Goal: Transaction & Acquisition: Purchase product/service

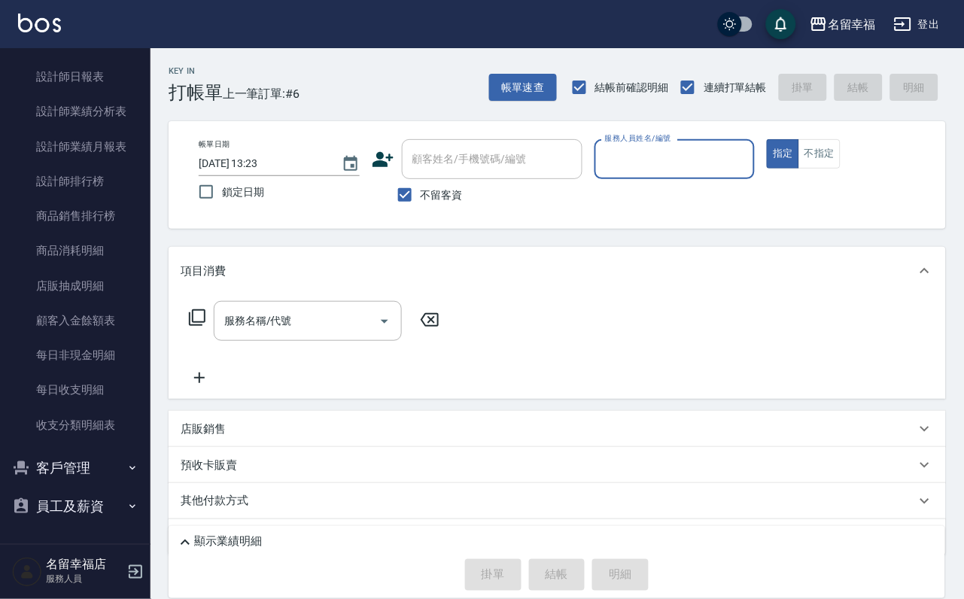
scroll to position [903, 0]
click at [71, 461] on button "客戶管理" at bounding box center [75, 468] width 138 height 39
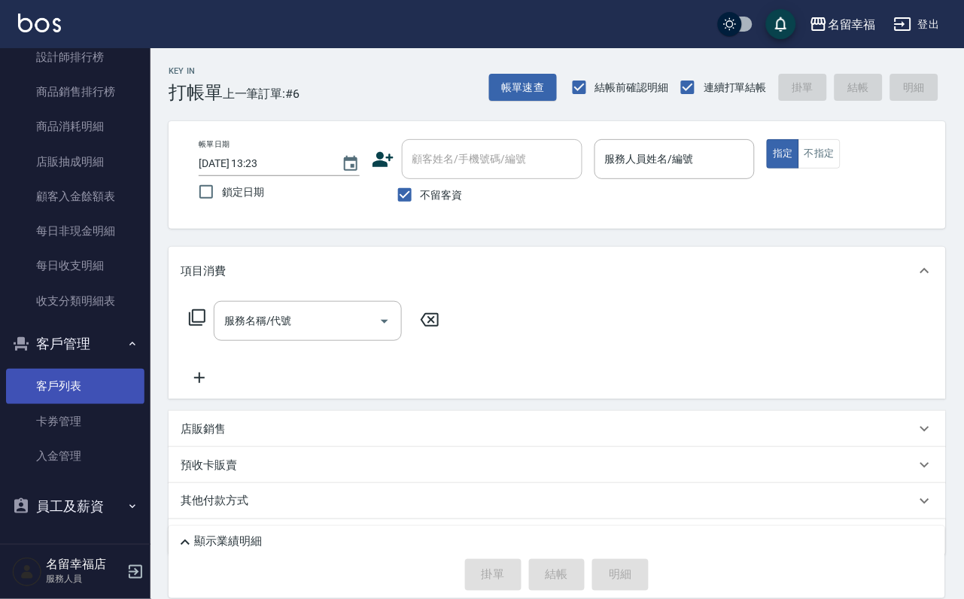
click at [76, 403] on link "客戶列表" at bounding box center [75, 386] width 138 height 35
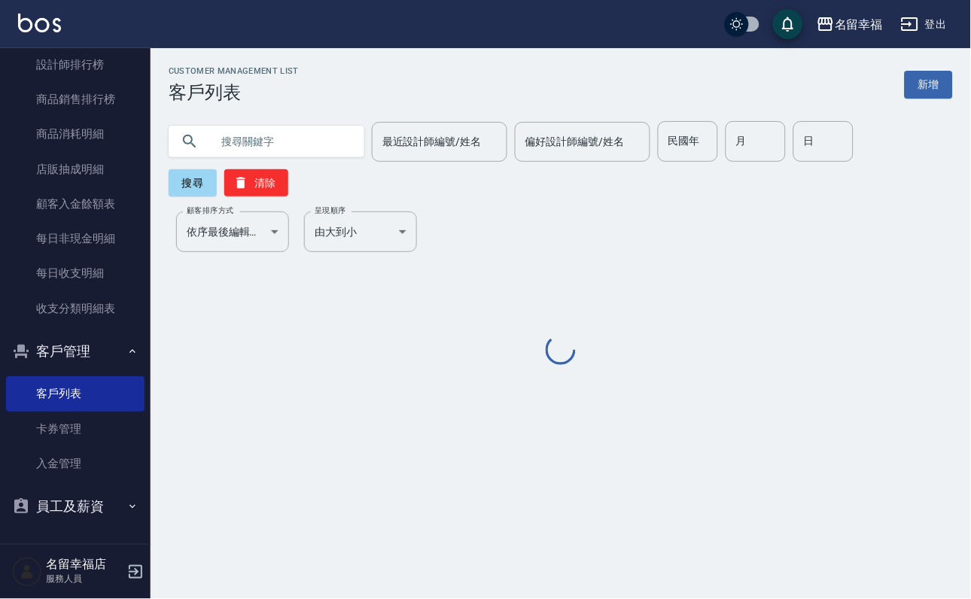
click at [296, 138] on input "text" at bounding box center [281, 141] width 141 height 41
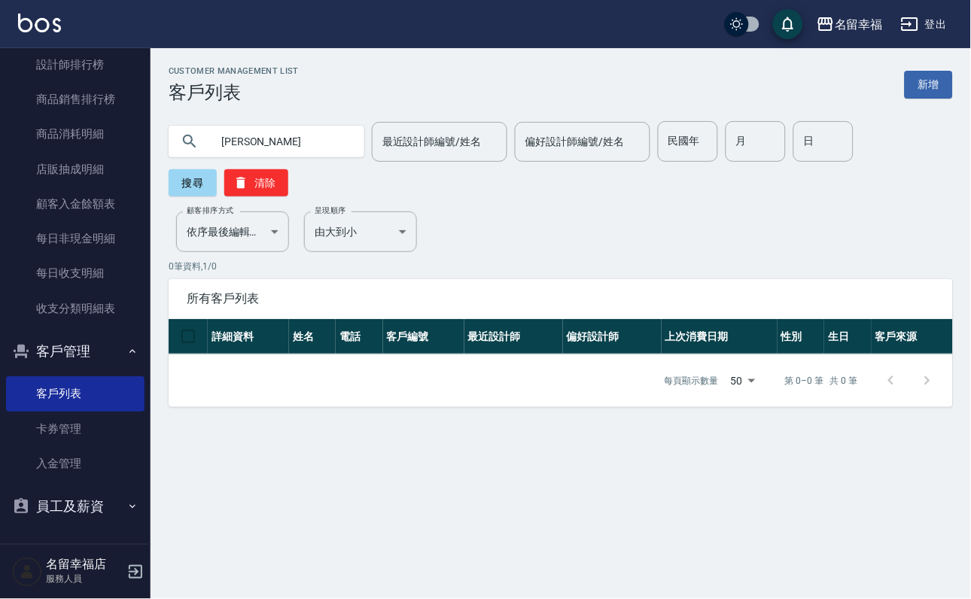
click at [303, 130] on input "[PERSON_NAME]" at bounding box center [281, 141] width 141 height 41
type input "[PERSON_NAME]"
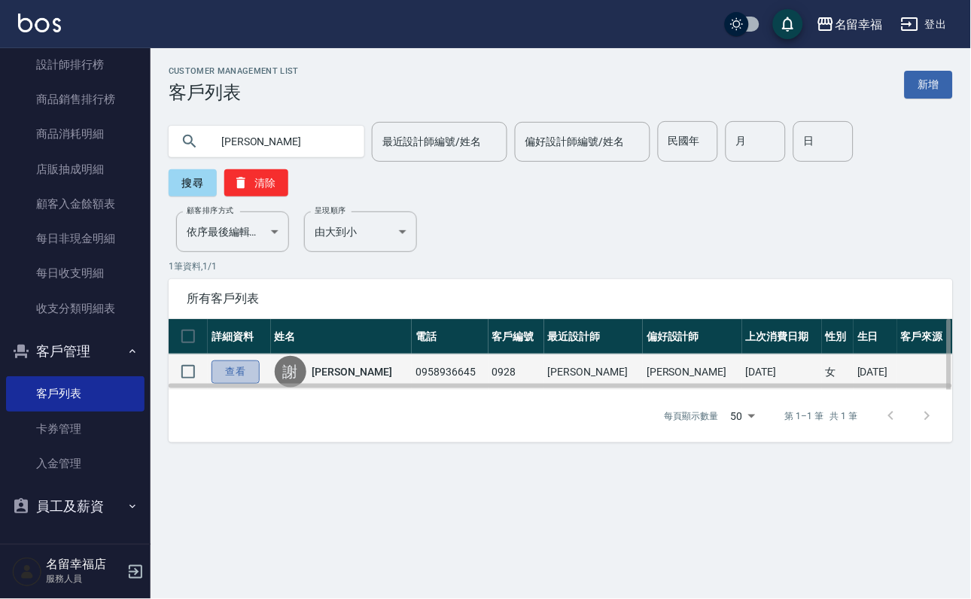
click at [246, 384] on link "查看" at bounding box center [235, 372] width 48 height 23
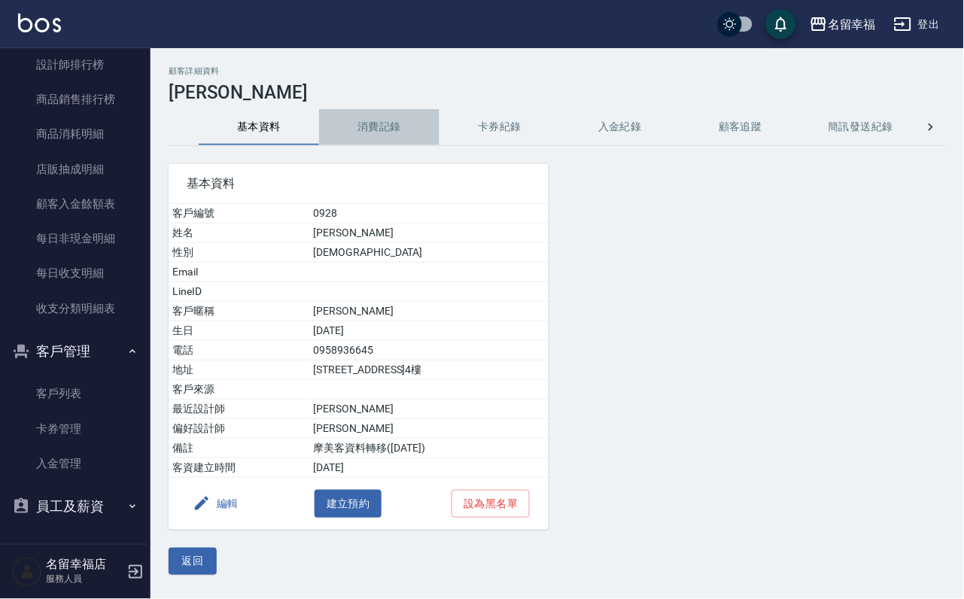
click at [367, 124] on button "消費記錄" at bounding box center [379, 127] width 120 height 36
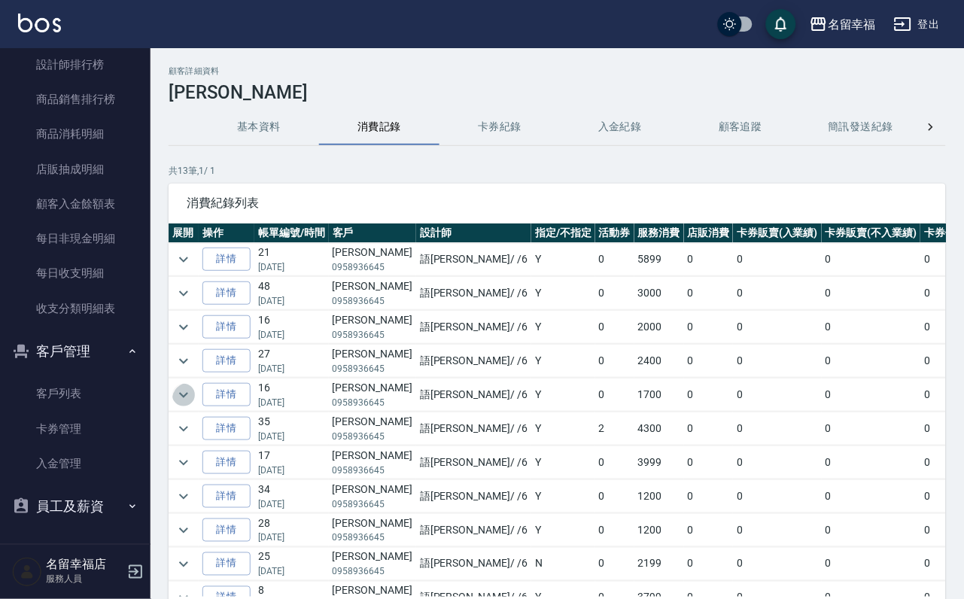
click at [193, 404] on icon "expand row" at bounding box center [184, 395] width 18 height 18
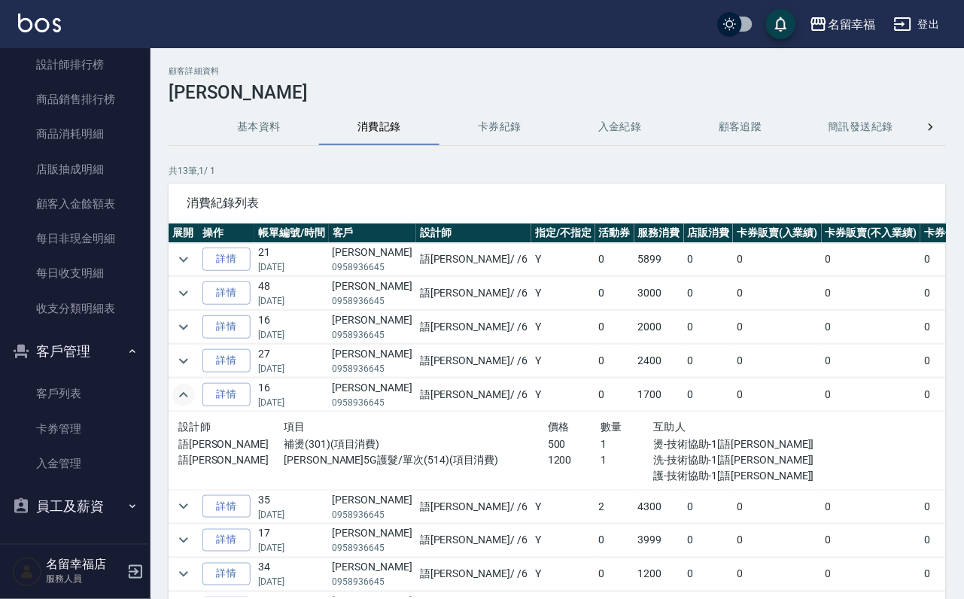
click at [190, 404] on icon "expand row" at bounding box center [184, 395] width 18 height 18
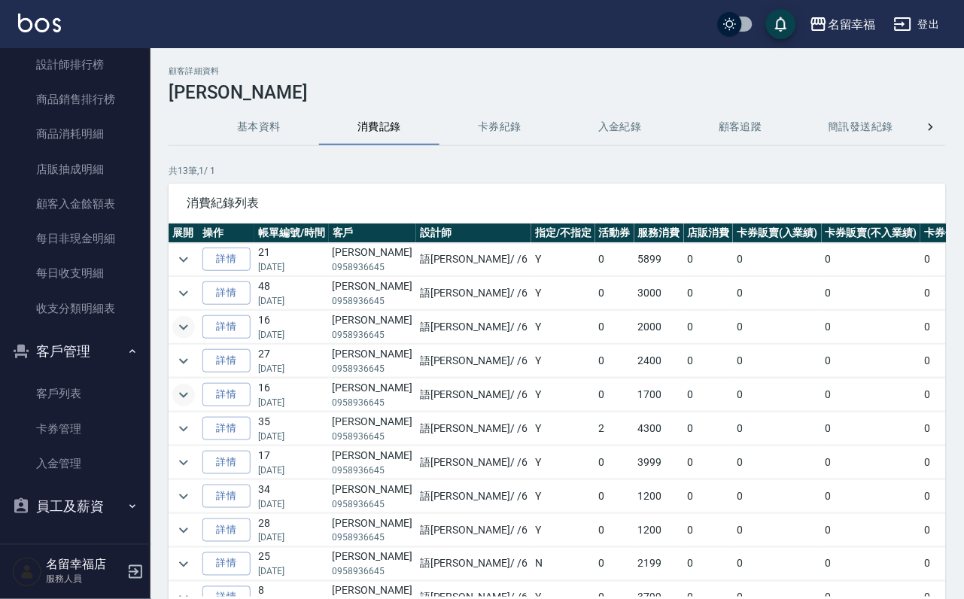
click at [187, 330] on icon "expand row" at bounding box center [183, 326] width 9 height 5
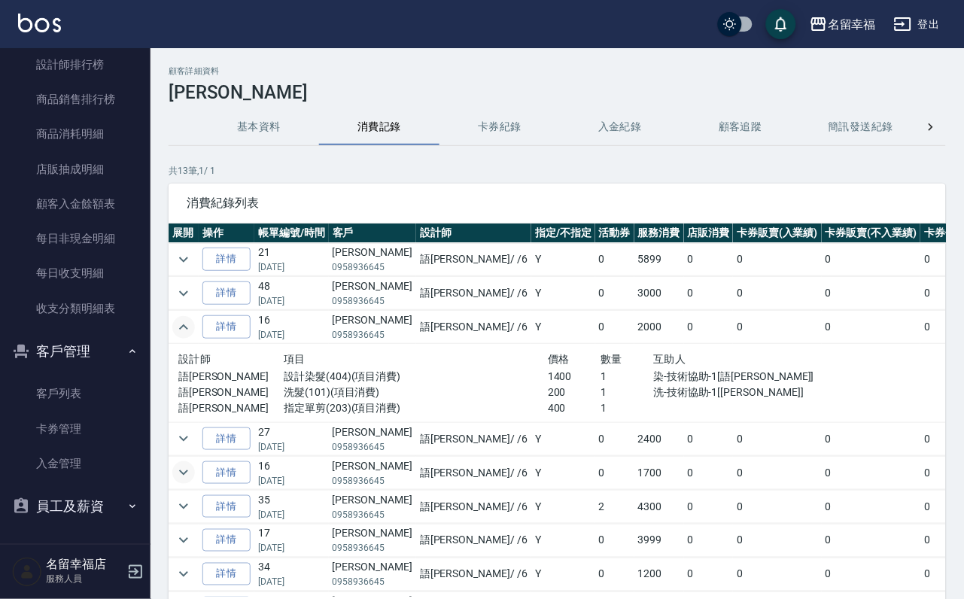
click at [187, 330] on icon "expand row" at bounding box center [183, 326] width 9 height 5
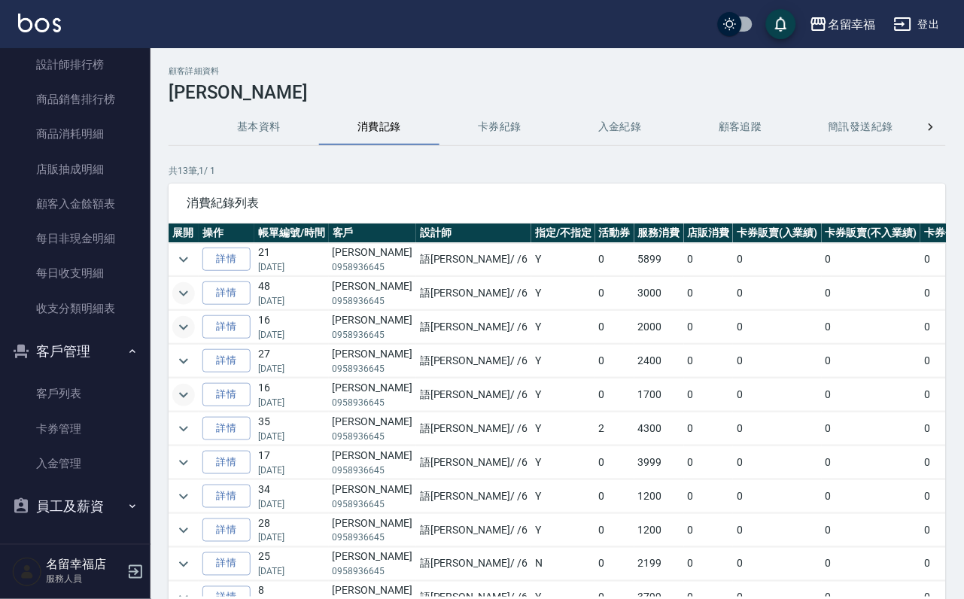
click at [184, 300] on icon "expand row" at bounding box center [184, 293] width 18 height 18
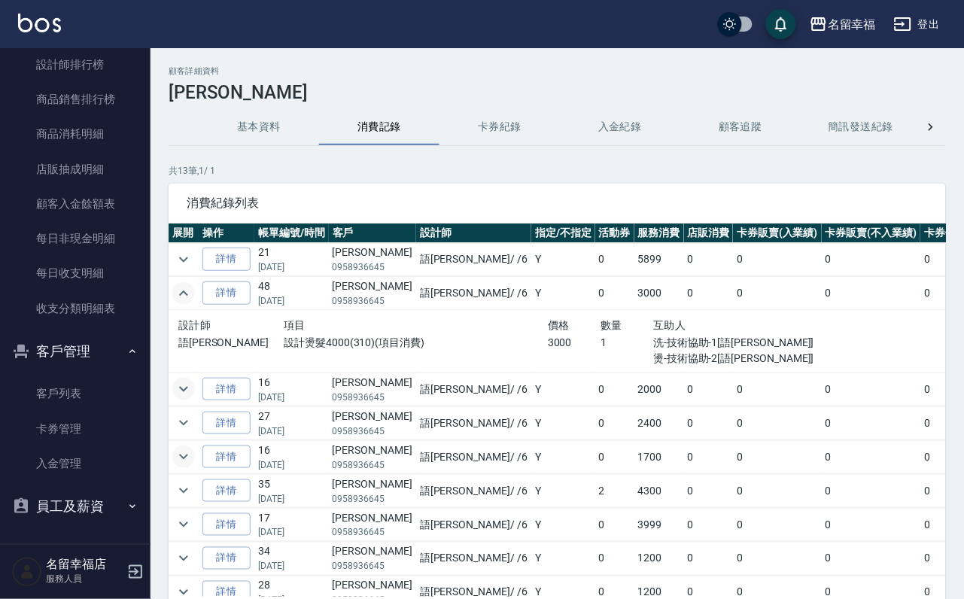
click at [184, 296] on icon "expand row" at bounding box center [183, 293] width 9 height 5
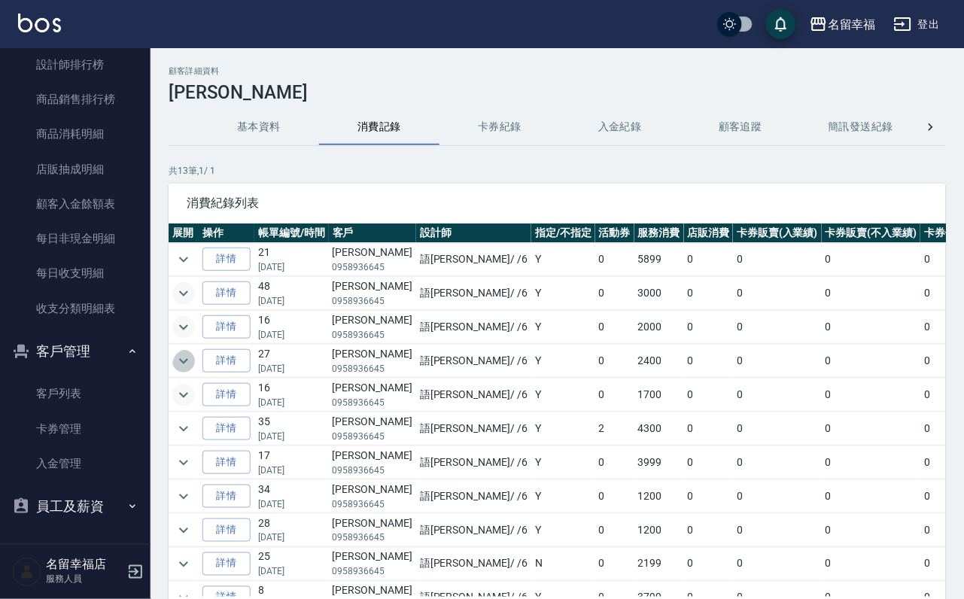
click at [187, 370] on icon "expand row" at bounding box center [184, 361] width 18 height 18
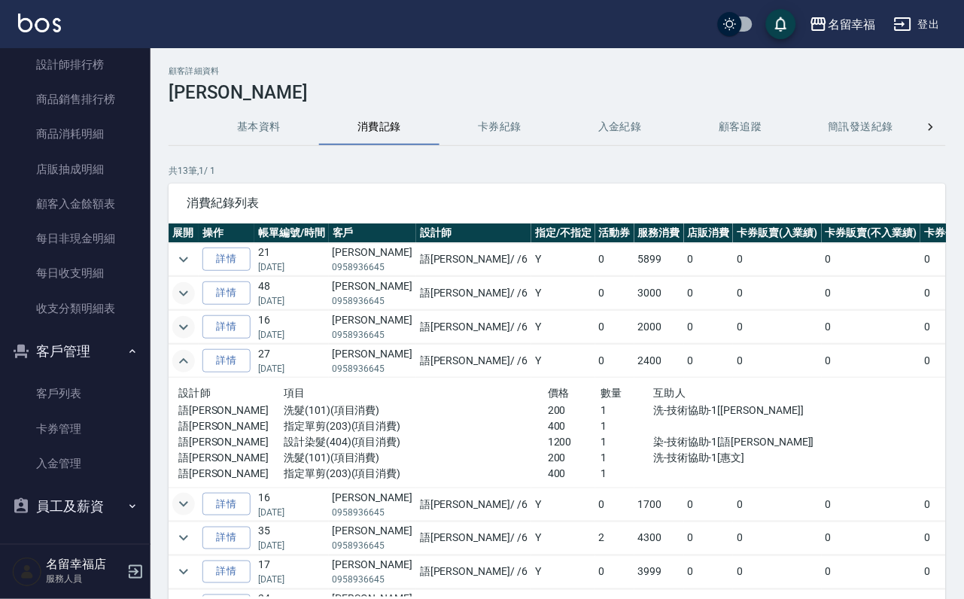
click at [187, 370] on icon "expand row" at bounding box center [184, 361] width 18 height 18
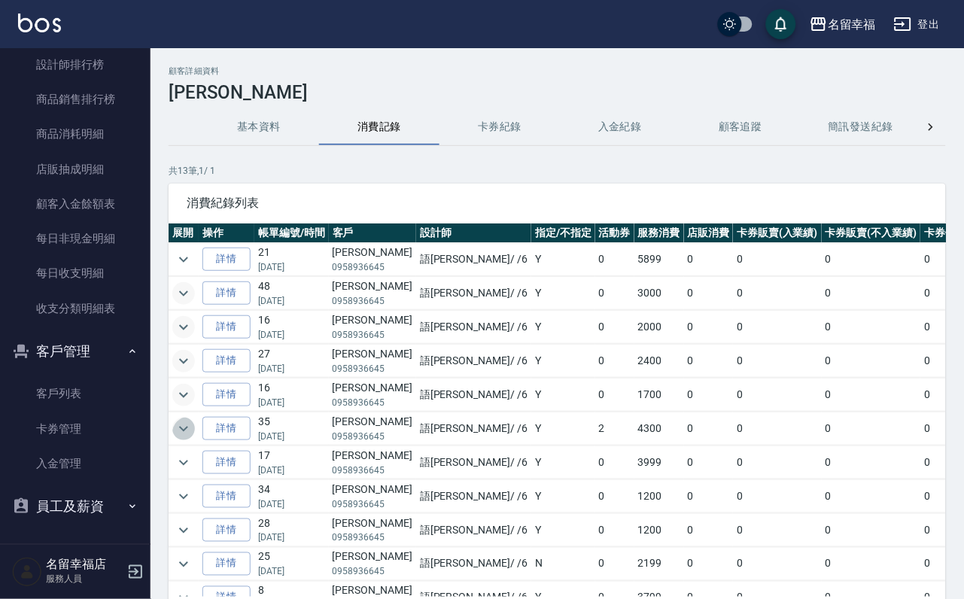
click at [188, 438] on icon "expand row" at bounding box center [184, 429] width 18 height 18
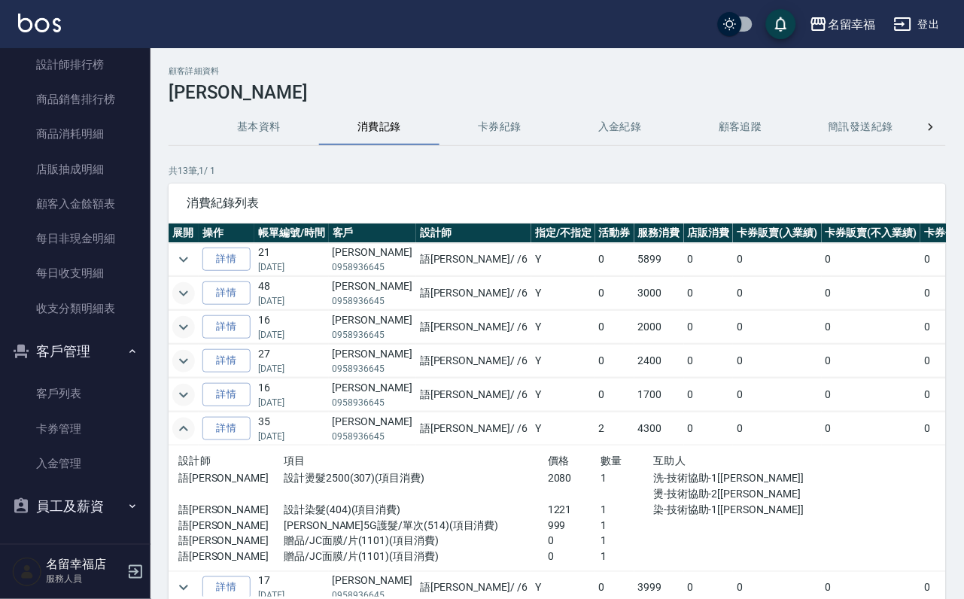
click at [192, 336] on icon "expand row" at bounding box center [184, 327] width 18 height 18
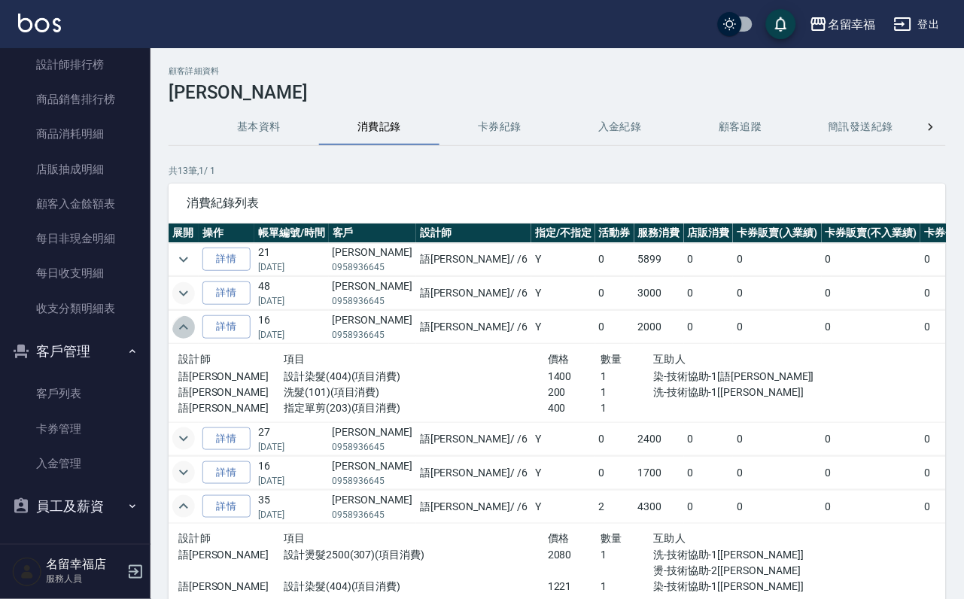
click at [191, 336] on icon "expand row" at bounding box center [184, 327] width 18 height 18
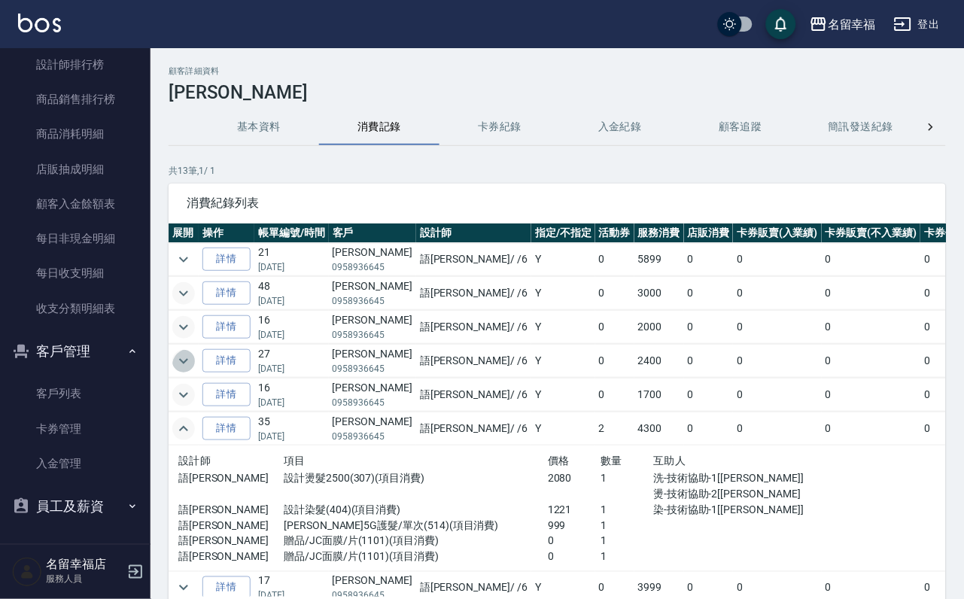
click at [192, 370] on icon "expand row" at bounding box center [184, 361] width 18 height 18
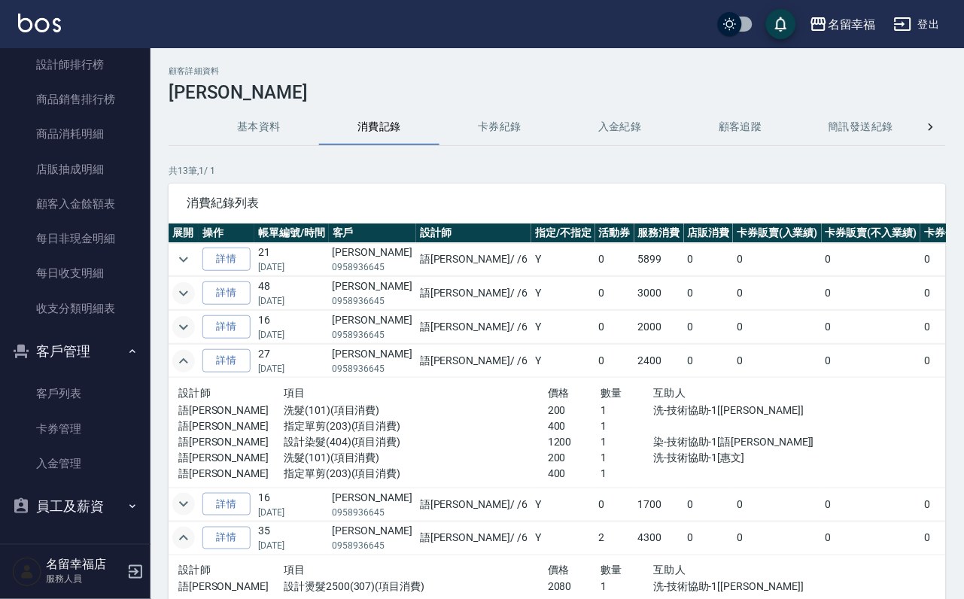
click at [190, 370] on icon "expand row" at bounding box center [184, 361] width 18 height 18
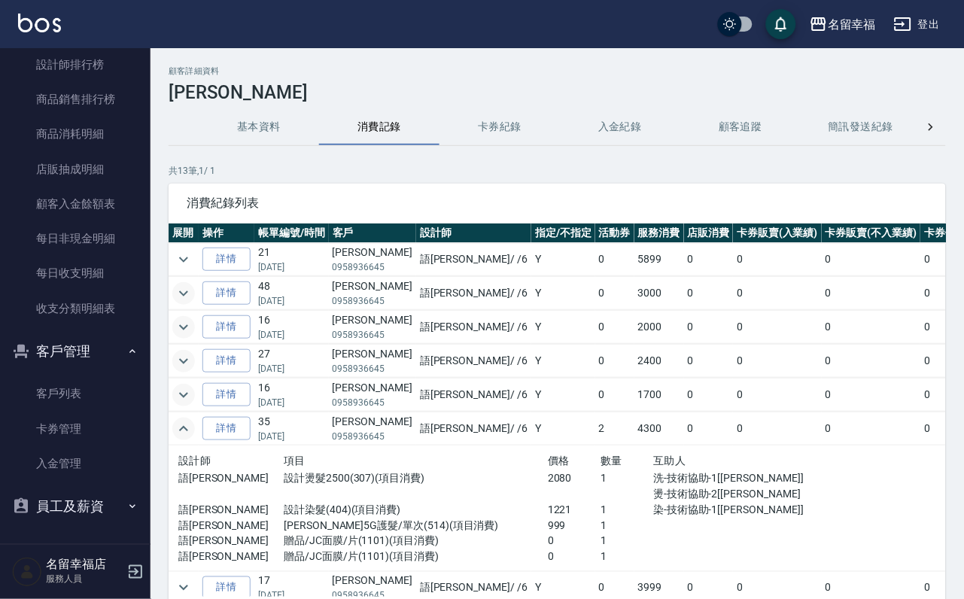
click at [185, 298] on icon "expand row" at bounding box center [184, 293] width 18 height 18
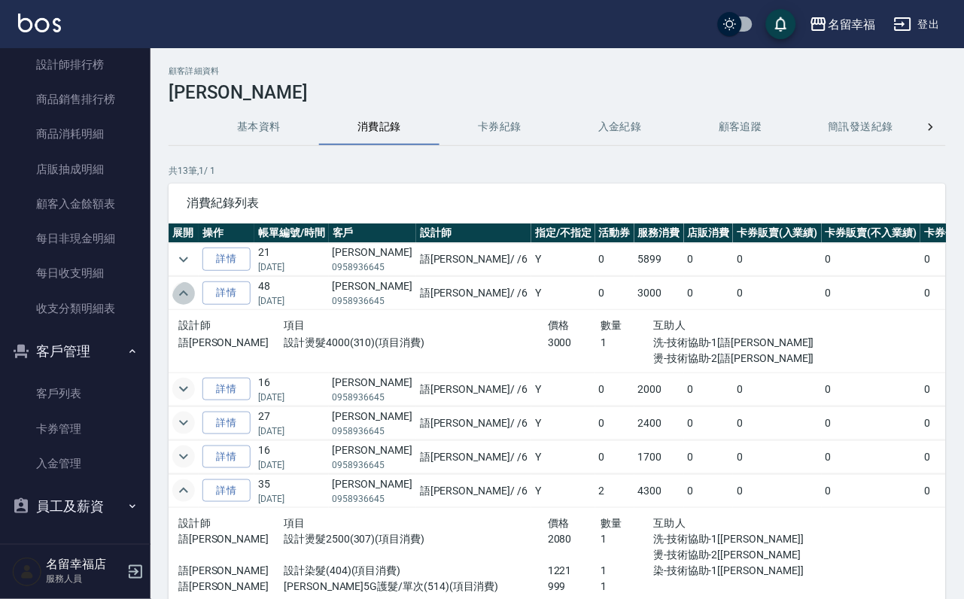
click at [184, 298] on icon "expand row" at bounding box center [184, 293] width 18 height 18
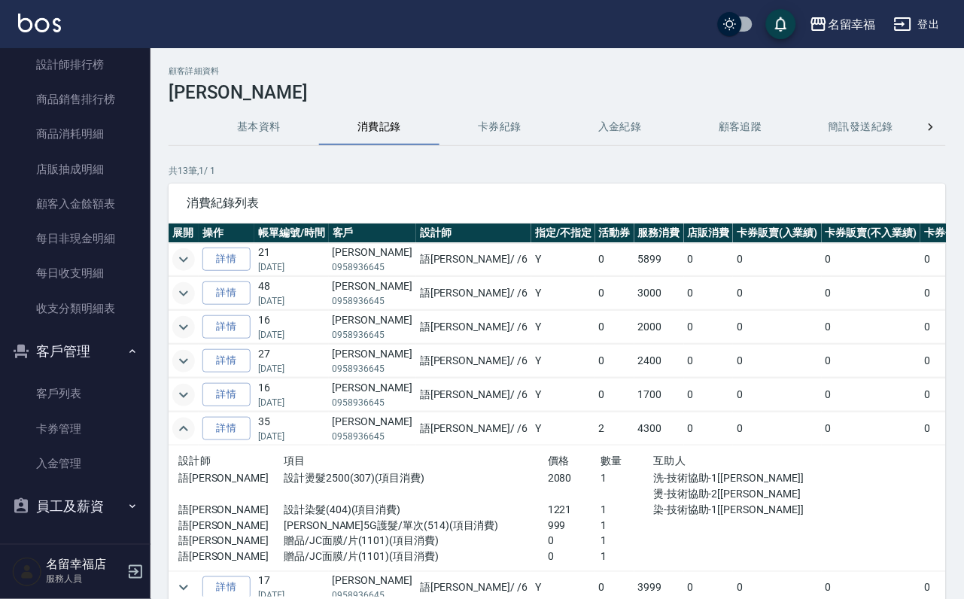
click at [182, 251] on icon "expand row" at bounding box center [184, 260] width 18 height 18
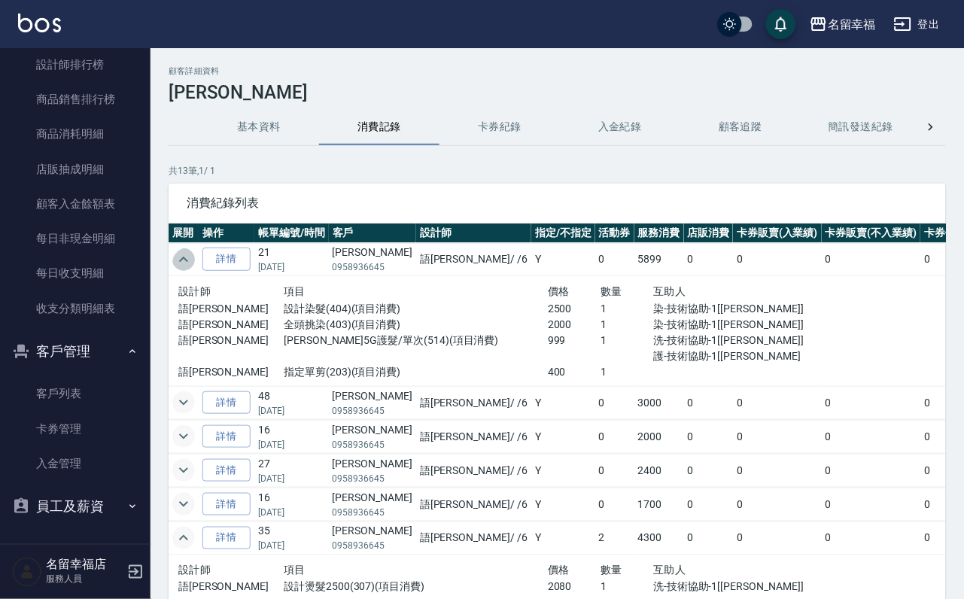
click at [182, 257] on icon "expand row" at bounding box center [184, 260] width 18 height 18
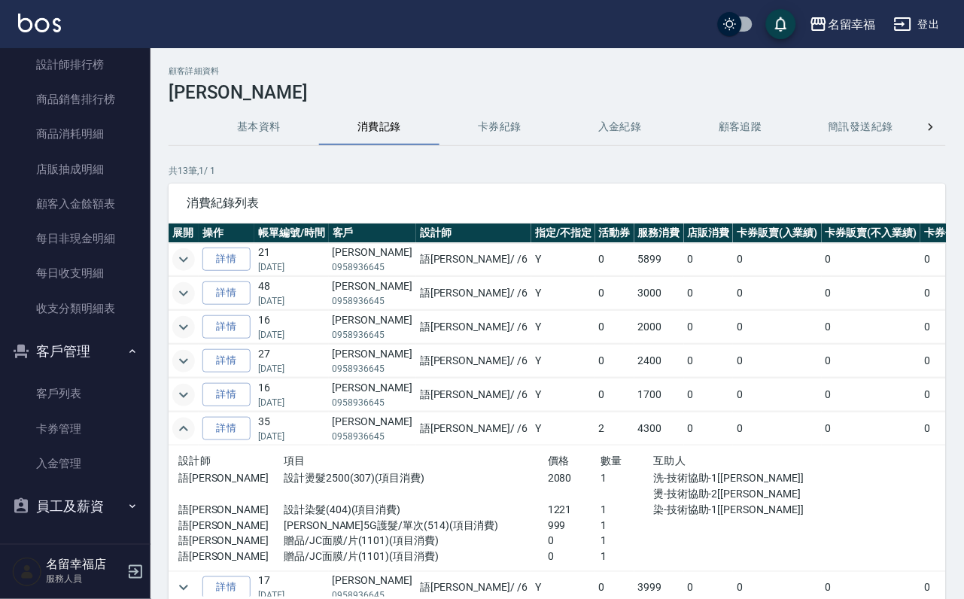
click at [197, 344] on td at bounding box center [184, 327] width 30 height 33
click at [193, 336] on icon "expand row" at bounding box center [184, 327] width 18 height 18
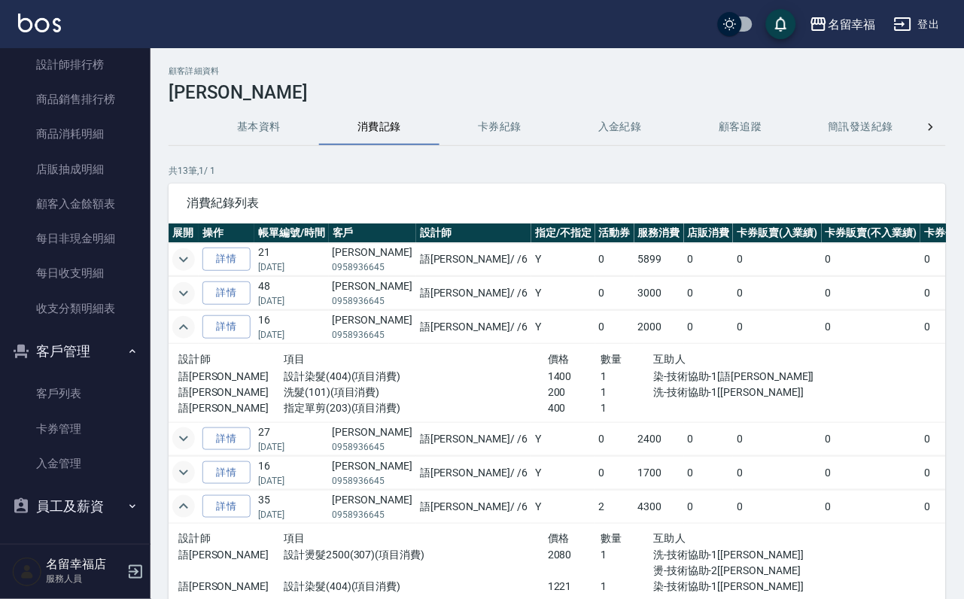
click at [193, 336] on icon "expand row" at bounding box center [184, 327] width 18 height 18
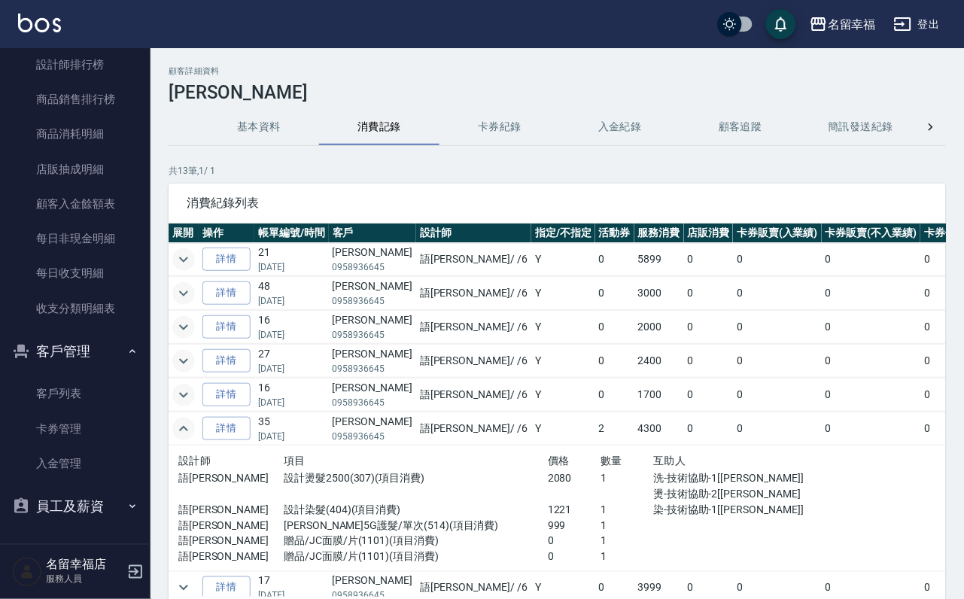
click at [193, 404] on icon "expand row" at bounding box center [184, 395] width 18 height 18
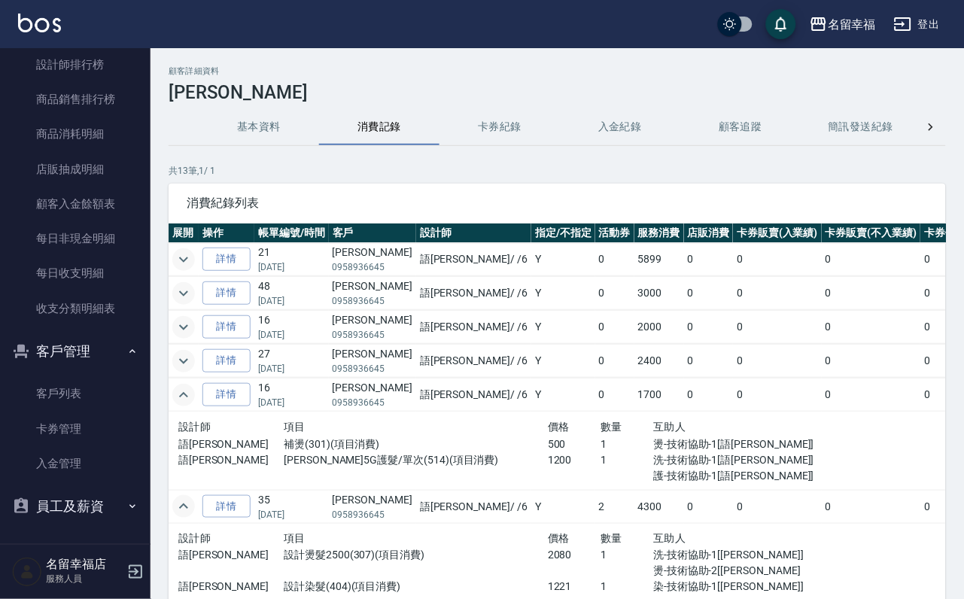
click at [193, 404] on icon "expand row" at bounding box center [184, 395] width 18 height 18
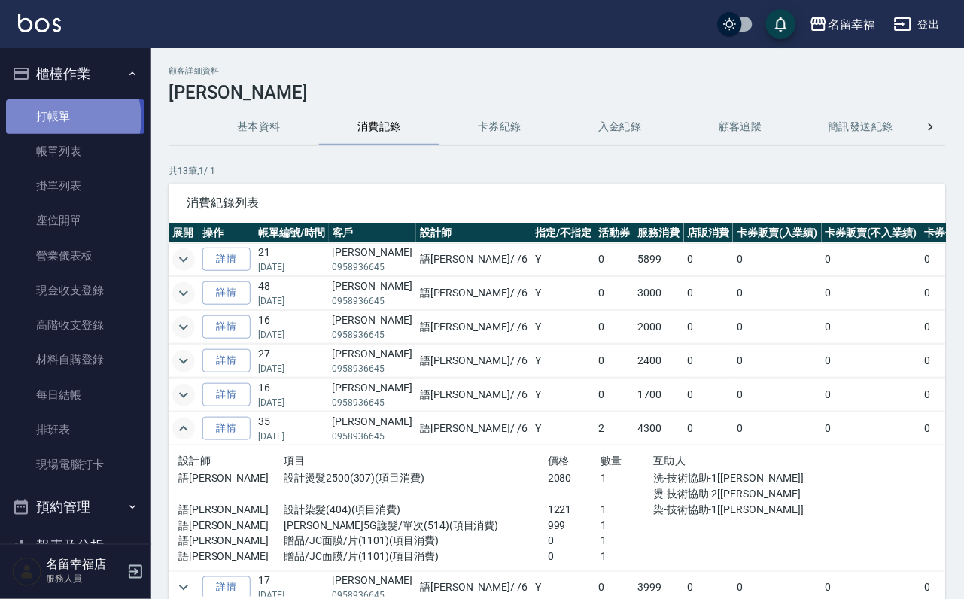
click at [62, 124] on link "打帳單" at bounding box center [75, 116] width 138 height 35
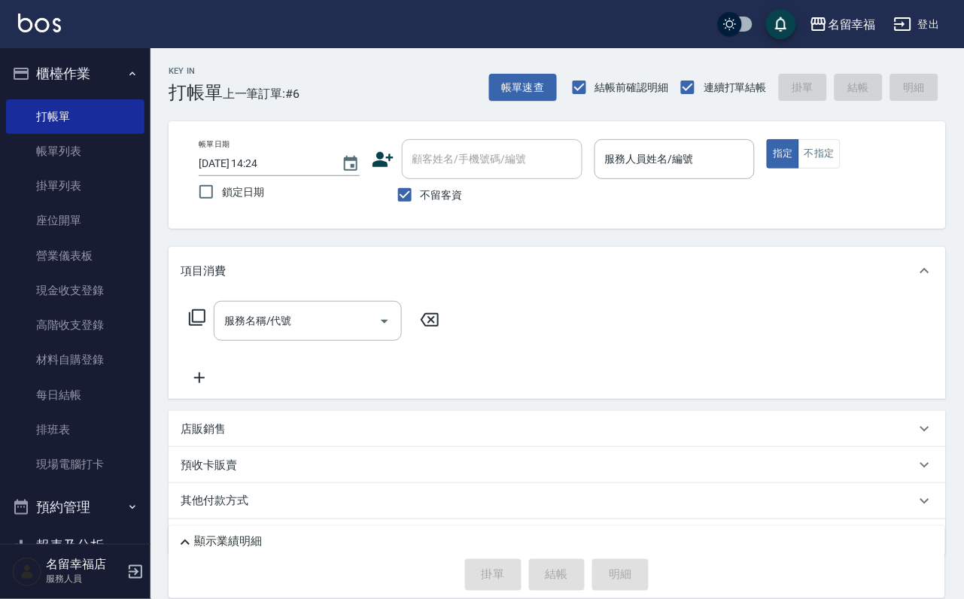
click at [427, 211] on label "不留客資" at bounding box center [426, 195] width 74 height 32
click at [421, 211] on input "不留客資" at bounding box center [405, 195] width 32 height 32
checkbox input "false"
click at [442, 168] on input "顧客姓名/手機號碼/編號" at bounding box center [481, 159] width 145 height 26
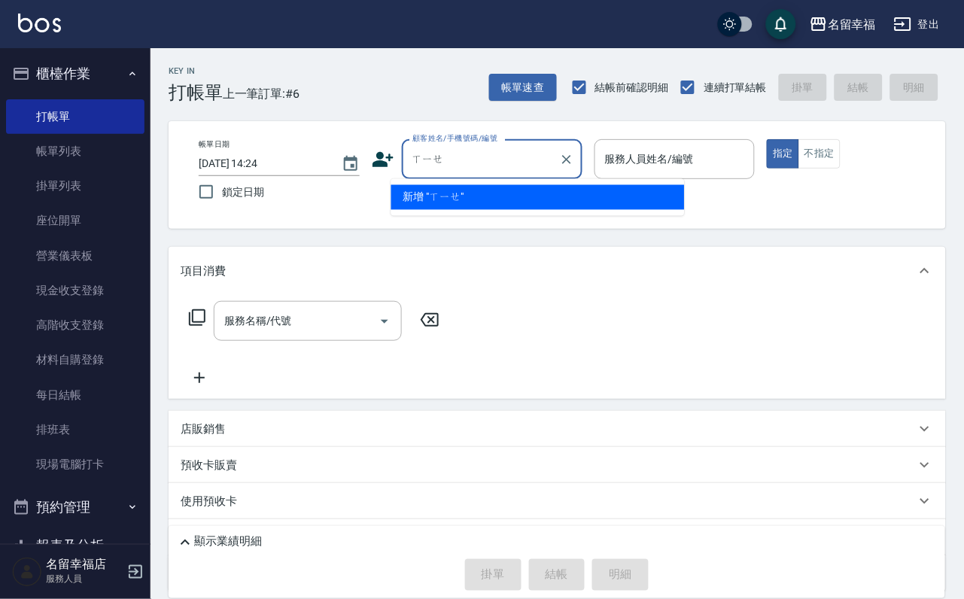
type input "寫"
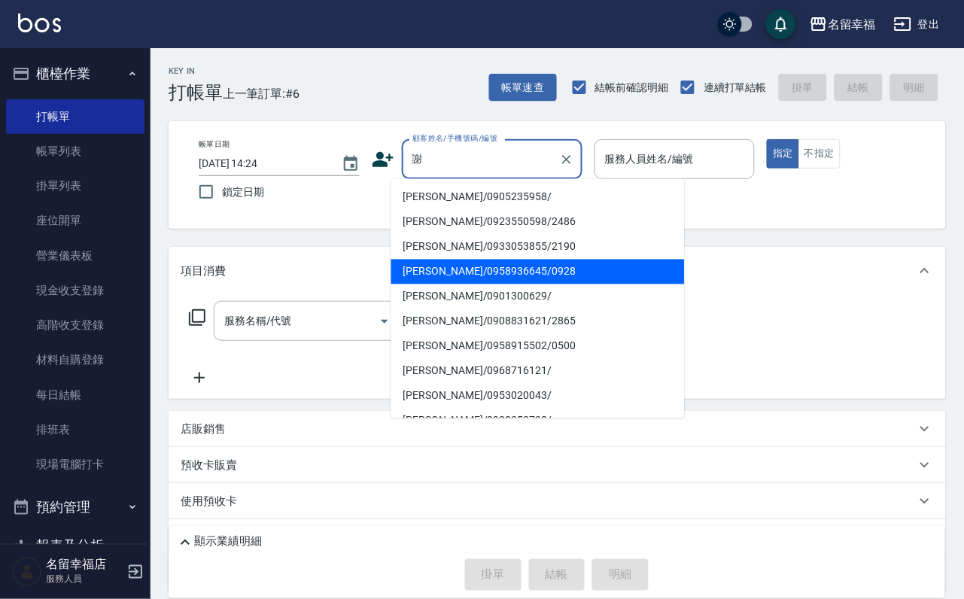
click at [472, 270] on li "[PERSON_NAME]/0958936645/0928" at bounding box center [538, 272] width 294 height 25
type input "[PERSON_NAME]/0958936645/0928"
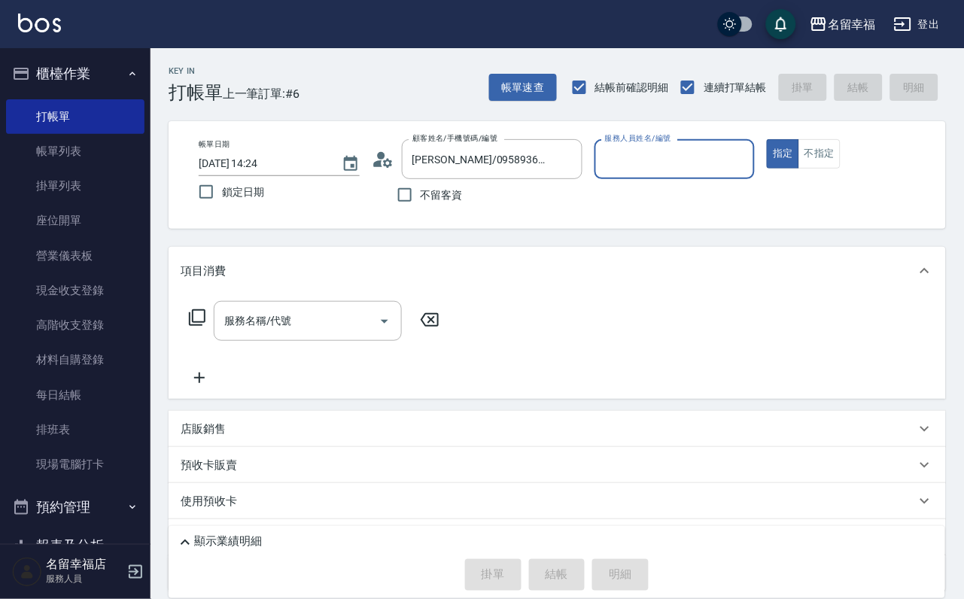
type input "語[PERSON_NAME]-6"
click at [196, 327] on icon at bounding box center [197, 318] width 18 height 18
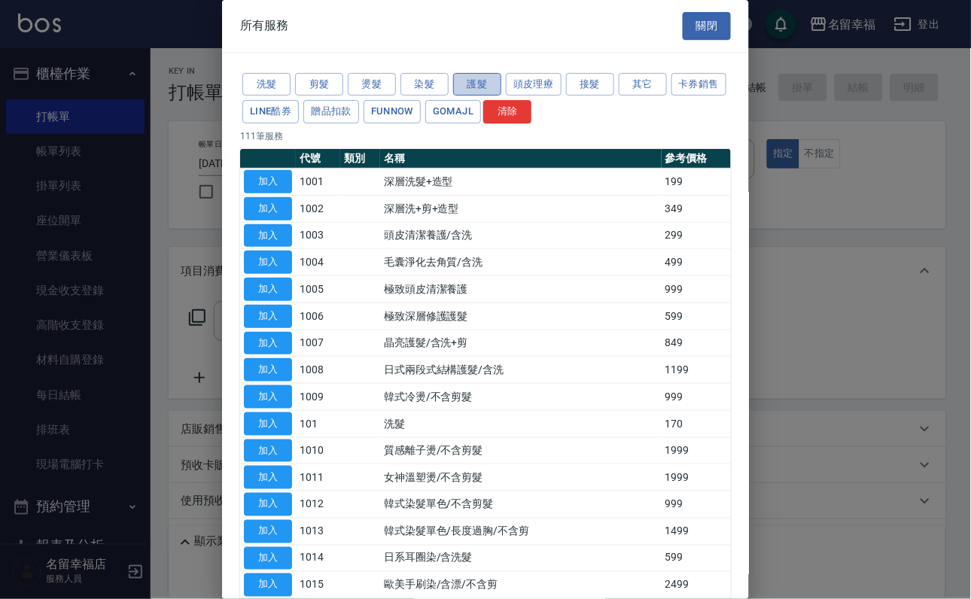
click at [469, 96] on button "護髮" at bounding box center [477, 84] width 48 height 23
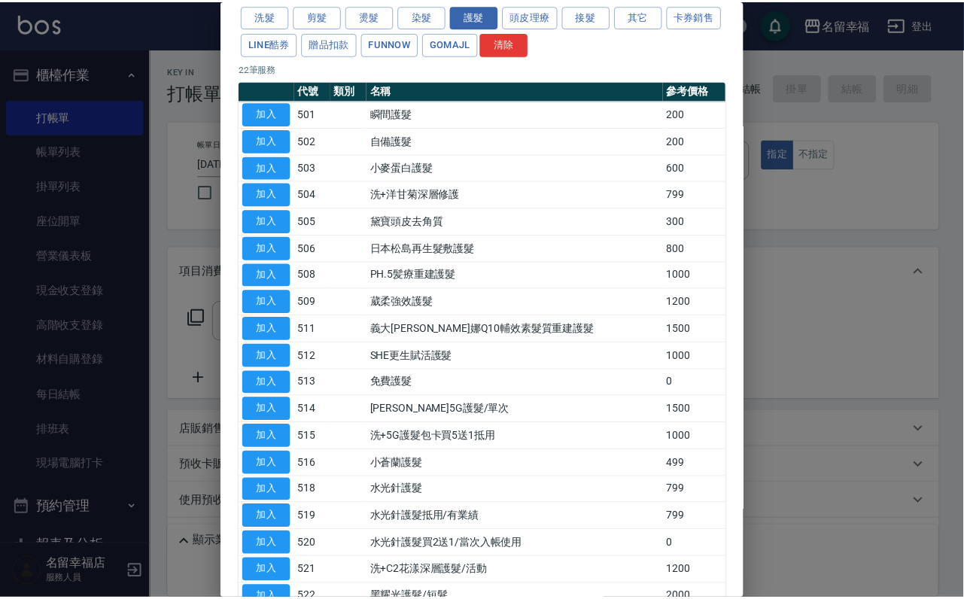
scroll to position [113, 0]
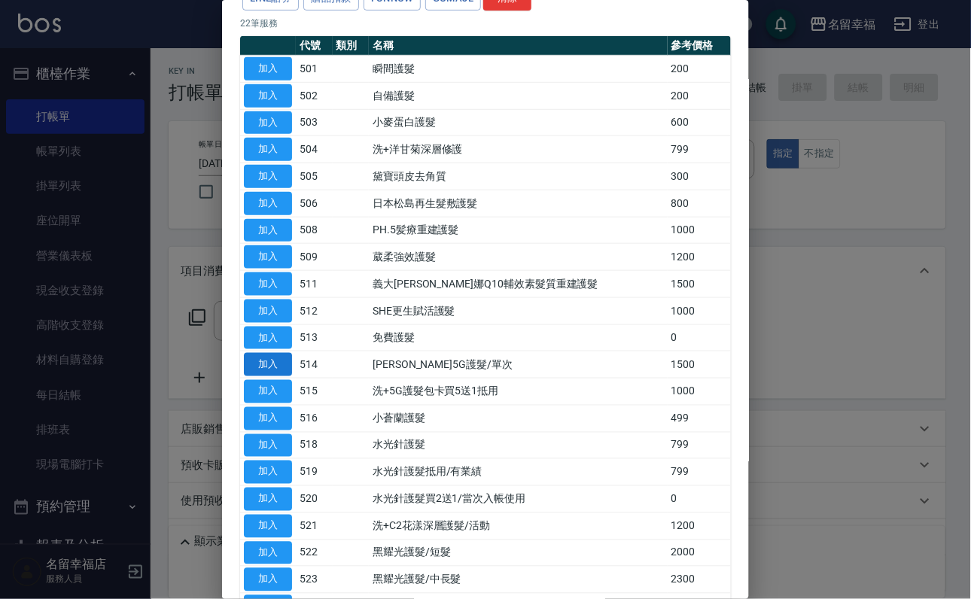
click at [286, 376] on button "加入" at bounding box center [268, 364] width 48 height 23
type input "[PERSON_NAME]5G護髮/單次(514)"
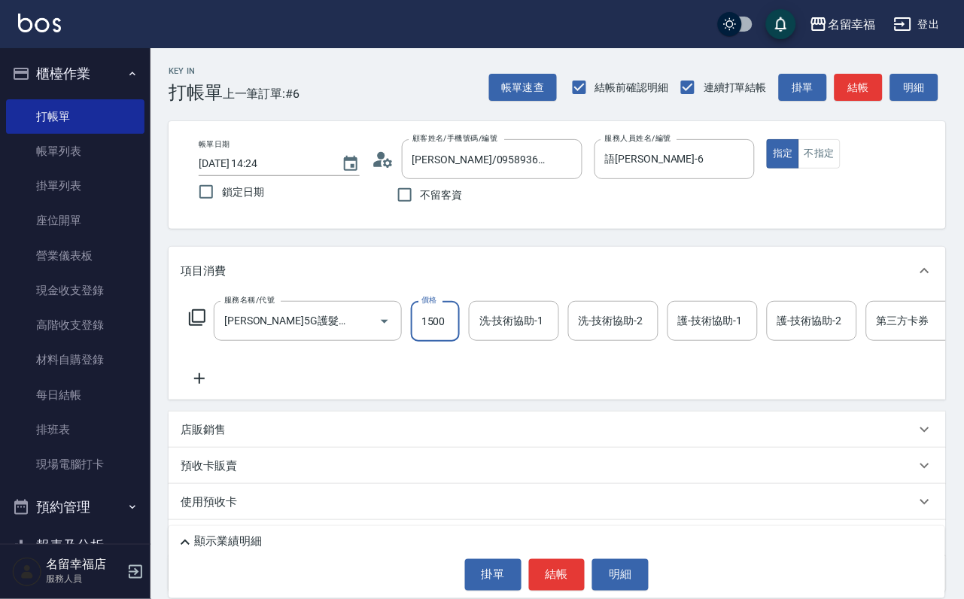
click at [448, 342] on input "1500" at bounding box center [435, 321] width 49 height 41
type input "1200"
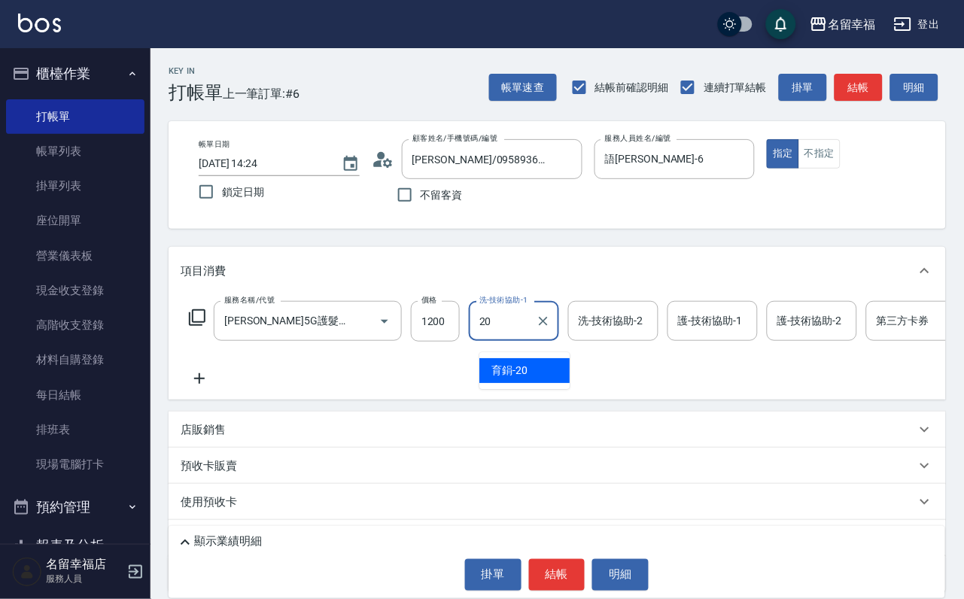
type input "育鋗-20"
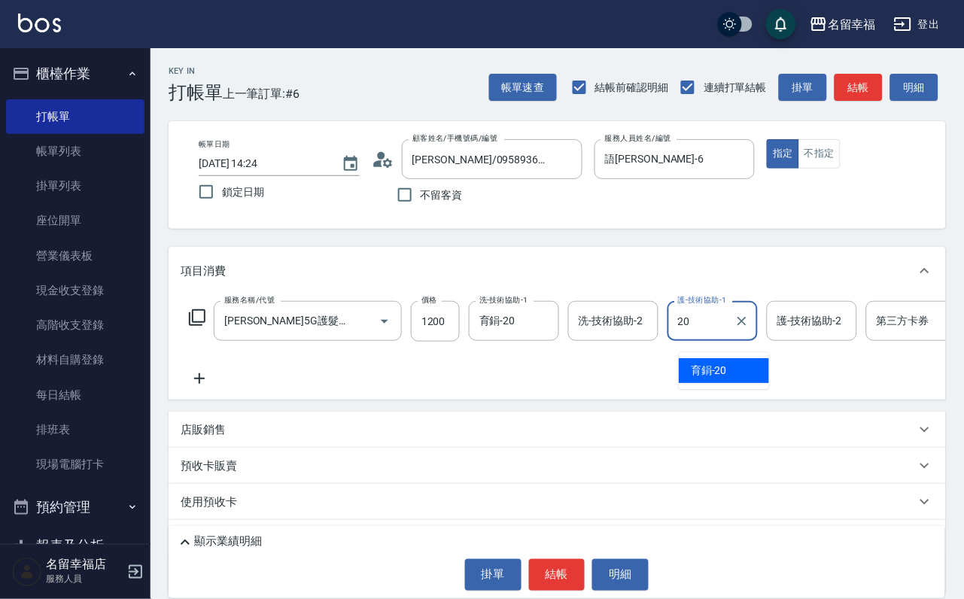
type input "育鋗-20"
click at [206, 327] on icon at bounding box center [197, 318] width 18 height 18
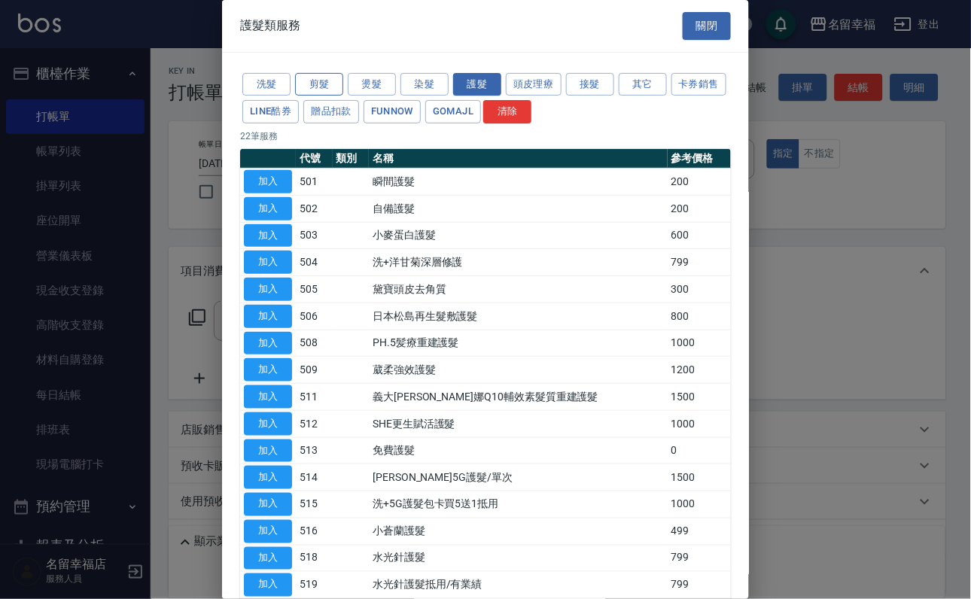
click at [318, 90] on button "剪髮" at bounding box center [319, 84] width 48 height 23
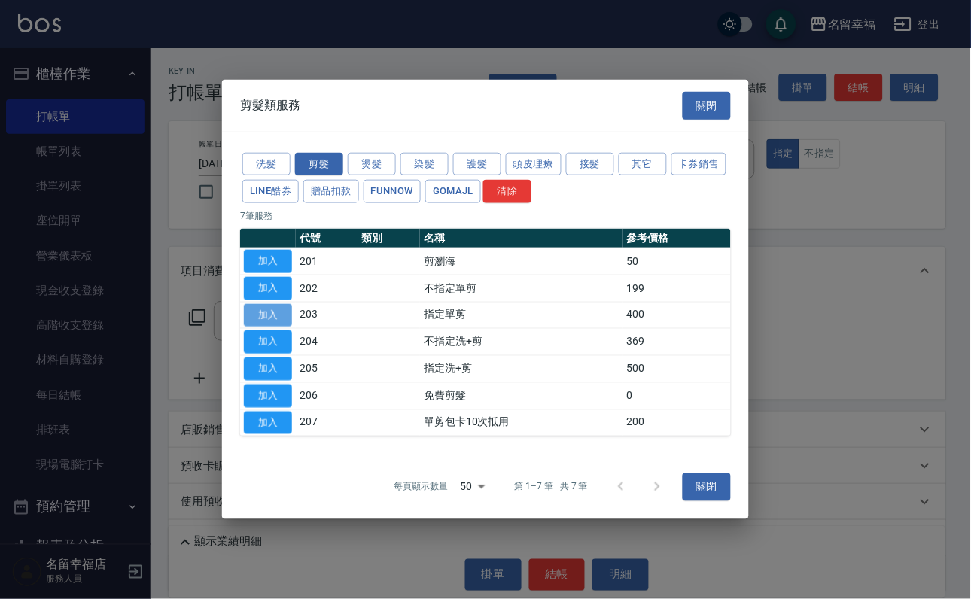
click at [267, 322] on button "加入" at bounding box center [268, 314] width 48 height 23
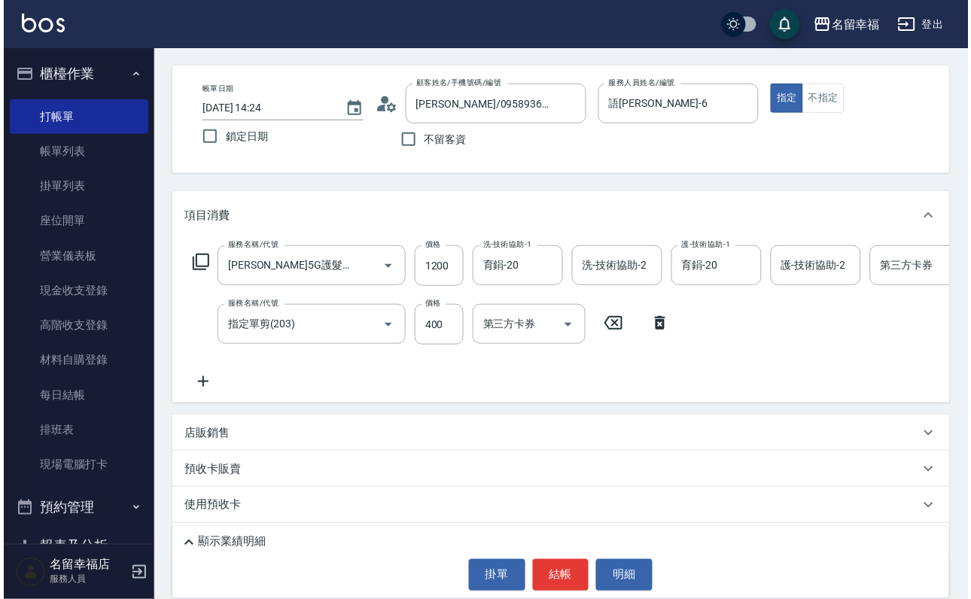
scroll to position [113, 0]
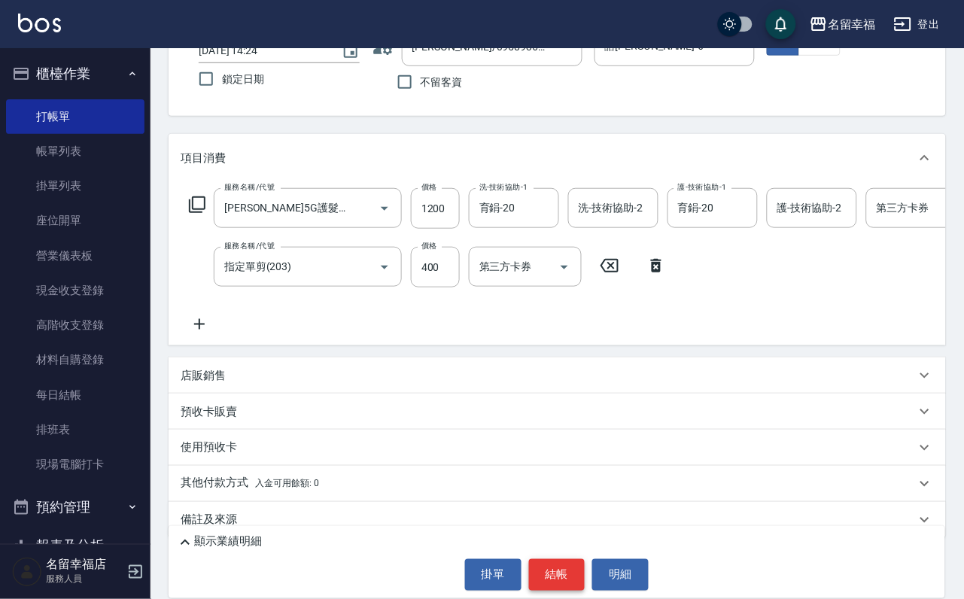
click at [553, 572] on button "結帳" at bounding box center [557, 575] width 56 height 32
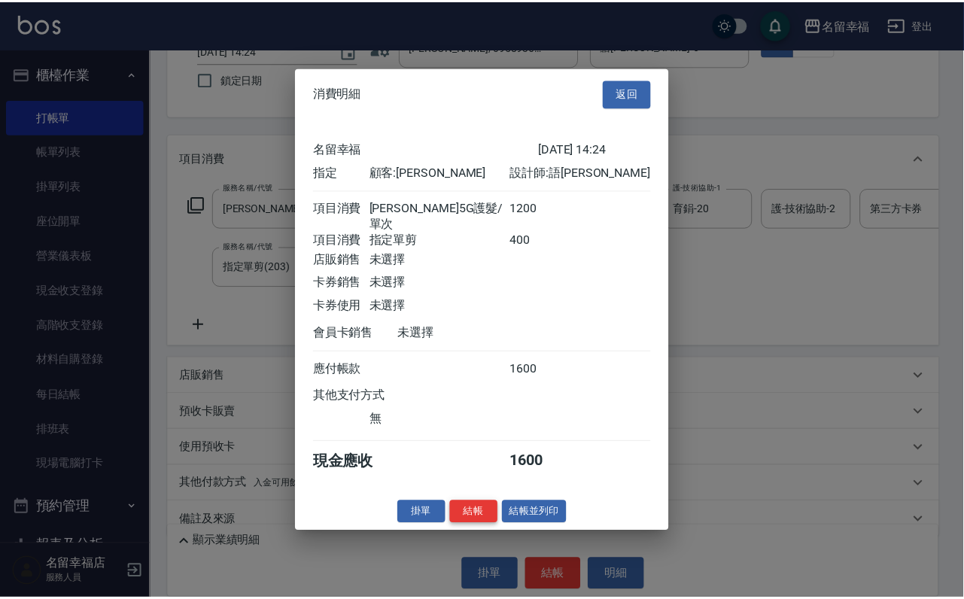
scroll to position [242, 0]
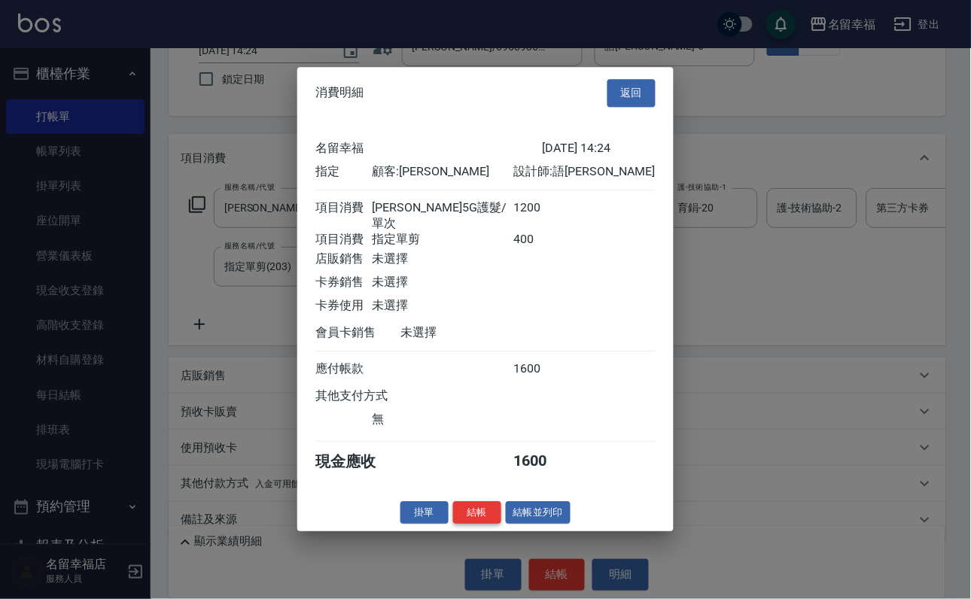
click at [456, 525] on button "結帳" at bounding box center [477, 512] width 48 height 23
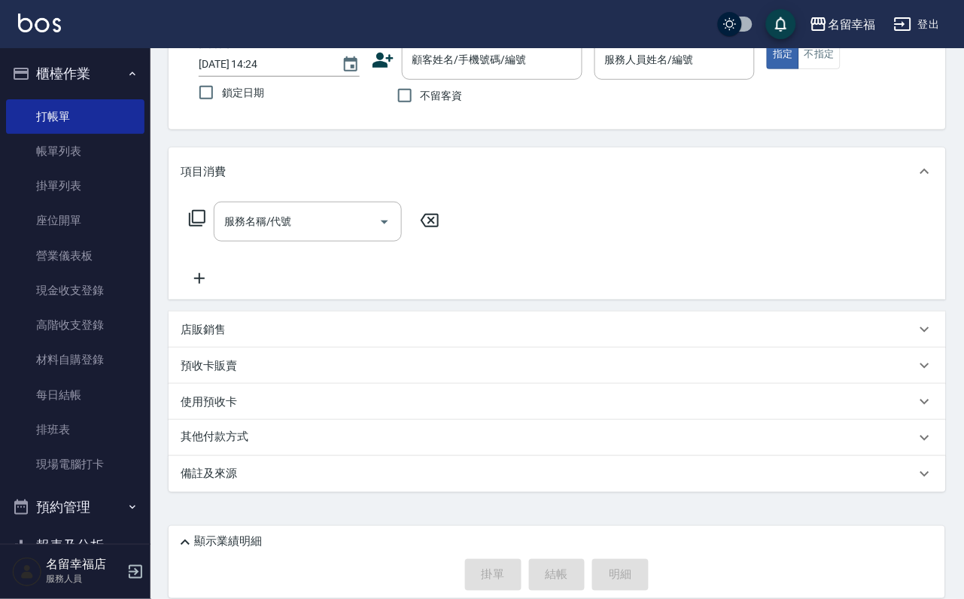
drag, startPoint x: 421, startPoint y: 118, endPoint x: 430, endPoint y: 99, distance: 21.6
click at [427, 105] on div "帳單日期 [DATE] 14:24 鎖定日期 顧客姓名/手機號碼/編號 顧客姓名/手機號碼/編號 不留客資 服務人員姓名/編號 服務人員姓名/編號 指定 不指定" at bounding box center [557, 76] width 777 height 108
click at [430, 98] on label "不留客資" at bounding box center [426, 96] width 74 height 32
click at [421, 98] on input "不留客資" at bounding box center [405, 96] width 32 height 32
checkbox input "true"
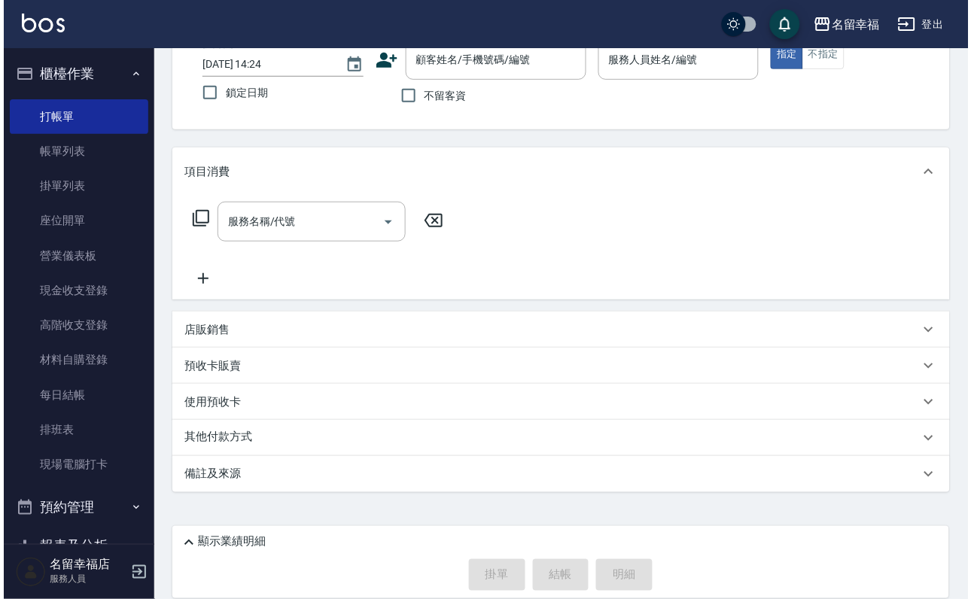
scroll to position [90, 0]
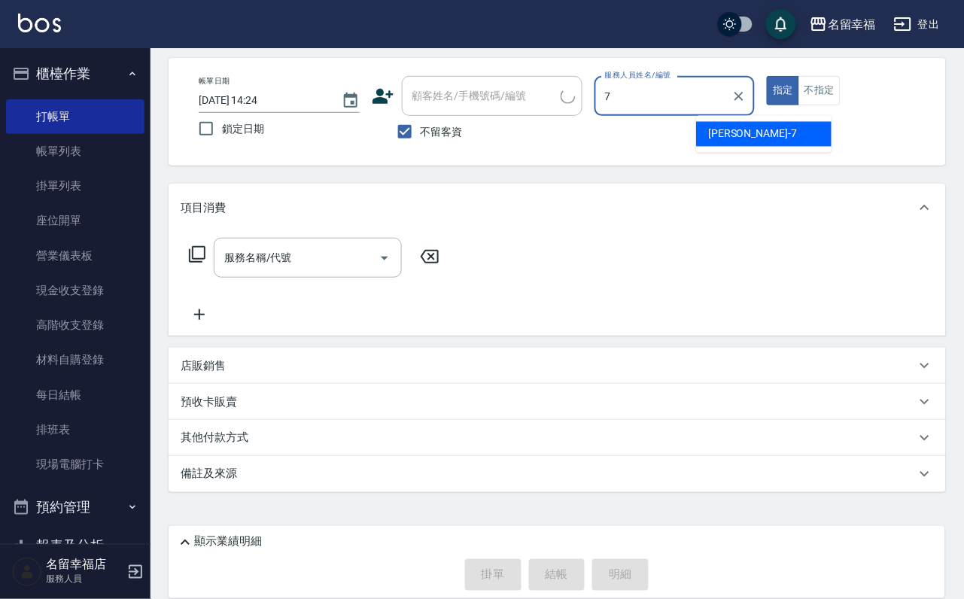
type input "瑜瑜-7"
type button "true"
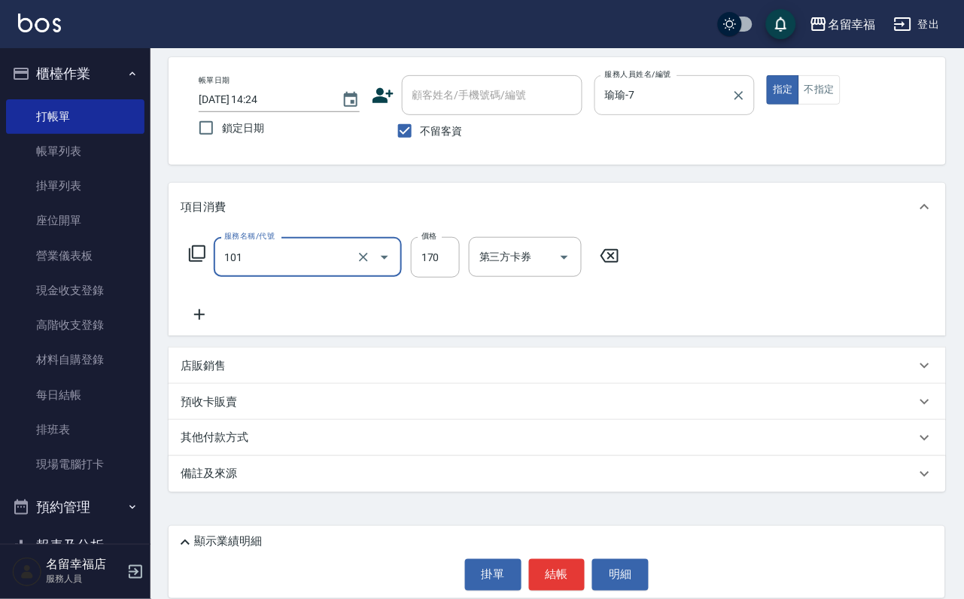
type input "洗髮(101)"
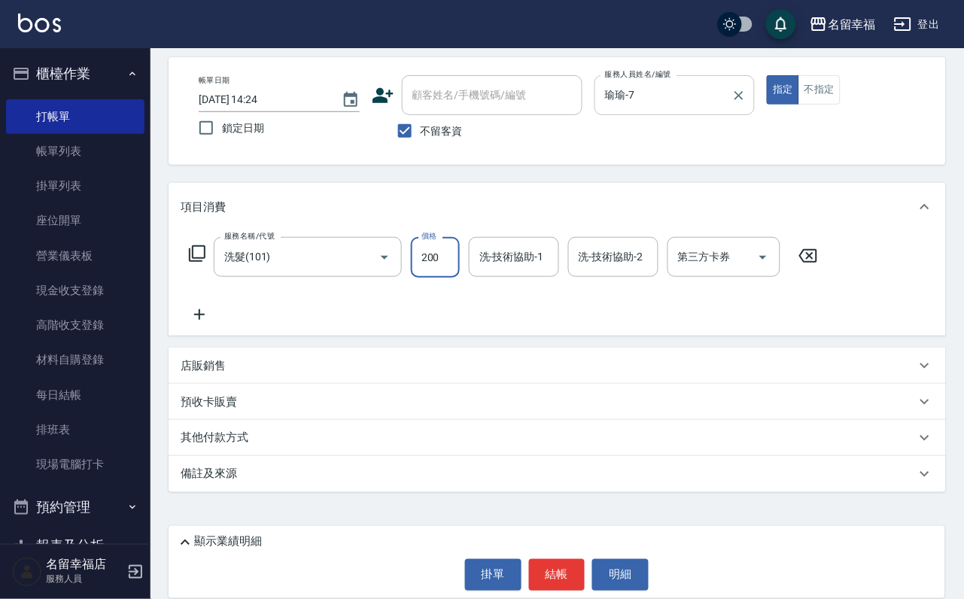
type input "200"
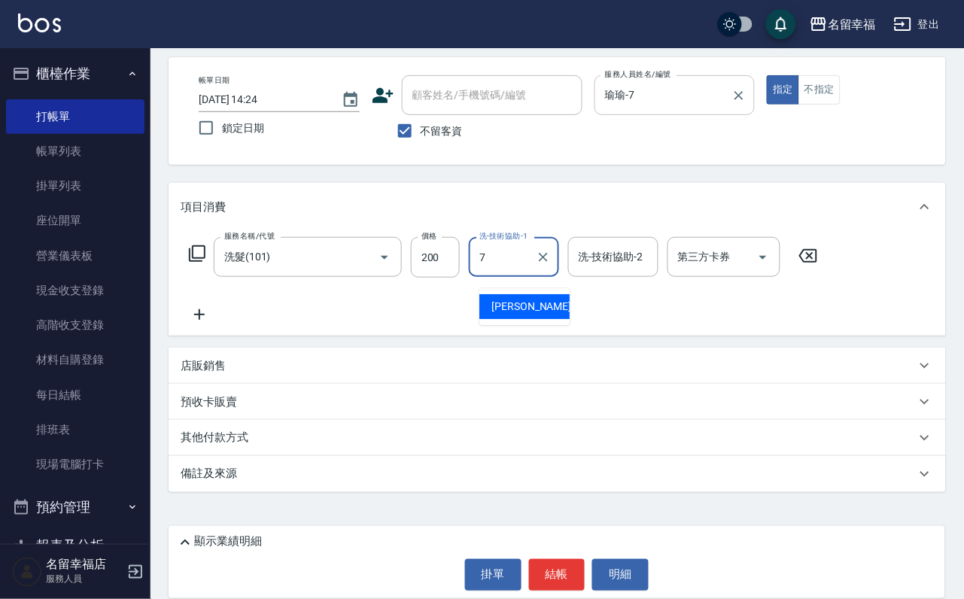
type input "瑜瑜-7"
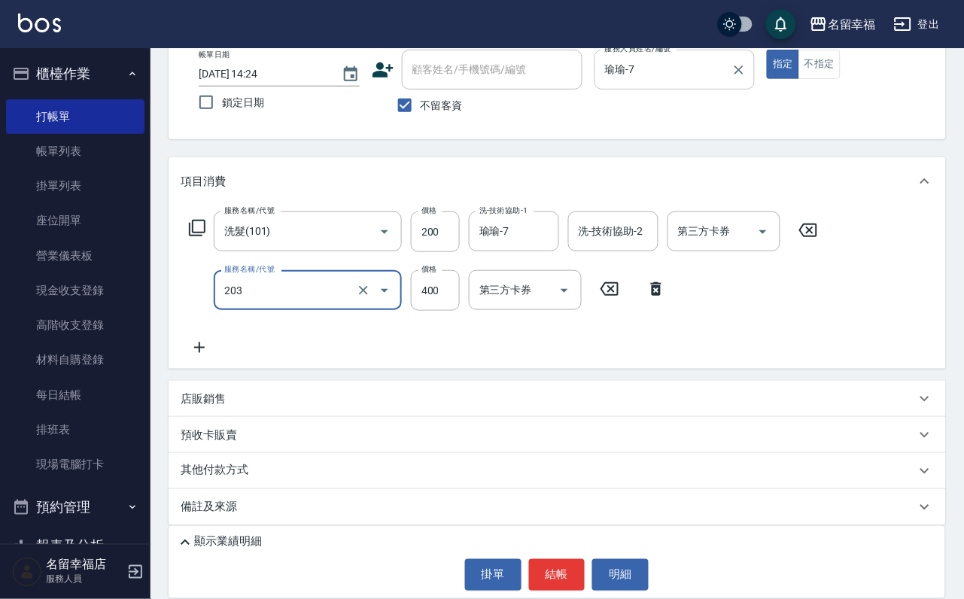
type input "指定單剪(203)"
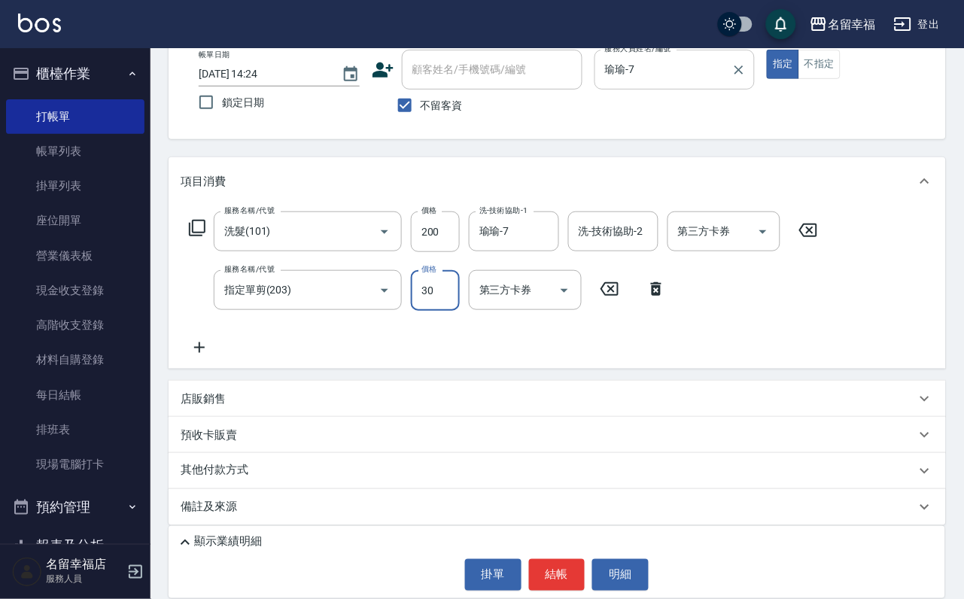
type input "300"
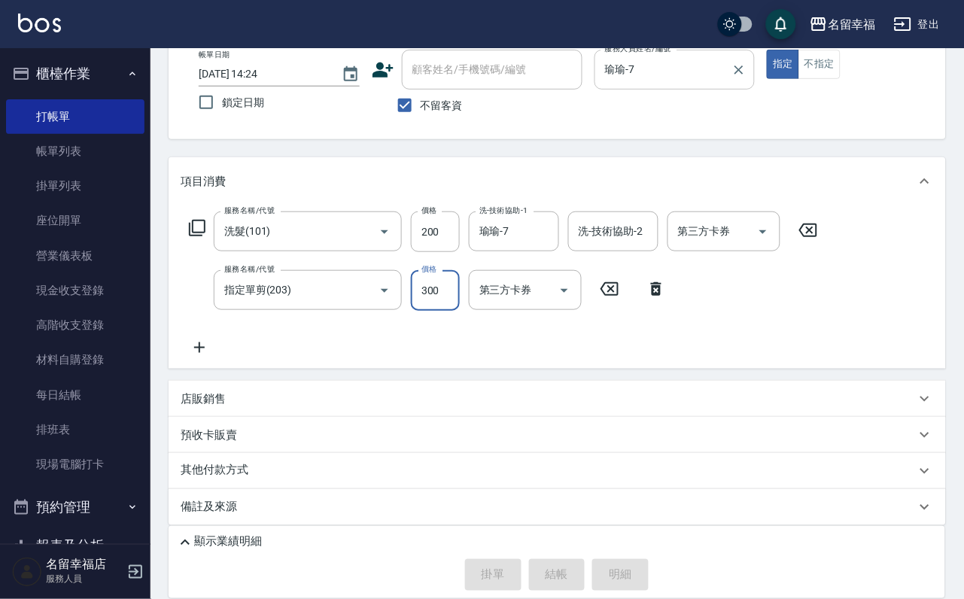
type input "[DATE] 14:30"
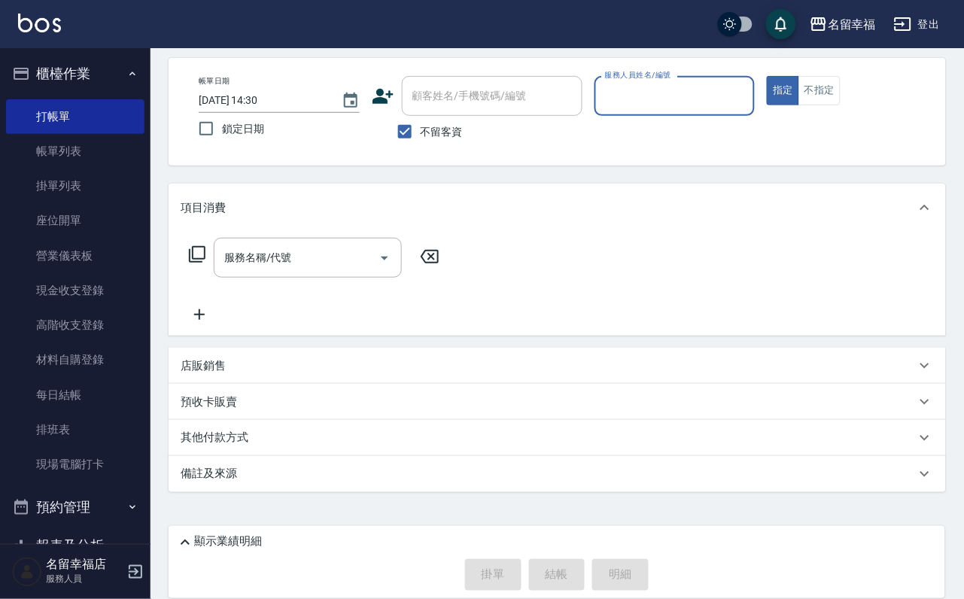
click at [747, 83] on input "服務人員姓名/編號" at bounding box center [675, 96] width 148 height 26
type input "語[PERSON_NAME]-6"
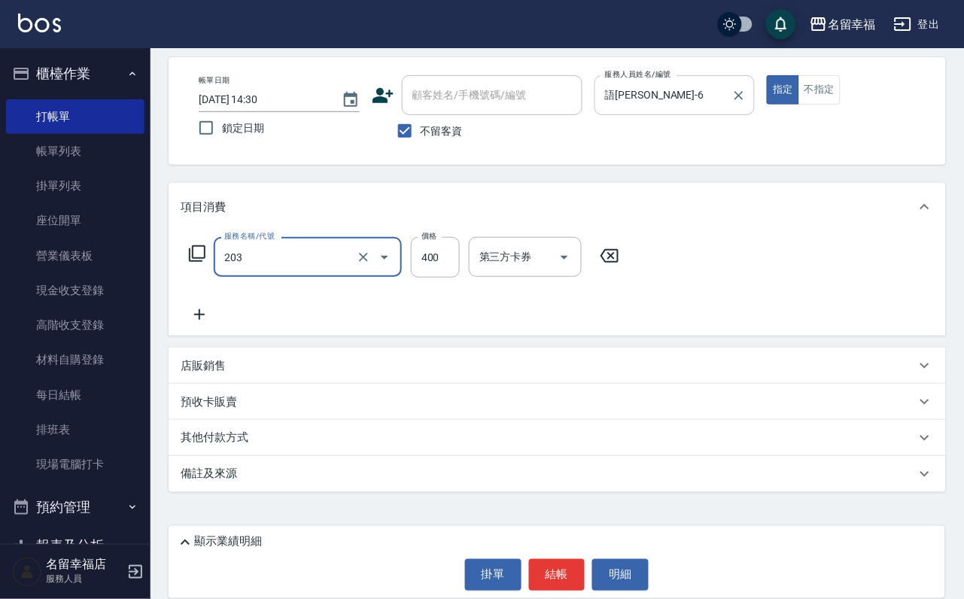
type input "指定單剪(203)"
type input "350"
click at [564, 579] on button "結帳" at bounding box center [557, 575] width 56 height 32
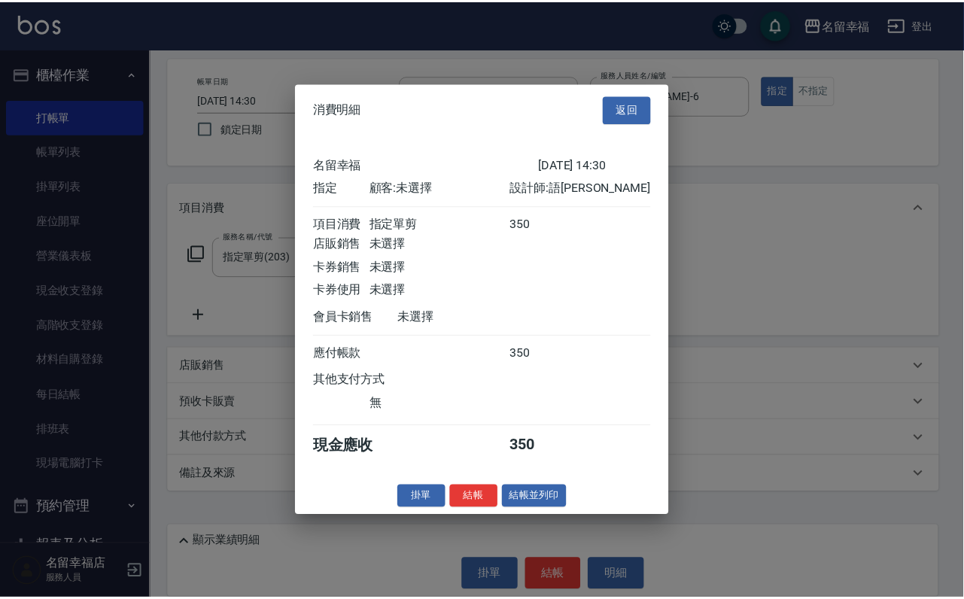
scroll to position [186, 0]
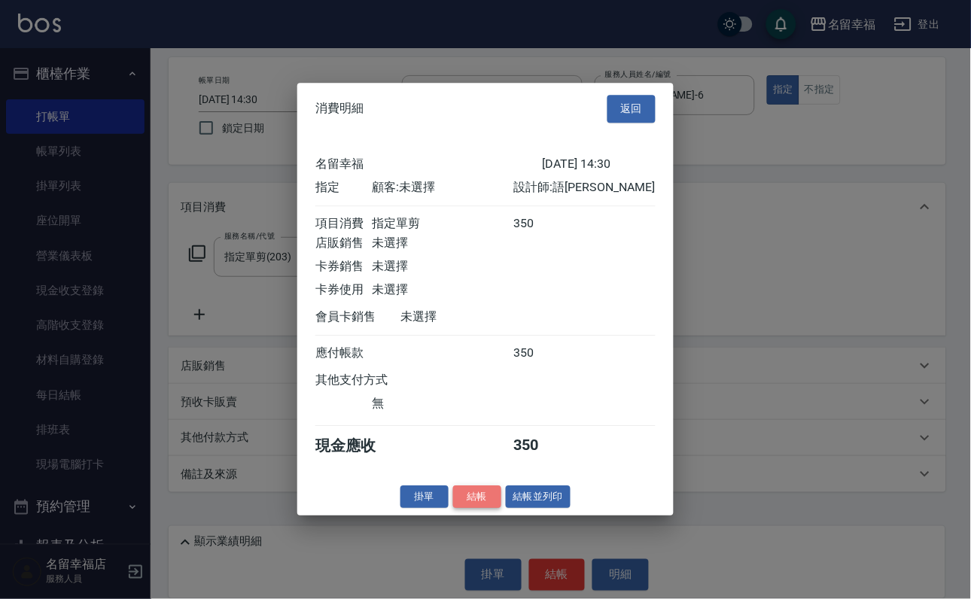
click at [466, 509] on button "結帳" at bounding box center [477, 496] width 48 height 23
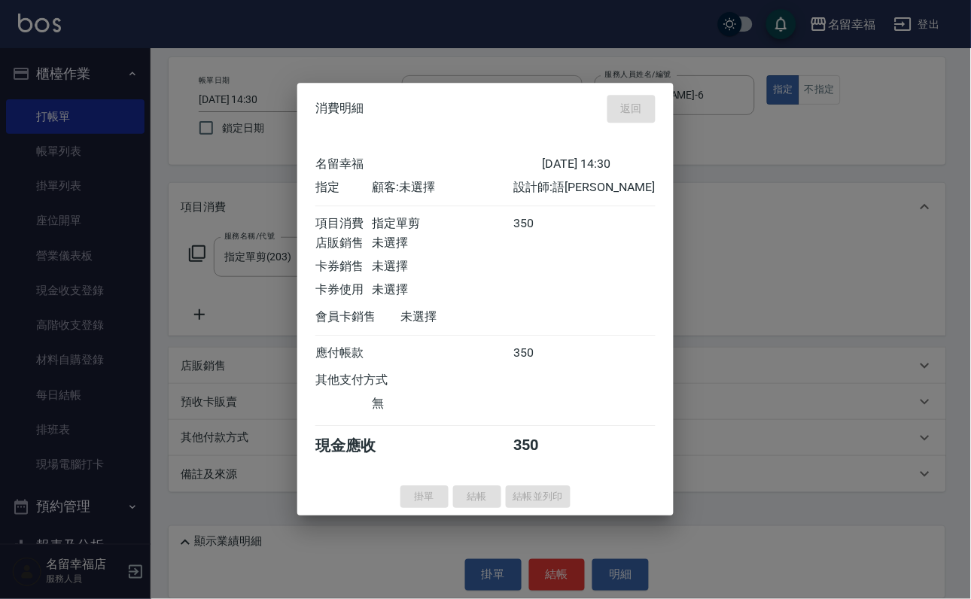
type input "[DATE] 15:03"
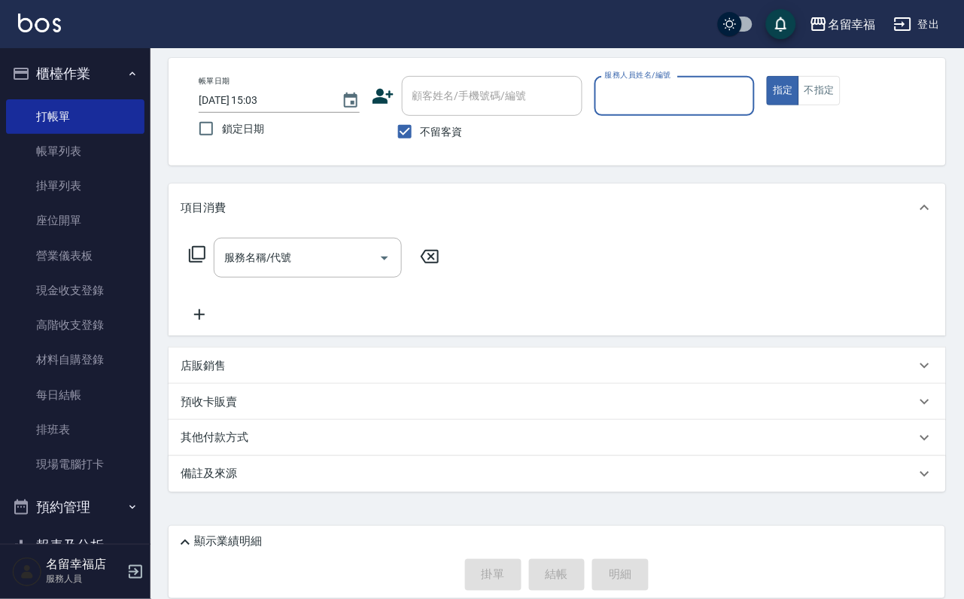
click at [756, 76] on div "服務人員姓名/編號" at bounding box center [675, 96] width 161 height 40
type input "[PERSON_NAME]-3"
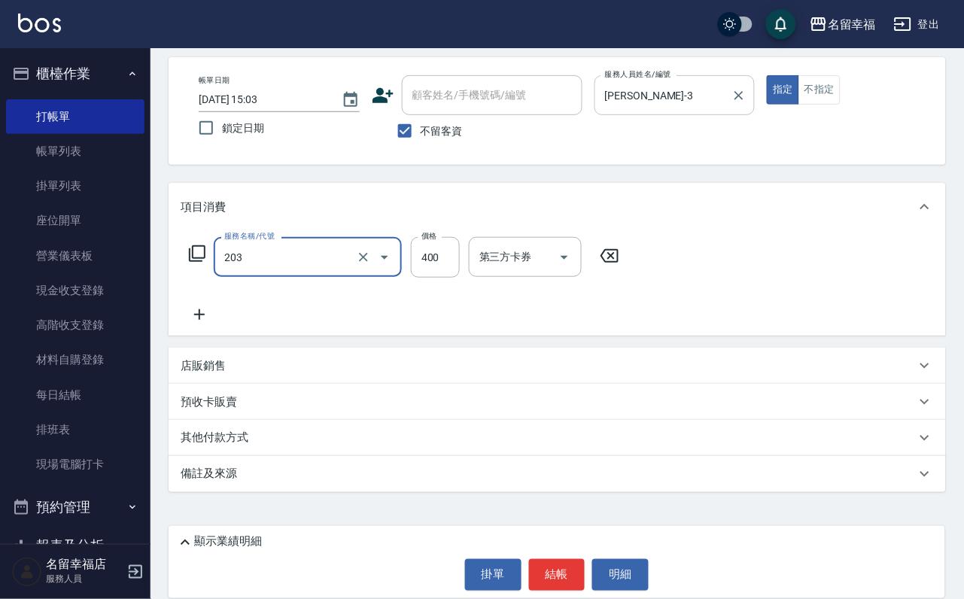
type input "指定單剪(203)"
type input "250"
click at [319, 244] on input "指定單剪(203)" at bounding box center [287, 257] width 132 height 26
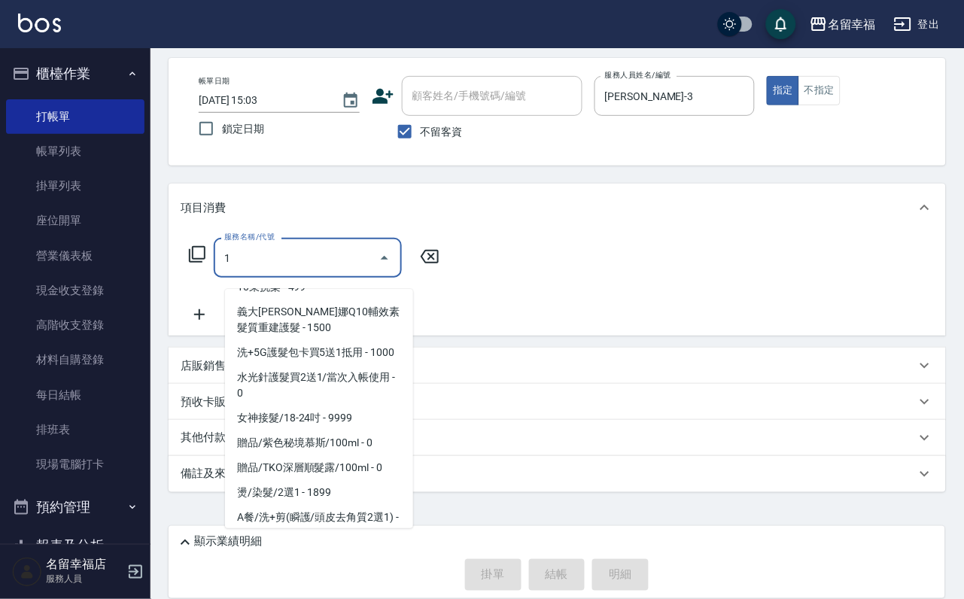
scroll to position [6, 0]
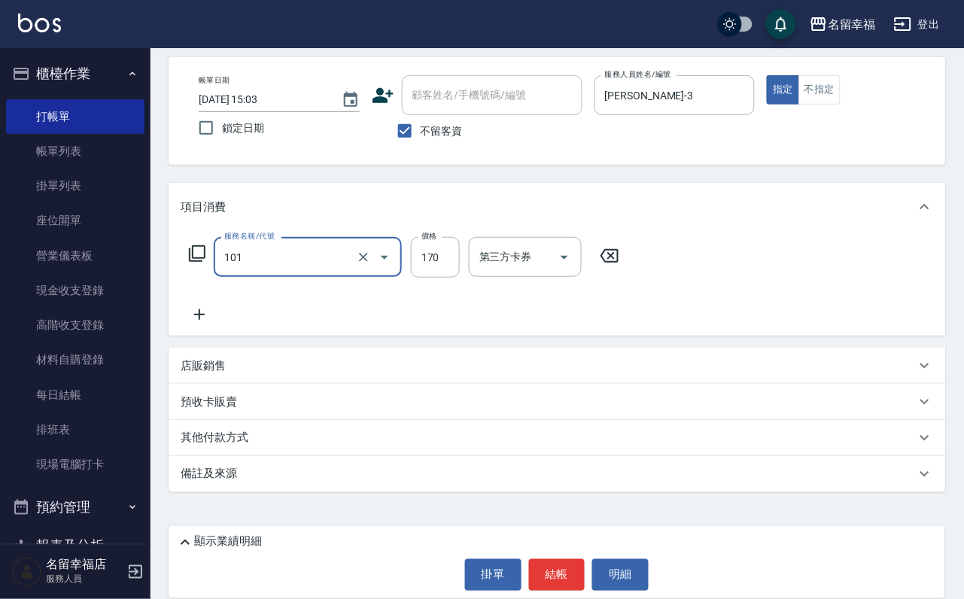
type input "洗髮(101)"
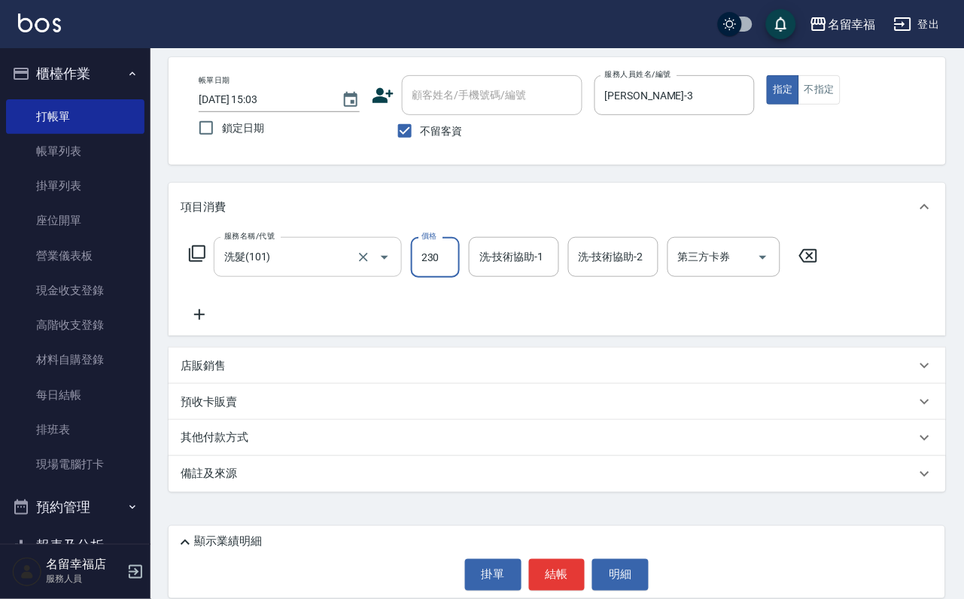
type input "230"
type input "[PERSON_NAME]-3"
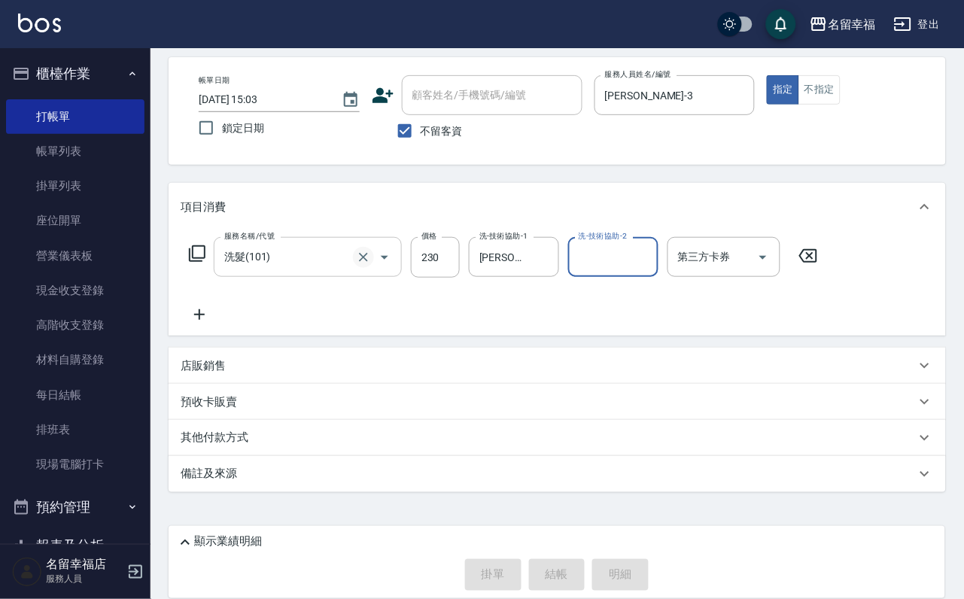
type input "[DATE] 15:35"
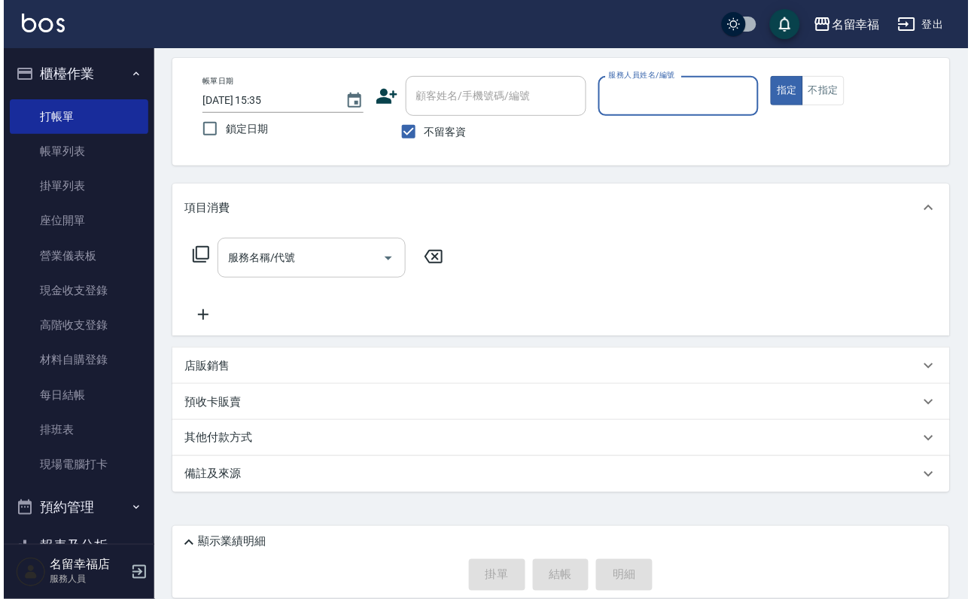
scroll to position [0, 0]
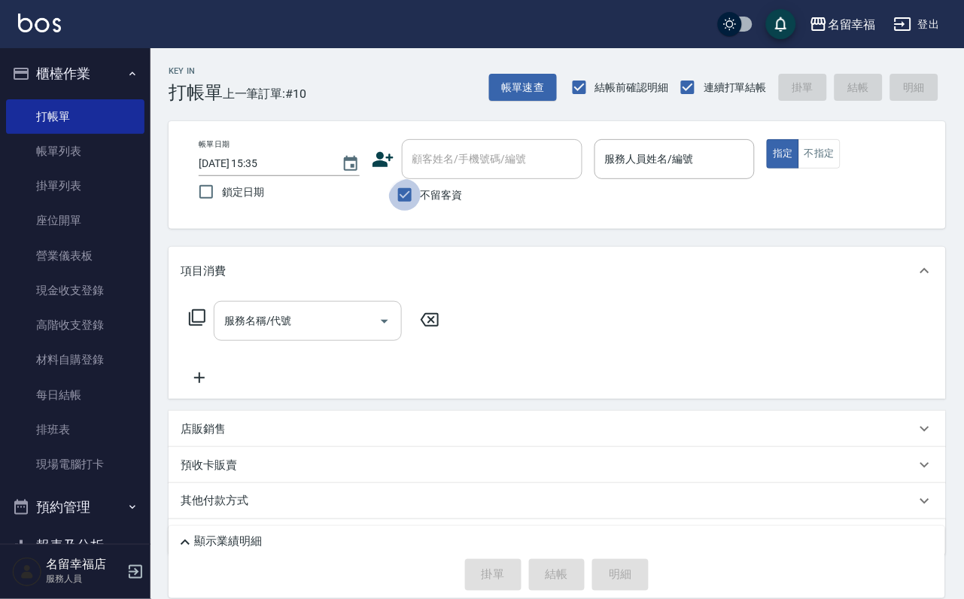
drag, startPoint x: 408, startPoint y: 196, endPoint x: 426, endPoint y: 183, distance: 22.6
click at [408, 197] on input "不留客資" at bounding box center [405, 195] width 32 height 32
checkbox input "false"
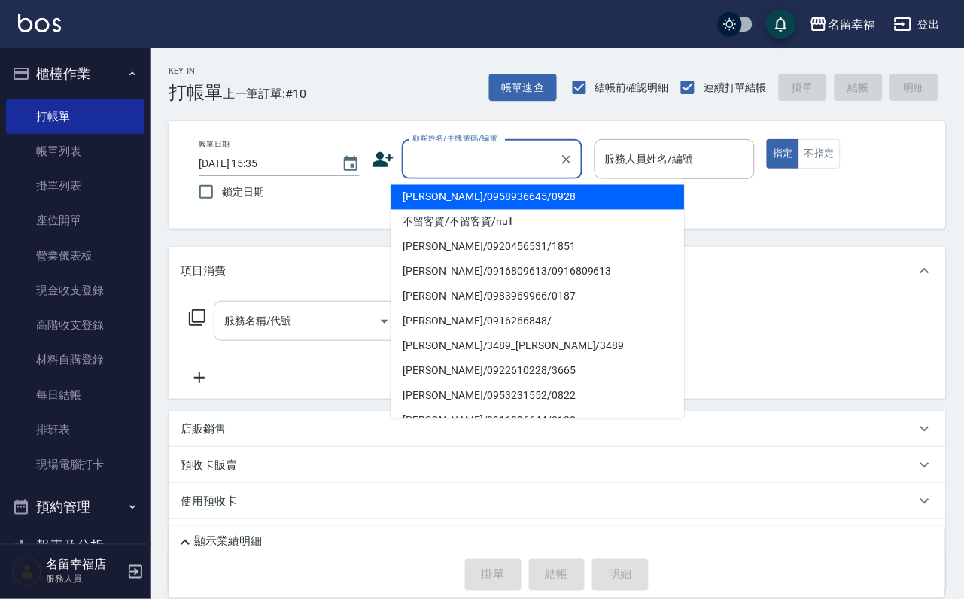
click at [444, 166] on input "顧客姓名/手機號碼/編號" at bounding box center [481, 159] width 145 height 26
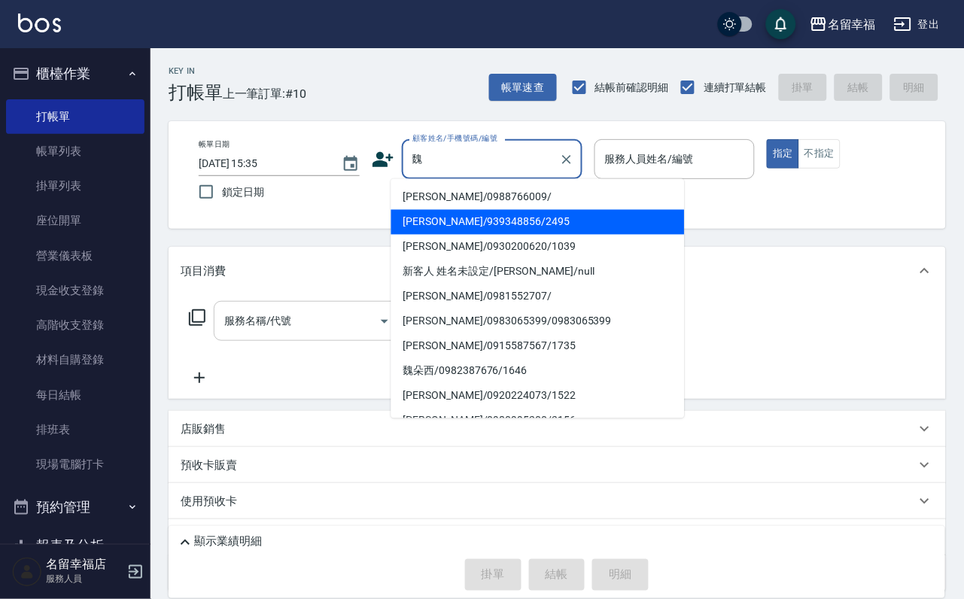
click at [441, 224] on li "[PERSON_NAME]/939348856/2495" at bounding box center [538, 222] width 294 height 25
type input "[PERSON_NAME]/939348856/2495"
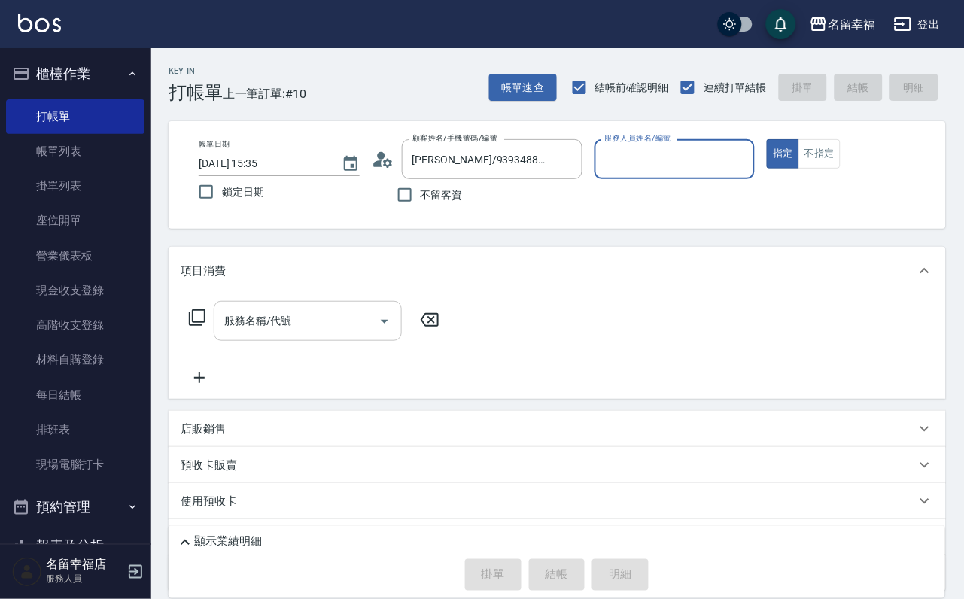
type input "語[PERSON_NAME]-6"
click at [194, 326] on icon at bounding box center [197, 317] width 17 height 17
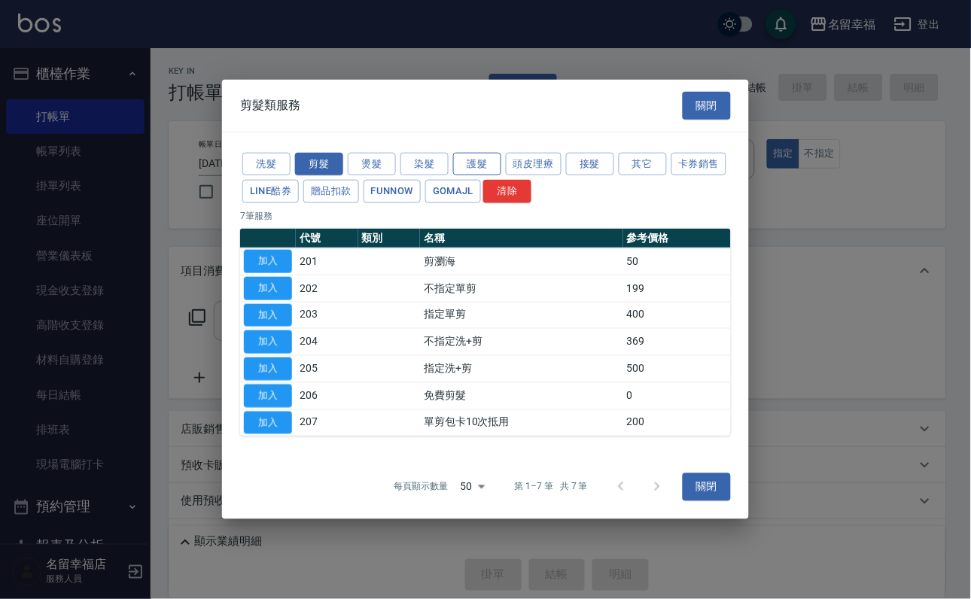
click at [491, 152] on button "護髮" at bounding box center [477, 163] width 48 height 23
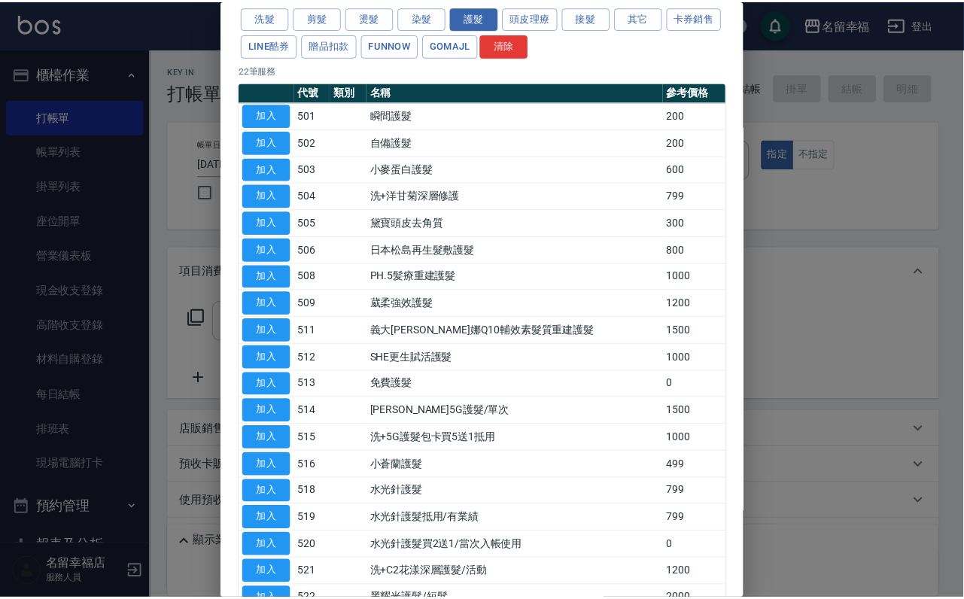
scroll to position [113, 0]
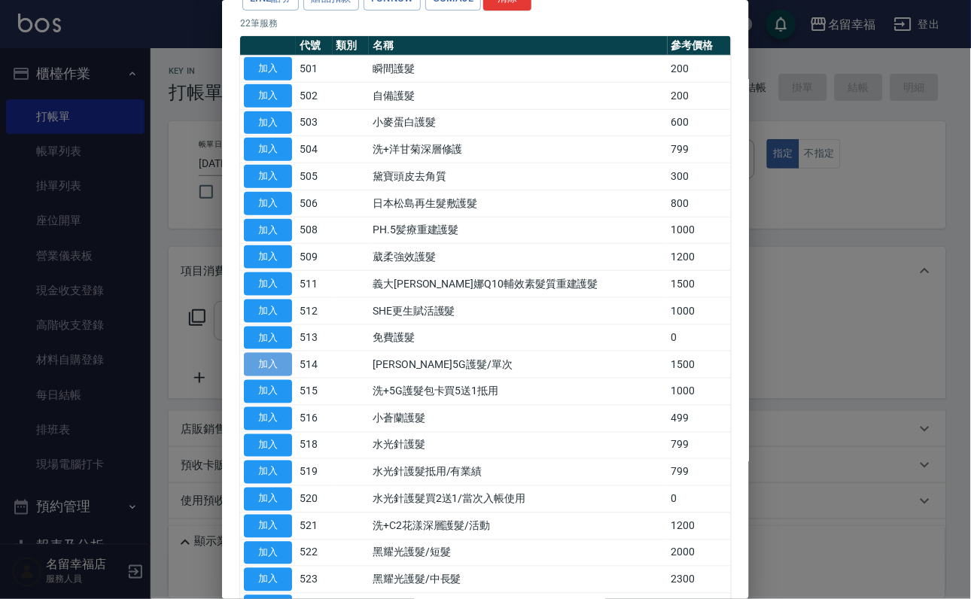
click at [274, 376] on button "加入" at bounding box center [268, 364] width 48 height 23
type input "[PERSON_NAME]5G護髮/單次(514)"
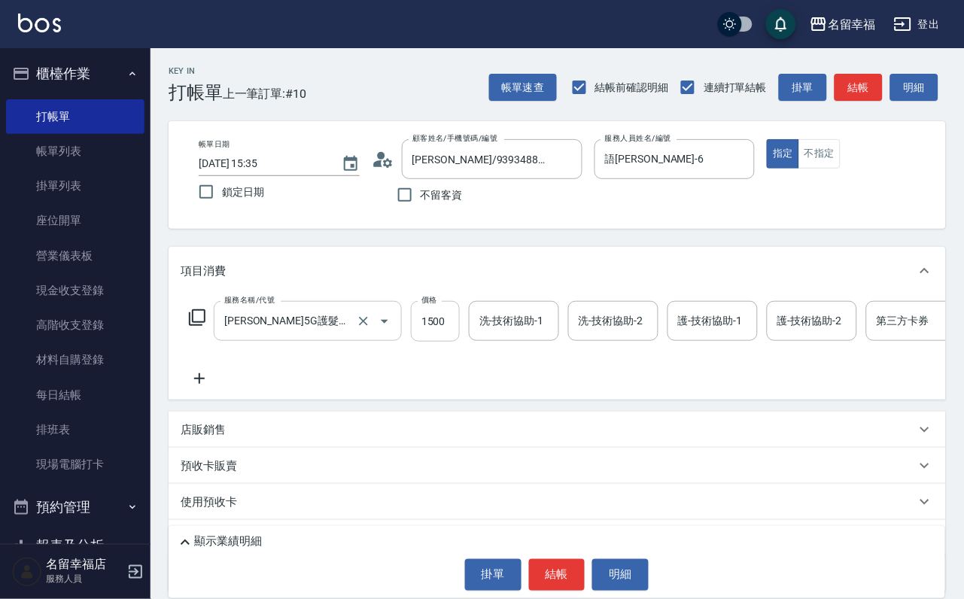
click at [452, 342] on input "1500" at bounding box center [435, 321] width 49 height 41
type input "1200"
type input "育鋗-20"
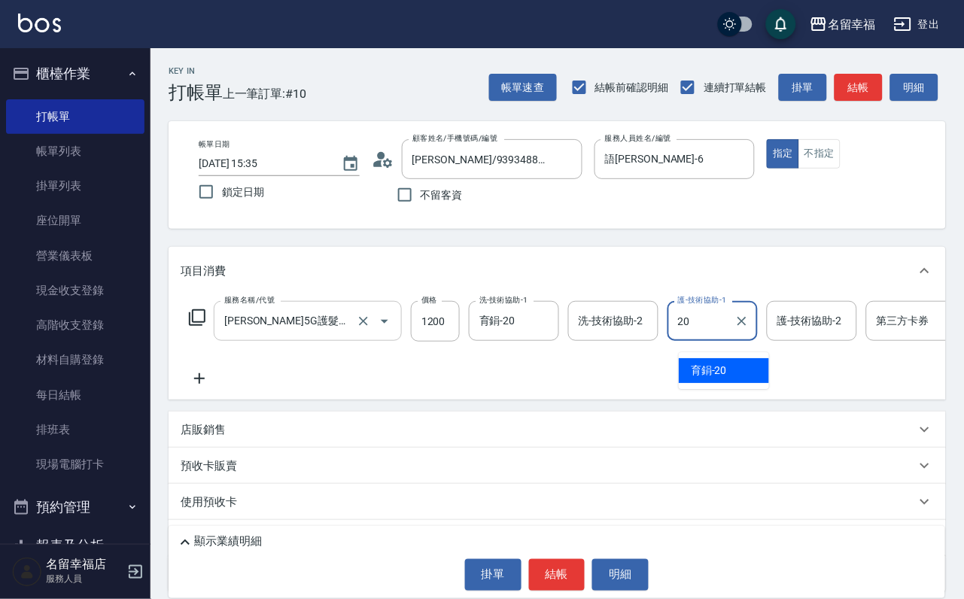
type input "育鋗-20"
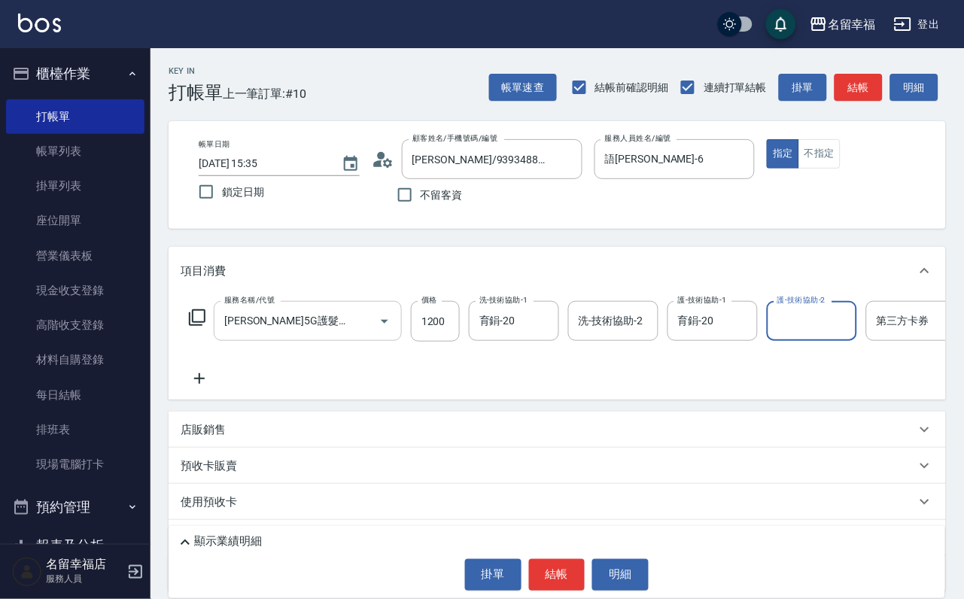
click at [200, 327] on icon at bounding box center [197, 318] width 18 height 18
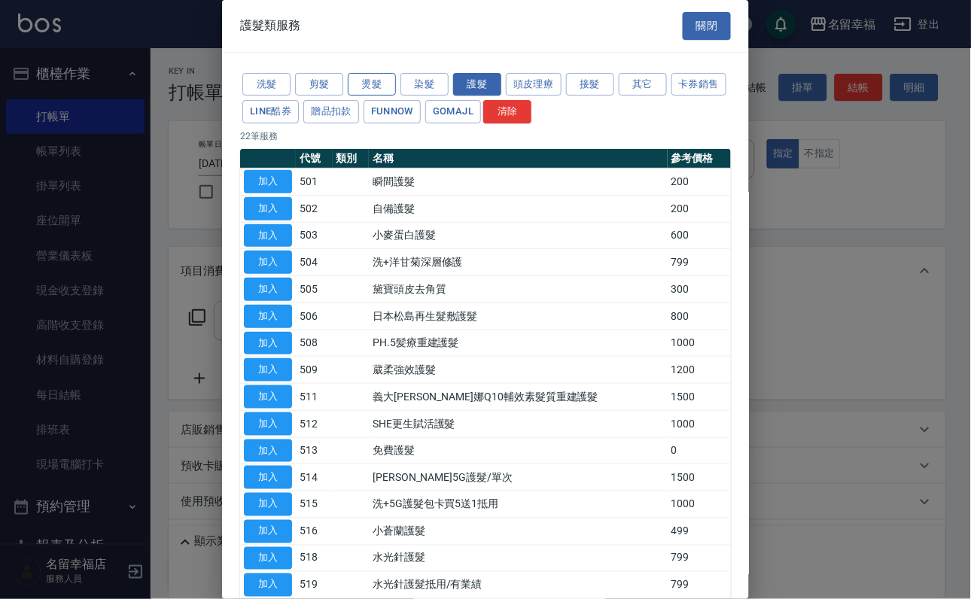
click at [373, 91] on button "燙髮" at bounding box center [372, 84] width 48 height 23
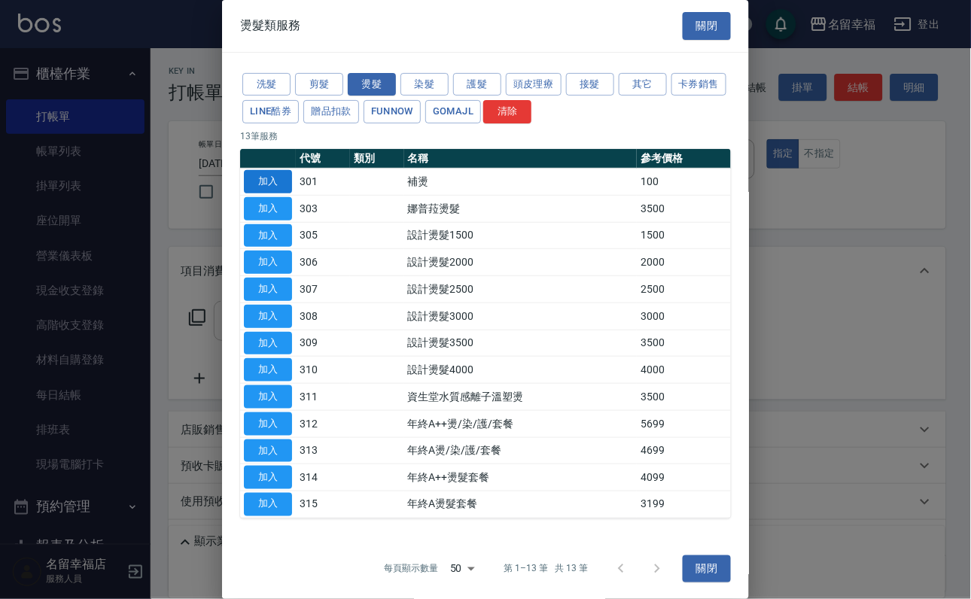
click at [271, 193] on button "加入" at bounding box center [268, 181] width 48 height 23
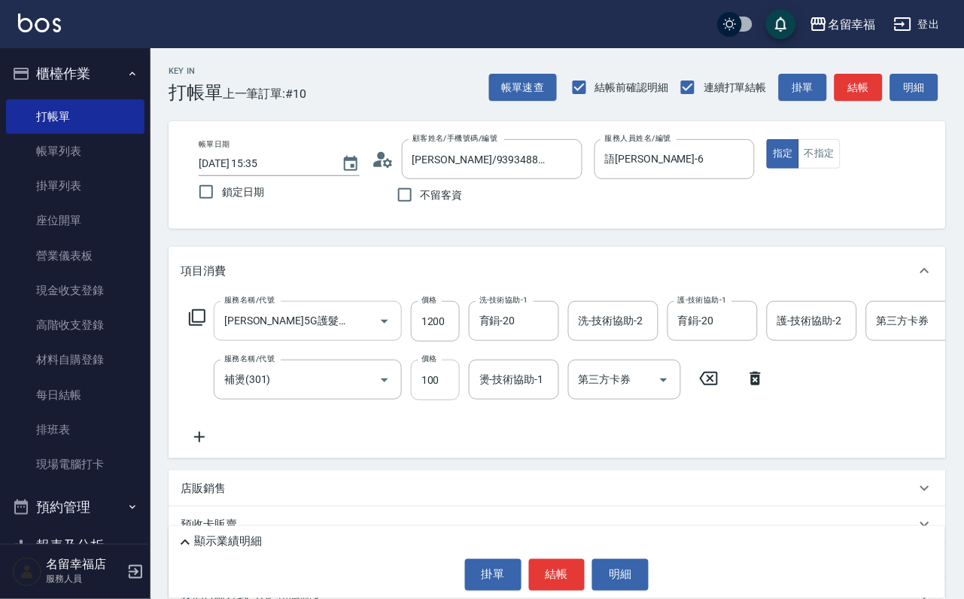
drag, startPoint x: 442, startPoint y: 410, endPoint x: 427, endPoint y: 414, distance: 15.5
click at [440, 400] on input "100" at bounding box center [435, 380] width 49 height 41
type input "500"
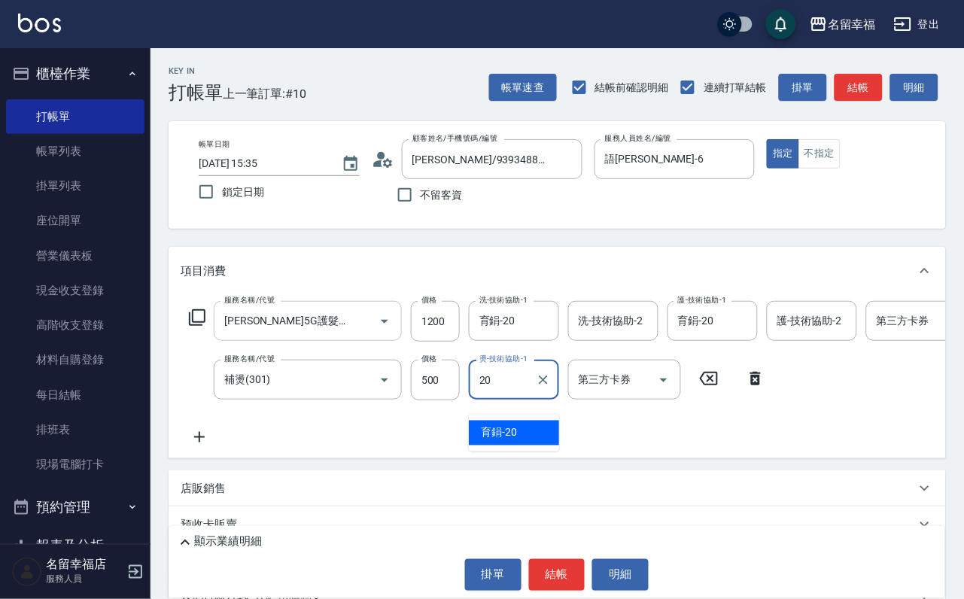
type input "育鋗-20"
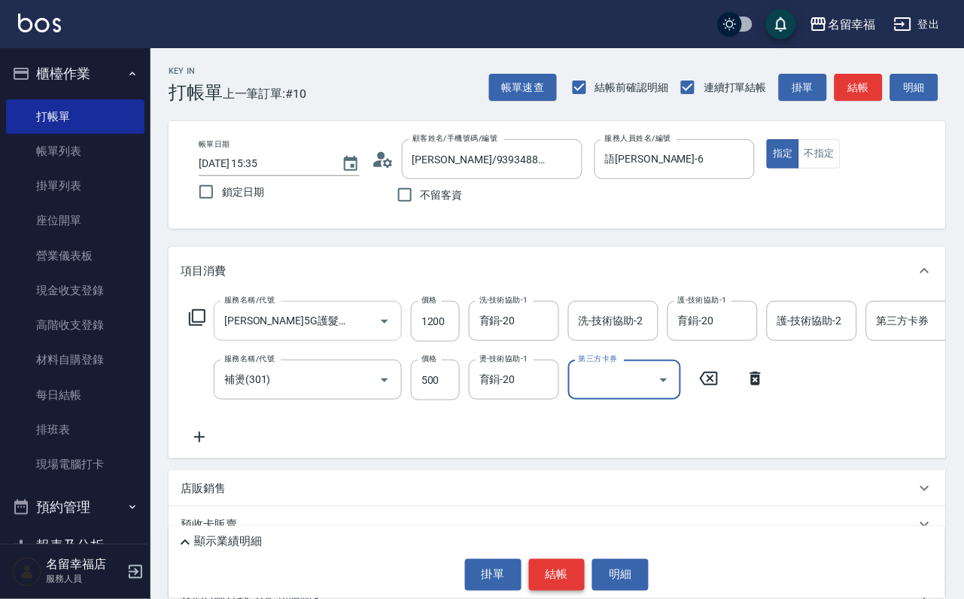
click at [552, 570] on button "結帳" at bounding box center [557, 575] width 56 height 32
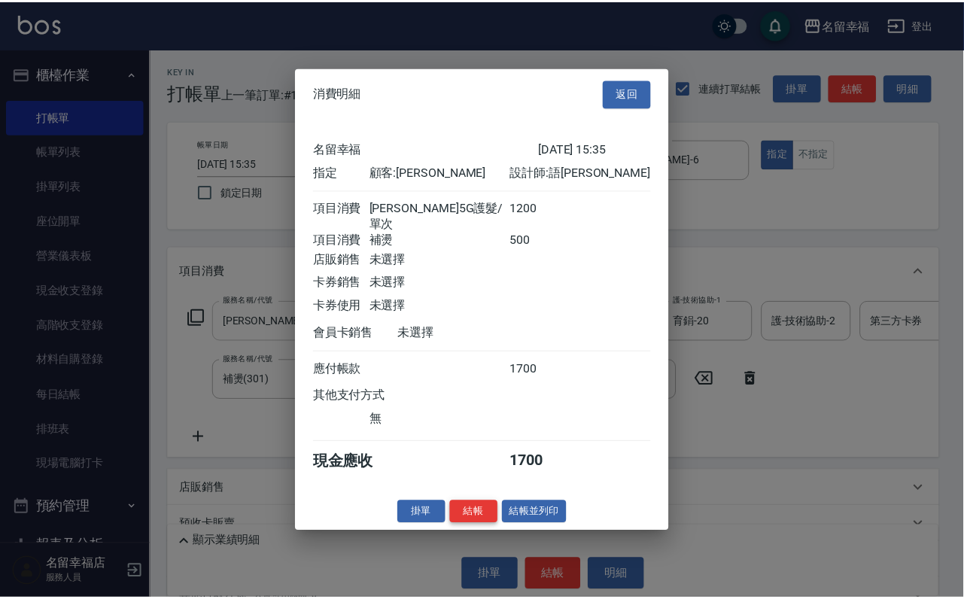
scroll to position [242, 0]
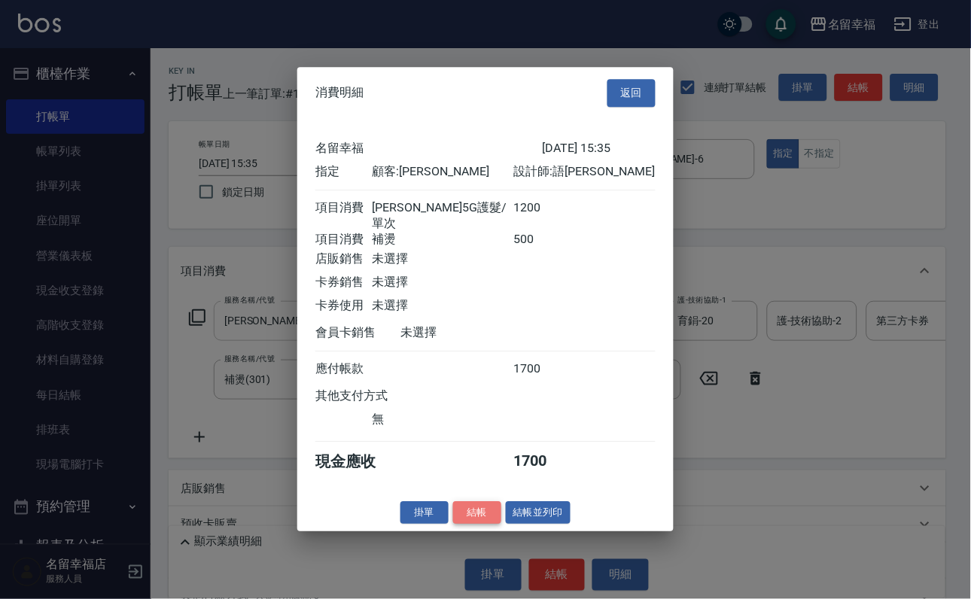
click at [453, 525] on button "結帳" at bounding box center [477, 512] width 48 height 23
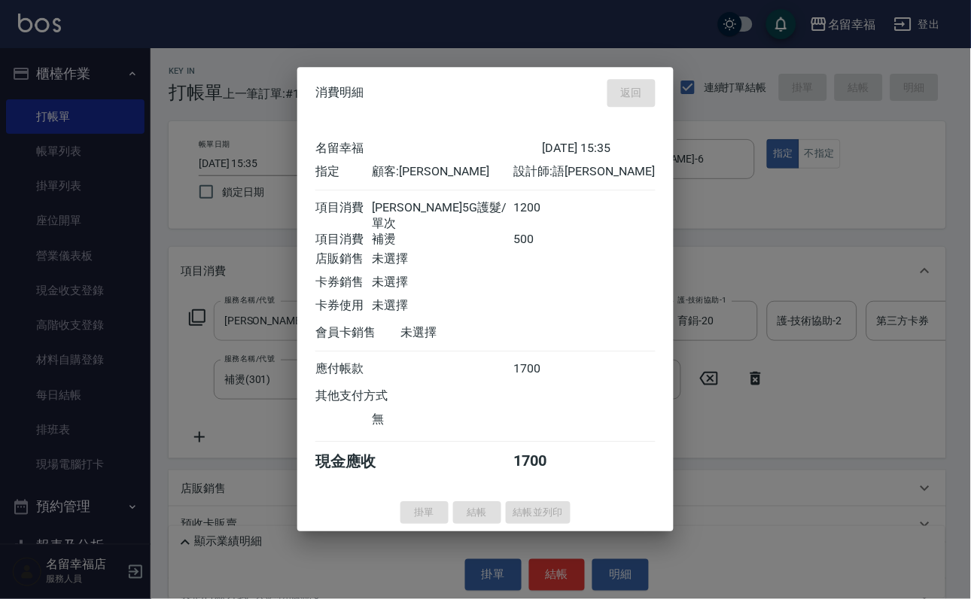
type input "[DATE] 15:44"
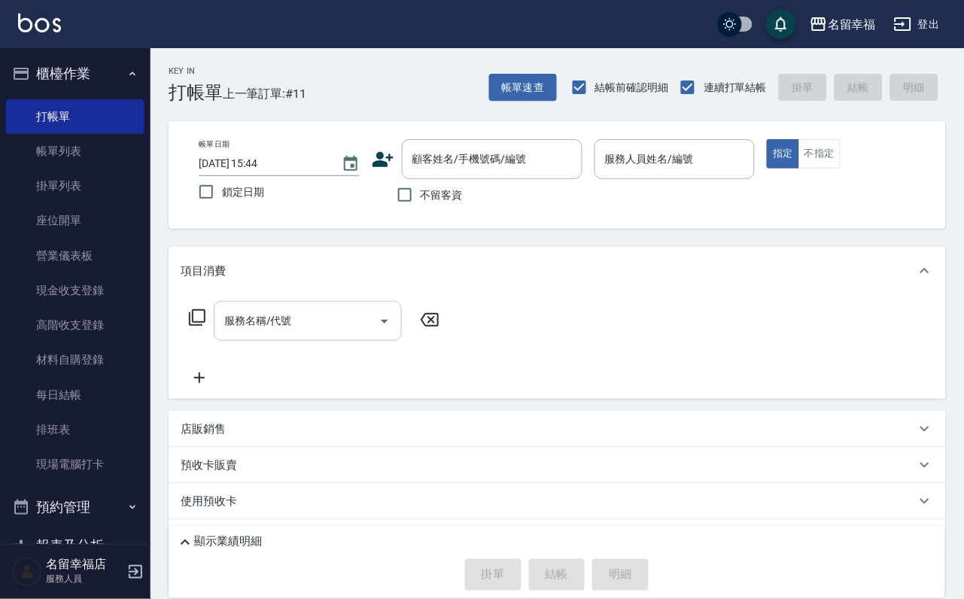
click at [443, 203] on span "不留客資" at bounding box center [442, 195] width 42 height 16
click at [421, 205] on input "不留客資" at bounding box center [405, 195] width 32 height 32
checkbox input "true"
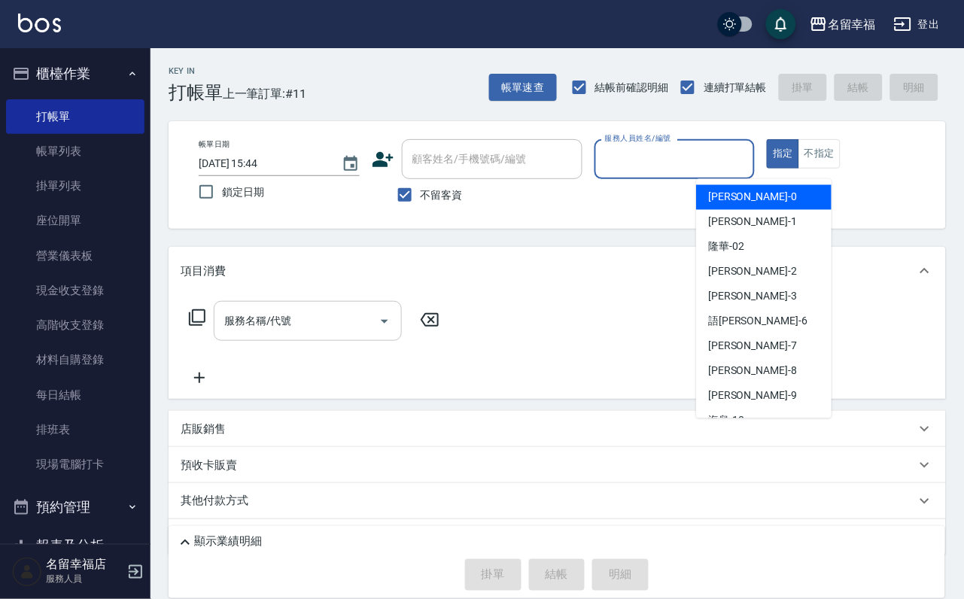
click at [726, 150] on input "服務人員姓名/編號" at bounding box center [675, 159] width 148 height 26
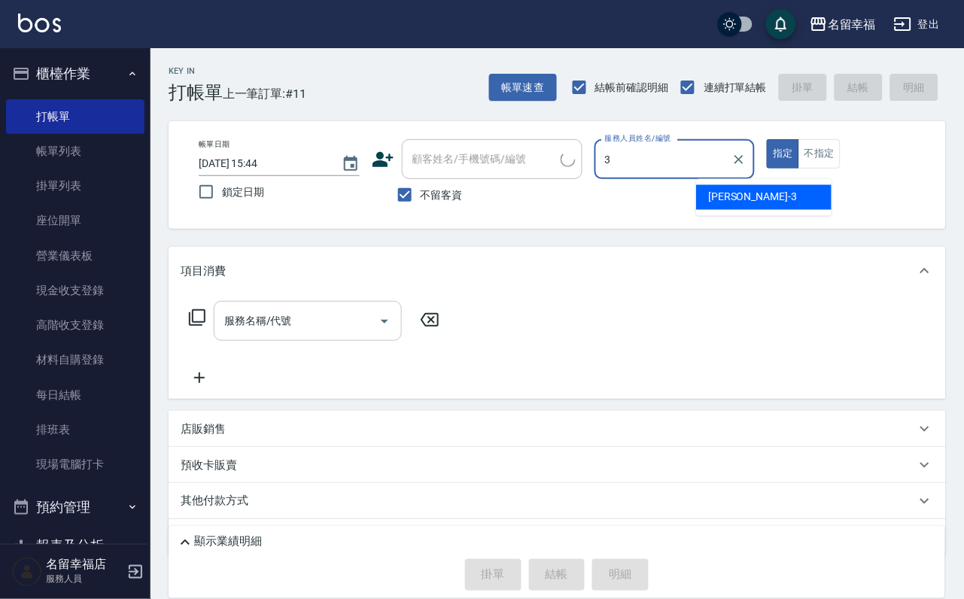
type input "[PERSON_NAME]-3"
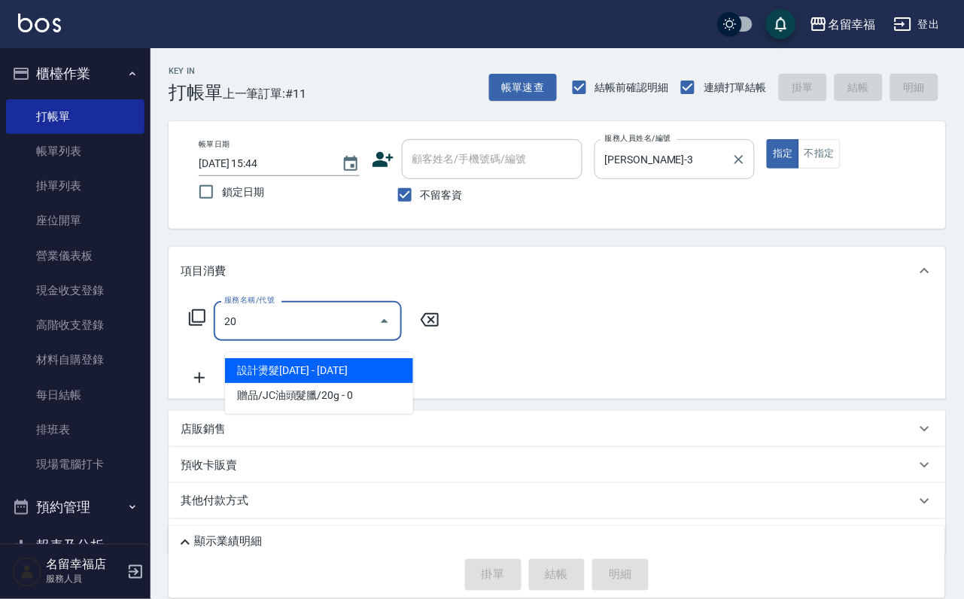
type input "2"
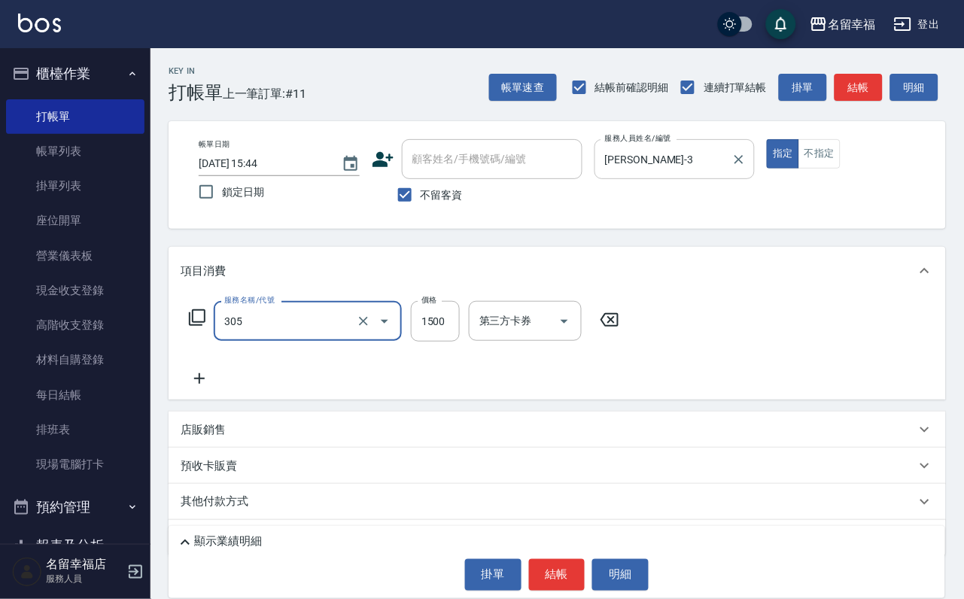
type input "設計燙髮1500(305)"
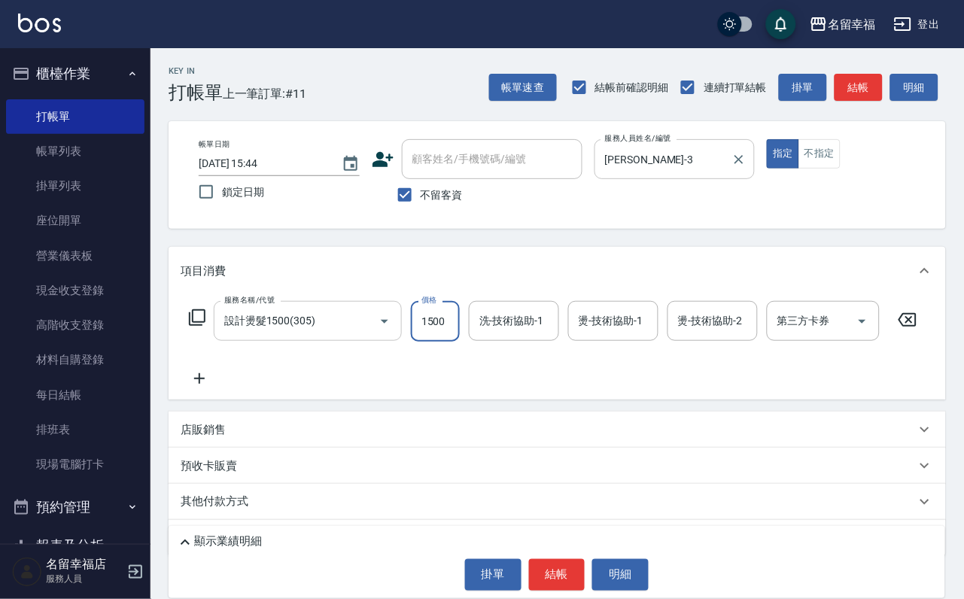
scroll to position [0, 0]
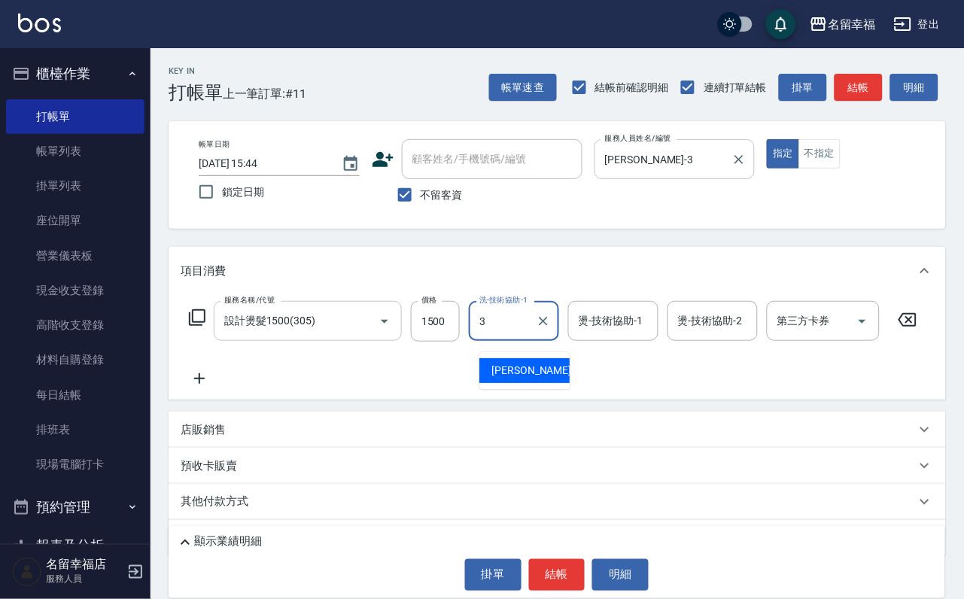
type input "[PERSON_NAME]-3"
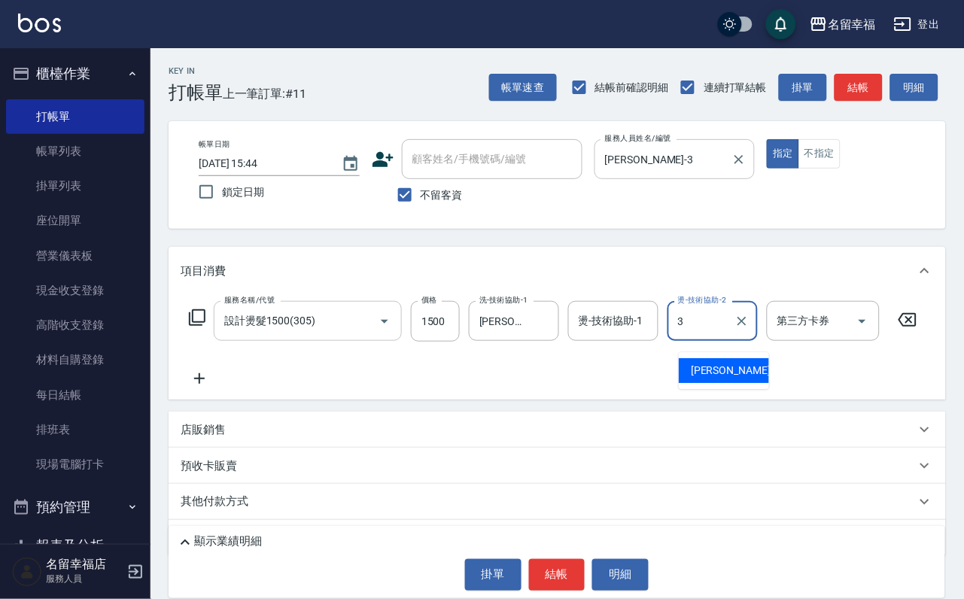
type input "[PERSON_NAME]-3"
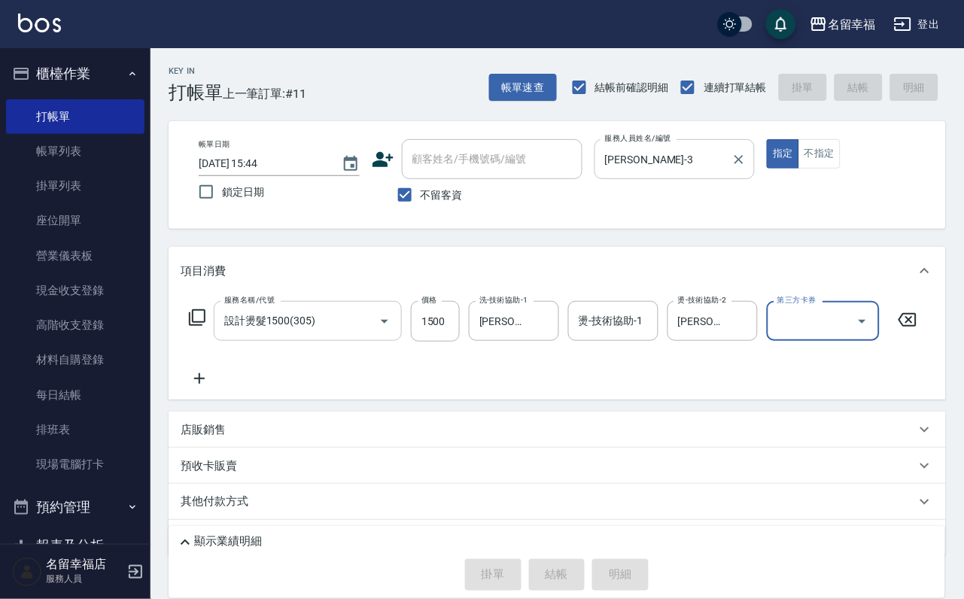
type input "[DATE] 16:07"
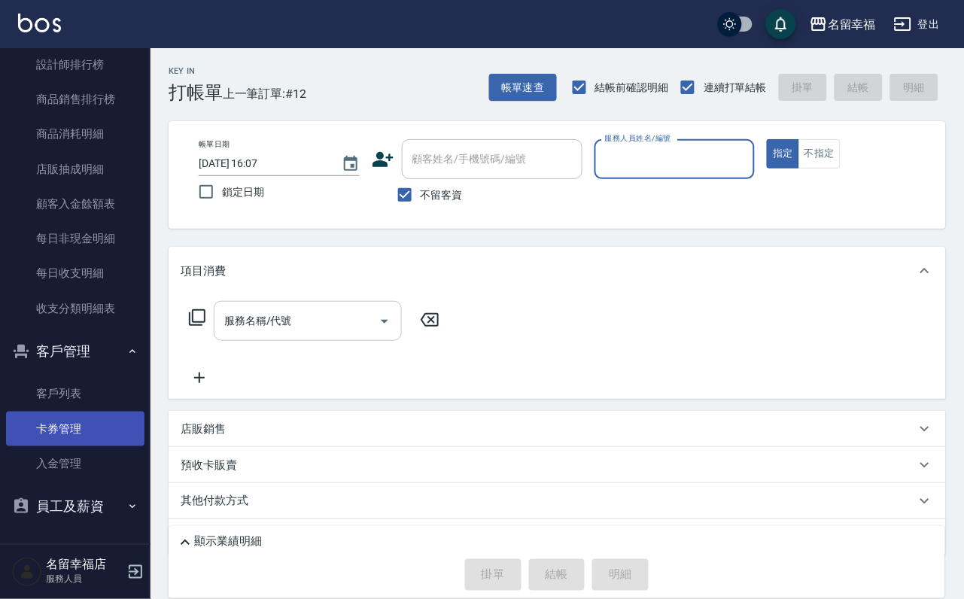
scroll to position [1027, 0]
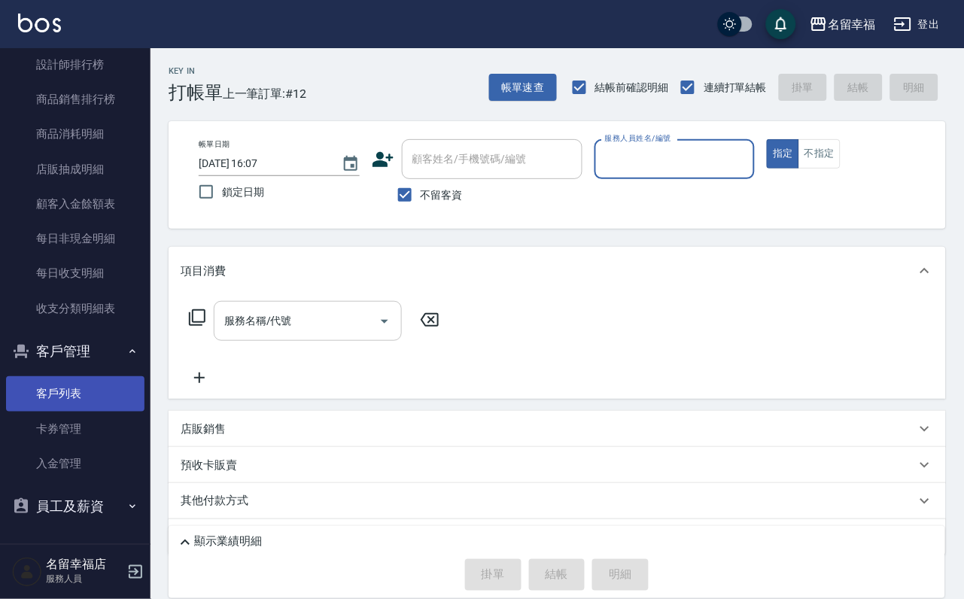
click at [79, 382] on link "客戶列表" at bounding box center [75, 393] width 138 height 35
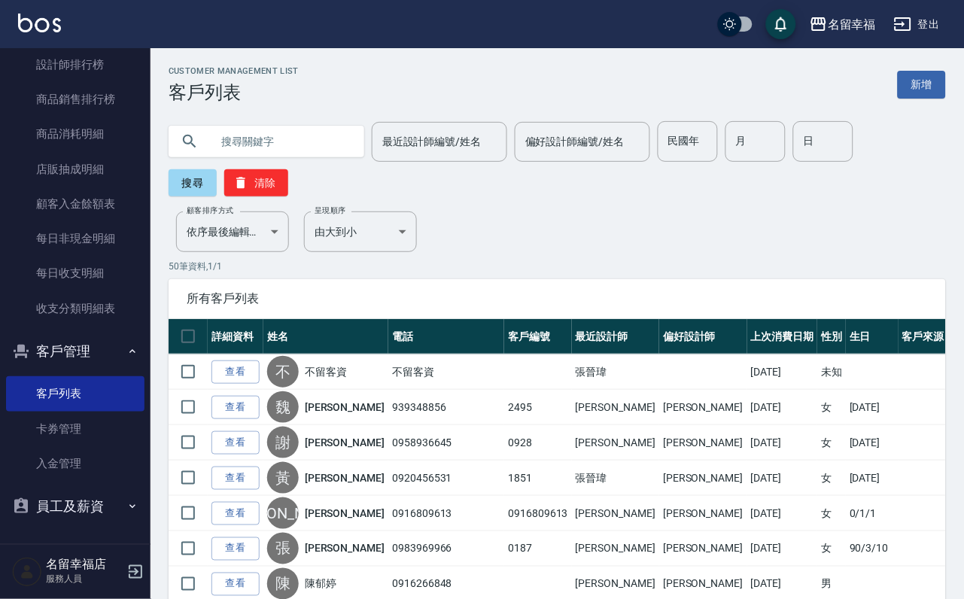
click at [288, 136] on input "text" at bounding box center [281, 141] width 141 height 41
type input "[PERSON_NAME]"
click at [191, 181] on button "搜尋" at bounding box center [193, 182] width 48 height 27
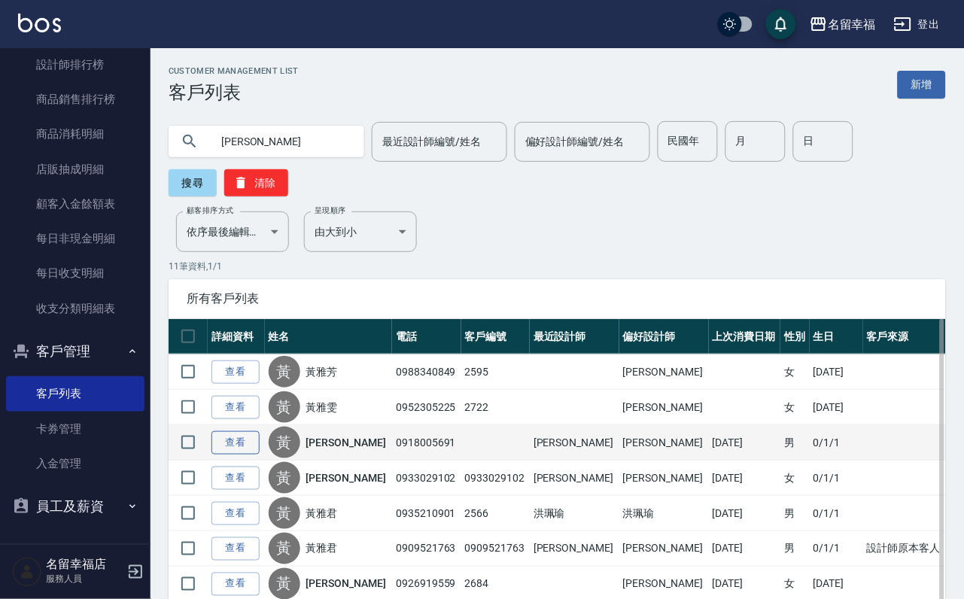
click at [245, 455] on link "查看" at bounding box center [235, 442] width 48 height 23
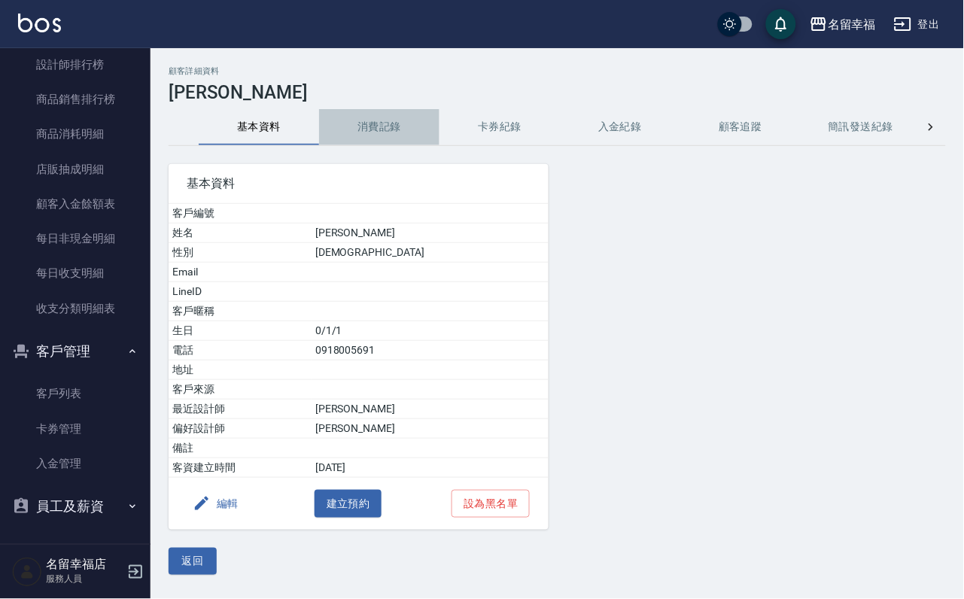
click at [373, 125] on button "消費記錄" at bounding box center [379, 127] width 120 height 36
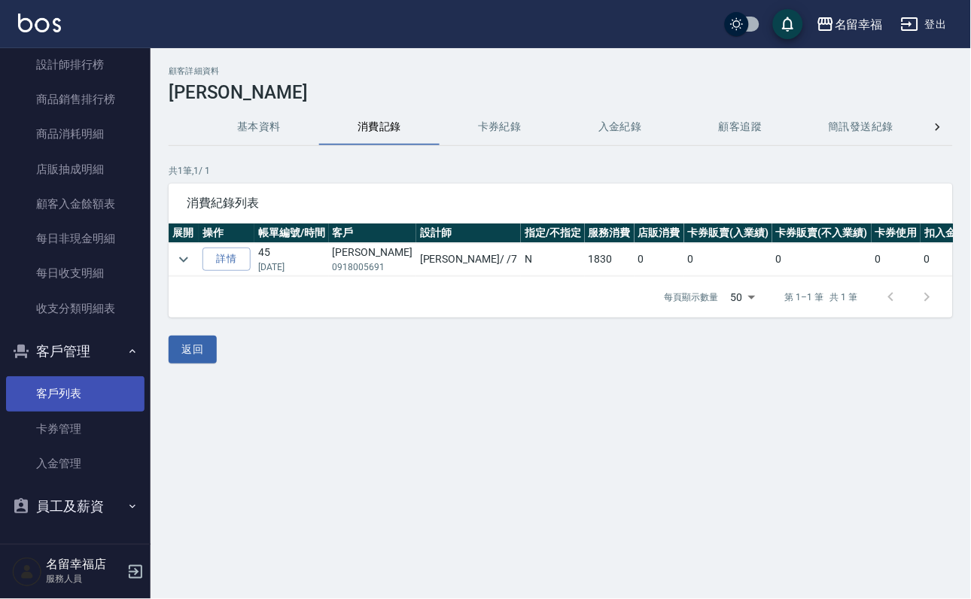
click at [71, 378] on link "客戶列表" at bounding box center [75, 393] width 138 height 35
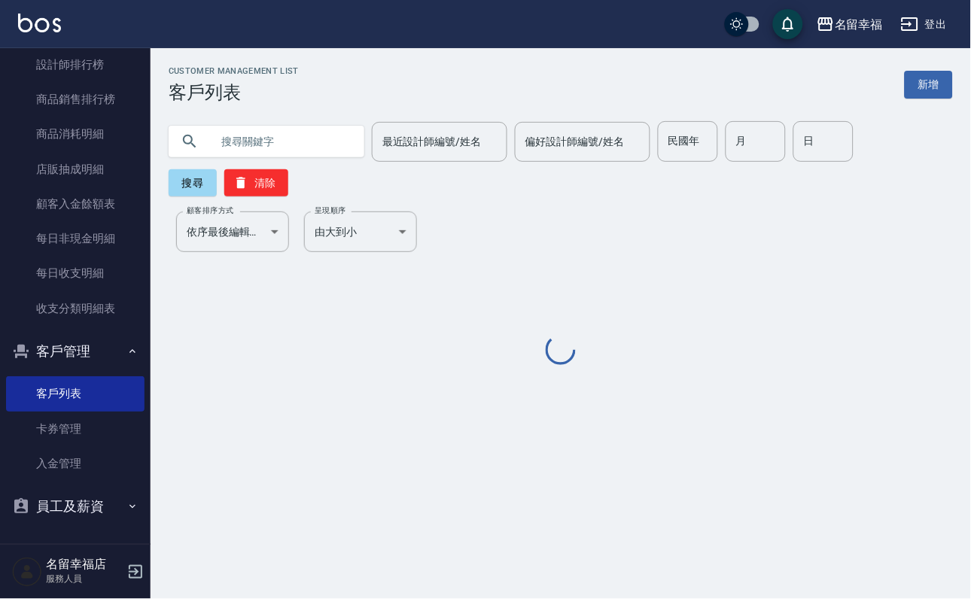
click at [287, 148] on input "text" at bounding box center [281, 141] width 141 height 41
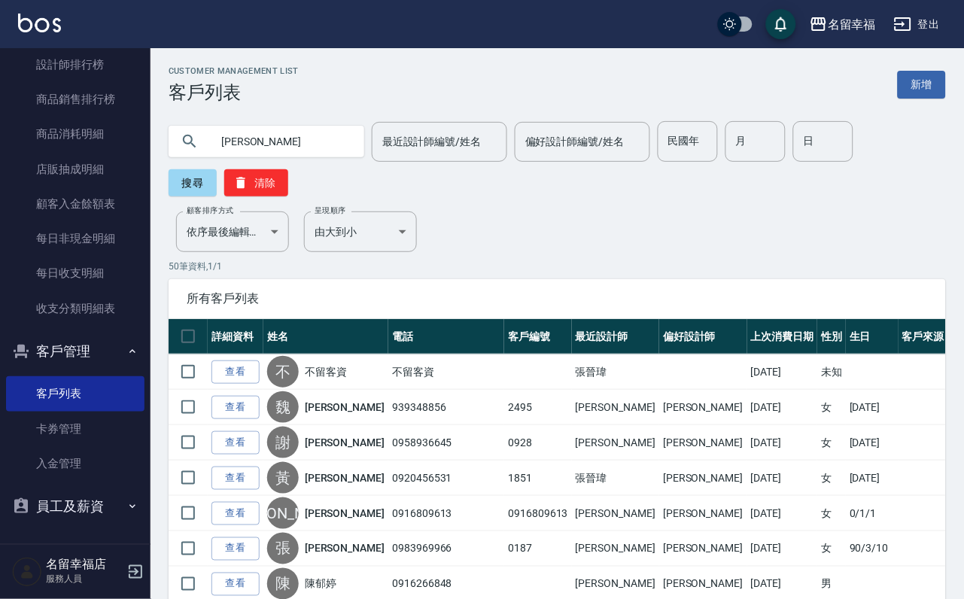
type input "[PERSON_NAME]"
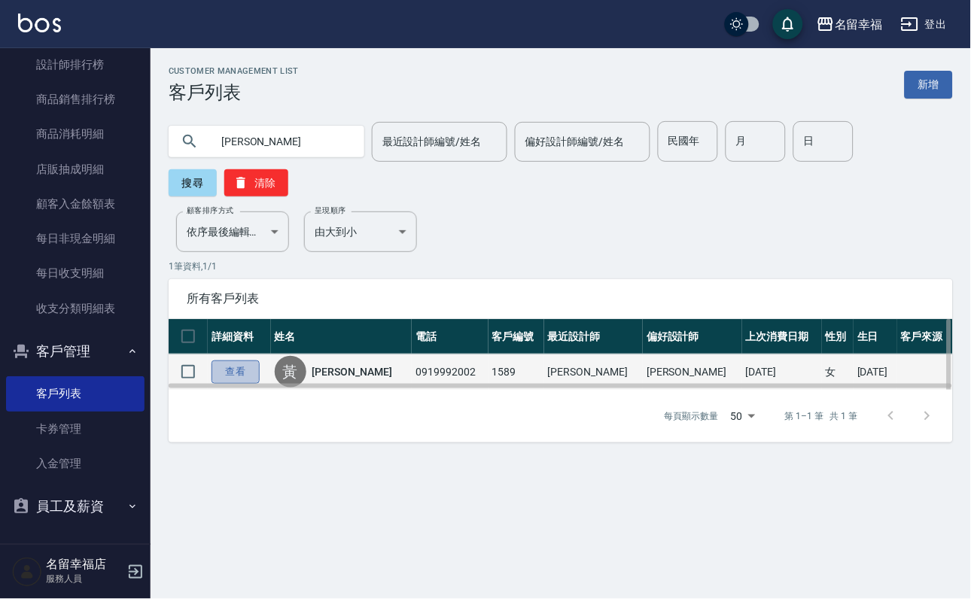
click at [247, 384] on link "查看" at bounding box center [235, 372] width 48 height 23
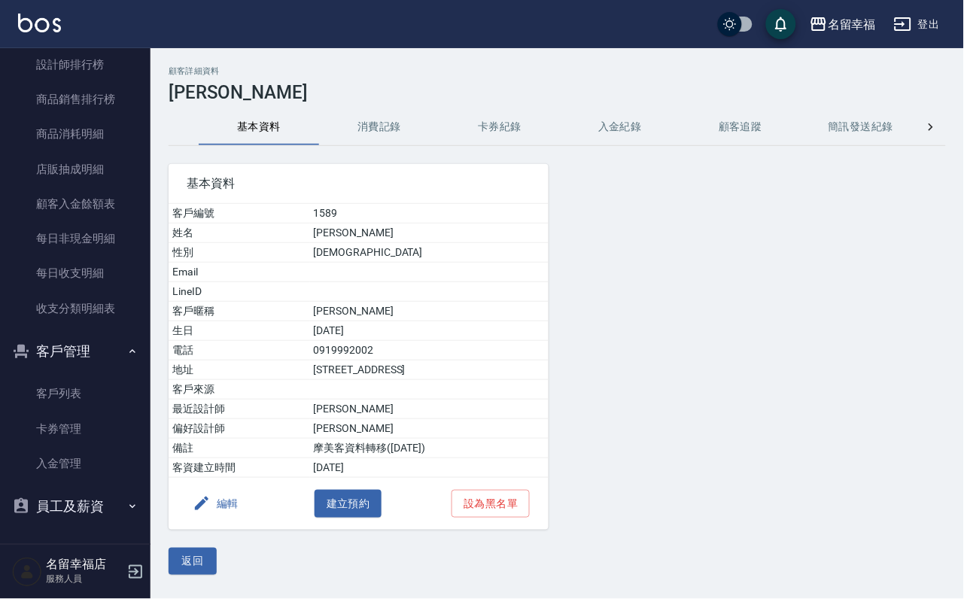
click at [369, 138] on button "消費記錄" at bounding box center [379, 127] width 120 height 36
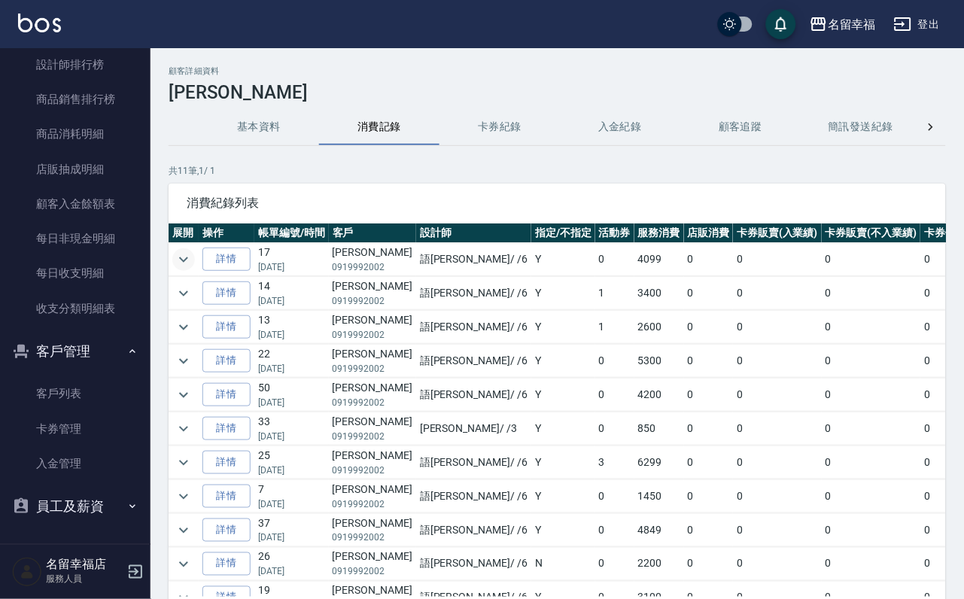
click at [187, 262] on icon "expand row" at bounding box center [183, 259] width 9 height 5
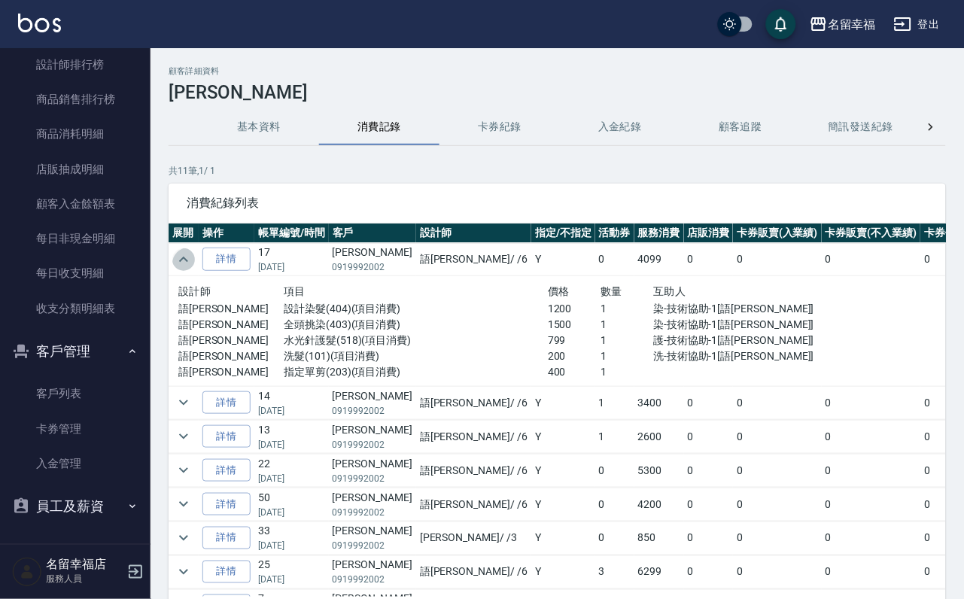
click at [187, 262] on icon "expand row" at bounding box center [183, 259] width 9 height 5
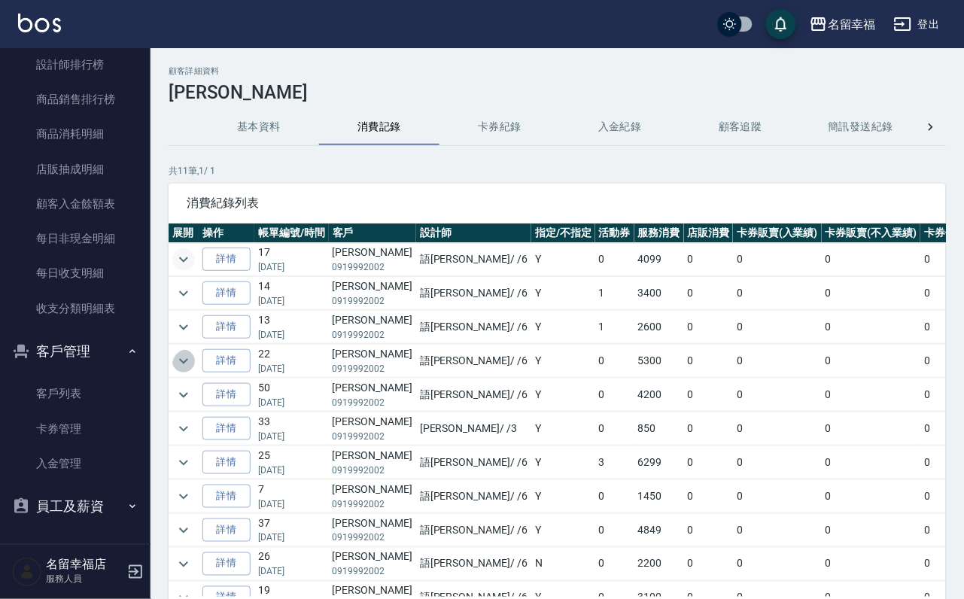
click at [175, 370] on icon "expand row" at bounding box center [184, 361] width 18 height 18
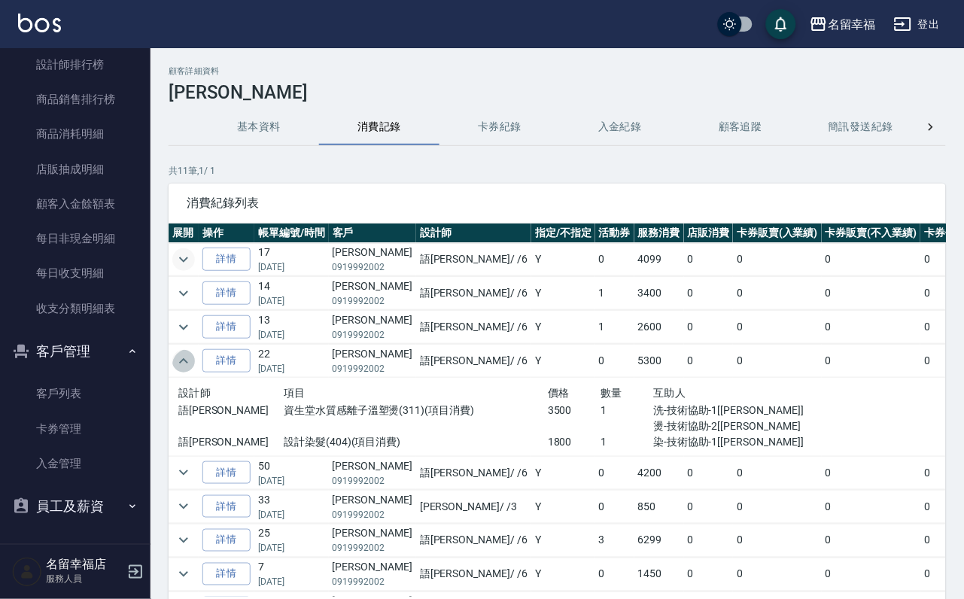
click at [176, 370] on icon "expand row" at bounding box center [184, 361] width 18 height 18
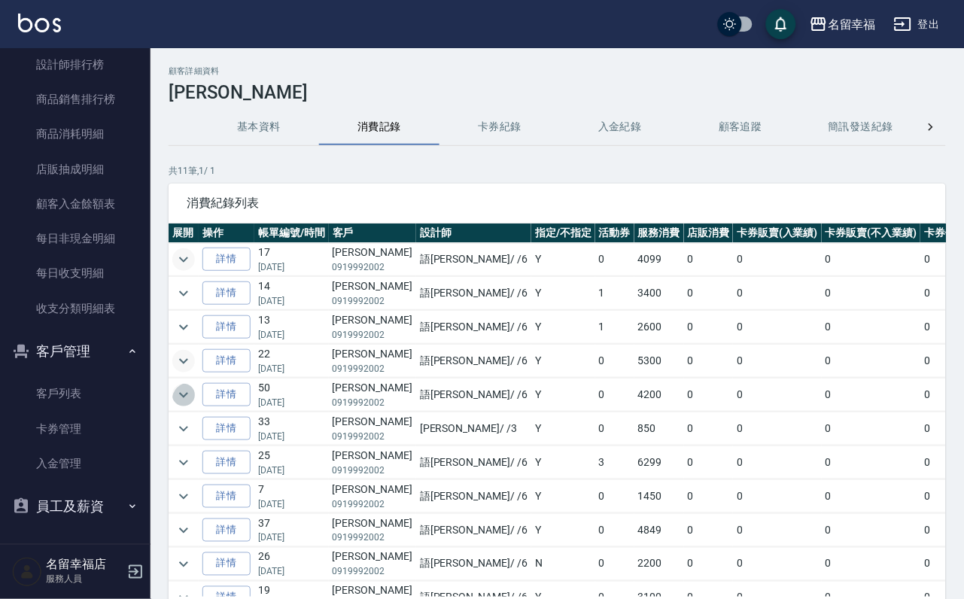
click at [193, 404] on icon "expand row" at bounding box center [184, 395] width 18 height 18
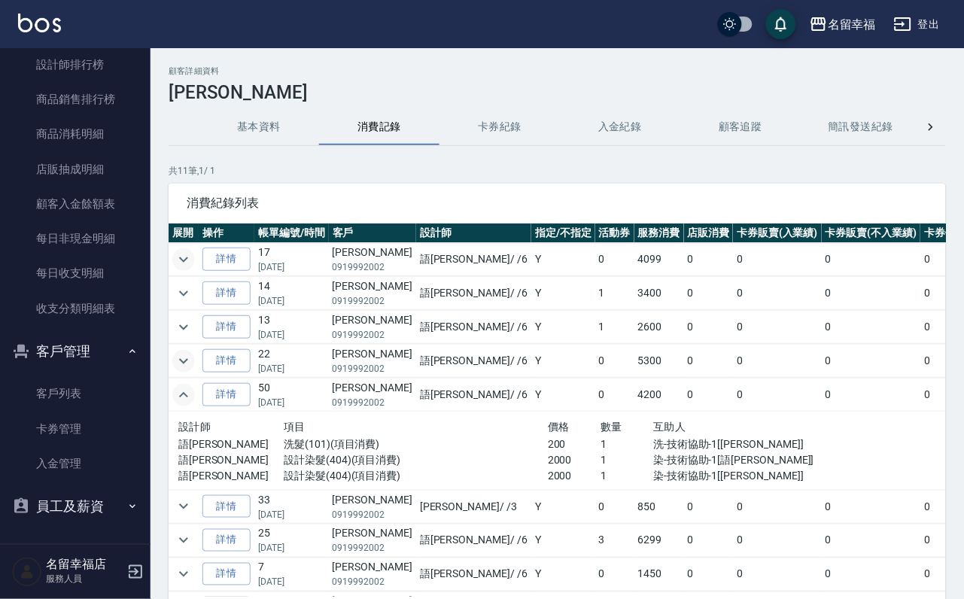
click at [193, 404] on icon "expand row" at bounding box center [184, 395] width 18 height 18
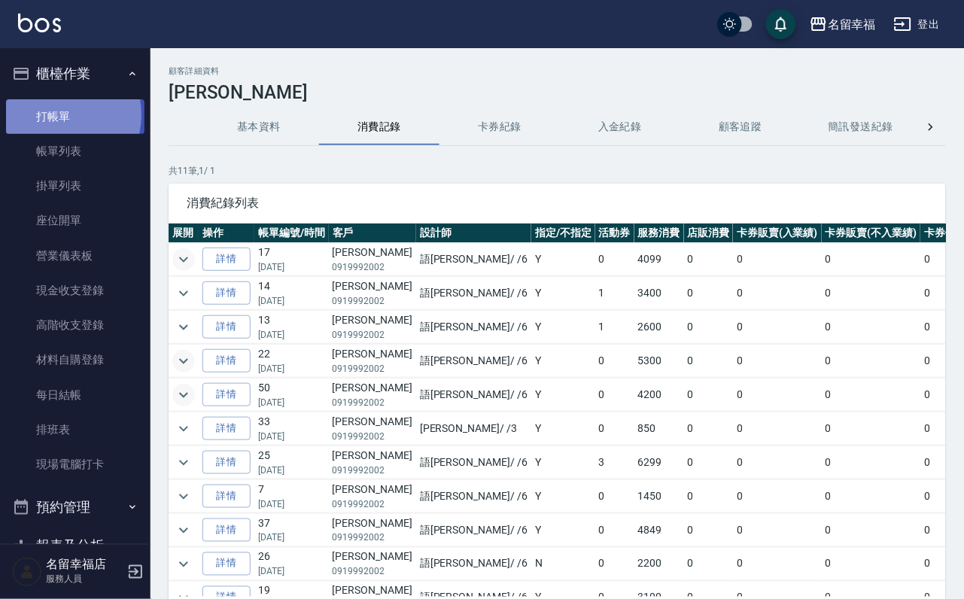
drag, startPoint x: 58, startPoint y: 120, endPoint x: 103, endPoint y: 106, distance: 47.4
click at [60, 120] on link "打帳單" at bounding box center [75, 116] width 138 height 35
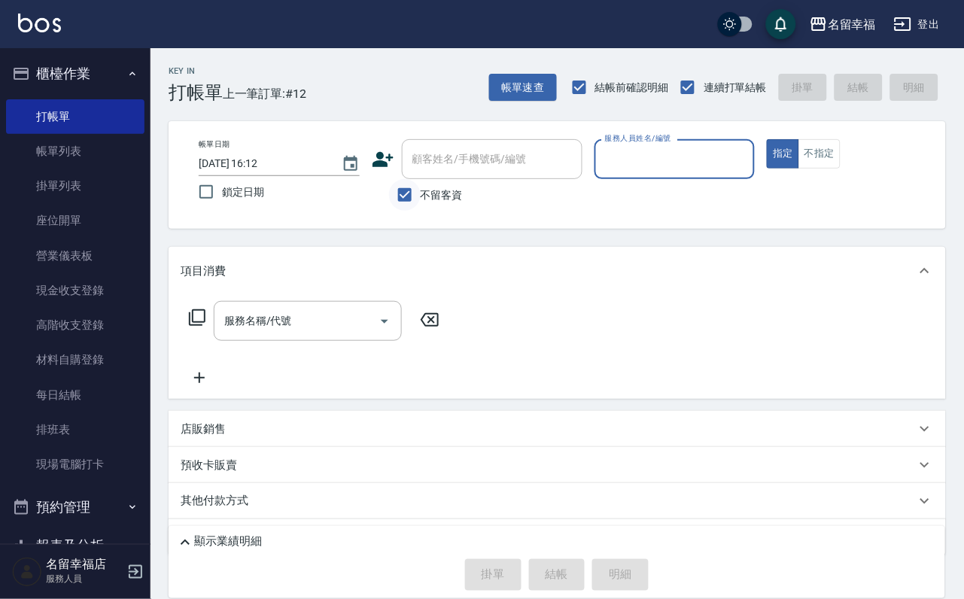
drag, startPoint x: 400, startPoint y: 202, endPoint x: 406, endPoint y: 193, distance: 10.2
click at [403, 199] on input "不留客資" at bounding box center [405, 195] width 32 height 32
checkbox input "false"
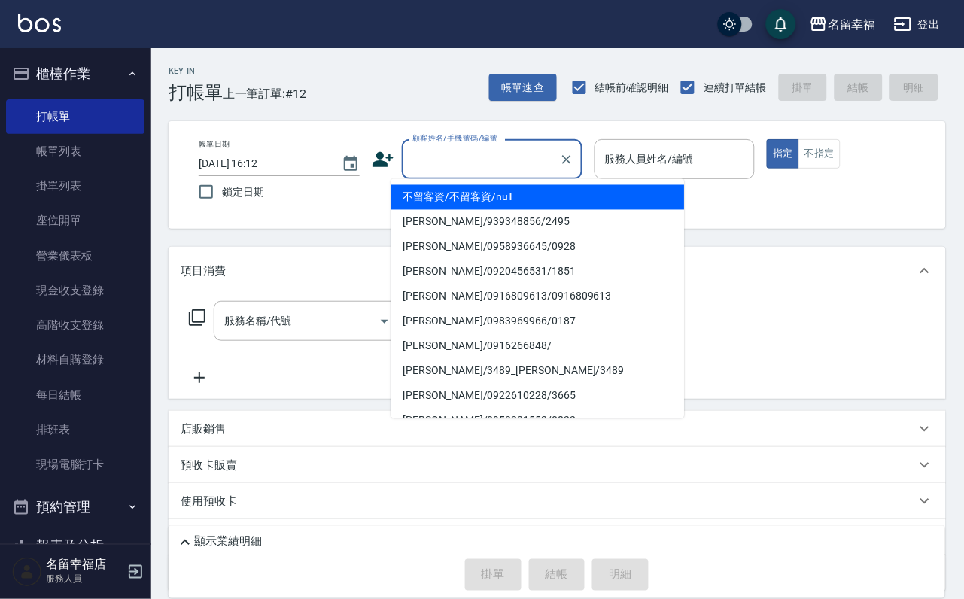
click at [443, 152] on input "顧客姓名/手機號碼/編號" at bounding box center [481, 159] width 145 height 26
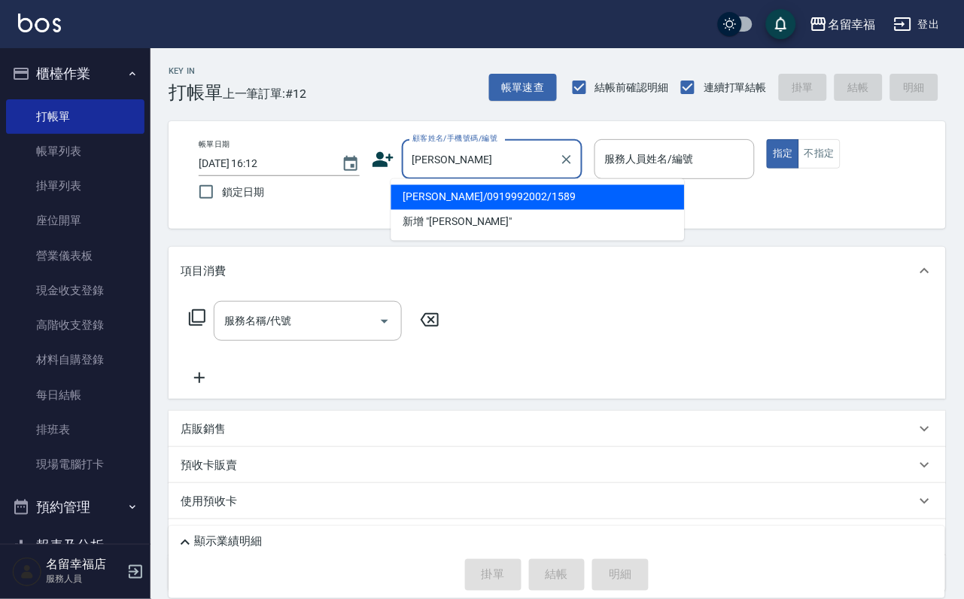
click at [489, 202] on li "[PERSON_NAME]/0919992002/1589" at bounding box center [538, 197] width 294 height 25
type input "[PERSON_NAME]/0919992002/1589"
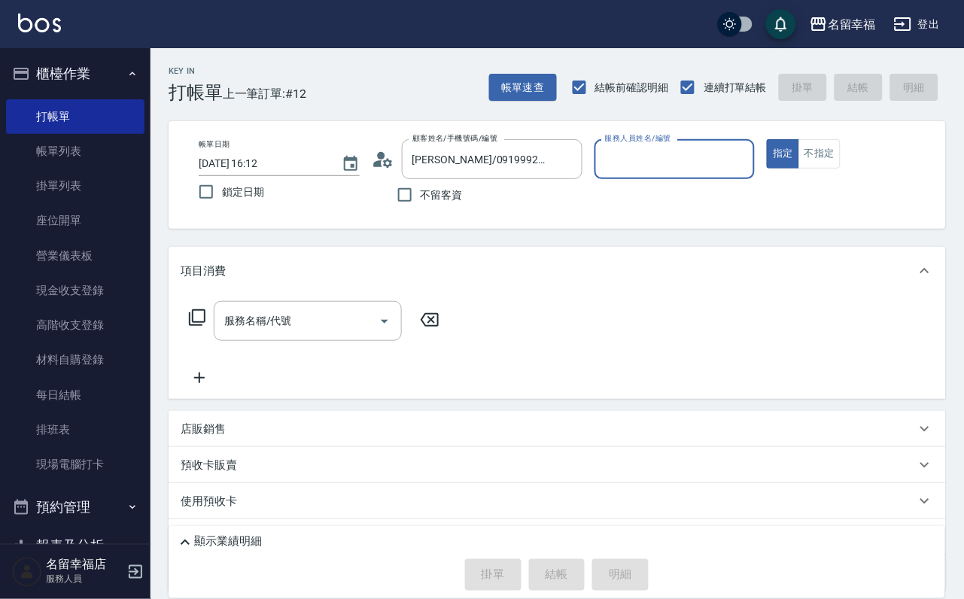
type input "語[PERSON_NAME]-6"
click at [191, 326] on icon at bounding box center [197, 317] width 17 height 17
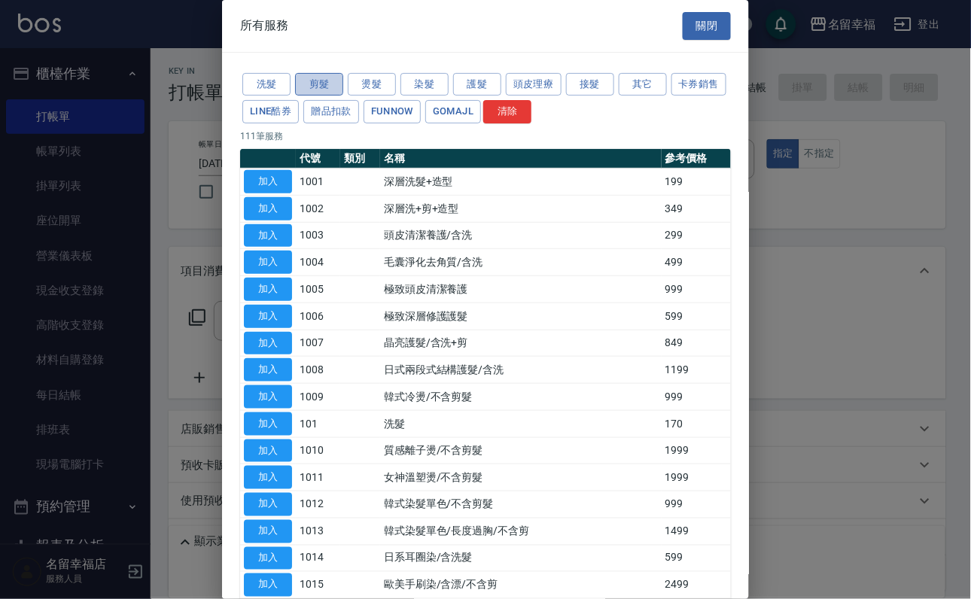
click at [303, 96] on button "剪髮" at bounding box center [319, 84] width 48 height 23
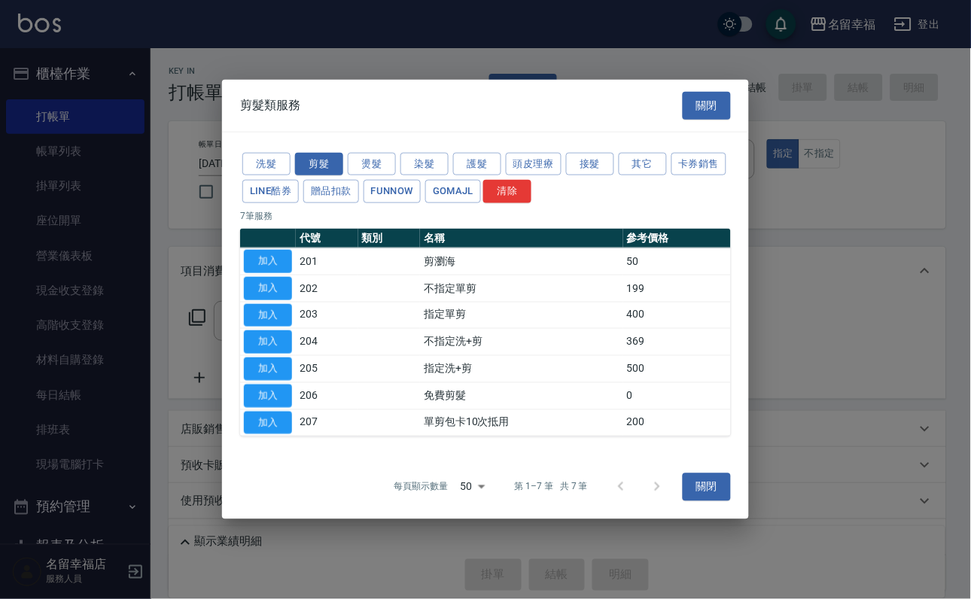
click at [700, 80] on div "剪髮類服務 關閉" at bounding box center [485, 106] width 527 height 52
click at [704, 92] on button "關閉" at bounding box center [707, 106] width 48 height 28
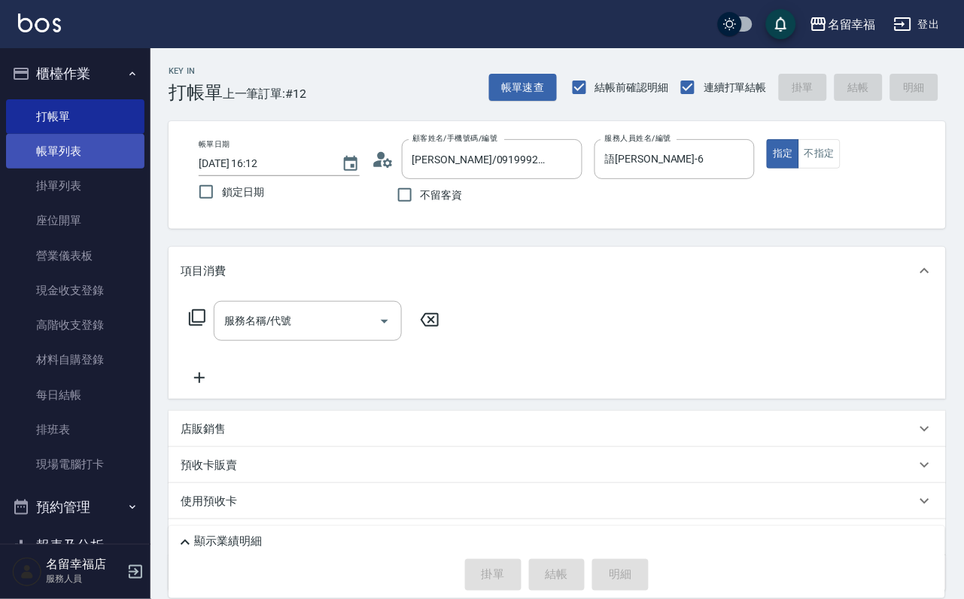
click at [106, 169] on link "帳單列表" at bounding box center [75, 151] width 138 height 35
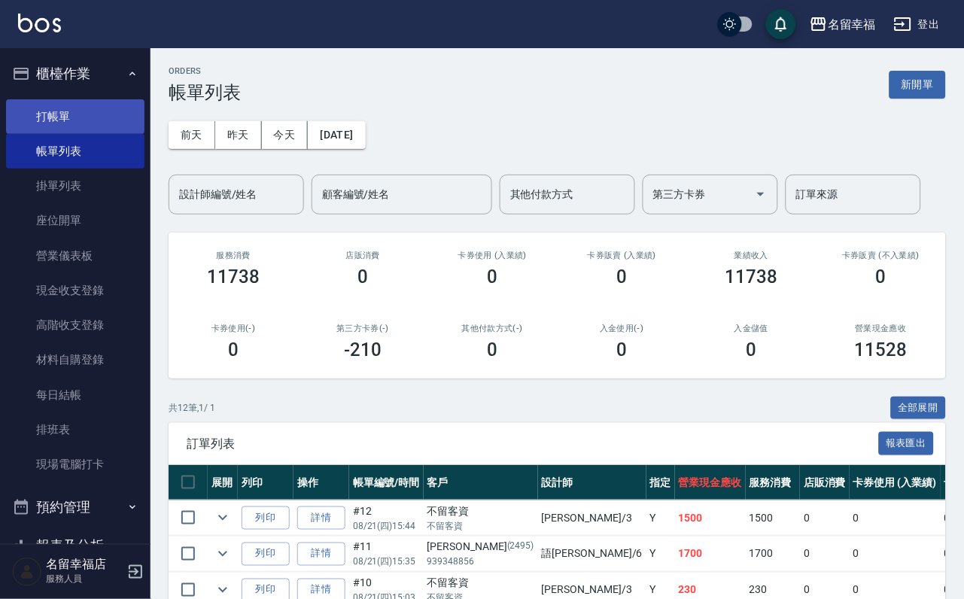
click at [86, 133] on link "打帳單" at bounding box center [75, 116] width 138 height 35
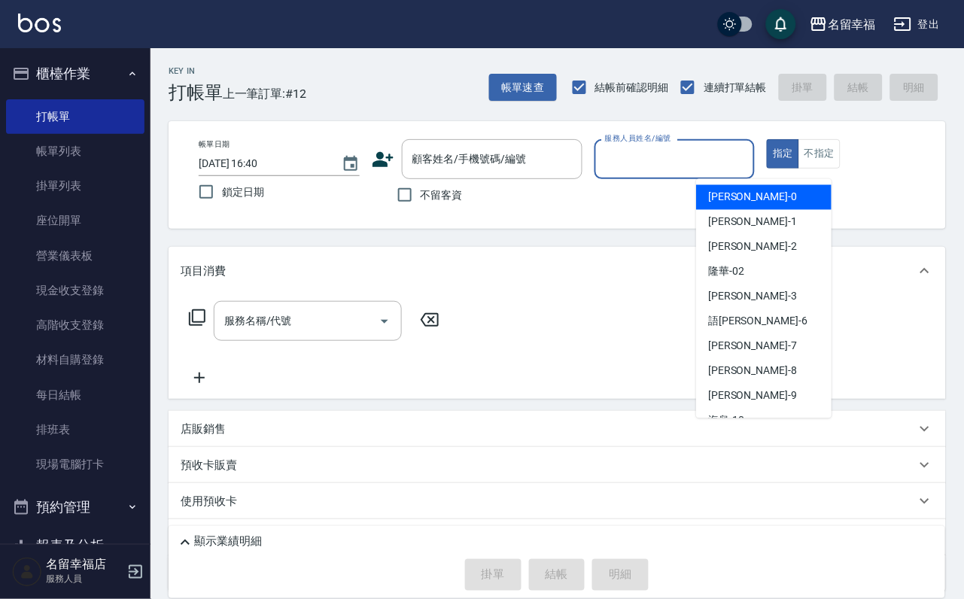
click at [749, 169] on input "服務人員姓名/編號" at bounding box center [675, 159] width 148 height 26
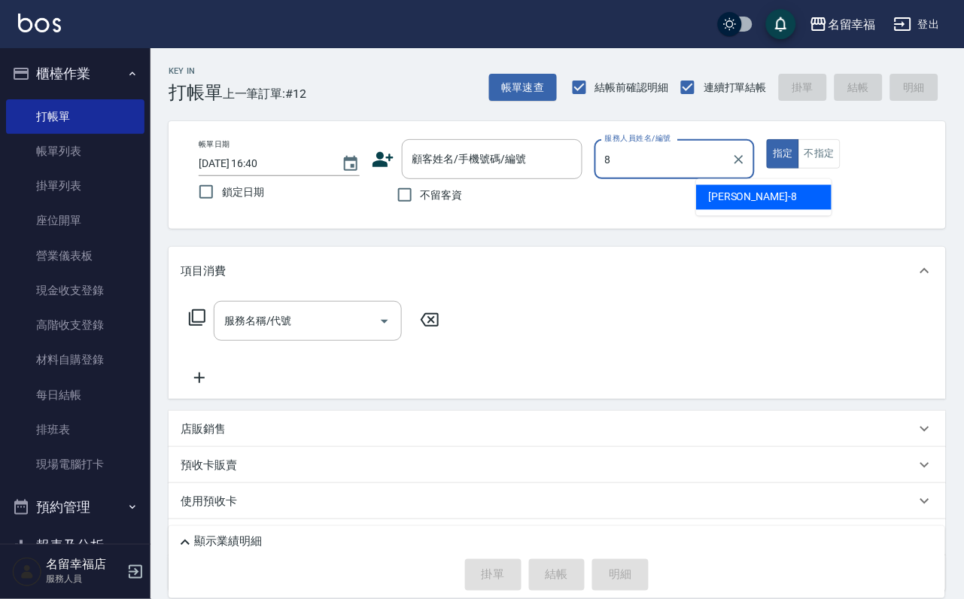
type input "[PERSON_NAME]-8"
type button "true"
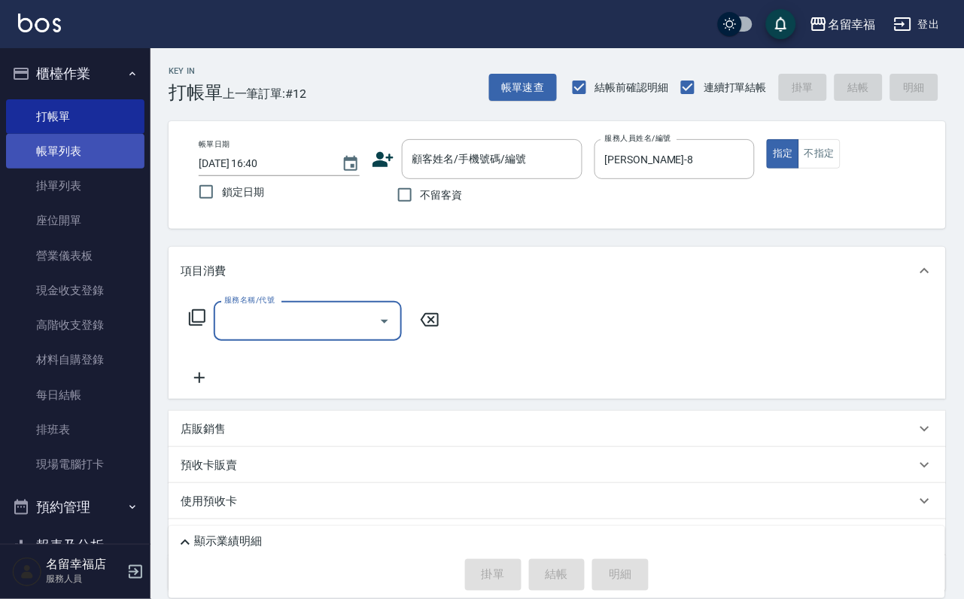
click at [105, 166] on link "帳單列表" at bounding box center [75, 151] width 138 height 35
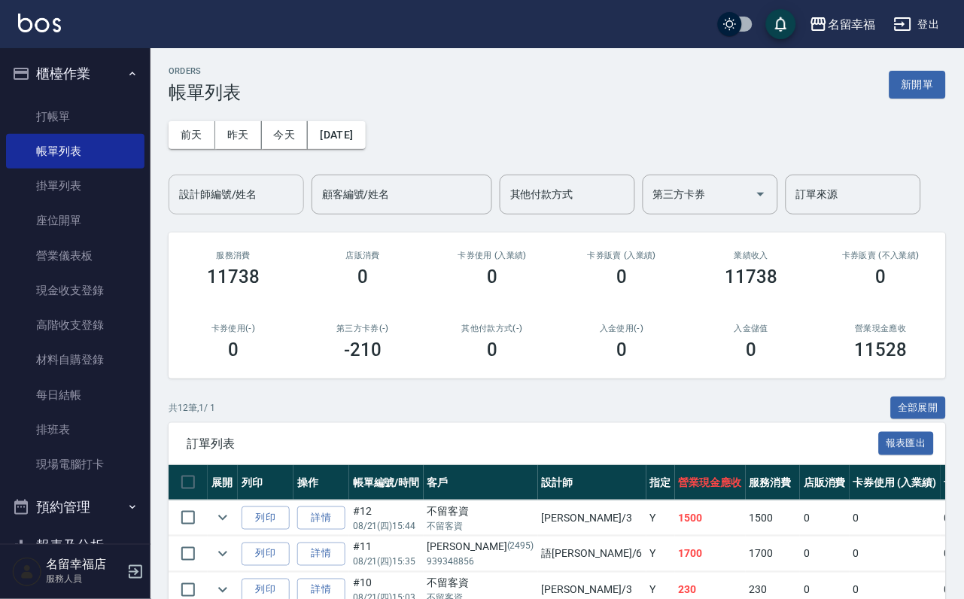
click at [253, 206] on input "設計師編號/姓名" at bounding box center [236, 194] width 122 height 26
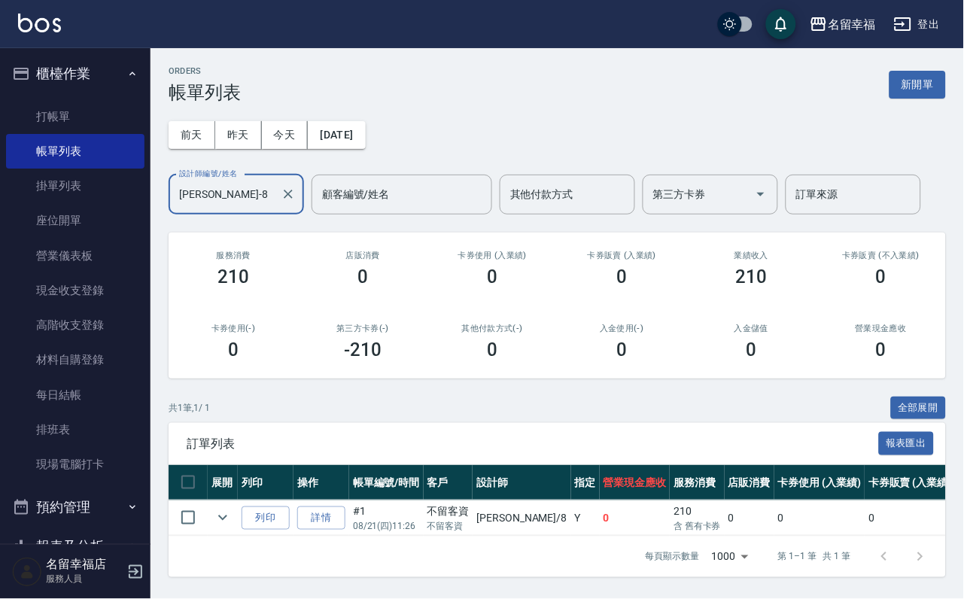
scroll to position [79, 0]
type input "[PERSON_NAME]-8"
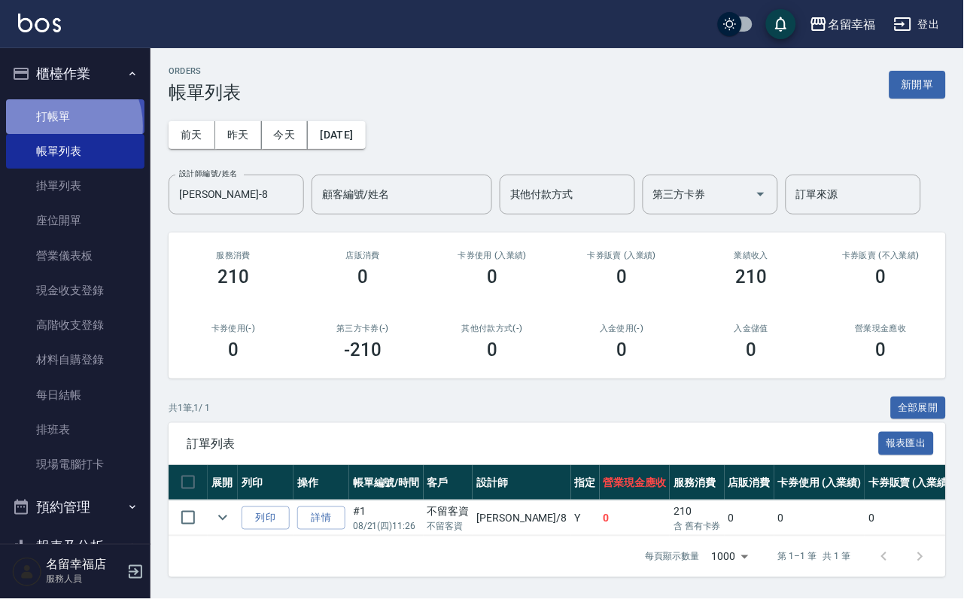
click at [60, 132] on link "打帳單" at bounding box center [75, 116] width 138 height 35
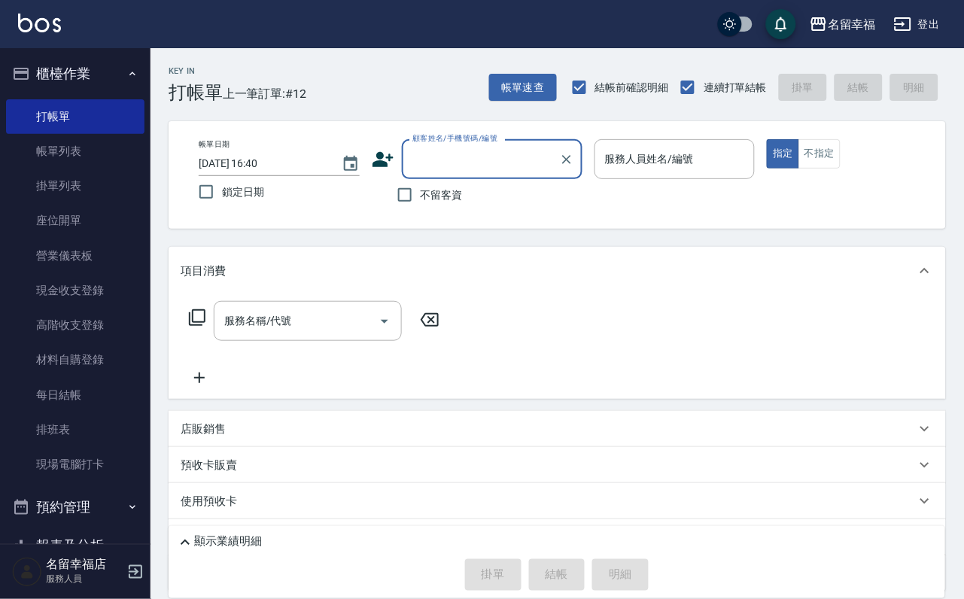
click at [753, 148] on div "服務人員姓名/編號 服務人員姓名/編號" at bounding box center [675, 159] width 161 height 40
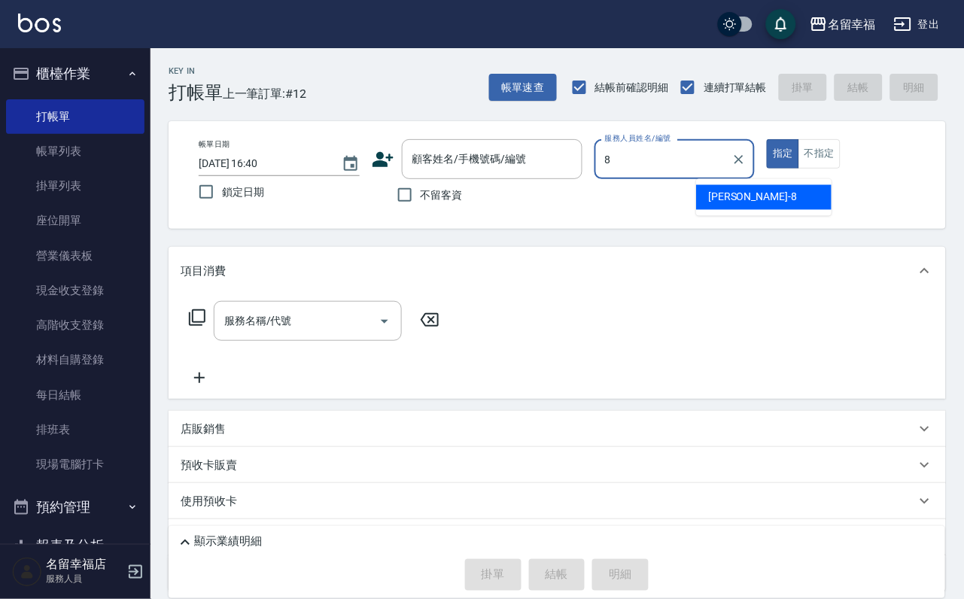
type input "[PERSON_NAME]-8"
type button "true"
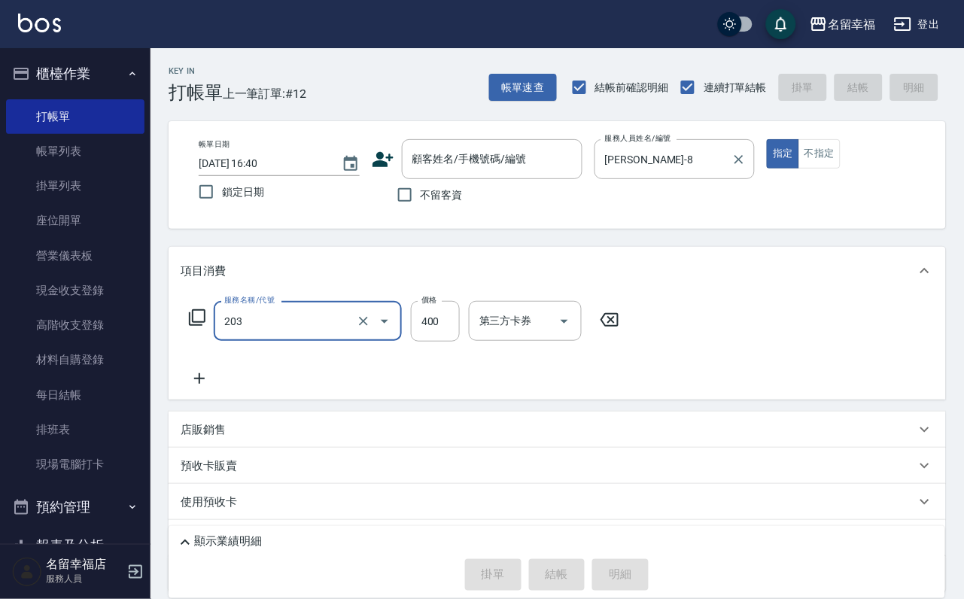
type input "指定單剪(203)"
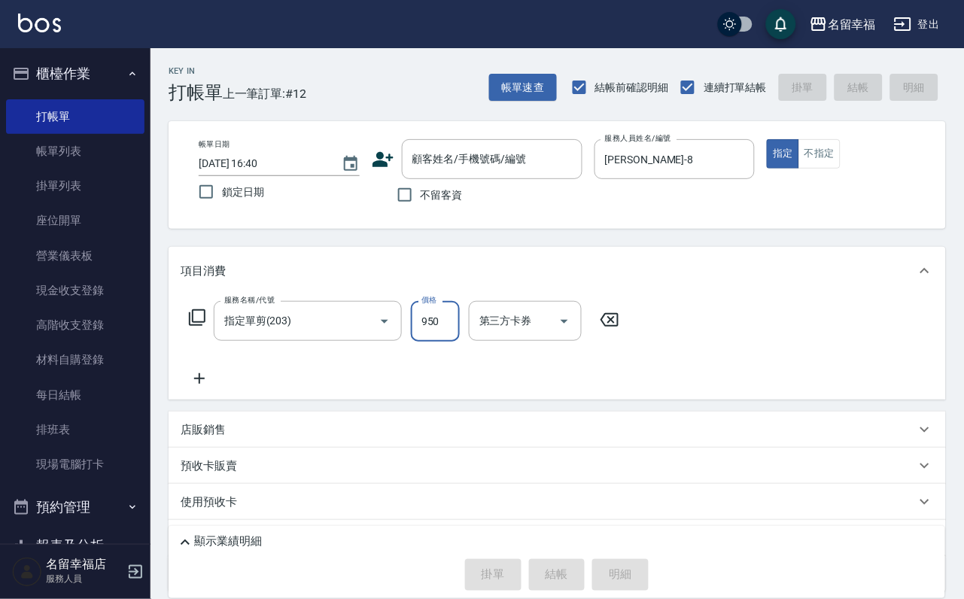
type input "950"
click at [440, 211] on label "不留客資" at bounding box center [426, 195] width 74 height 32
click at [421, 211] on input "不留客資" at bounding box center [405, 195] width 32 height 32
checkbox input "true"
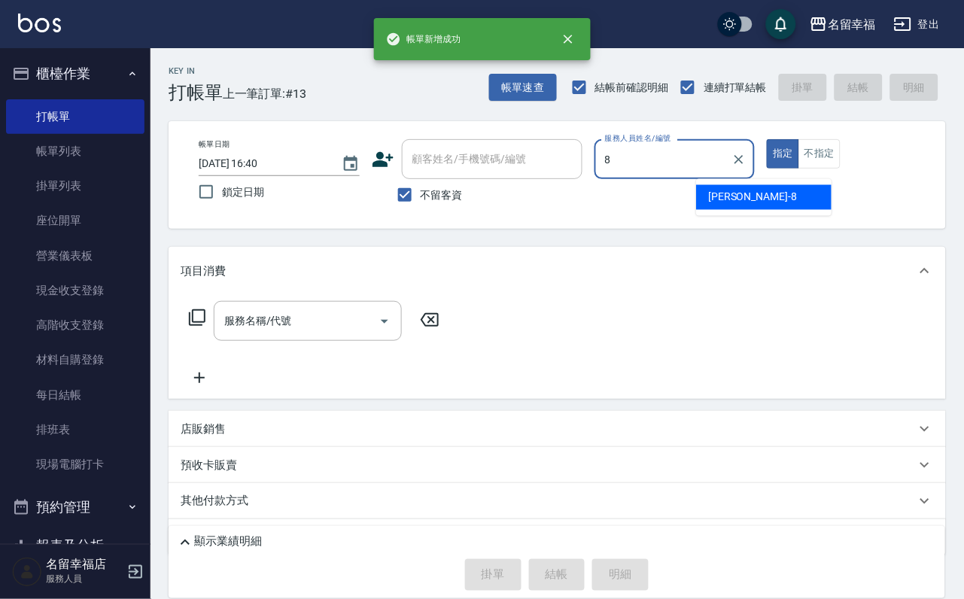
type input "[PERSON_NAME]-8"
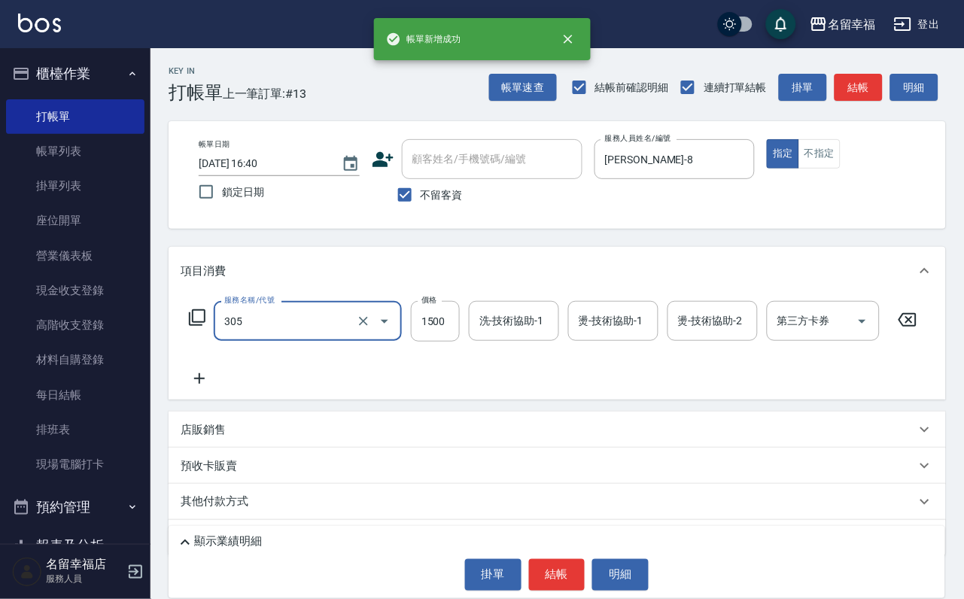
type input "設計燙髮1500(305)"
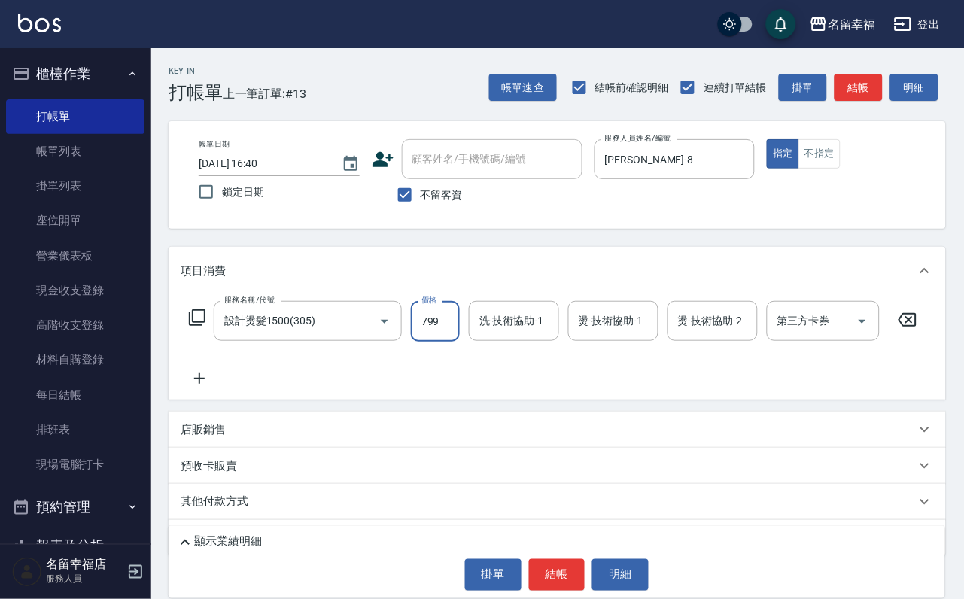
type input "799"
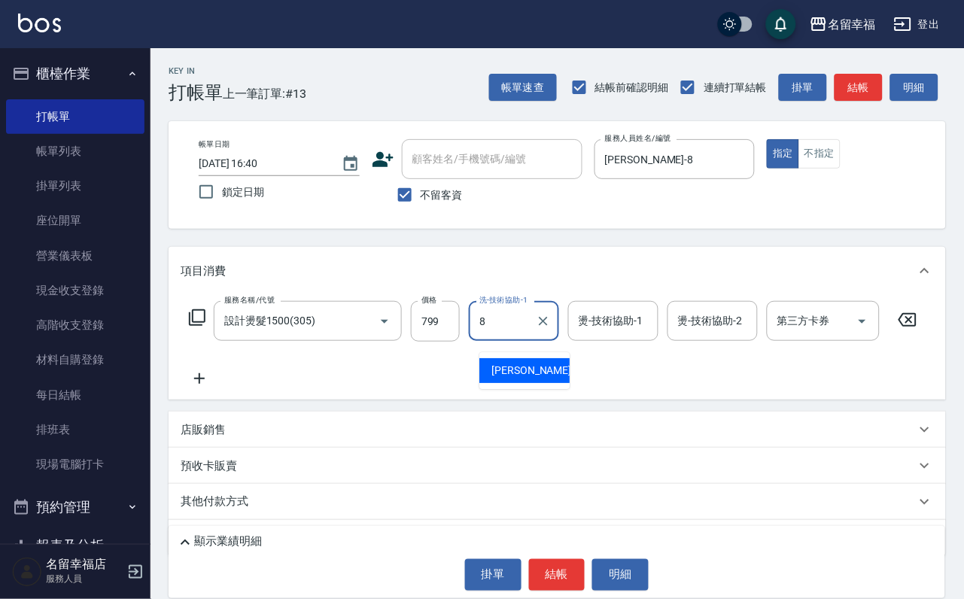
type input "[PERSON_NAME]-8"
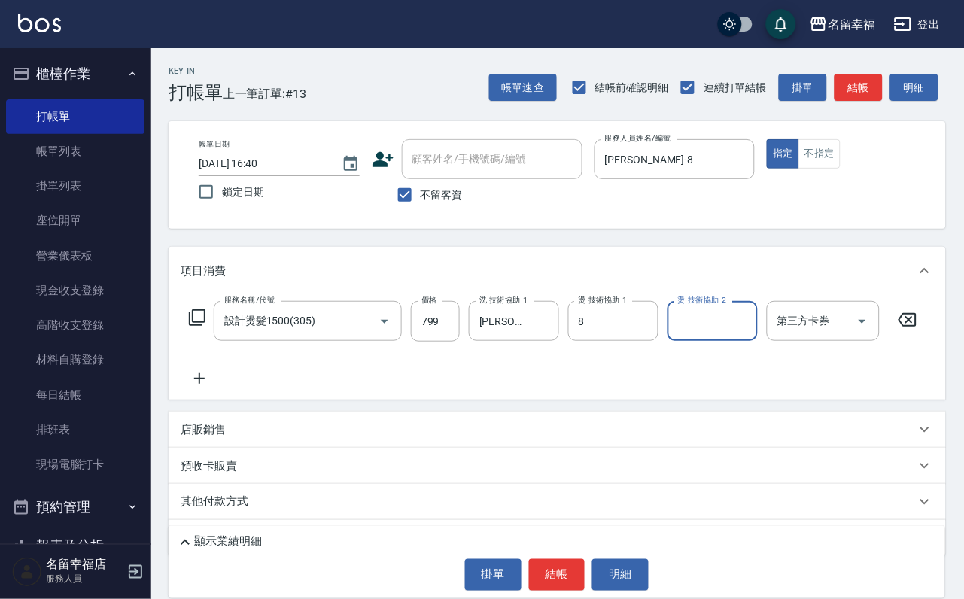
type input "[PERSON_NAME]-8"
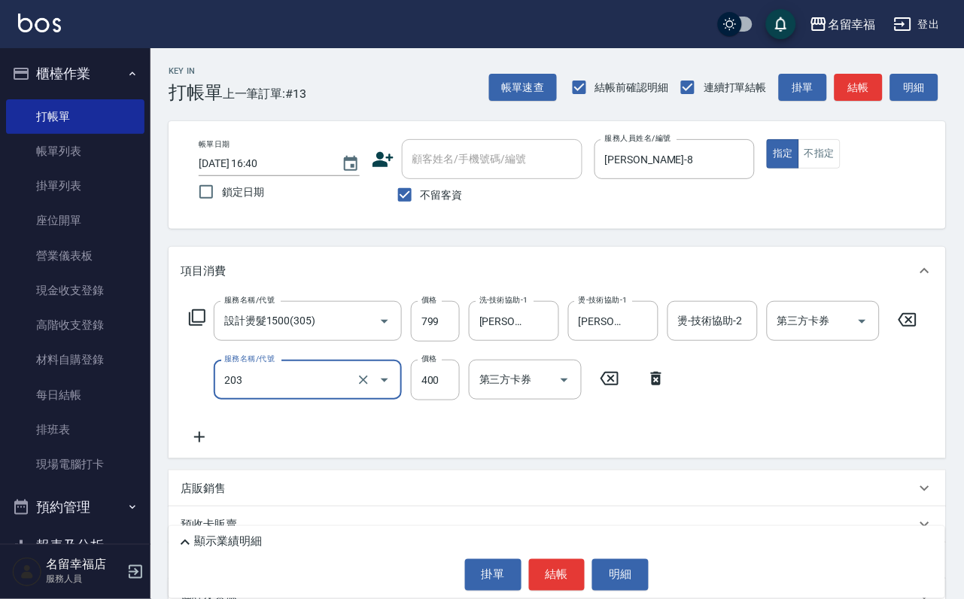
type input "指定單剪(203)"
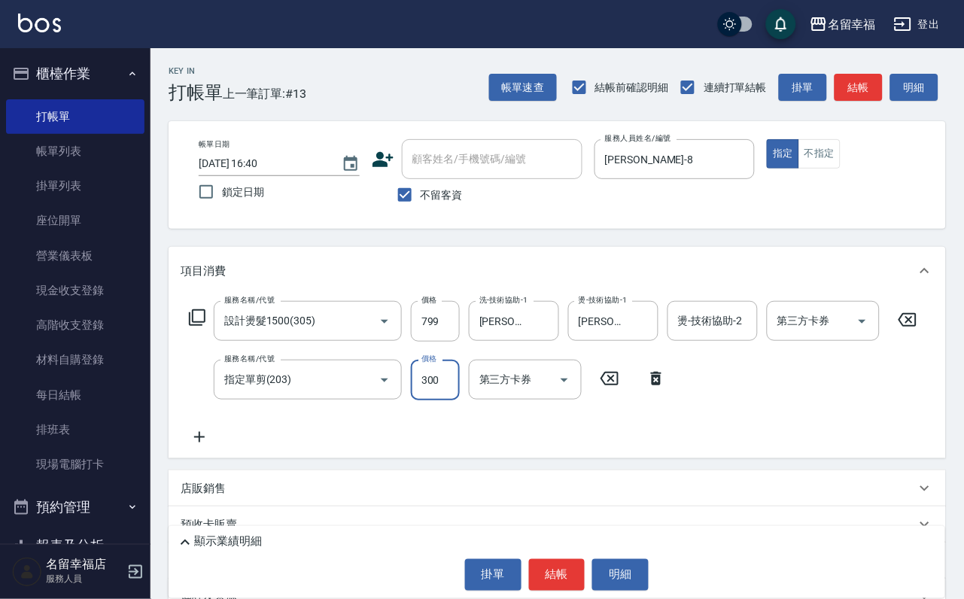
type input "300"
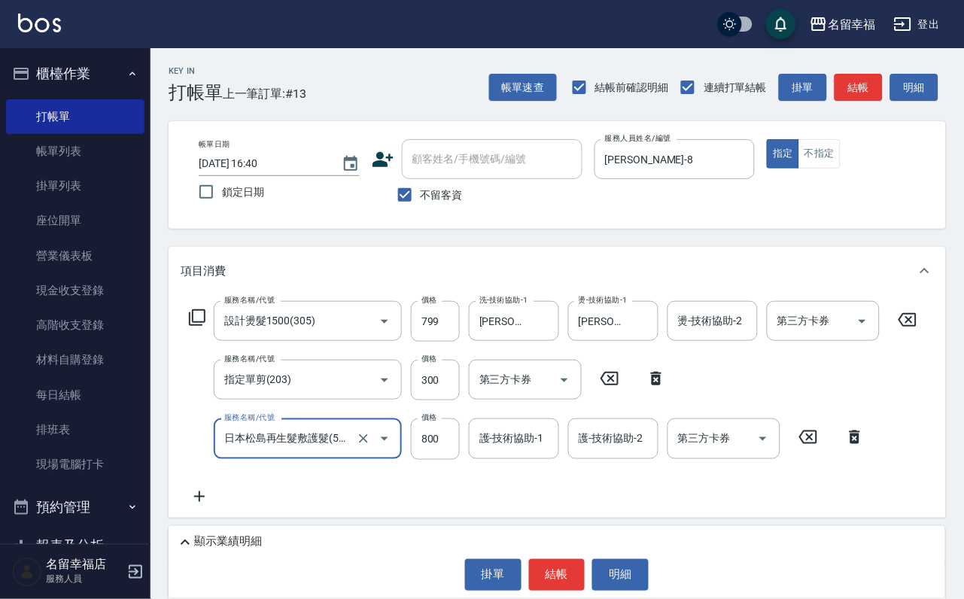
type input "日本松島再生髮敷護髮(506)"
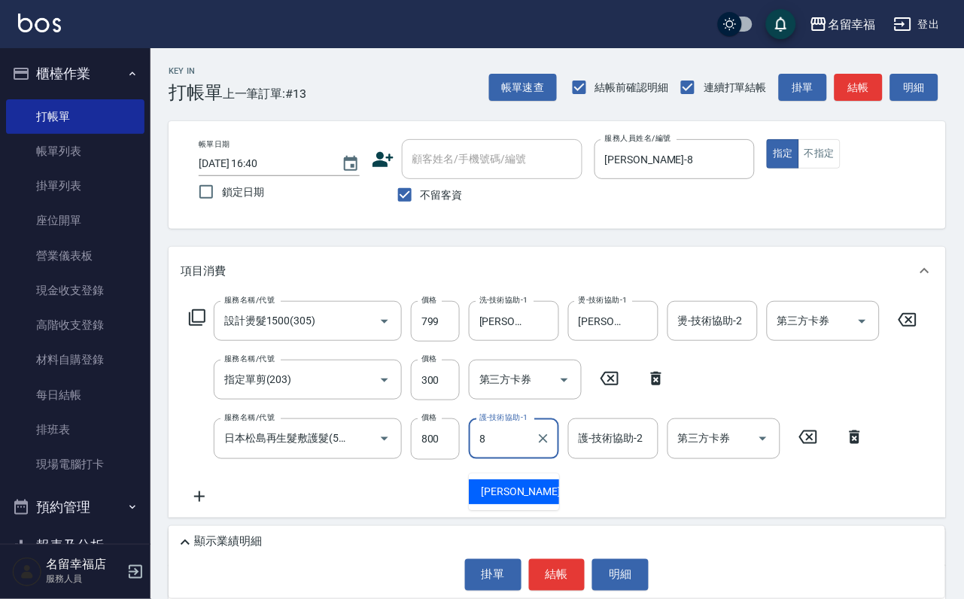
type input "[PERSON_NAME]-8"
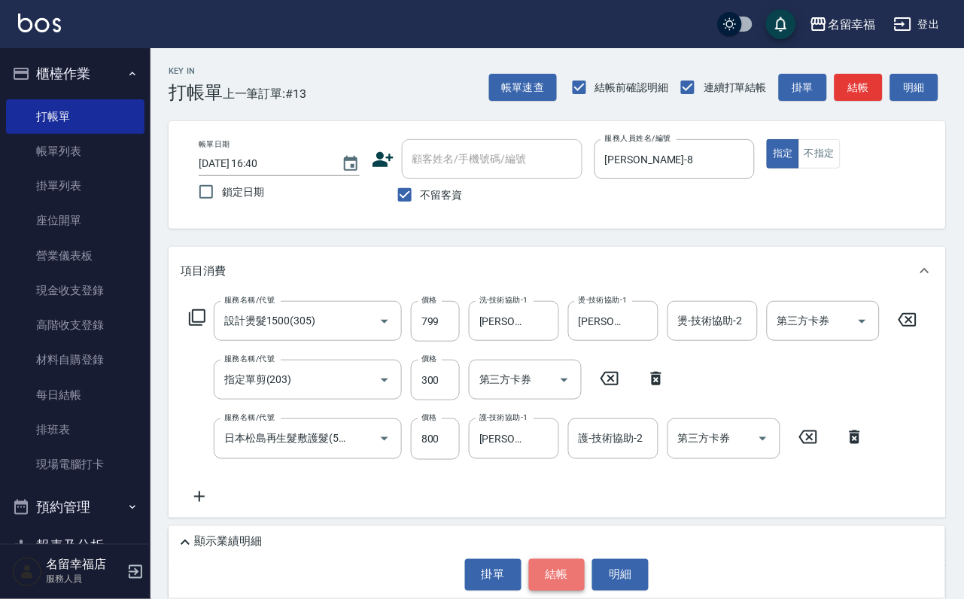
click at [584, 573] on button "結帳" at bounding box center [557, 575] width 56 height 32
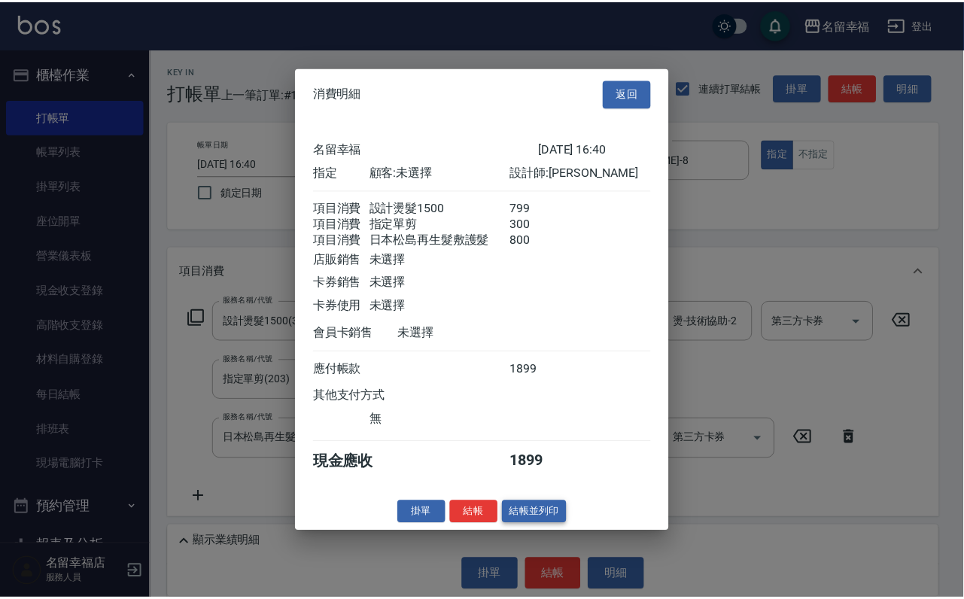
scroll to position [298, 0]
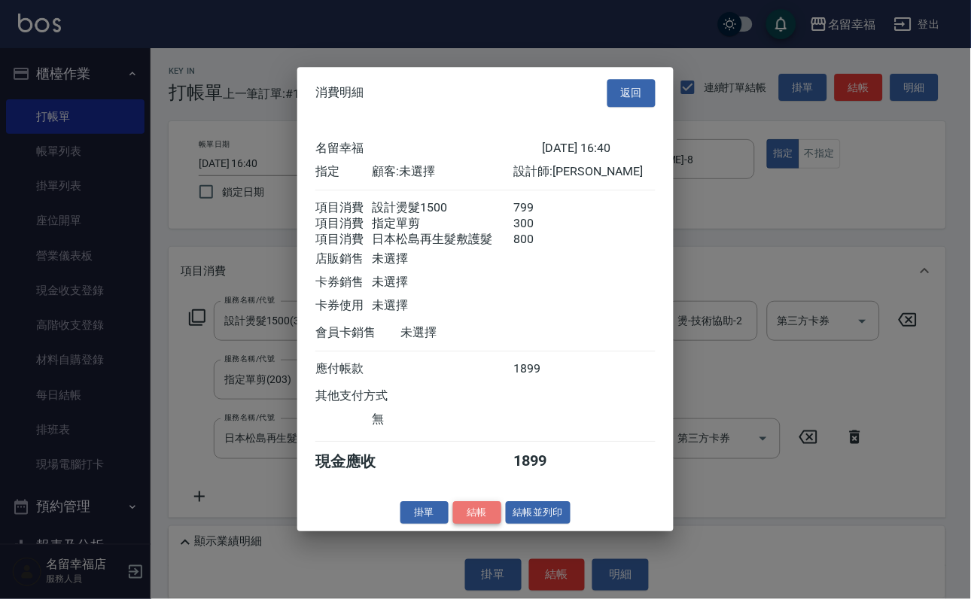
click at [461, 525] on button "結帳" at bounding box center [477, 512] width 48 height 23
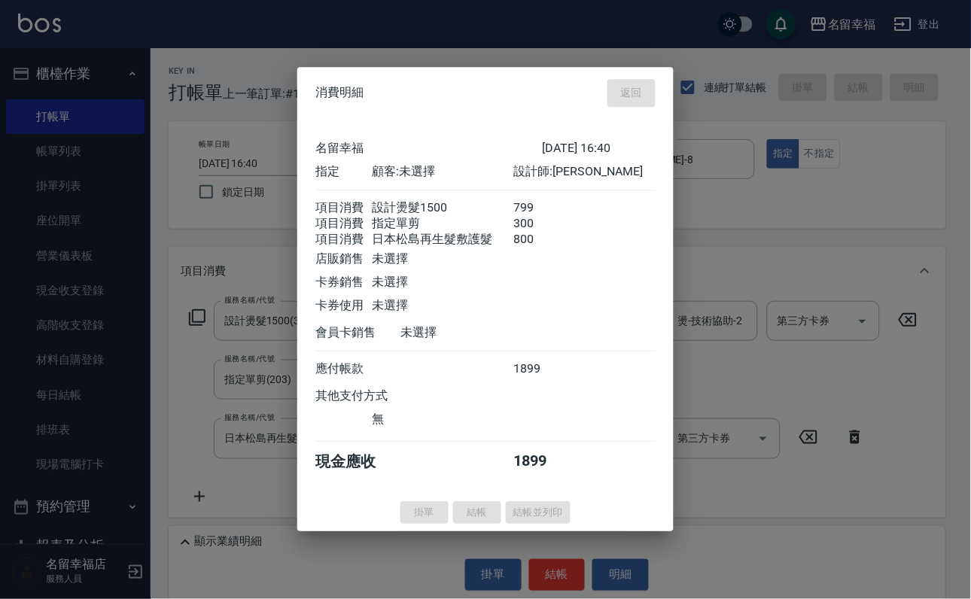
type input "[DATE] 16:41"
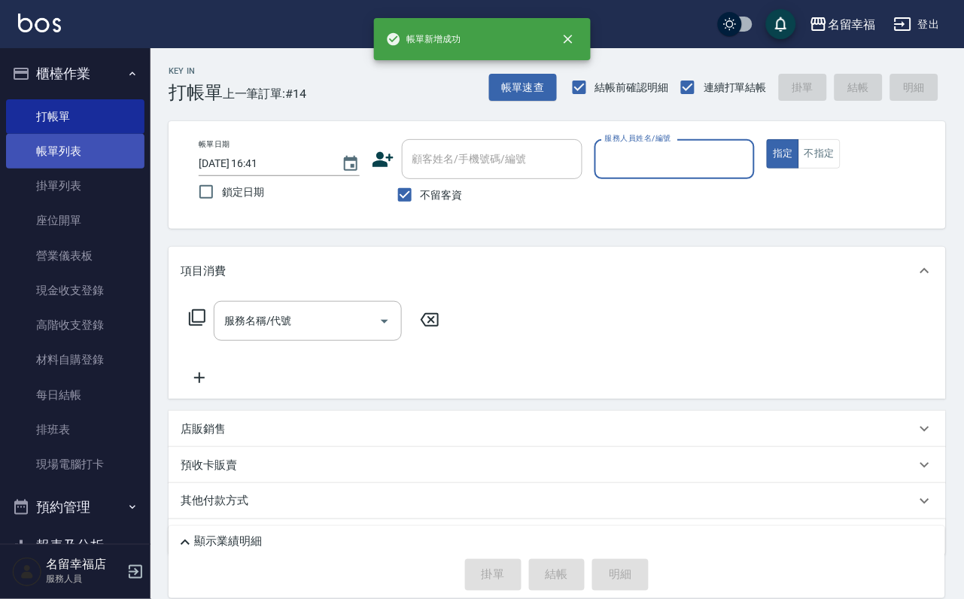
click at [62, 169] on link "帳單列表" at bounding box center [75, 151] width 138 height 35
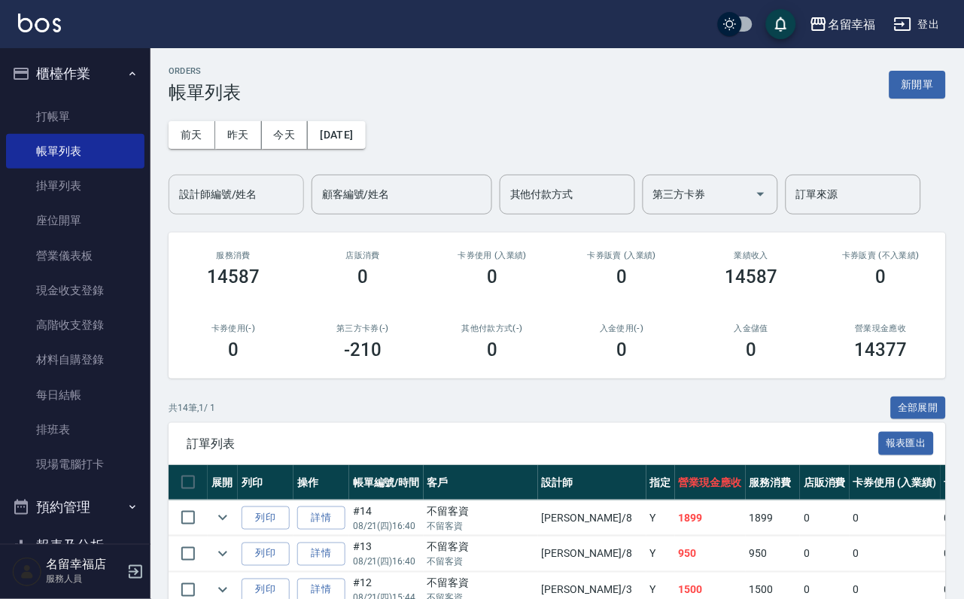
click at [221, 208] on input "設計師編號/姓名" at bounding box center [236, 194] width 122 height 26
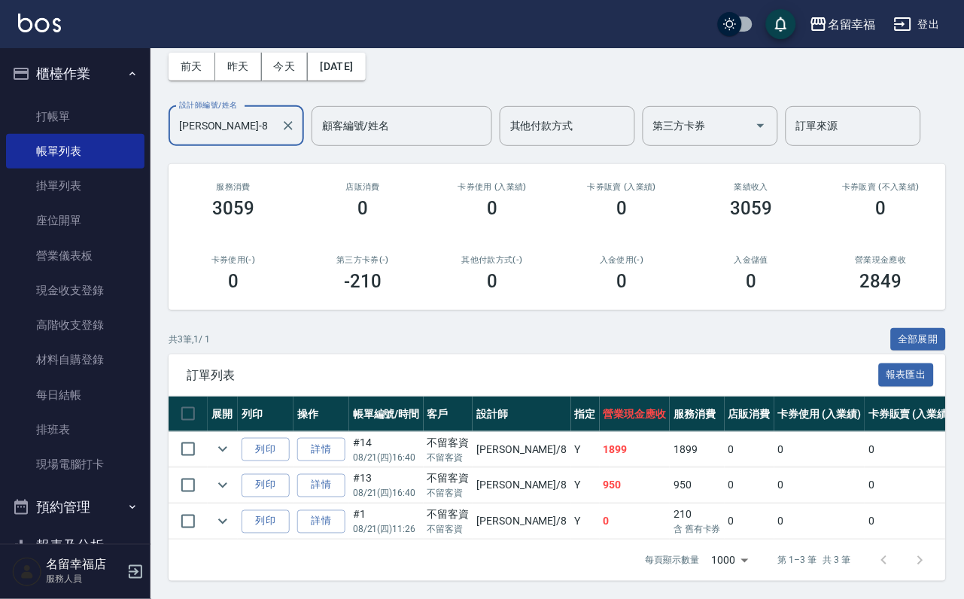
scroll to position [174, 0]
type input "[PERSON_NAME]-8"
click at [94, 110] on link "打帳單" at bounding box center [75, 116] width 138 height 35
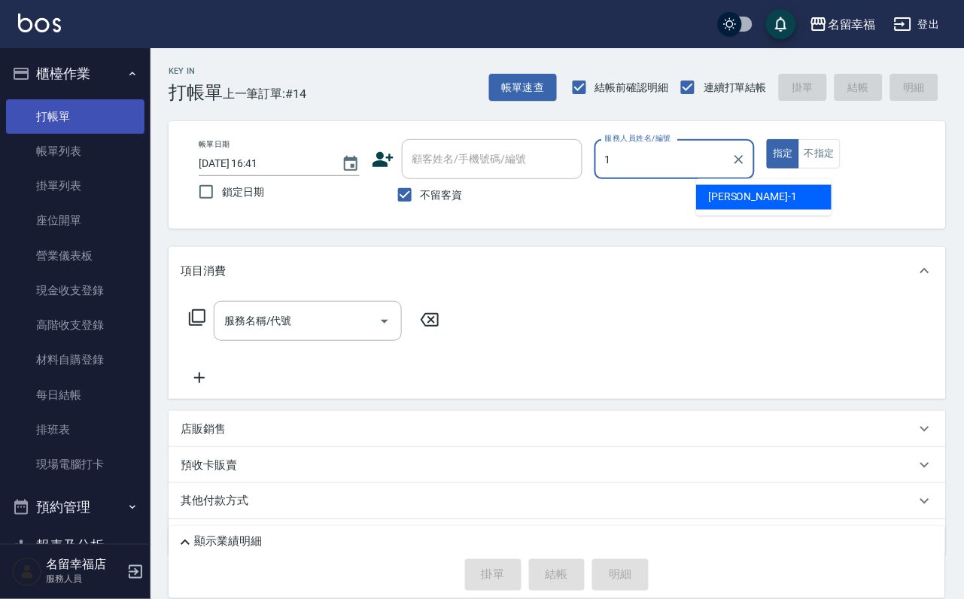
type input "[PERSON_NAME]-1"
type button "true"
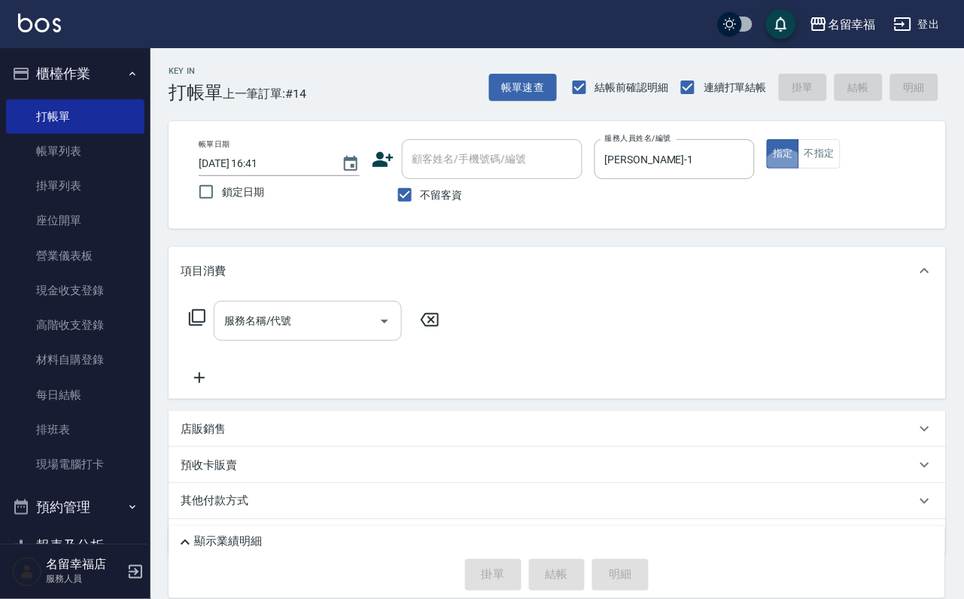
click at [303, 334] on input "服務名稱/代號" at bounding box center [297, 321] width 152 height 26
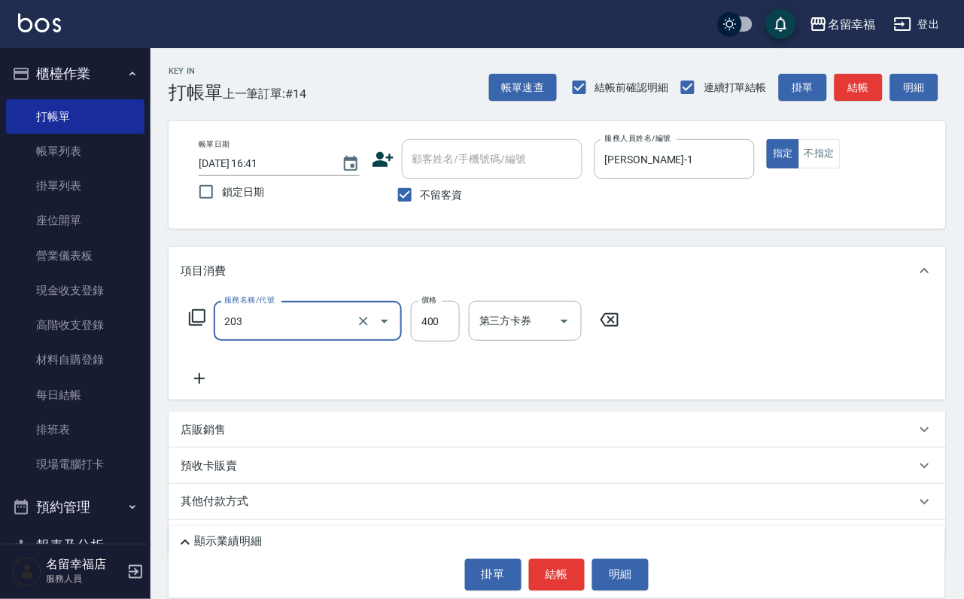
type input "指定單剪(203)"
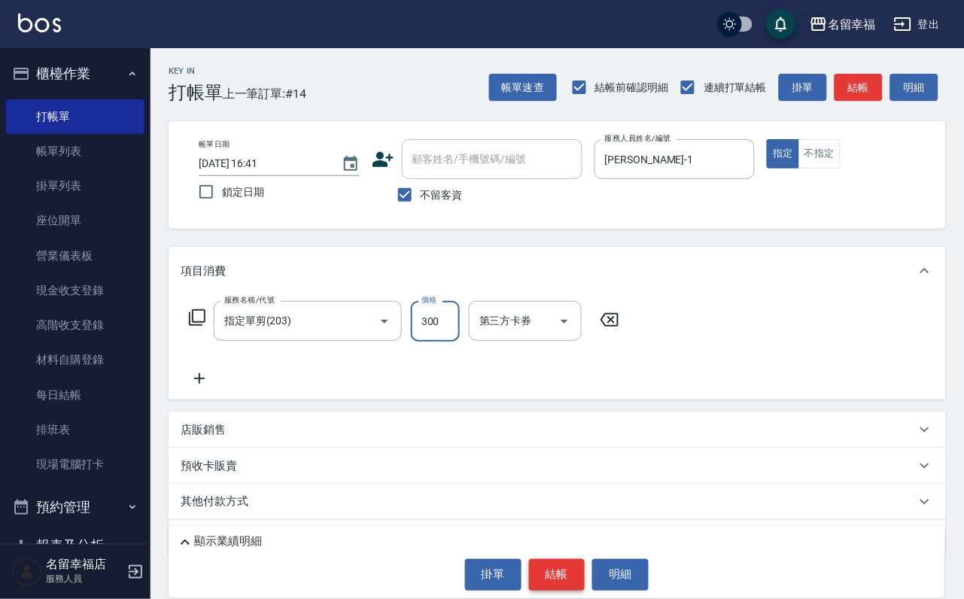
type input "300"
click at [544, 576] on button "結帳" at bounding box center [557, 575] width 56 height 32
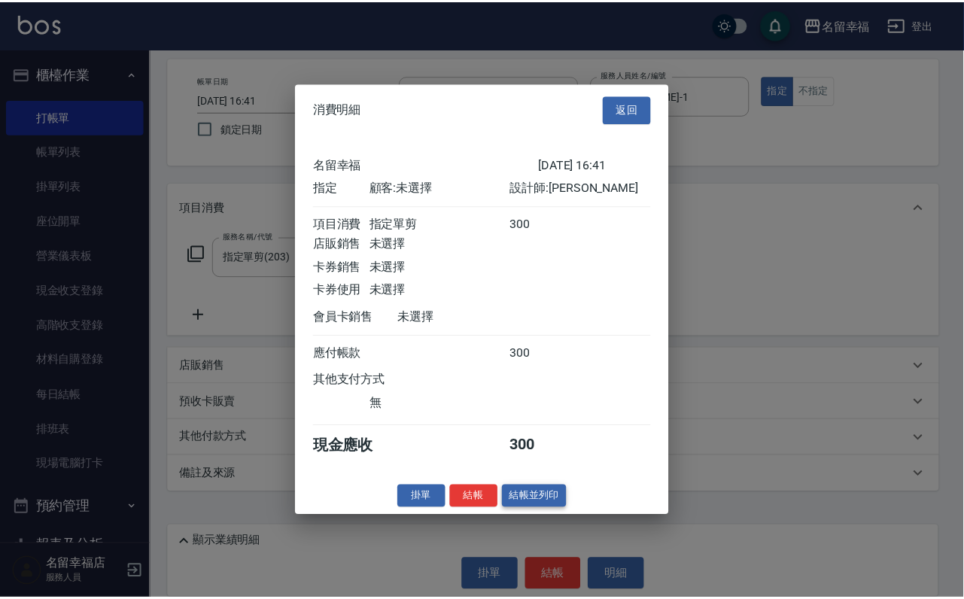
scroll to position [186, 0]
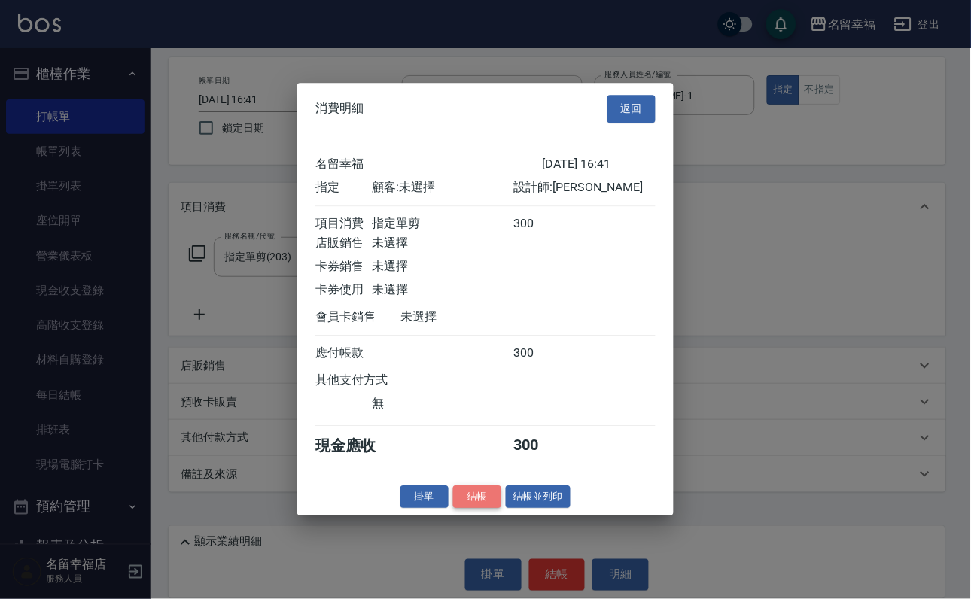
click at [471, 509] on button "結帳" at bounding box center [477, 496] width 48 height 23
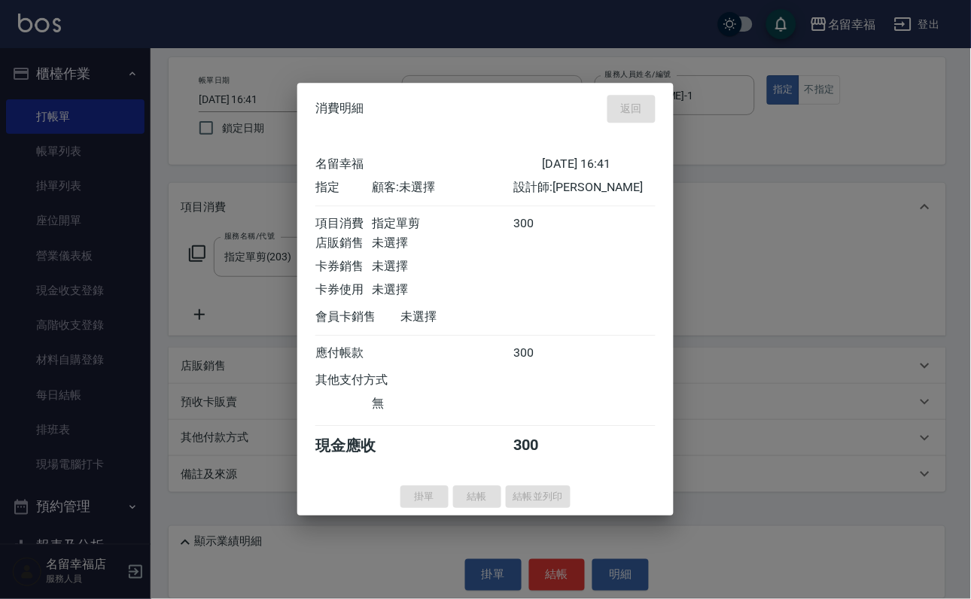
type input "[DATE] 16:45"
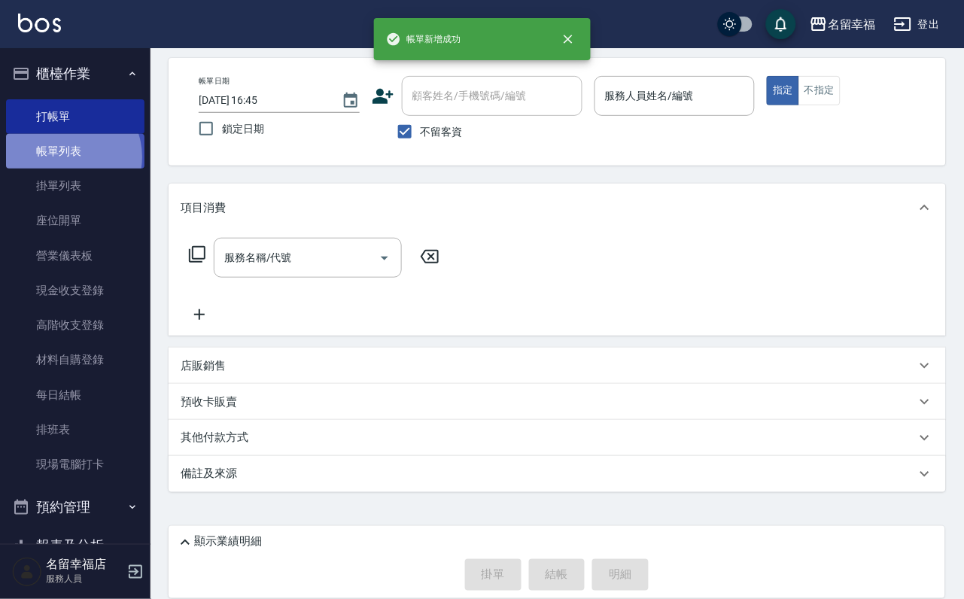
click at [68, 166] on link "帳單列表" at bounding box center [75, 151] width 138 height 35
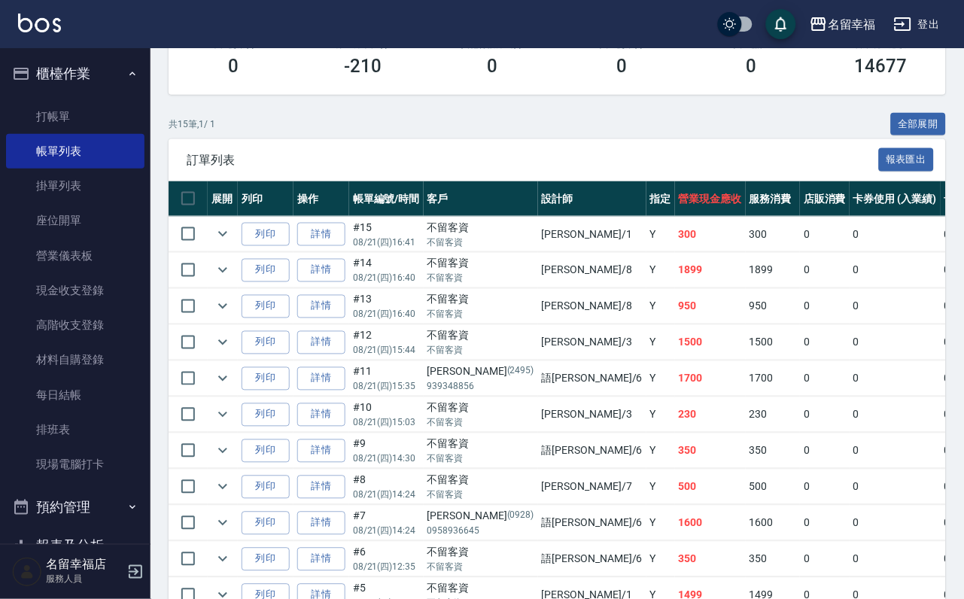
scroll to position [291, 0]
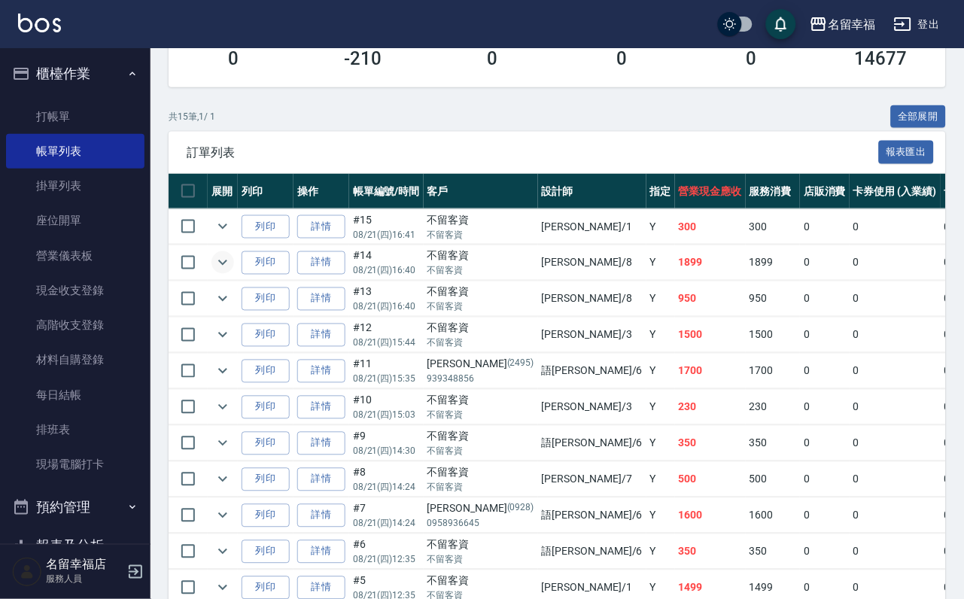
click at [231, 272] on icon "expand row" at bounding box center [223, 263] width 18 height 18
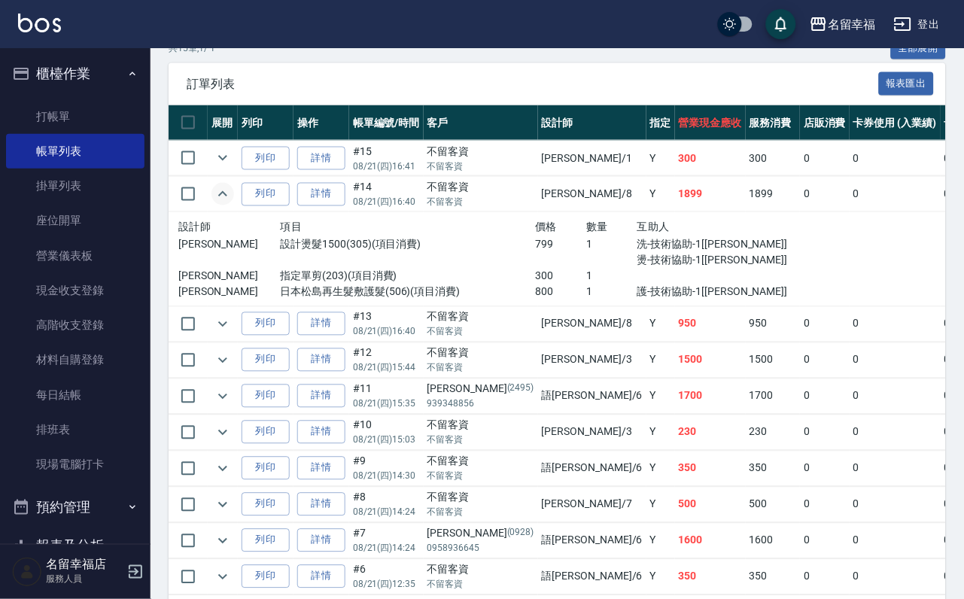
scroll to position [404, 0]
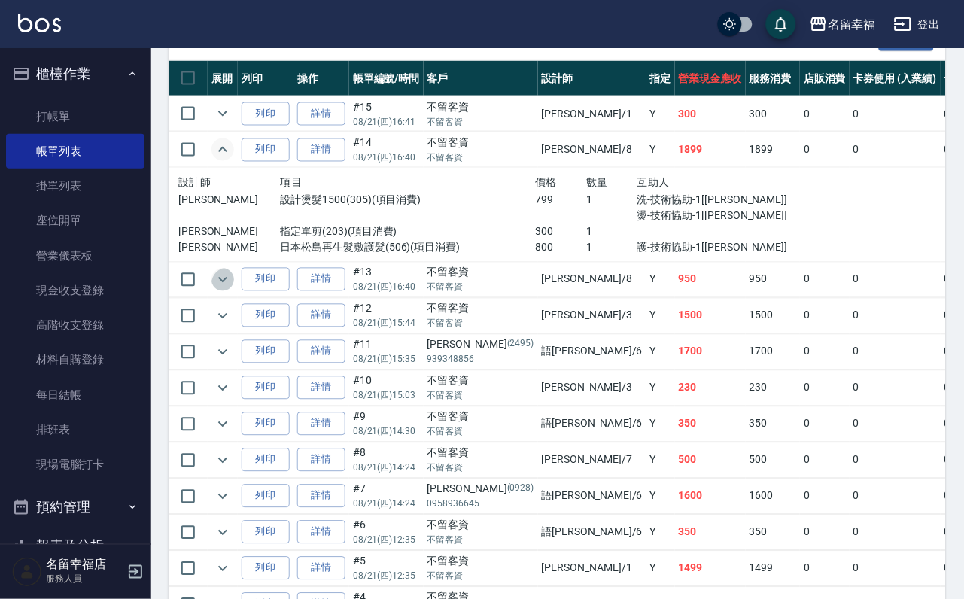
click at [227, 282] on icon "expand row" at bounding box center [222, 279] width 9 height 5
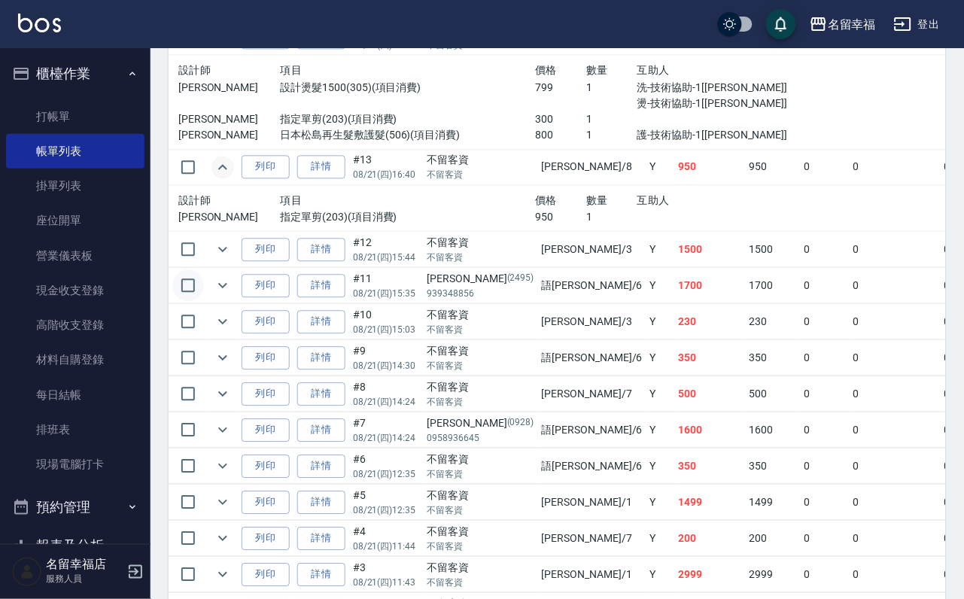
scroll to position [517, 0]
click at [227, 252] on icon "expand row" at bounding box center [222, 249] width 9 height 5
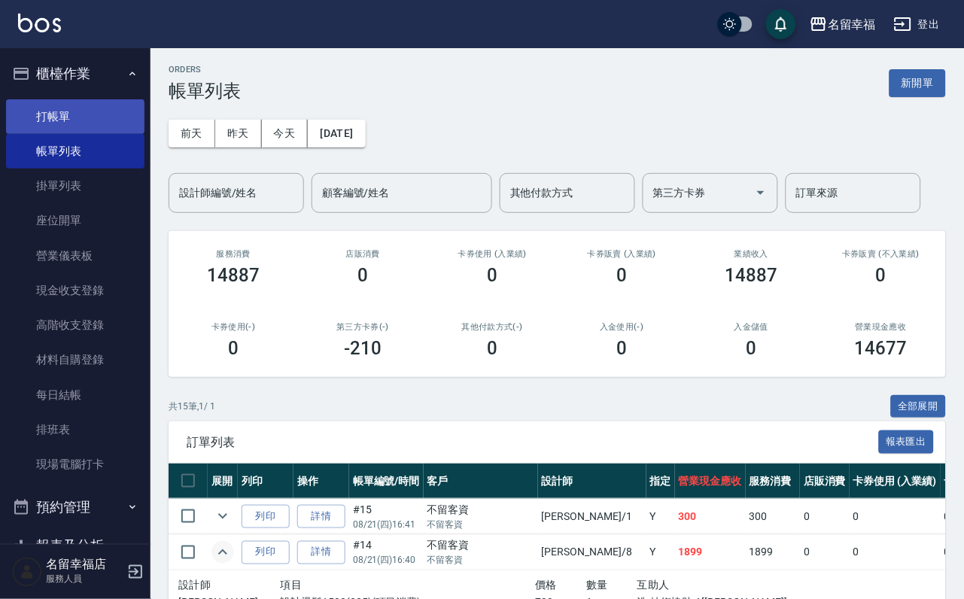
scroll to position [0, 0]
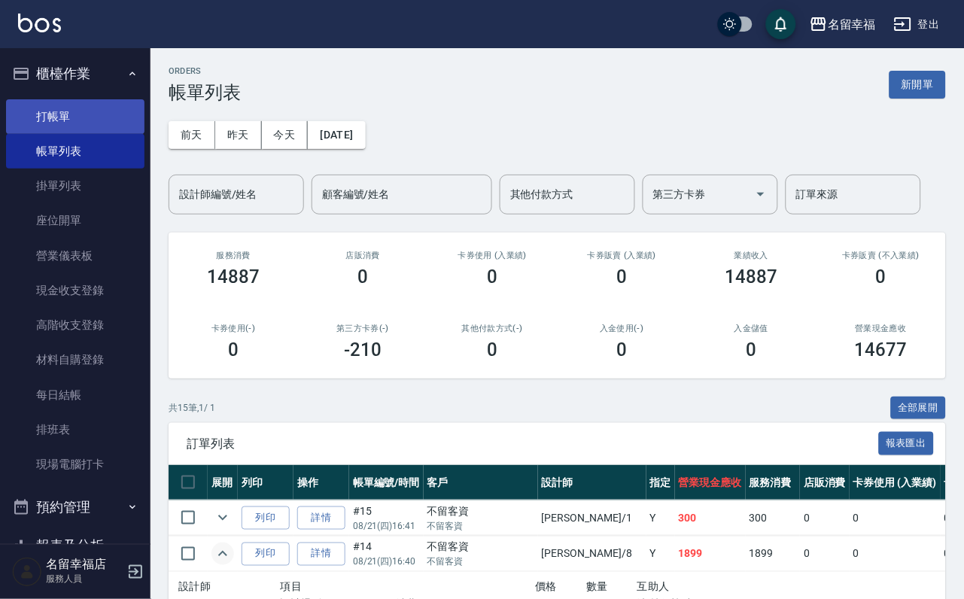
click at [86, 118] on link "打帳單" at bounding box center [75, 116] width 138 height 35
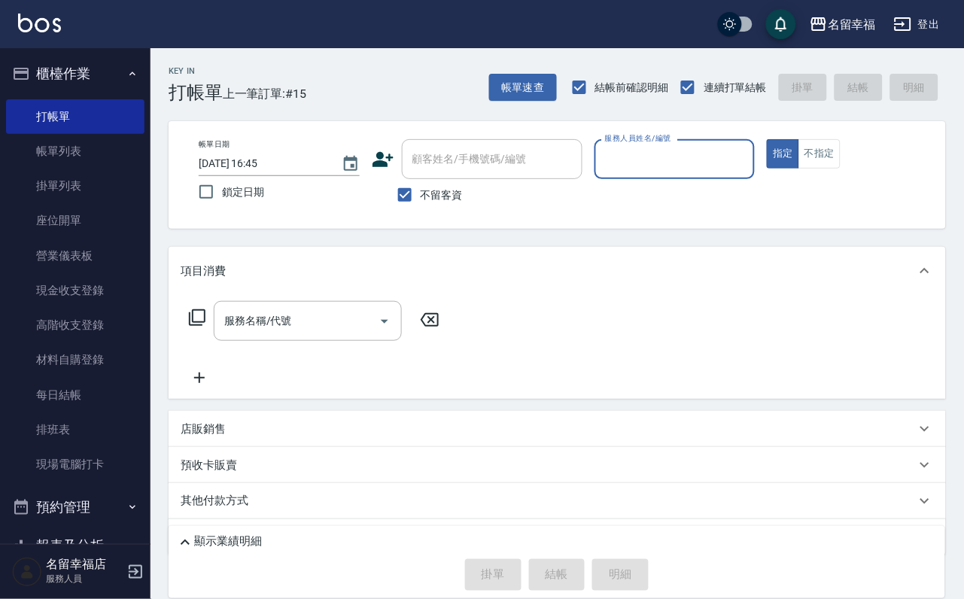
click at [756, 174] on div "服務人員姓名/編號" at bounding box center [675, 159] width 161 height 40
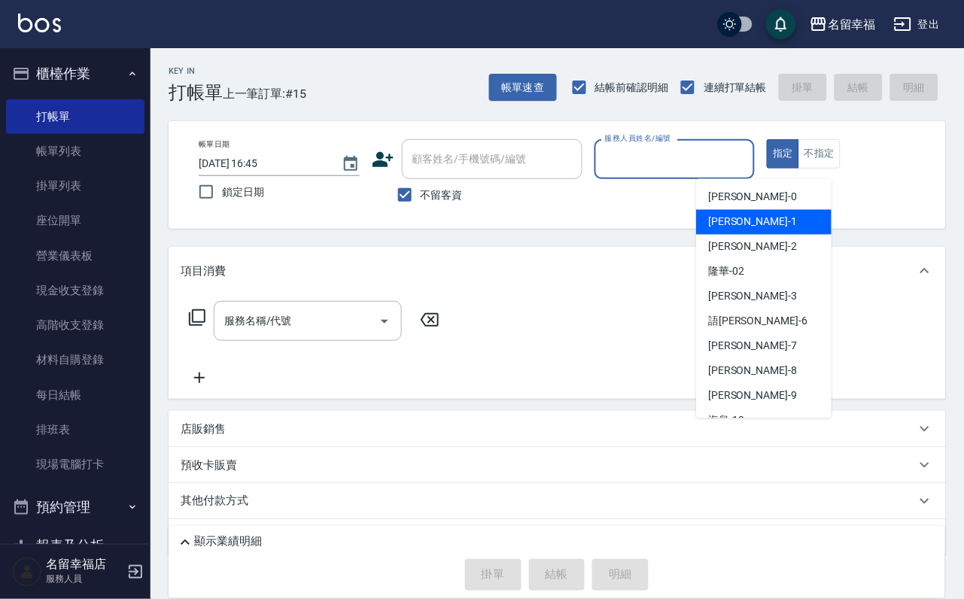
click at [771, 224] on div "[PERSON_NAME] -1" at bounding box center [763, 222] width 135 height 25
type input "[PERSON_NAME]-1"
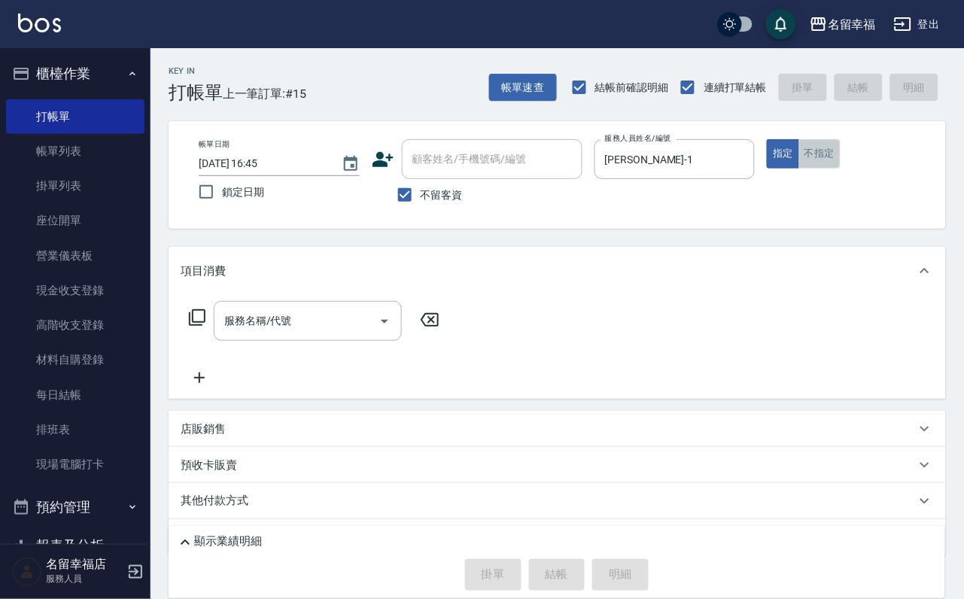
click at [841, 158] on button "不指定" at bounding box center [820, 153] width 42 height 29
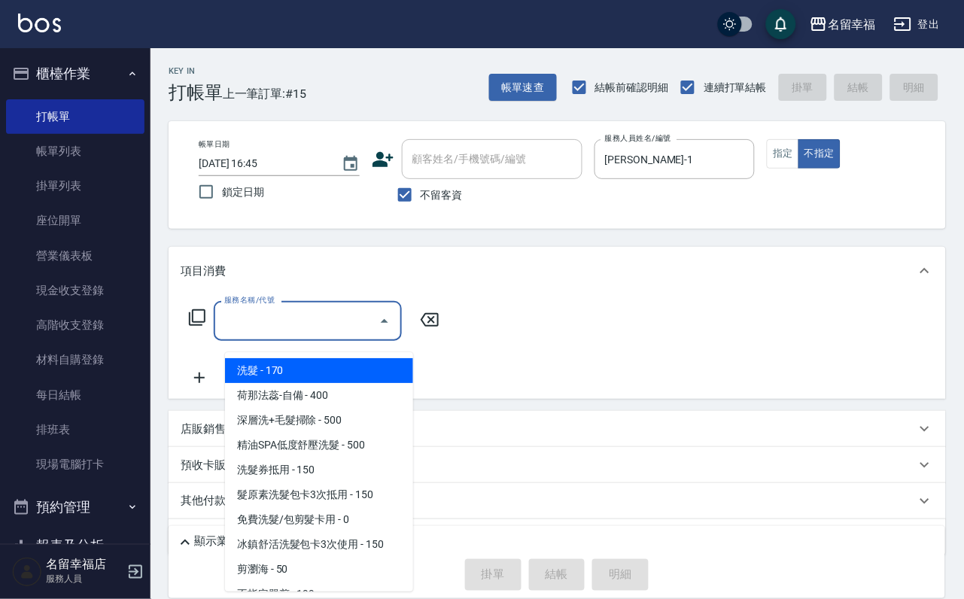
click at [359, 330] on input "服務名稱/代號" at bounding box center [297, 321] width 152 height 26
click at [354, 368] on span "洗髮 - 170" at bounding box center [319, 370] width 188 height 25
type input "洗髮(101)"
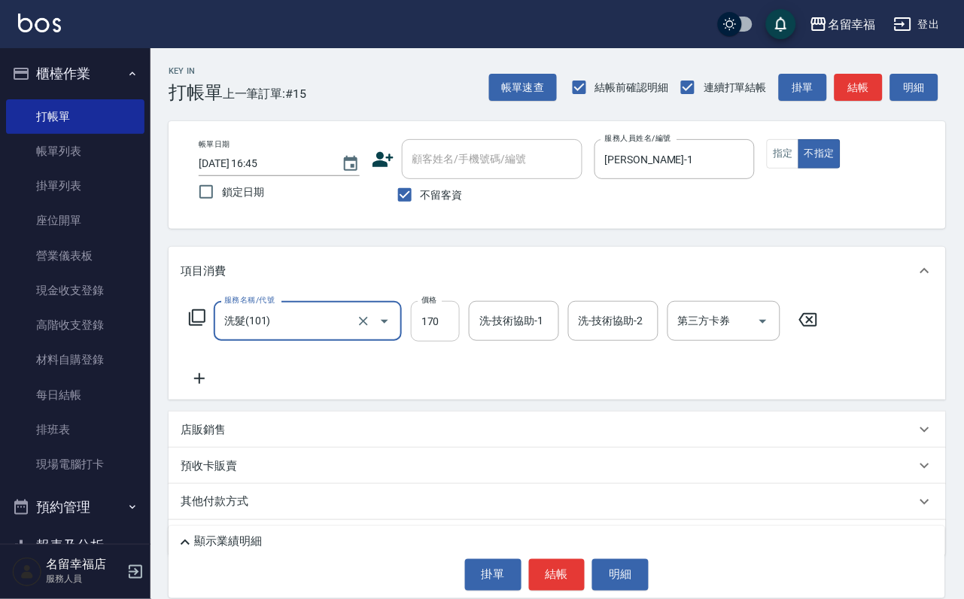
click at [448, 324] on input "170" at bounding box center [435, 321] width 49 height 41
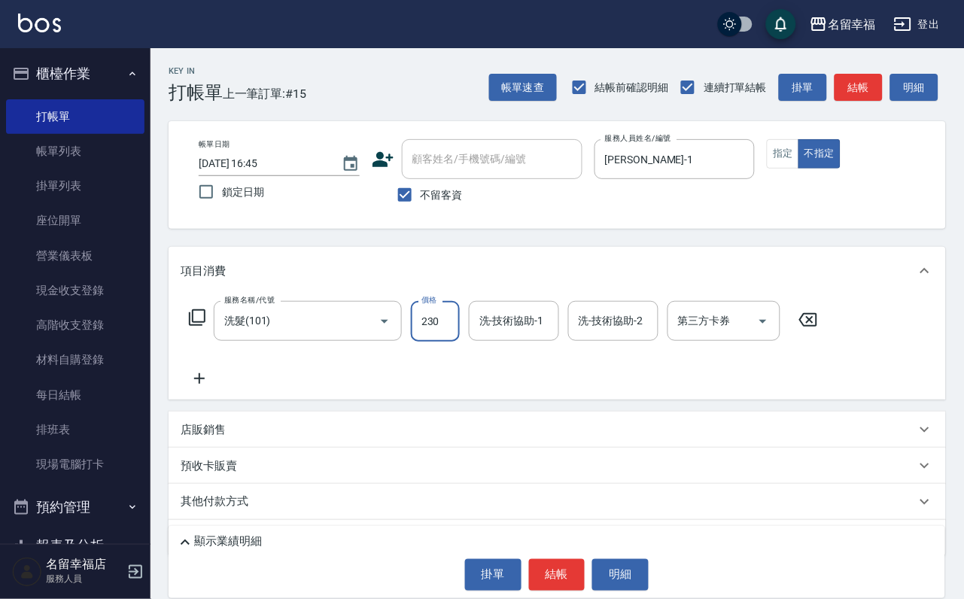
type input "230"
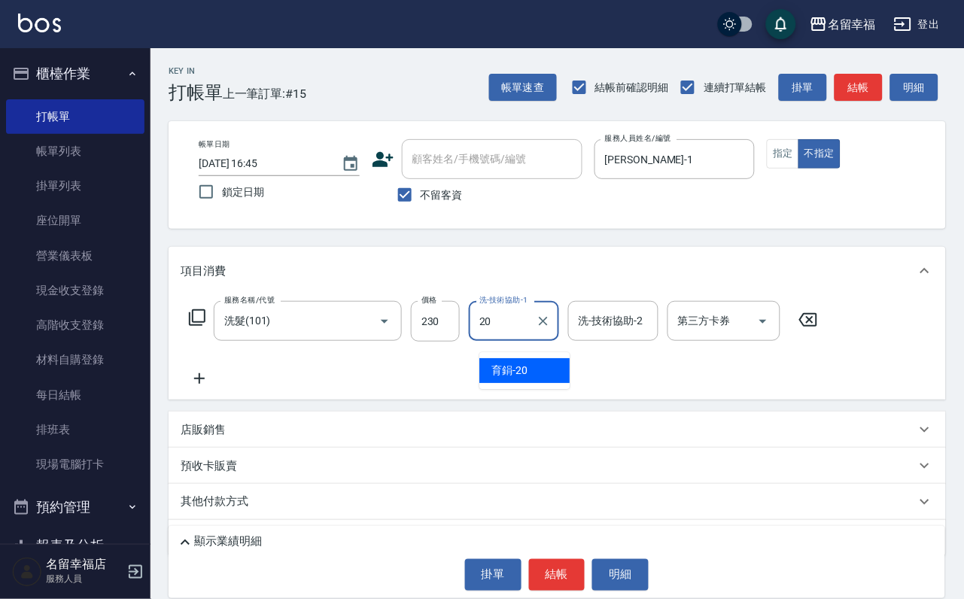
type input "育鋗-20"
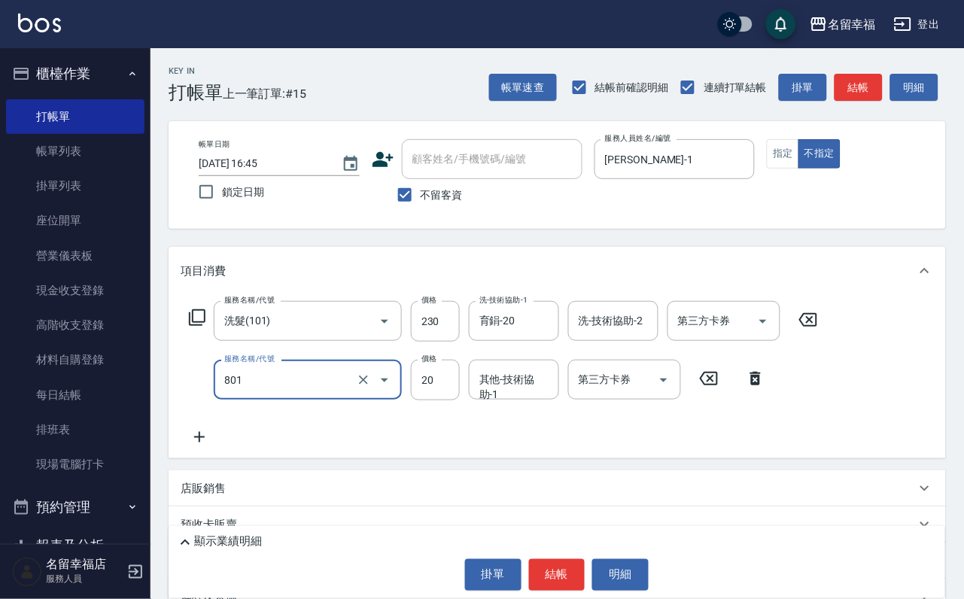
type input "潤絲(801)"
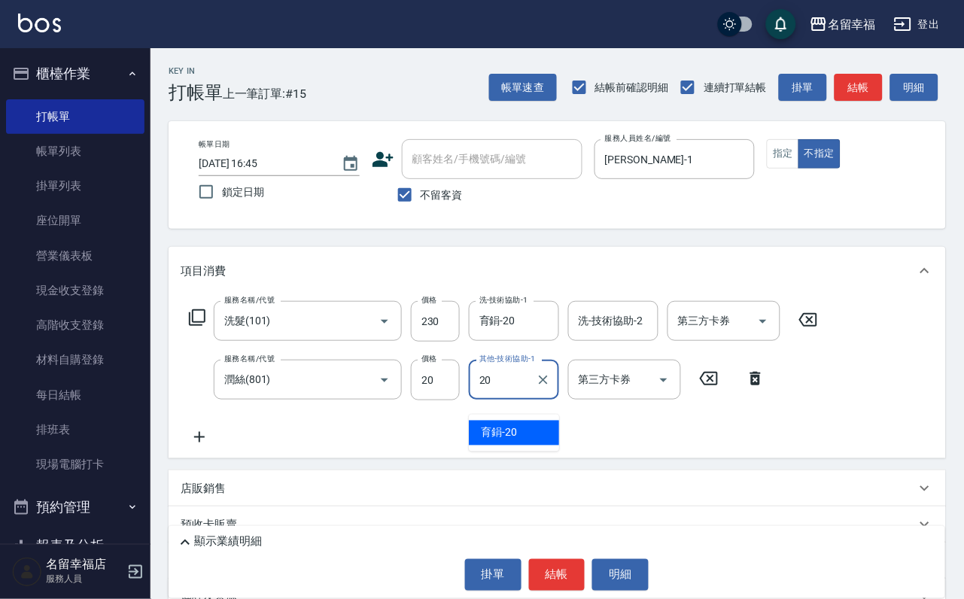
type input "育鋗-20"
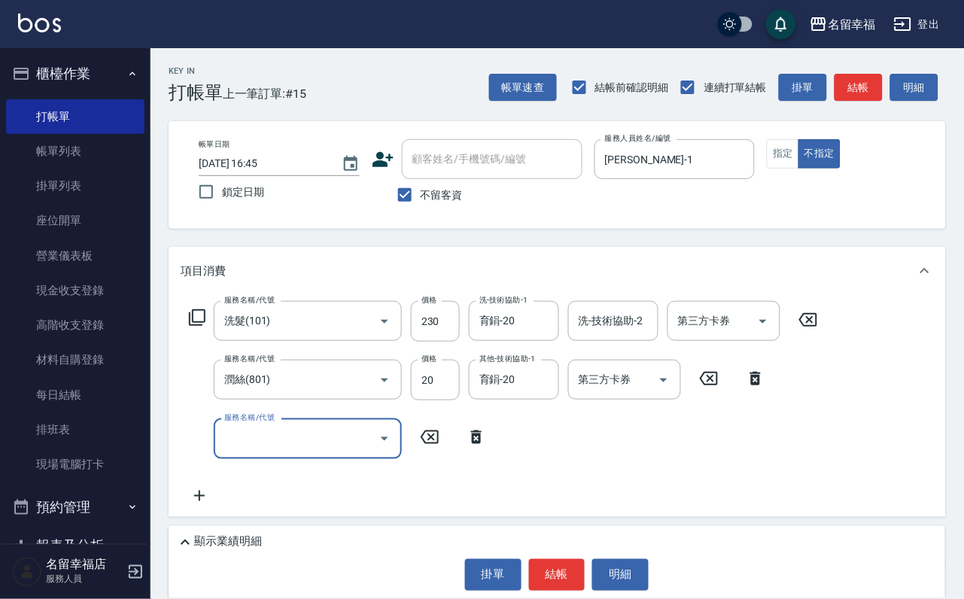
click at [382, 445] on icon "Open" at bounding box center [385, 439] width 18 height 18
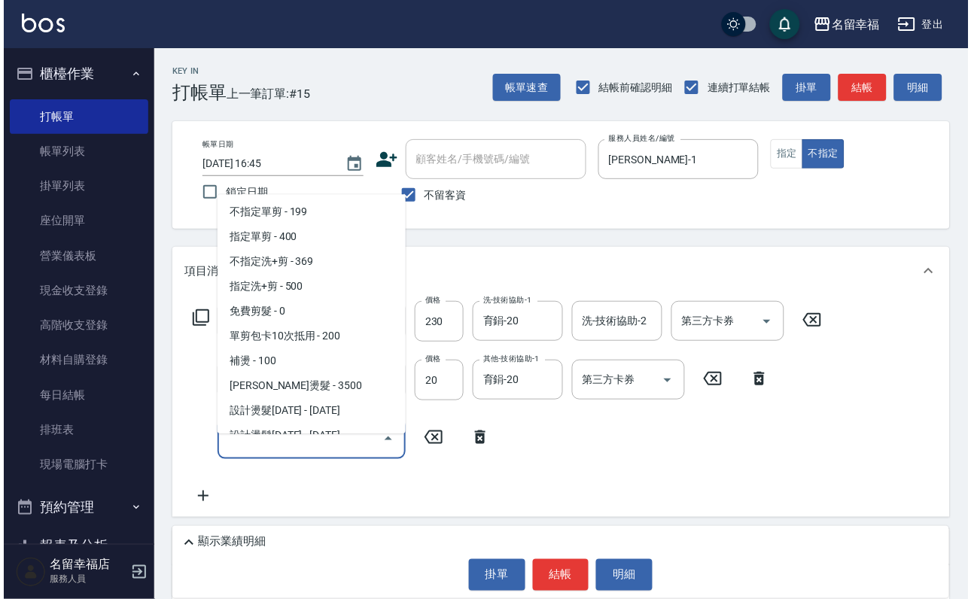
scroll to position [226, 0]
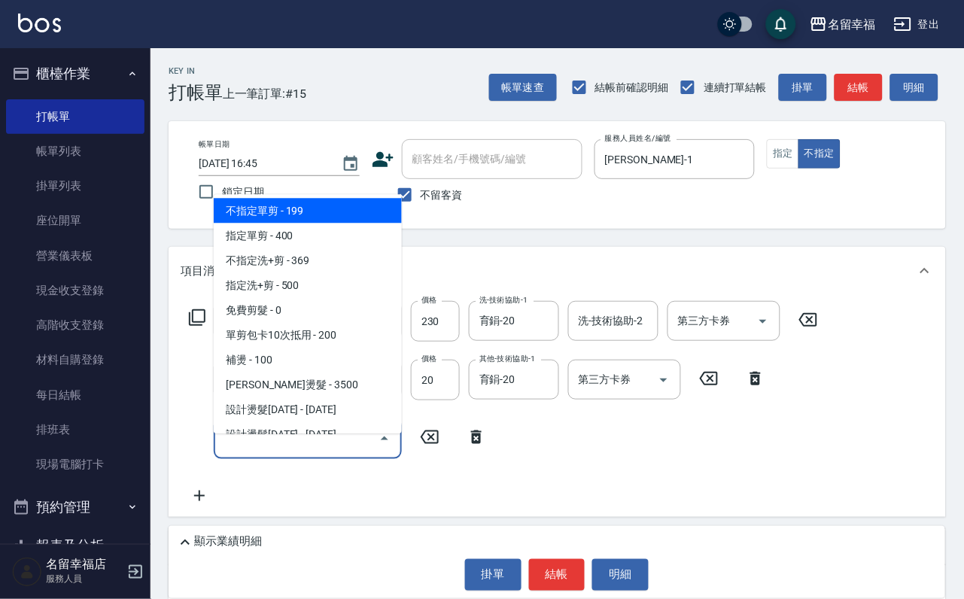
click at [283, 223] on span "不指定單剪 - 199" at bounding box center [308, 210] width 188 height 25
type input "不指定單剪(202)"
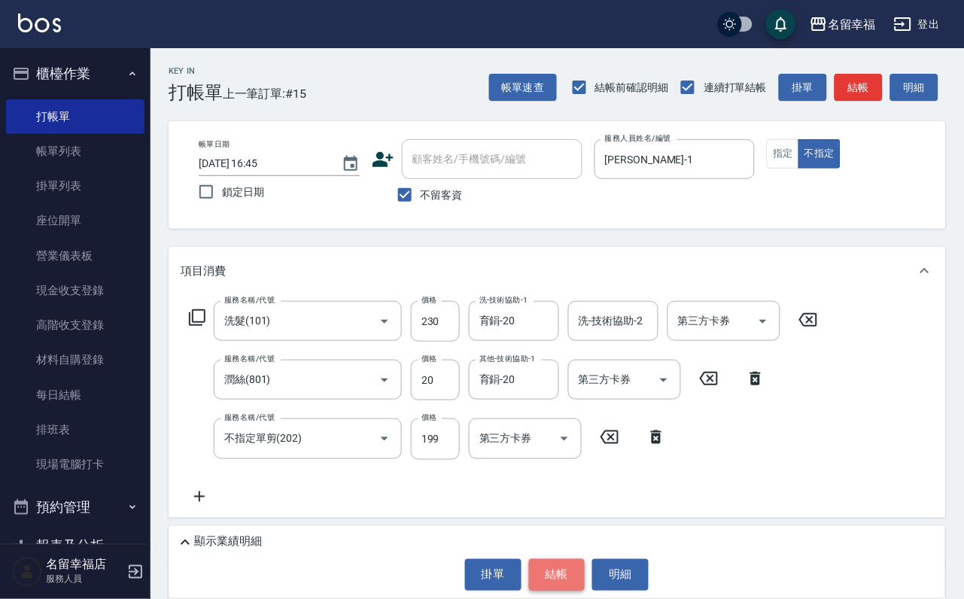
click at [540, 566] on button "結帳" at bounding box center [557, 575] width 56 height 32
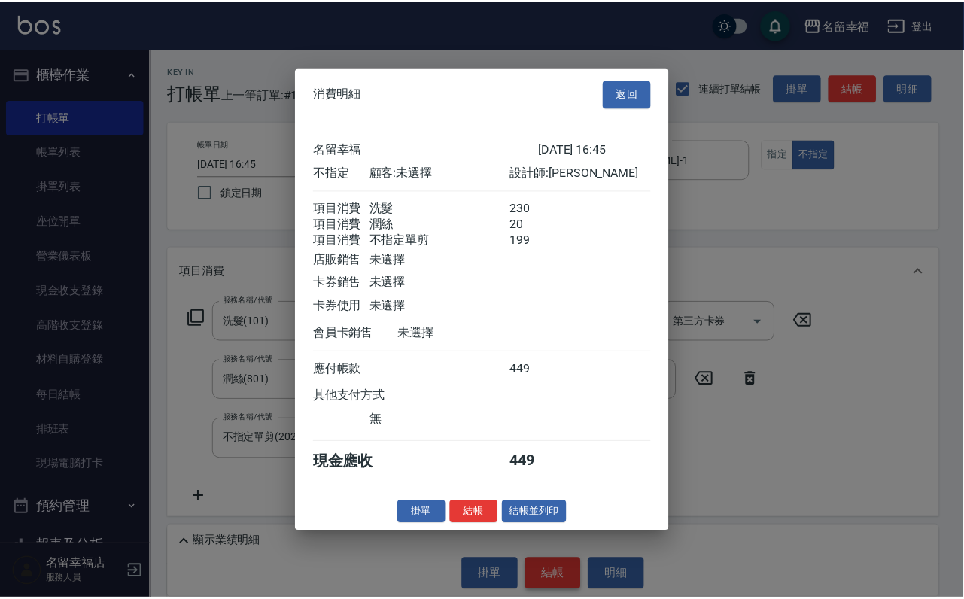
scroll to position [327, 0]
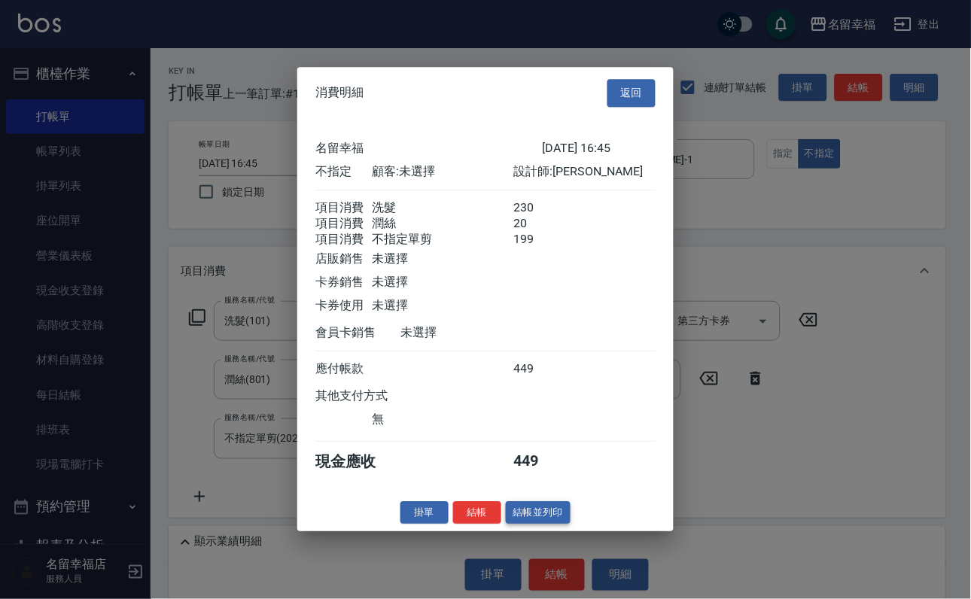
click at [545, 525] on button "結帳並列印" at bounding box center [538, 512] width 65 height 23
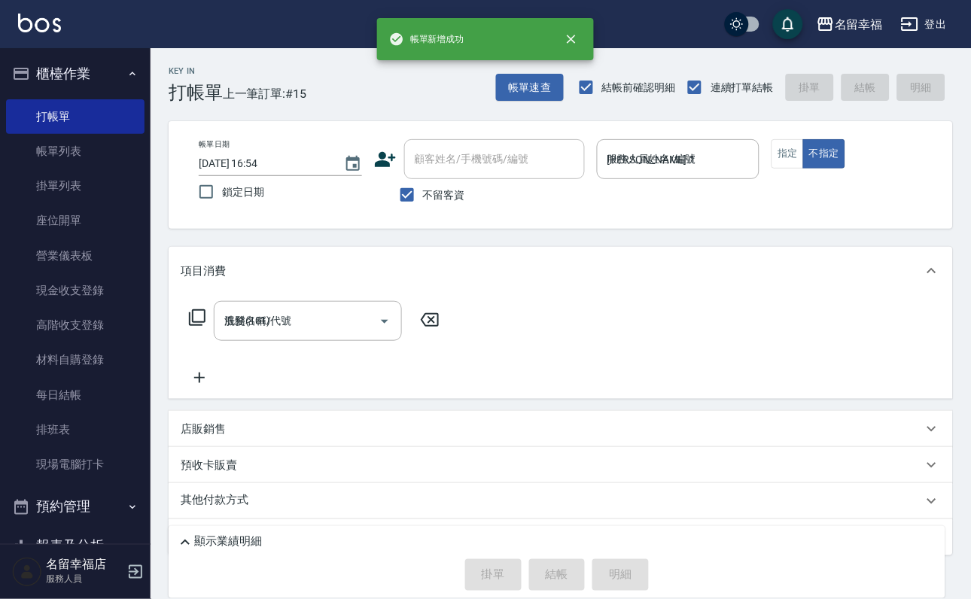
type input "[DATE] 16:54"
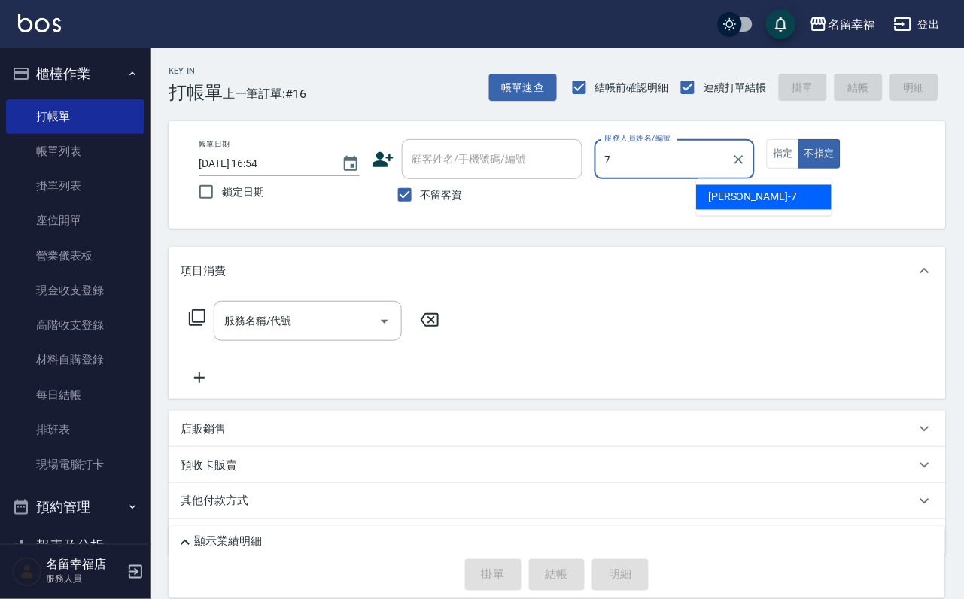
type input "瑜瑜-7"
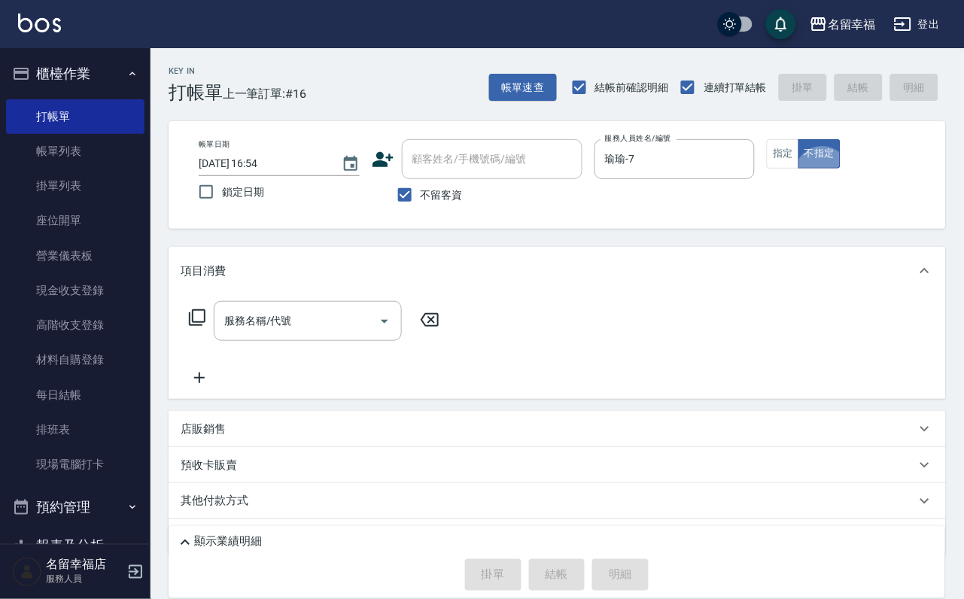
type button "false"
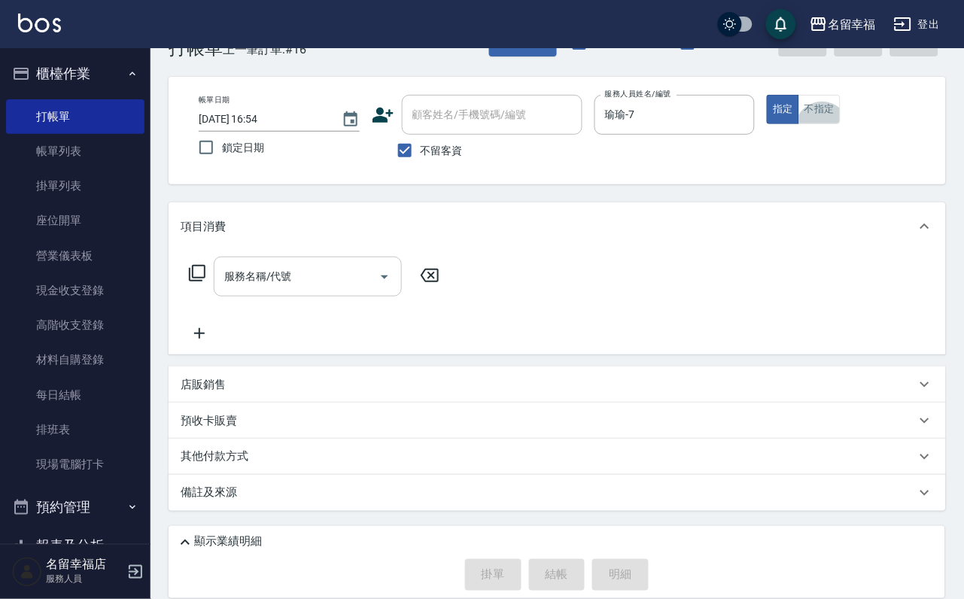
click at [257, 297] on div "服務名稱/代號" at bounding box center [308, 277] width 188 height 40
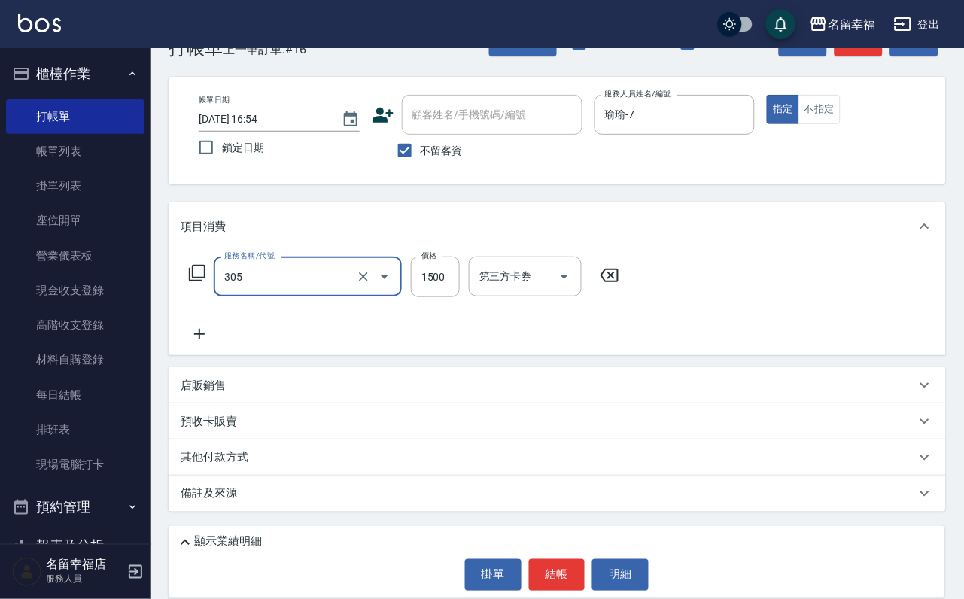
type input "設計燙髮1500(305)"
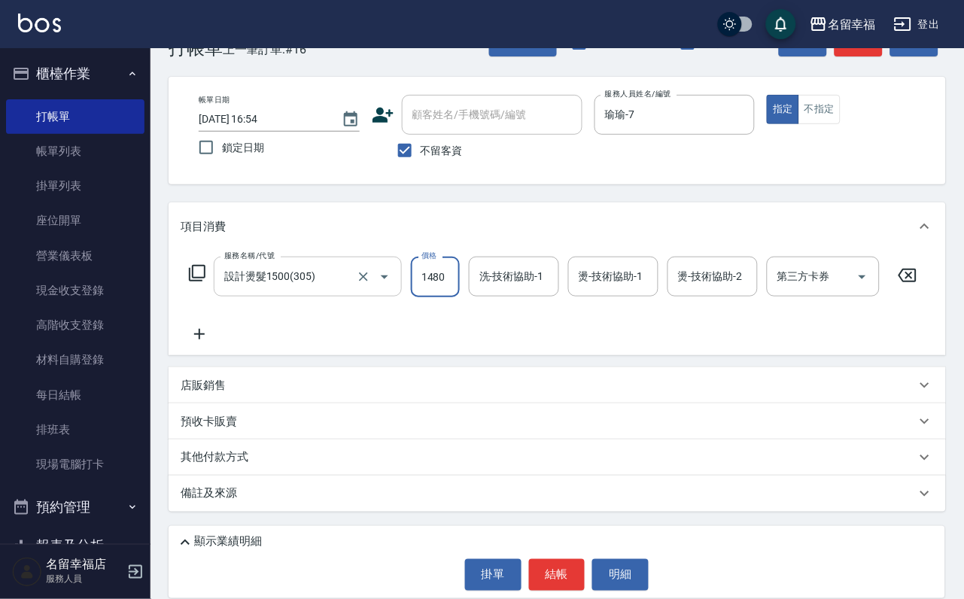
scroll to position [0, 1]
type input "1480"
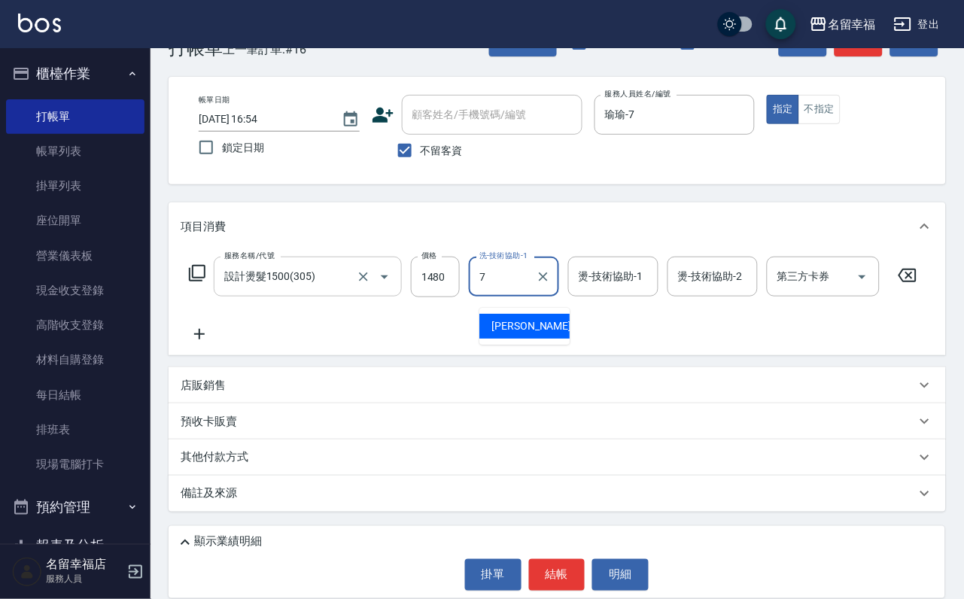
type input "瑜瑜-7"
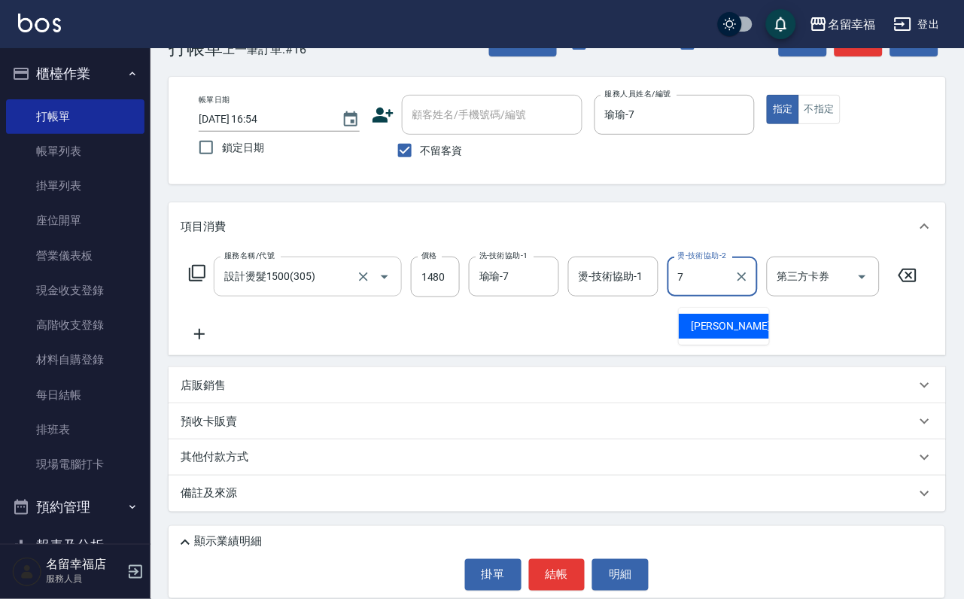
type input "瑜瑜-7"
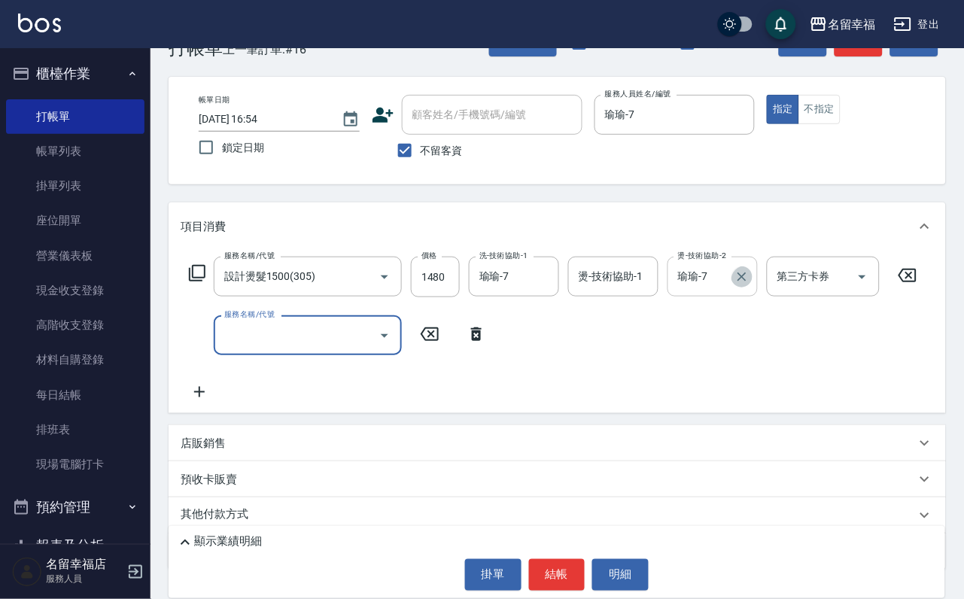
click at [750, 284] on icon "Clear" at bounding box center [742, 276] width 15 height 15
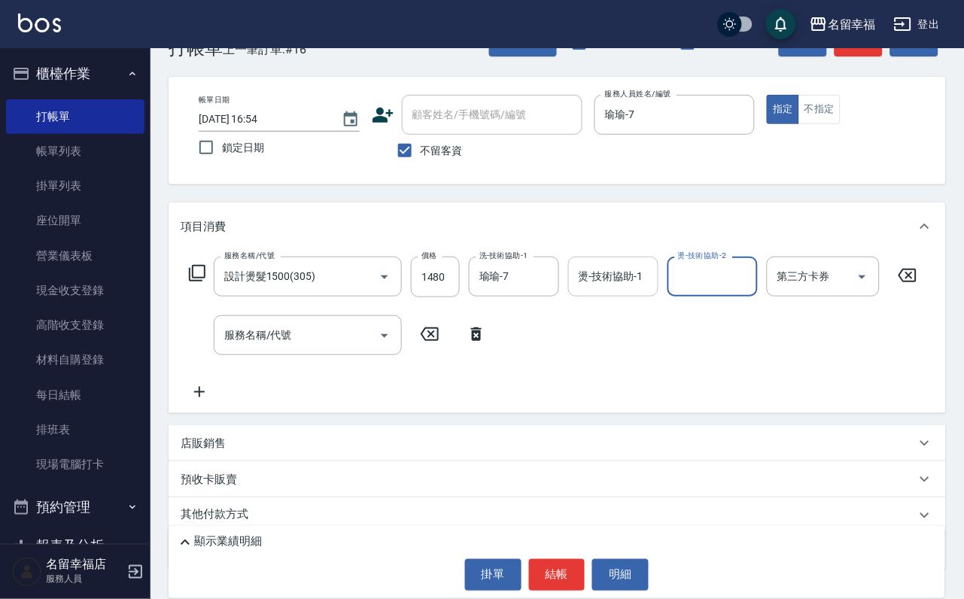
click at [652, 290] on input "燙-技術協助-1" at bounding box center [613, 276] width 77 height 26
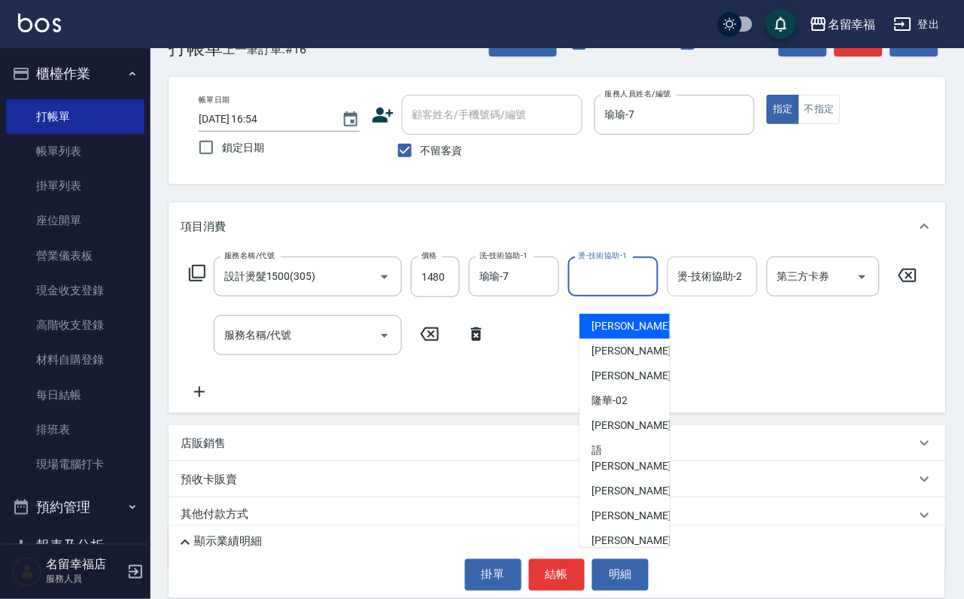
type input "7"
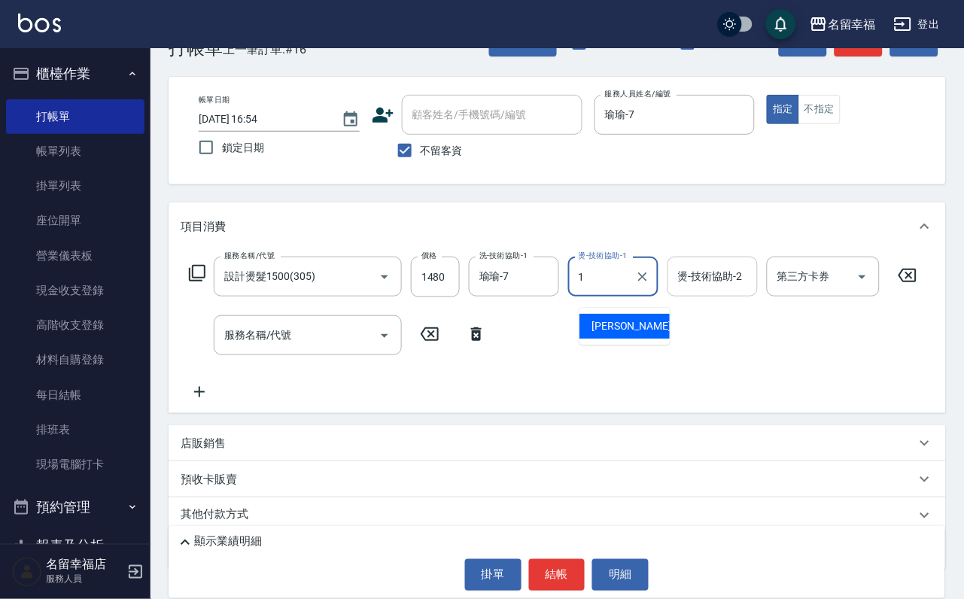
type input "[PERSON_NAME]-1"
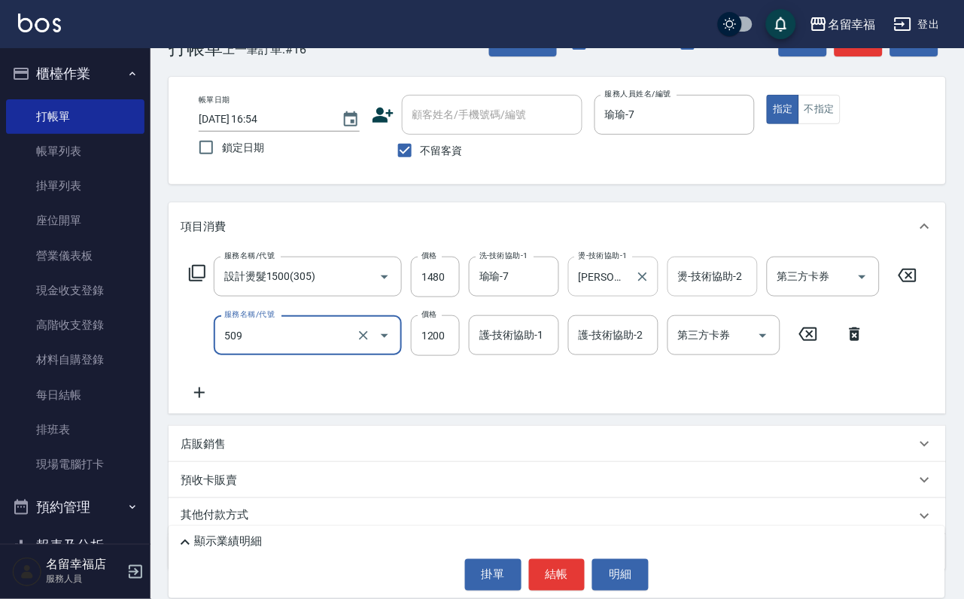
type input "葳柔強效護髮(509)"
type input "960"
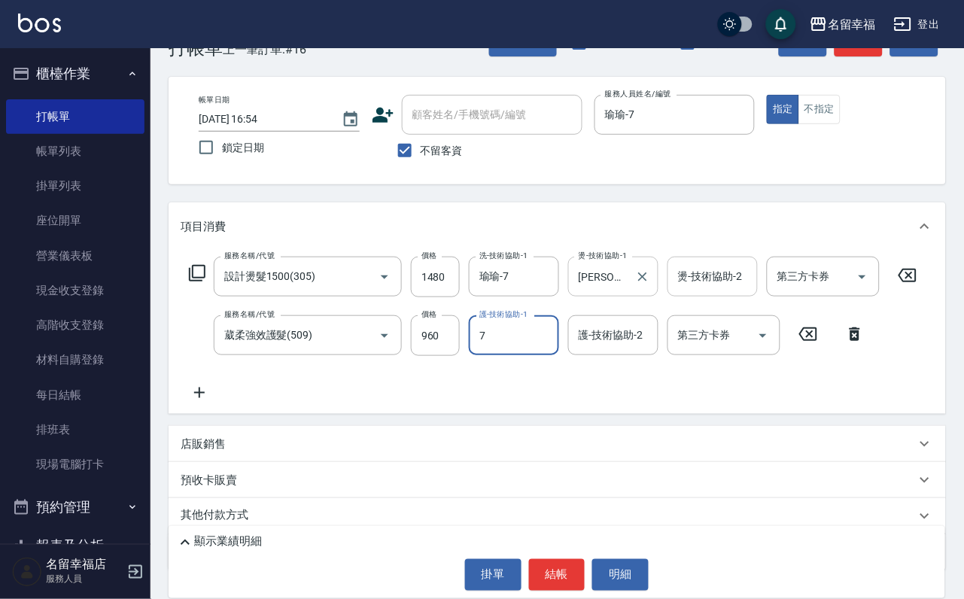
type input "瑜瑜-7"
click at [640, 586] on button "明細" at bounding box center [620, 575] width 56 height 32
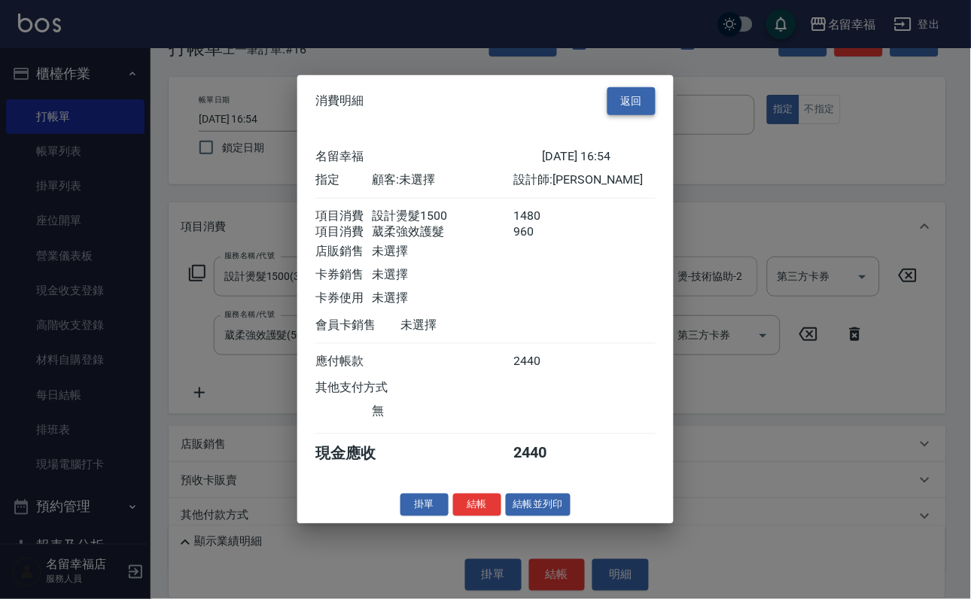
click at [632, 87] on button "返回" at bounding box center [631, 101] width 48 height 28
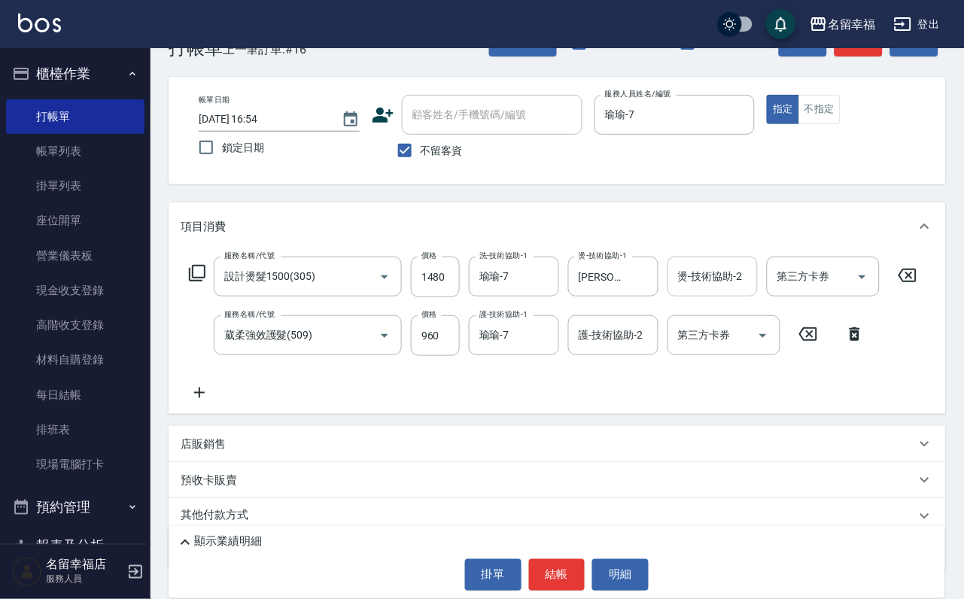
click at [458, 158] on span "不留客資" at bounding box center [442, 151] width 42 height 16
click at [421, 158] on input "不留客資" at bounding box center [405, 151] width 32 height 32
checkbox input "false"
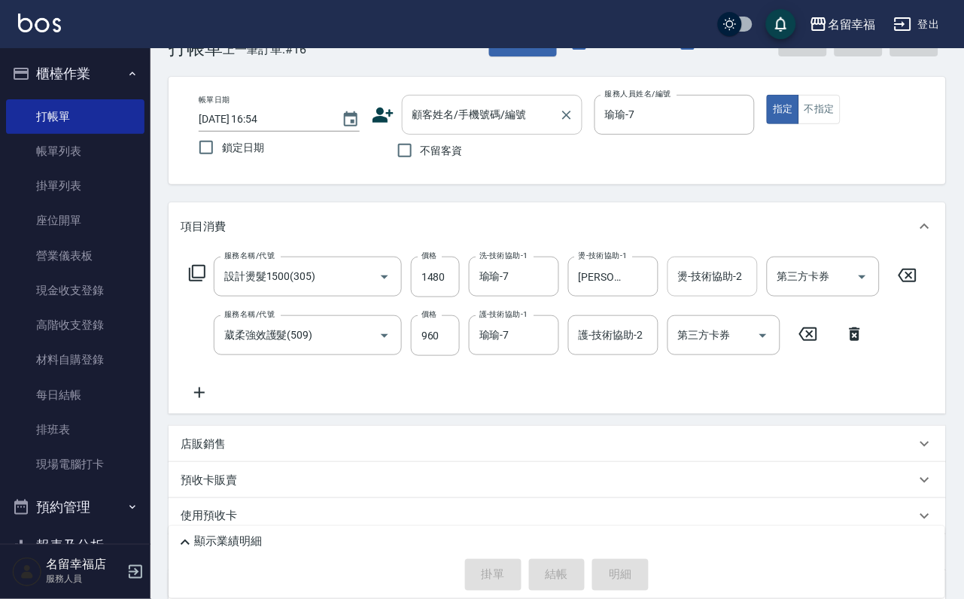
click at [467, 123] on input "顧客姓名/手機號碼/編號" at bounding box center [481, 115] width 145 height 26
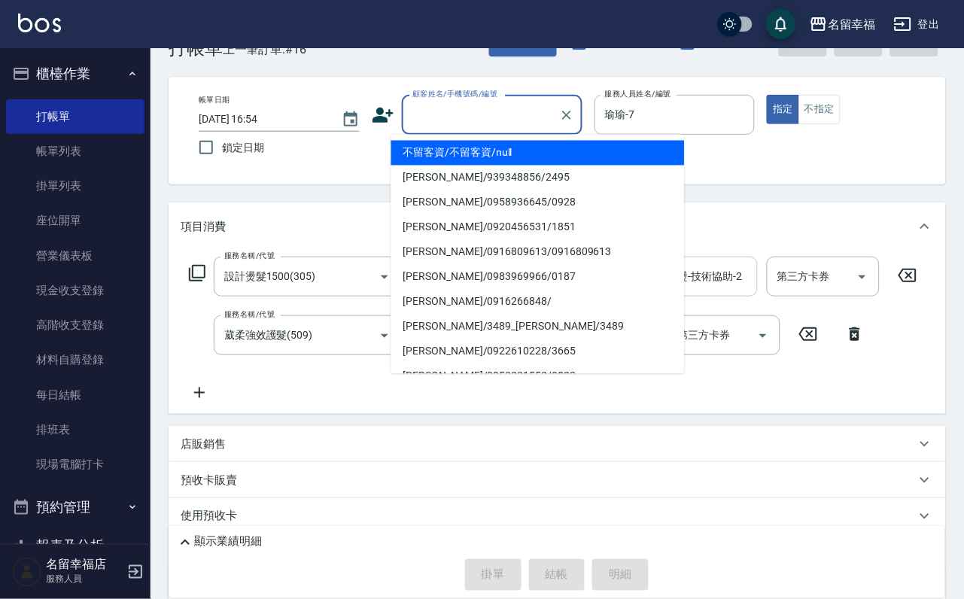
click at [373, 112] on icon at bounding box center [383, 115] width 21 height 15
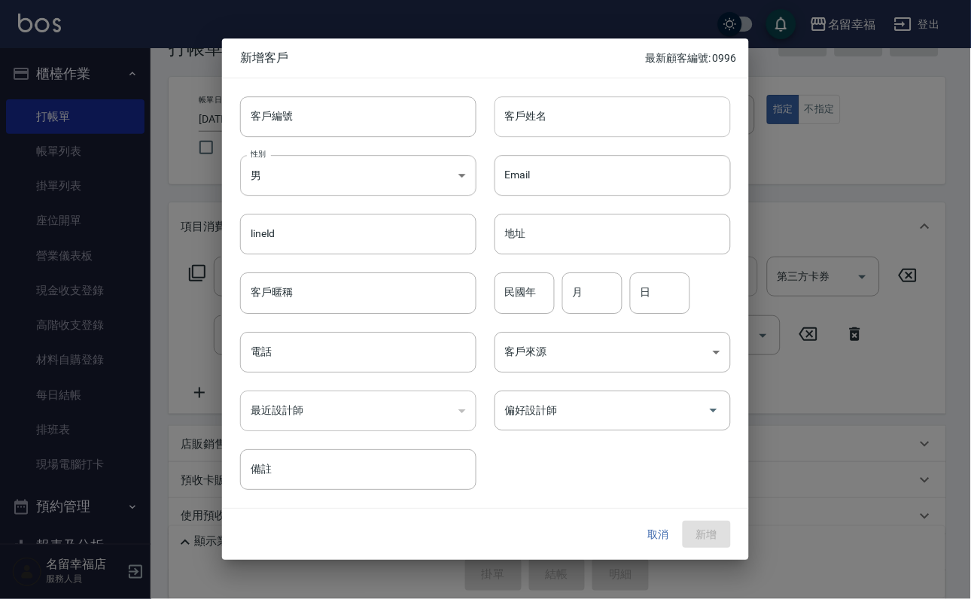
click at [602, 110] on input "客戶姓名" at bounding box center [612, 116] width 236 height 41
type input "[PERSON_NAME]"
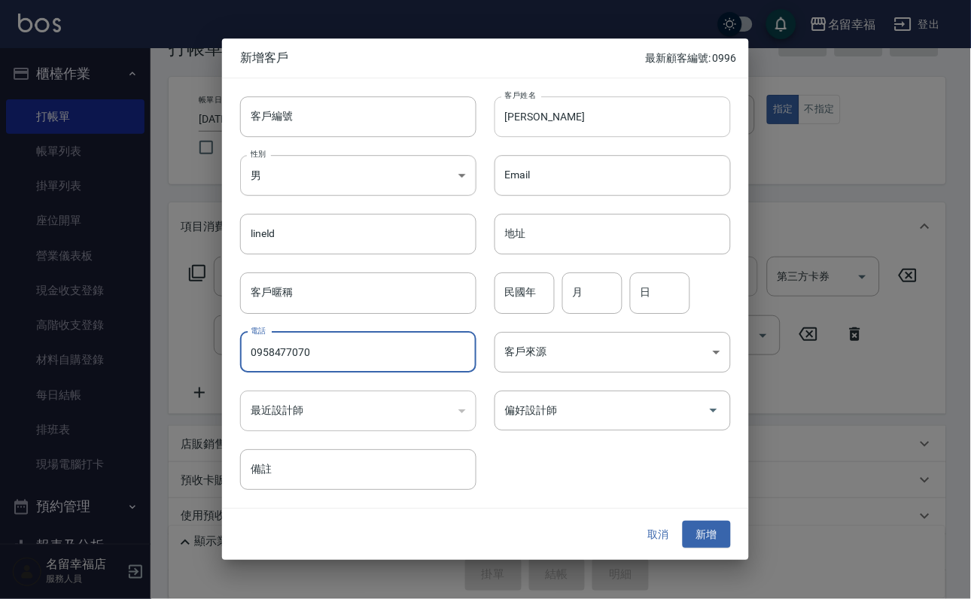
type input "0958477070"
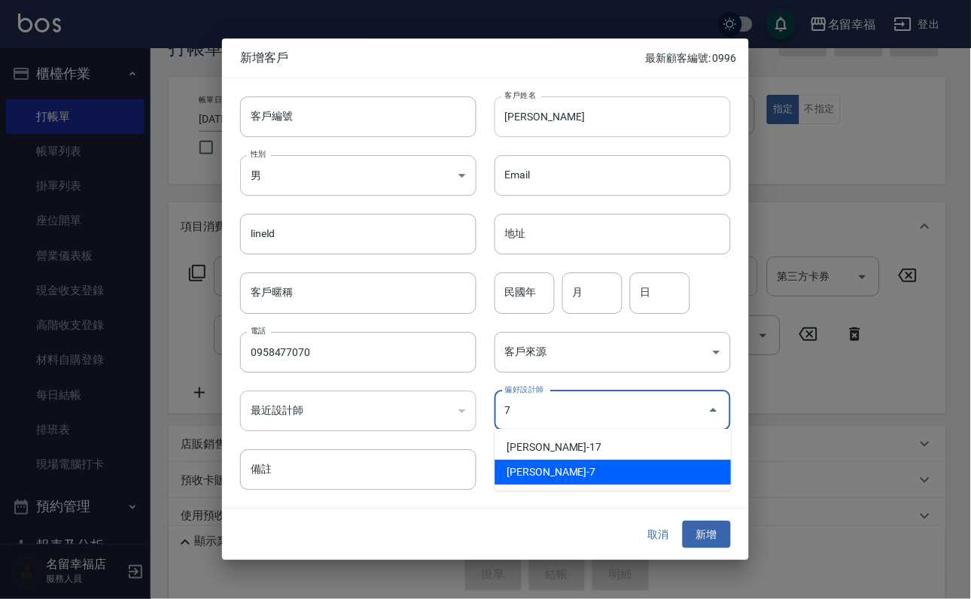
type input "[PERSON_NAME]"
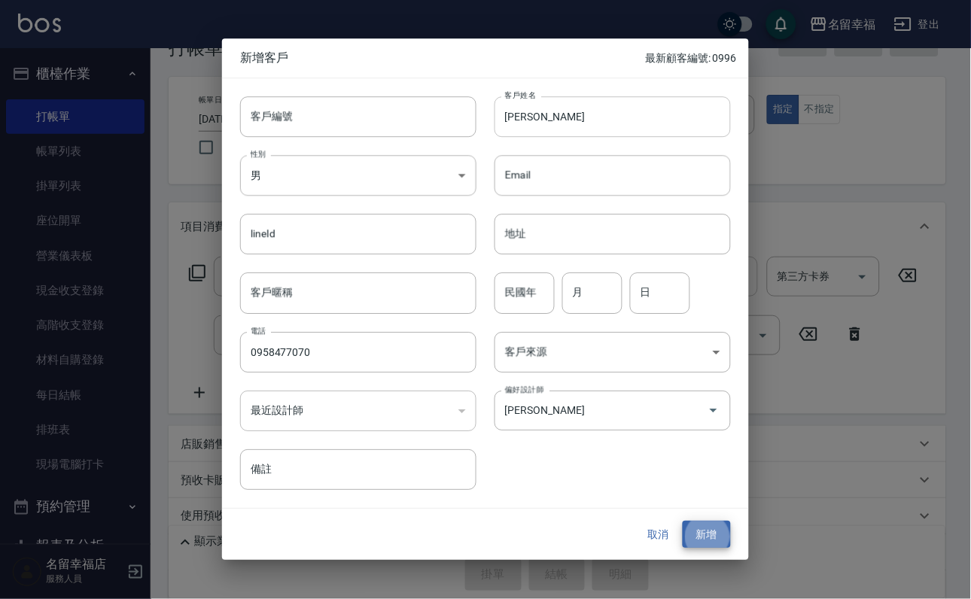
click at [683, 521] on button "新增" at bounding box center [707, 535] width 48 height 28
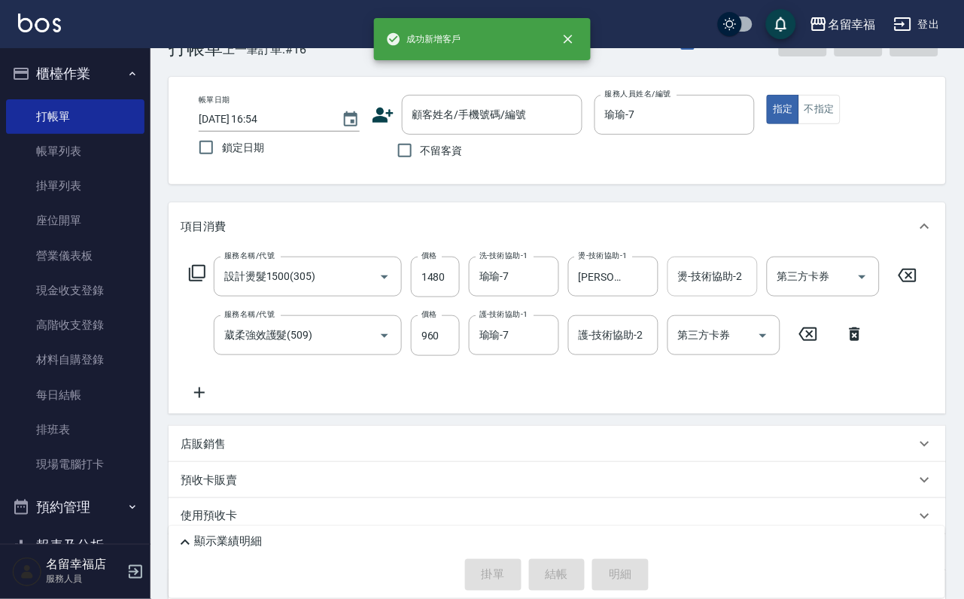
click at [553, 111] on input "顧客姓名/手機號碼/編號" at bounding box center [481, 115] width 145 height 26
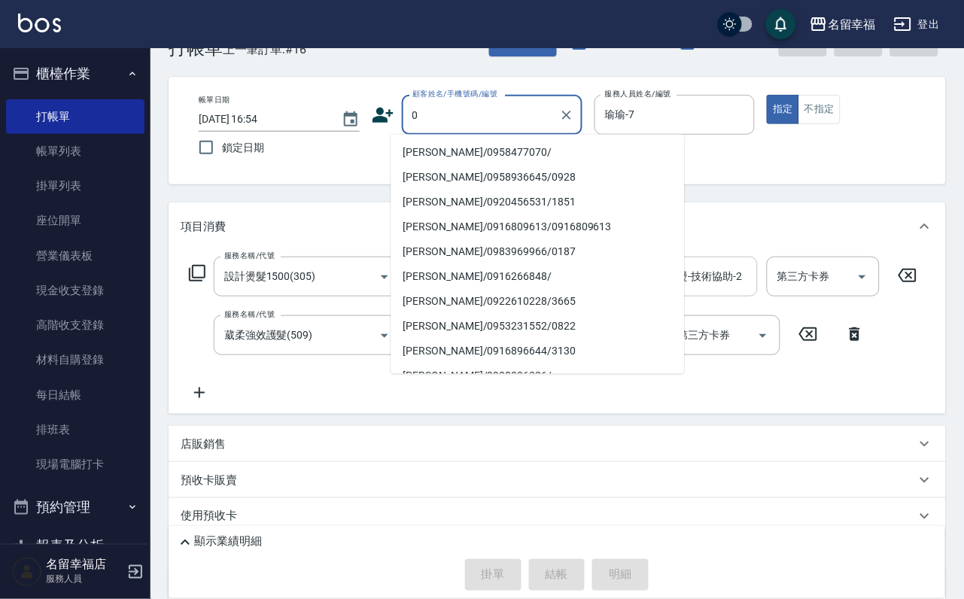
click at [514, 157] on li "[PERSON_NAME]/0958477070/" at bounding box center [538, 153] width 294 height 25
type input "[PERSON_NAME]/0958477070/"
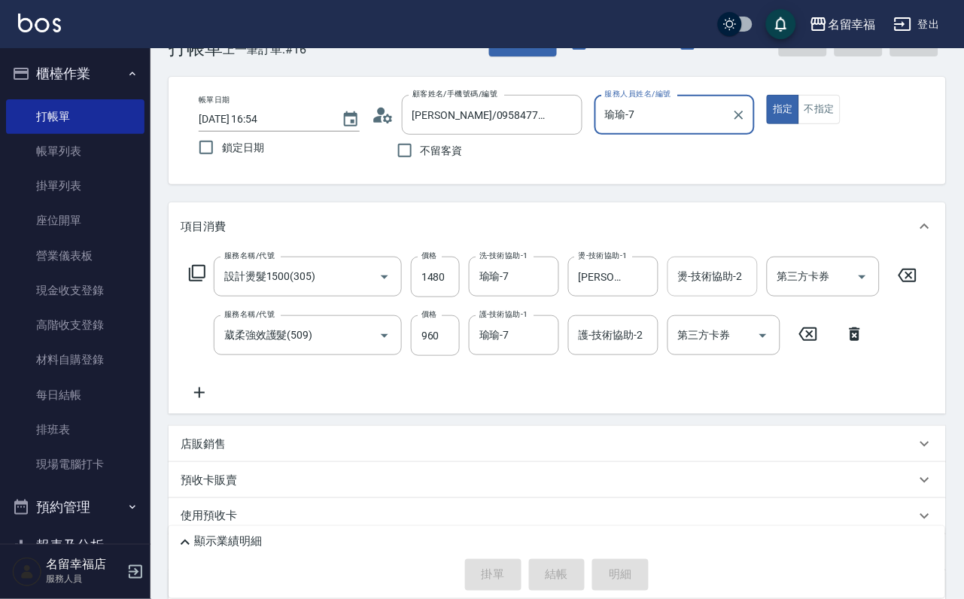
type input "[DATE] 17:21"
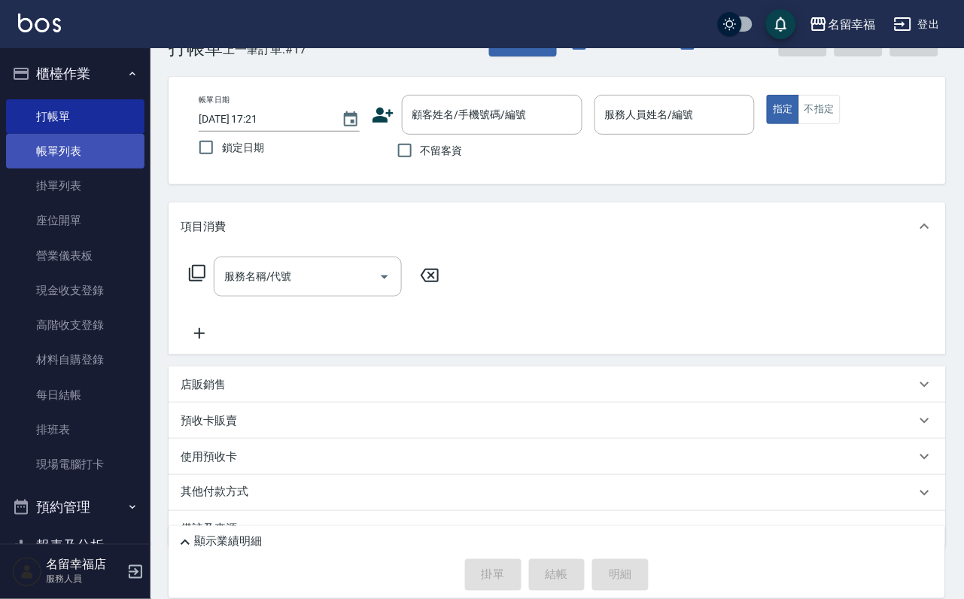
click at [75, 147] on link "帳單列表" at bounding box center [75, 151] width 138 height 35
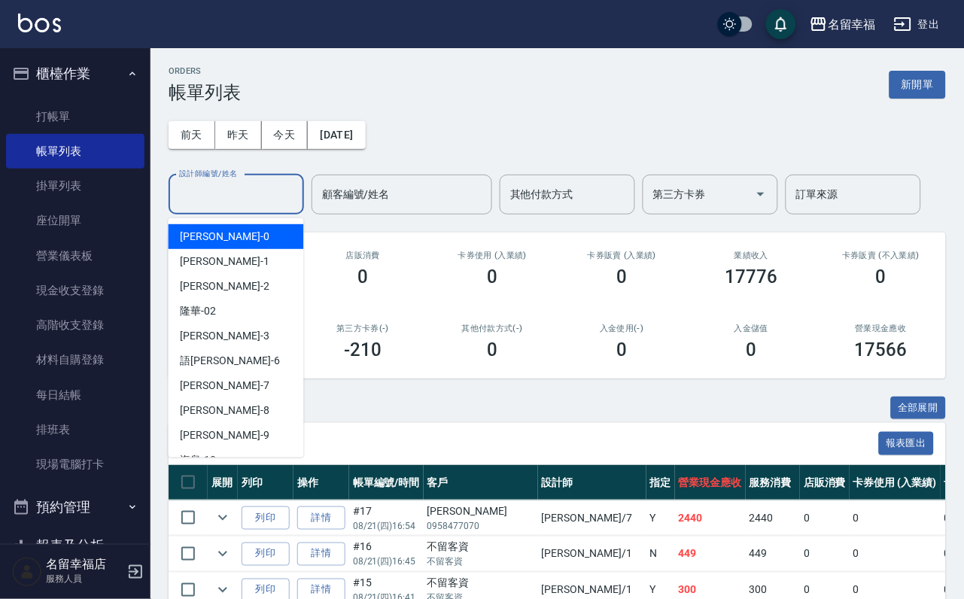
drag, startPoint x: 273, startPoint y: 194, endPoint x: 257, endPoint y: 195, distance: 16.6
click at [266, 194] on input "設計師編號/姓名" at bounding box center [236, 194] width 122 height 26
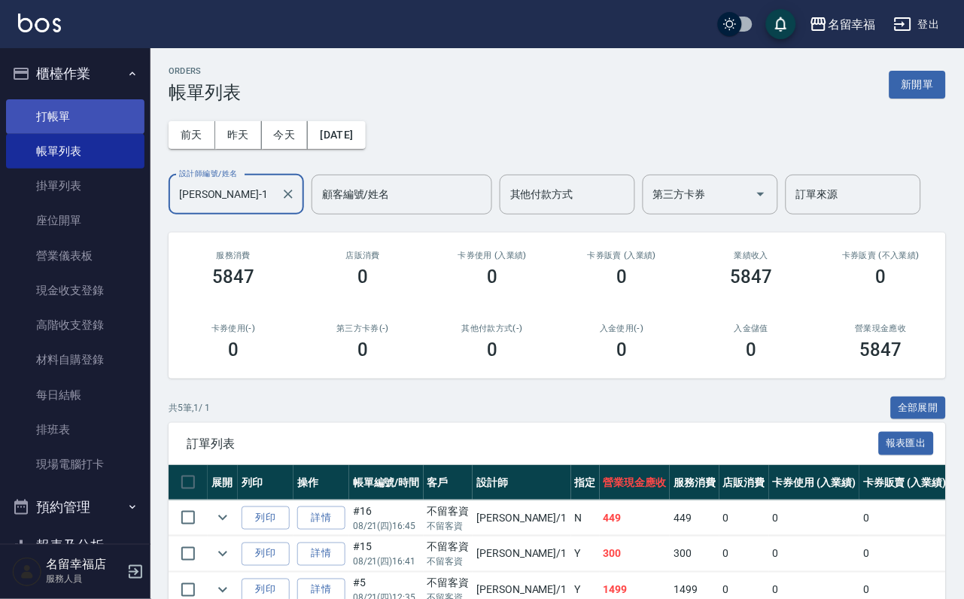
type input "[PERSON_NAME]-1"
drag, startPoint x: 92, startPoint y: 106, endPoint x: 81, endPoint y: 105, distance: 10.6
click at [91, 106] on link "打帳單" at bounding box center [75, 116] width 138 height 35
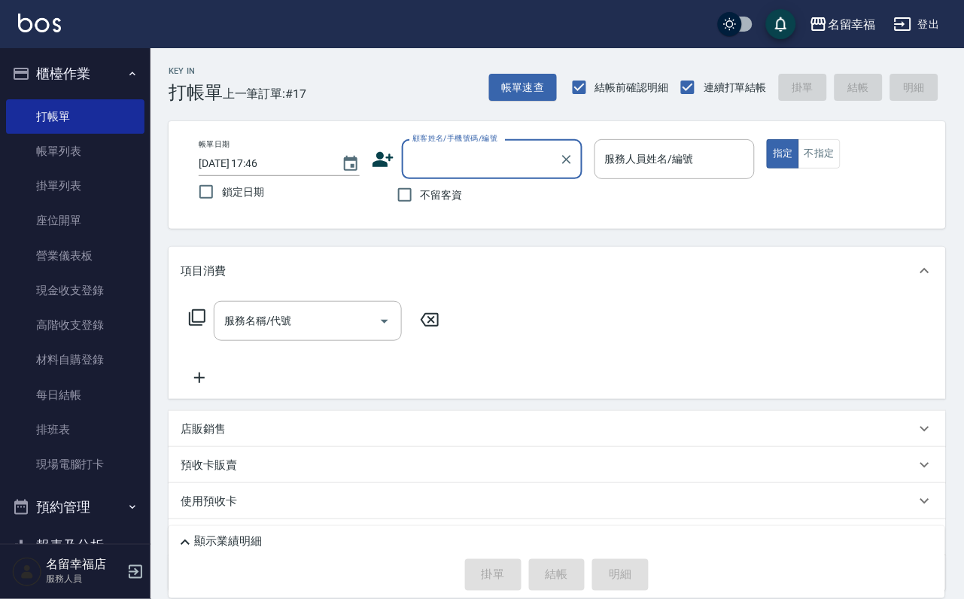
click at [427, 160] on input "顧客姓名/手機號碼/編號" at bounding box center [481, 159] width 145 height 26
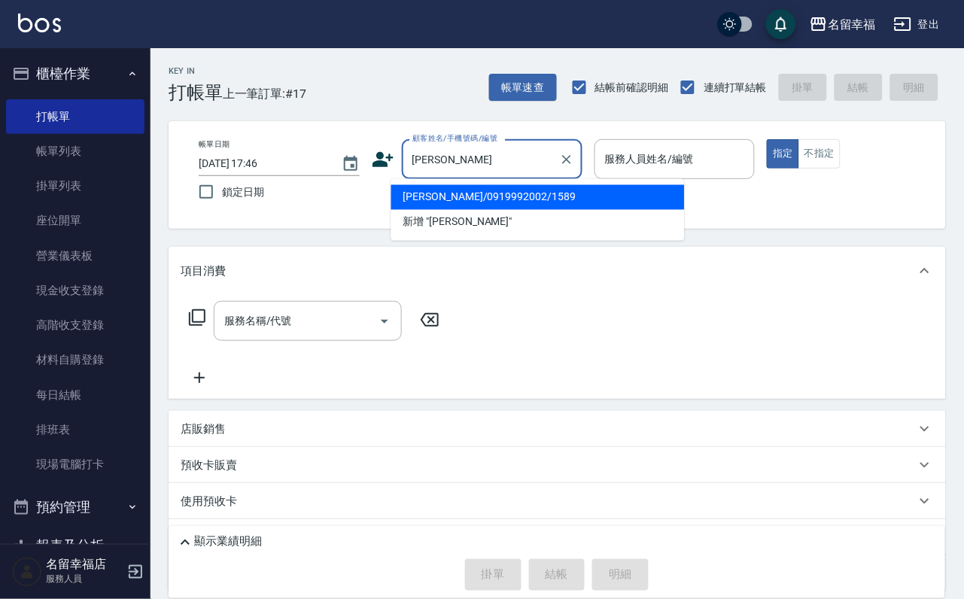
click at [464, 202] on li "[PERSON_NAME]/0919992002/1589" at bounding box center [538, 197] width 294 height 25
type input "[PERSON_NAME]/0919992002/1589"
type input "語[PERSON_NAME]-6"
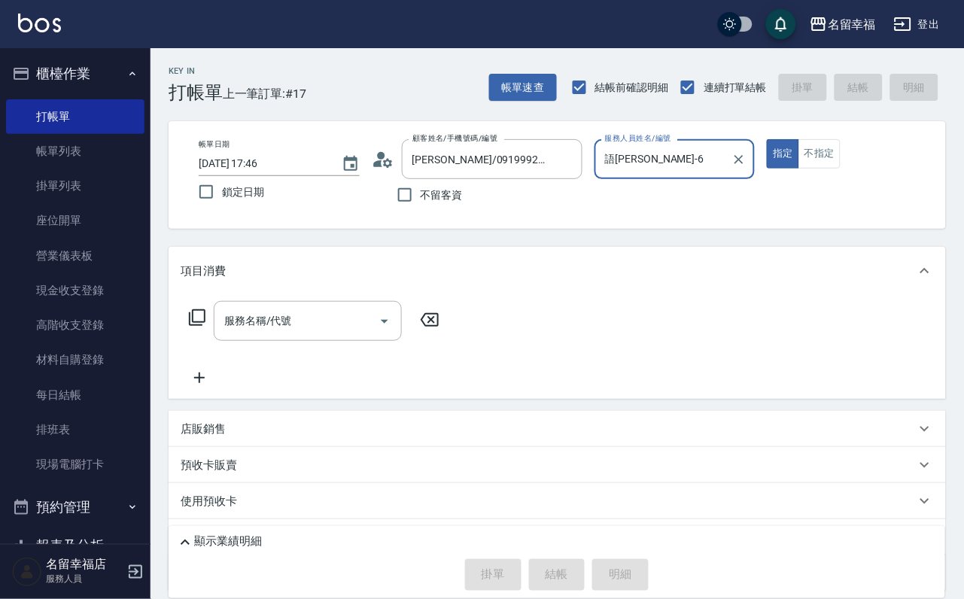
click at [202, 326] on icon at bounding box center [197, 317] width 17 height 17
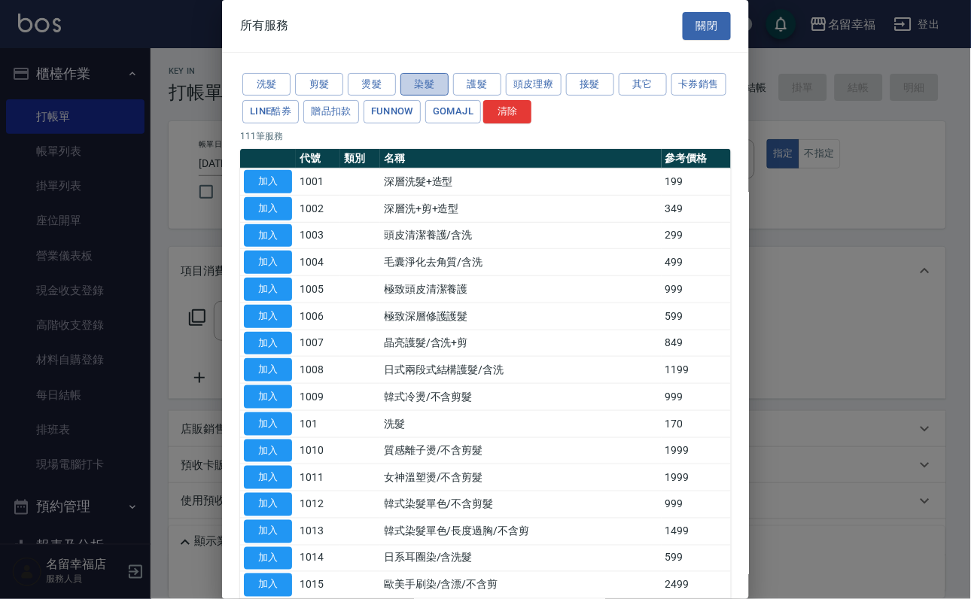
click at [429, 88] on button "染髮" at bounding box center [424, 84] width 48 height 23
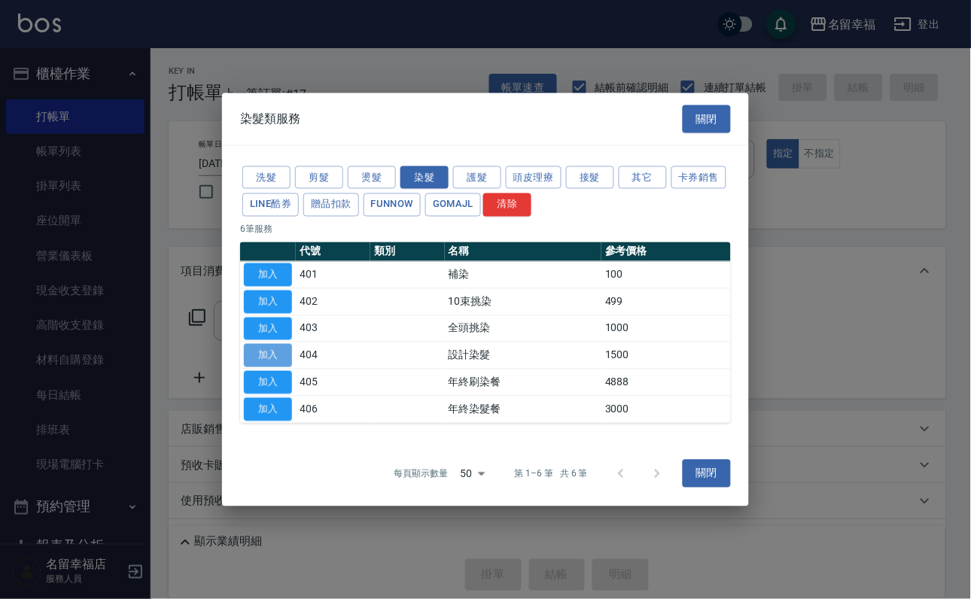
drag, startPoint x: 278, startPoint y: 368, endPoint x: 291, endPoint y: 367, distance: 12.8
click at [278, 367] on button "加入" at bounding box center [268, 355] width 48 height 23
type input "設計染髮(404)"
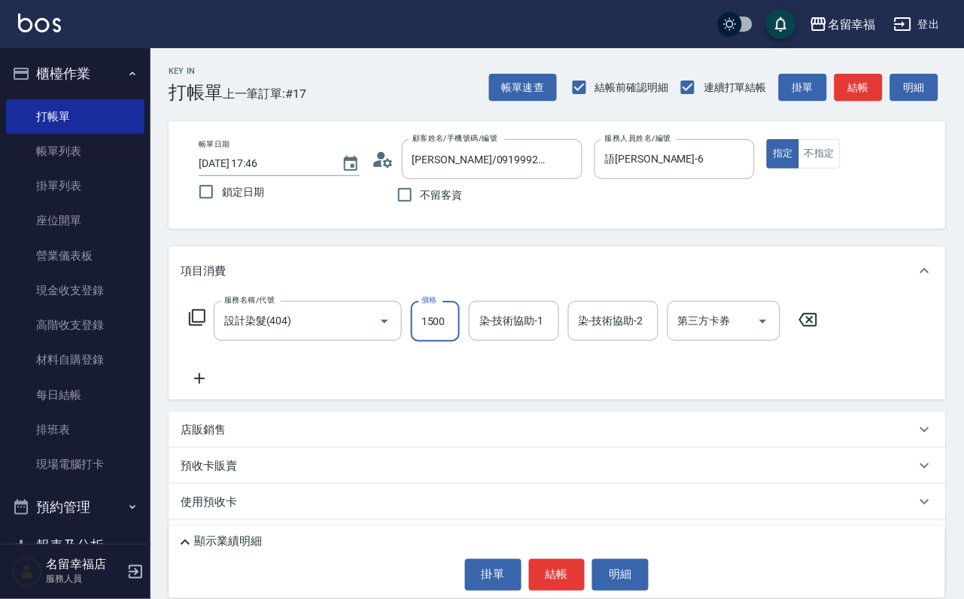
click at [441, 339] on input "1500" at bounding box center [435, 321] width 49 height 41
type input "1200"
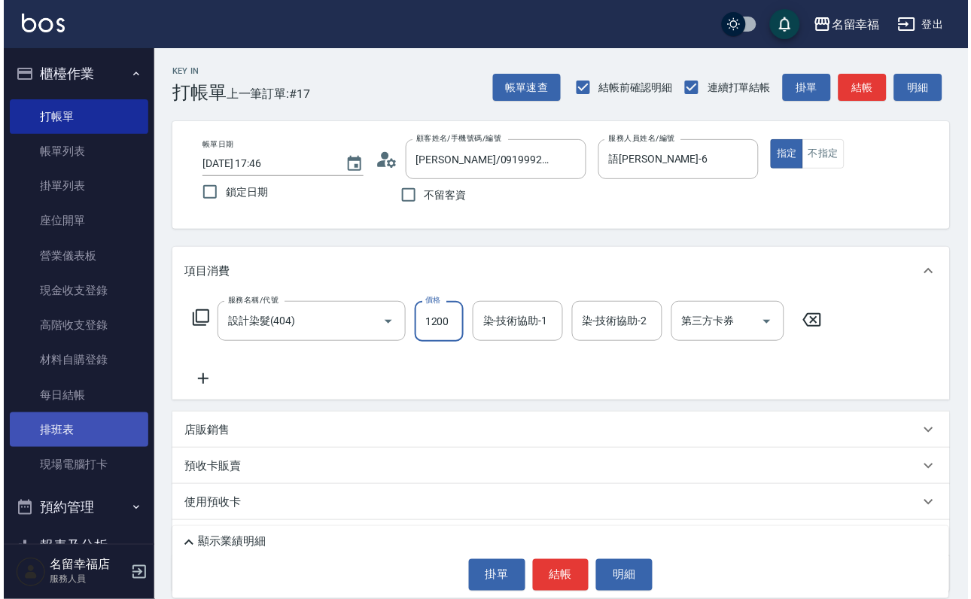
scroll to position [0, 0]
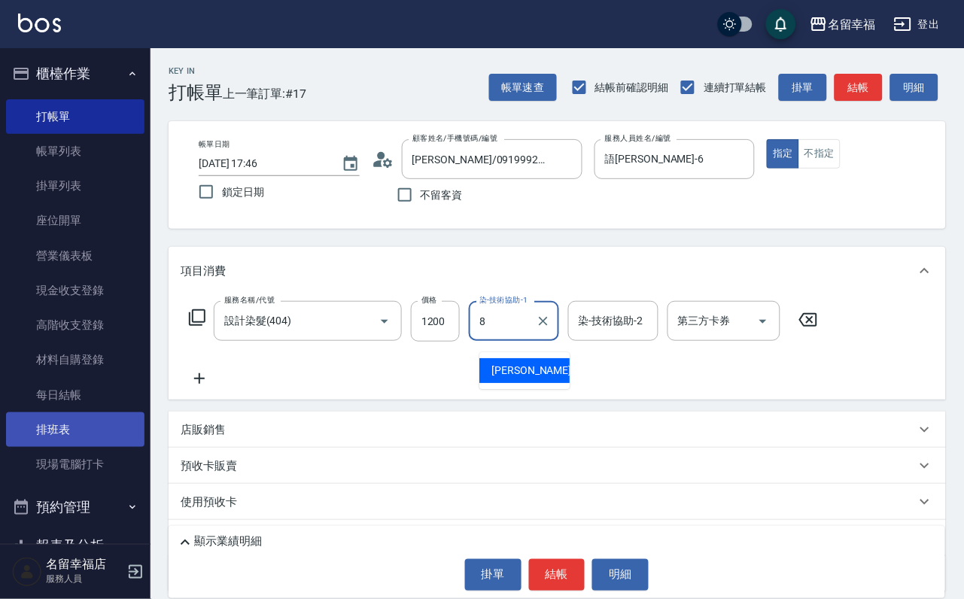
type input "[PERSON_NAME]-8"
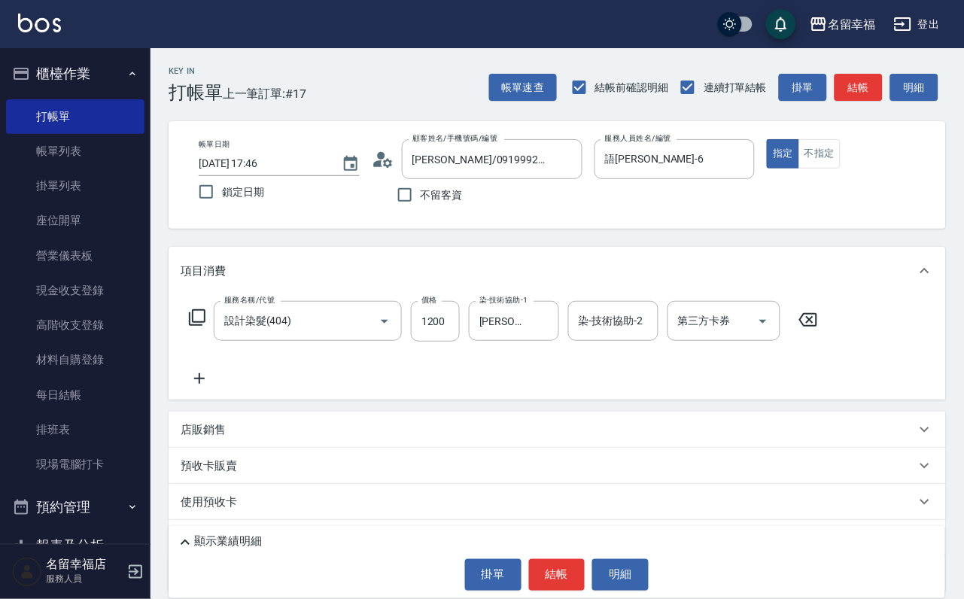
click at [203, 327] on icon at bounding box center [197, 318] width 18 height 18
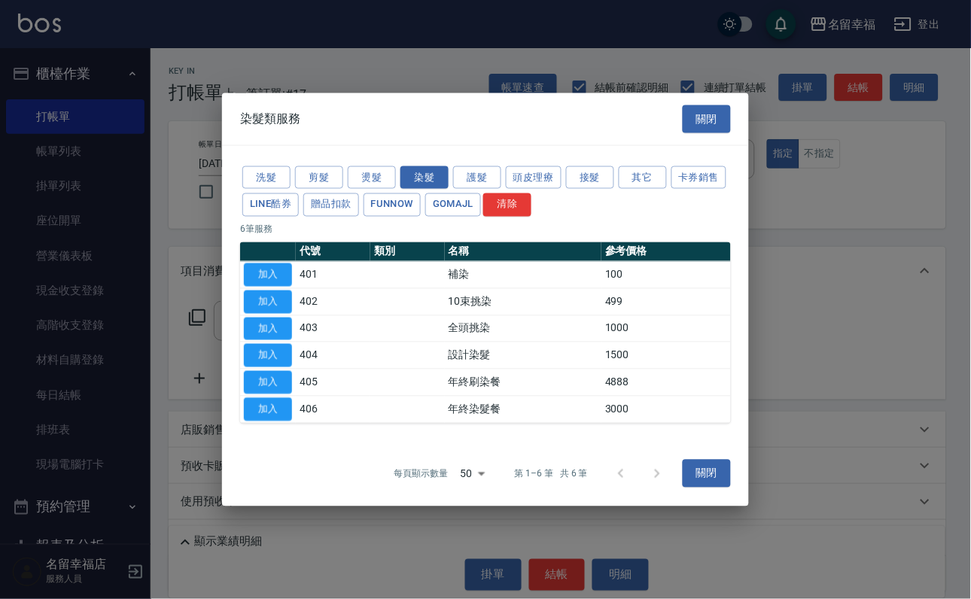
drag, startPoint x: 483, startPoint y: 132, endPoint x: 476, endPoint y: 157, distance: 25.7
click at [484, 166] on button "護髮" at bounding box center [477, 177] width 48 height 23
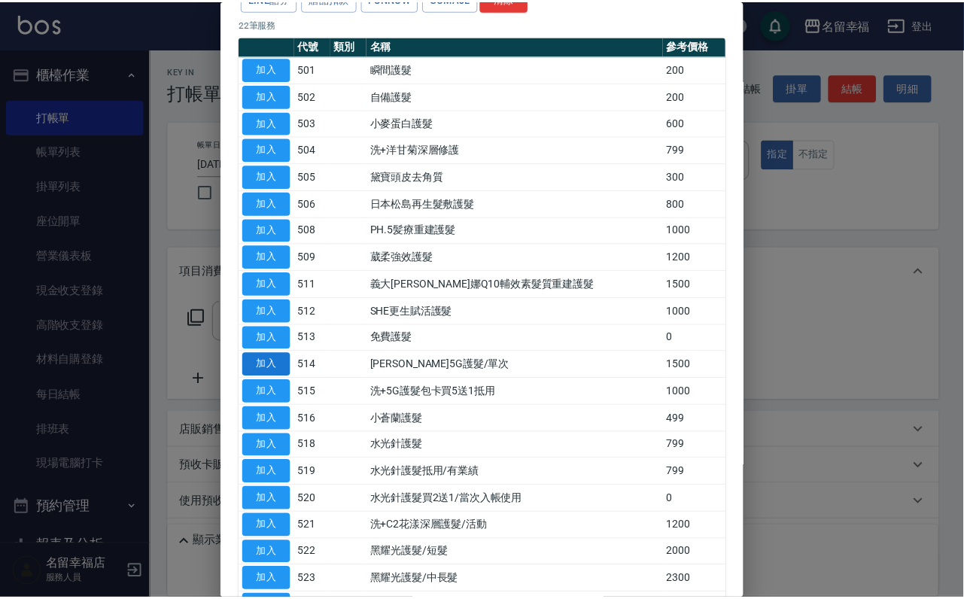
scroll to position [226, 0]
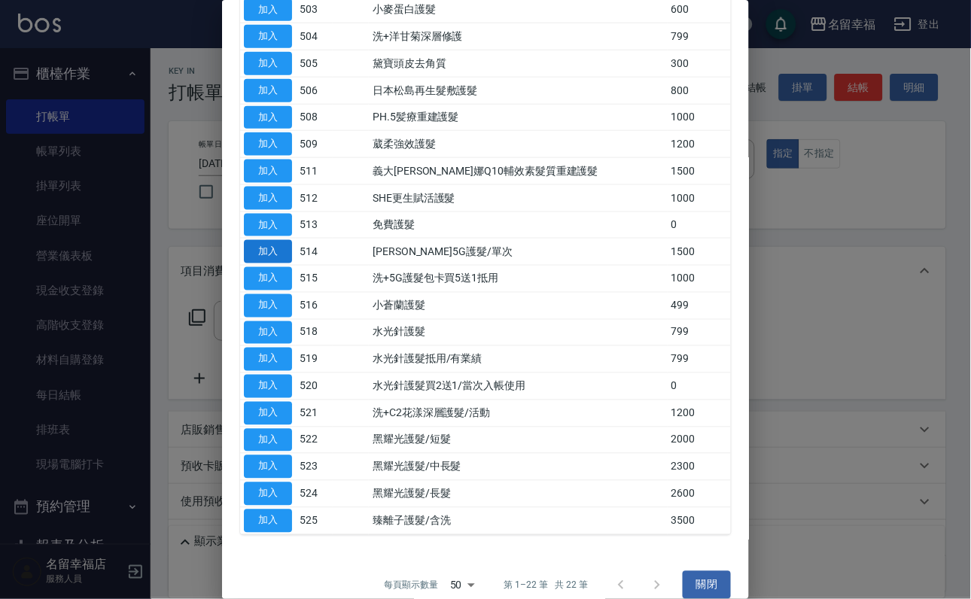
click at [266, 263] on button "加入" at bounding box center [268, 251] width 48 height 23
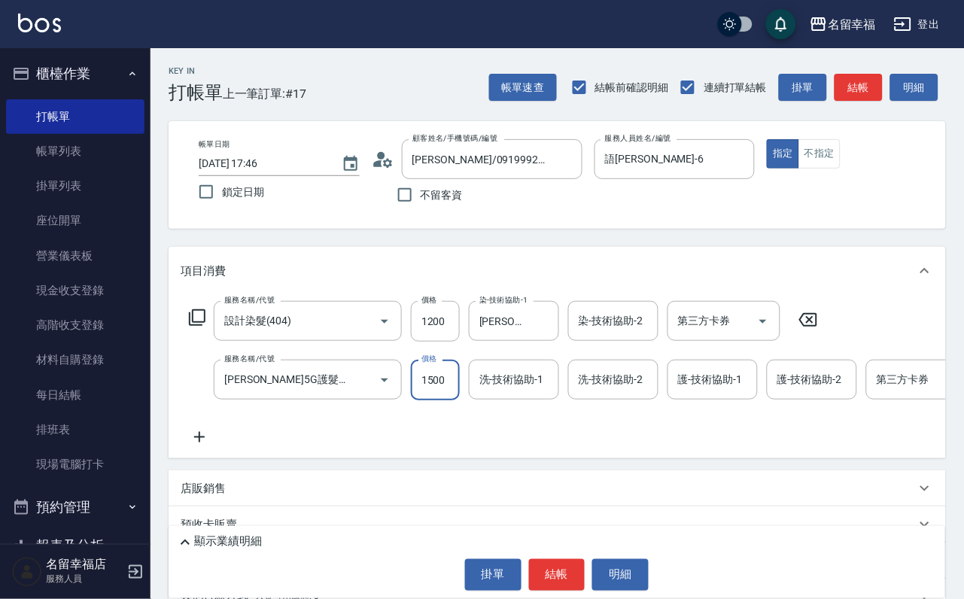
click at [427, 397] on input "1500" at bounding box center [435, 380] width 49 height 41
type input "999"
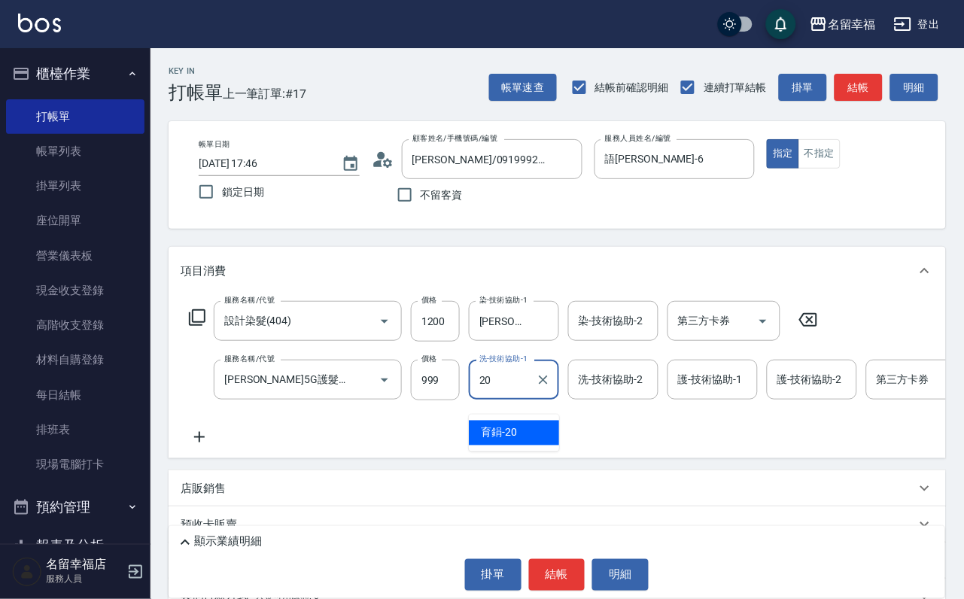
type input "育鋗-20"
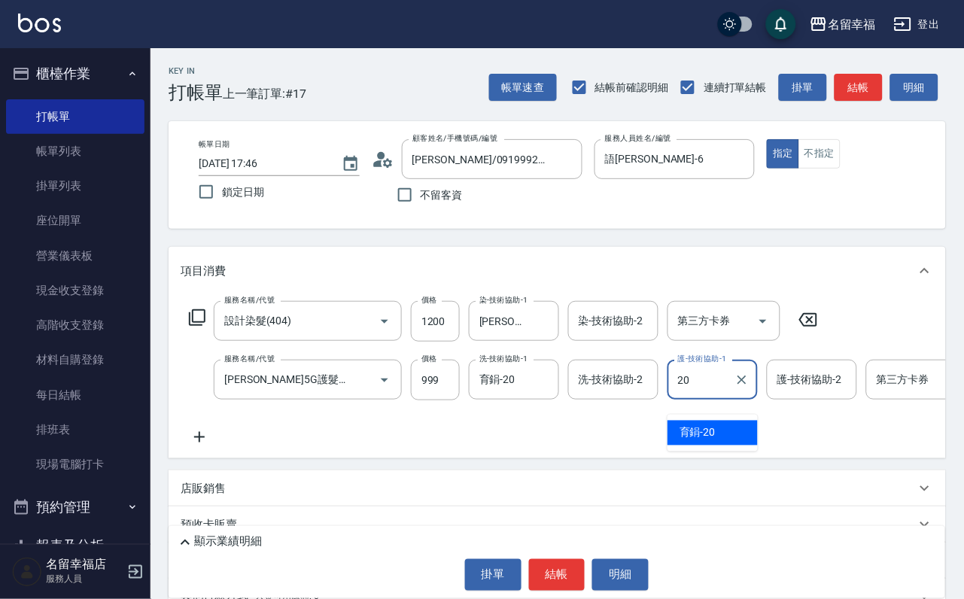
type input "育鋗-20"
click at [200, 327] on icon at bounding box center [197, 318] width 18 height 18
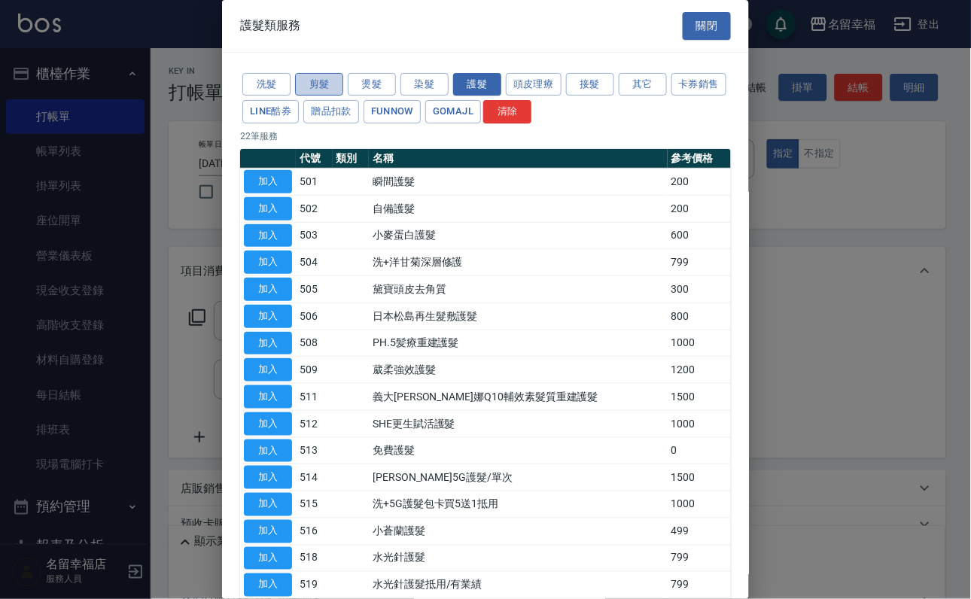
click at [317, 96] on button "剪髮" at bounding box center [319, 84] width 48 height 23
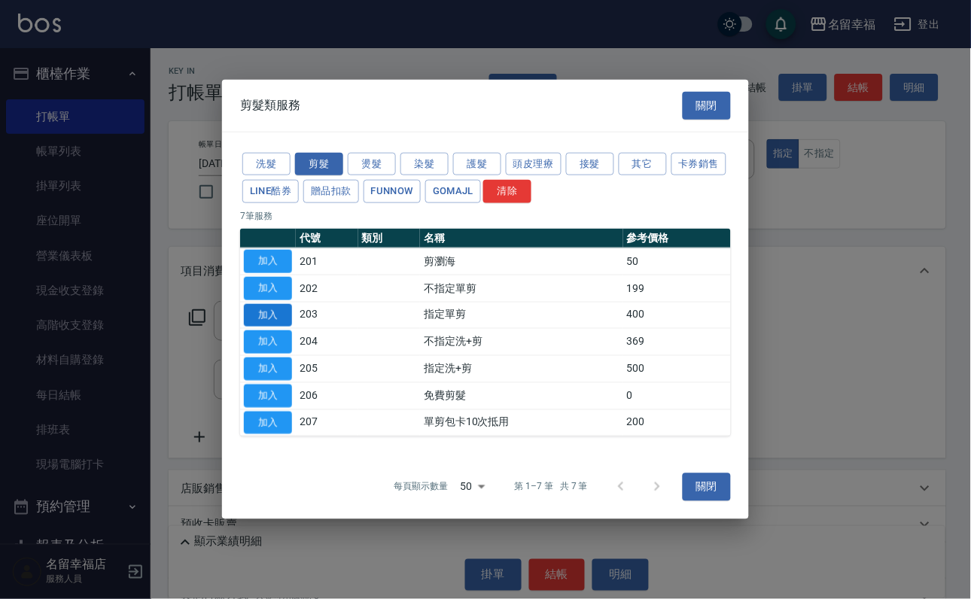
click at [262, 313] on button "加入" at bounding box center [268, 314] width 48 height 23
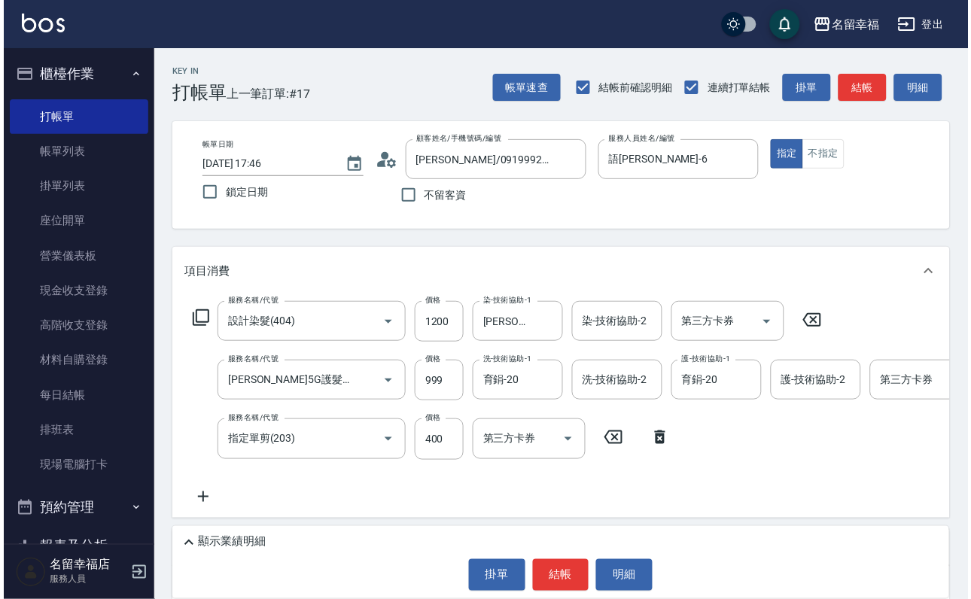
scroll to position [113, 0]
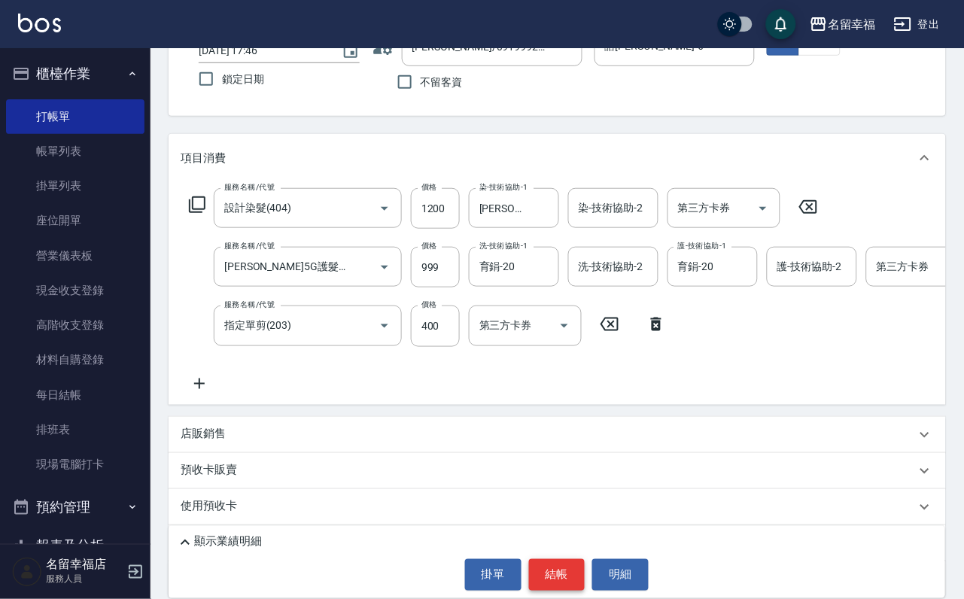
click at [569, 571] on button "結帳" at bounding box center [557, 575] width 56 height 32
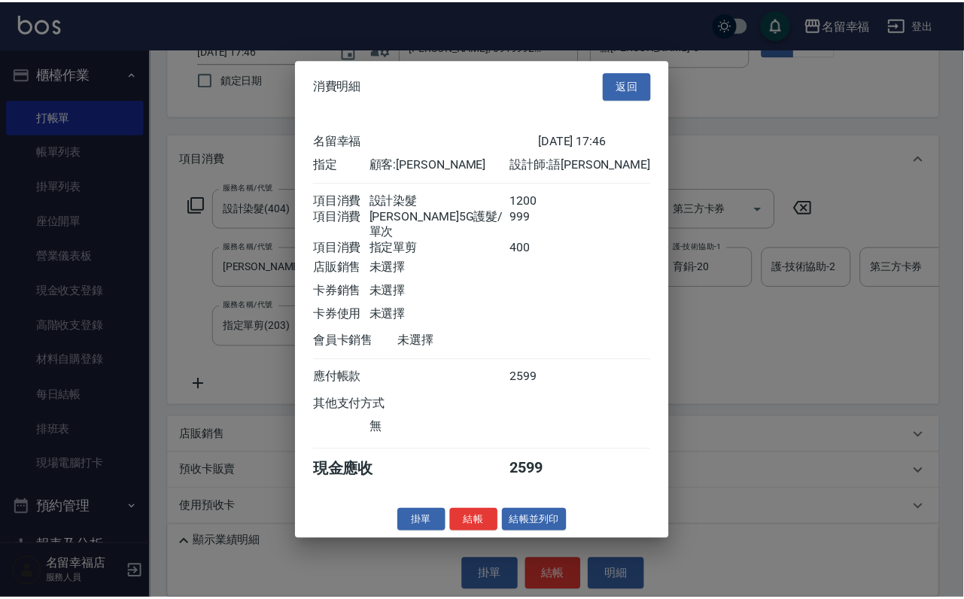
scroll to position [298, 0]
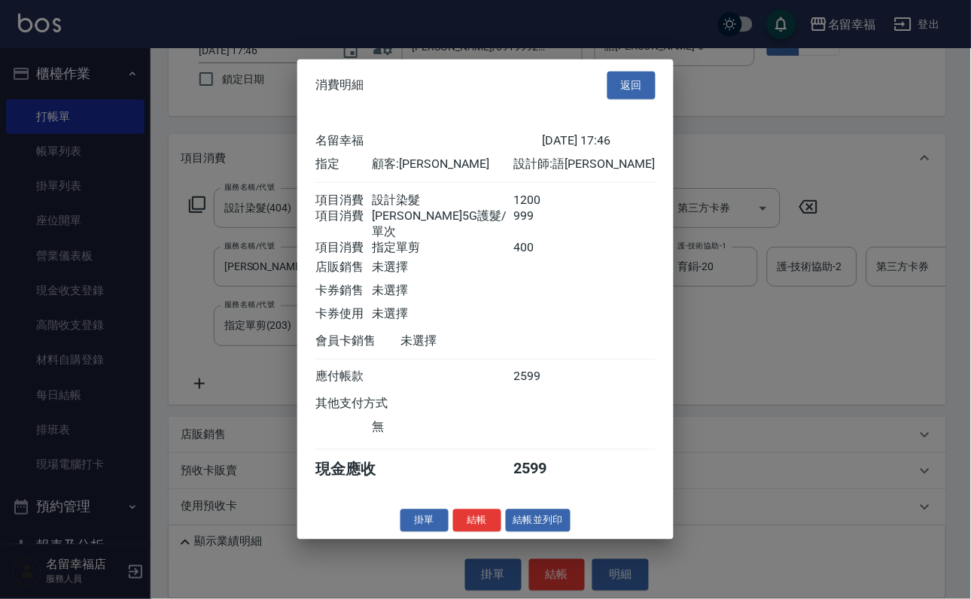
click at [462, 540] on div "消費明細 返回 名留幸福 [DATE] 17:46 指定 顧客: [PERSON_NAME] 設計師: 語瑄 項目消費 設計染髮 1200 項目消費 歐納西斯…" at bounding box center [485, 299] width 376 height 480
click at [455, 532] on button "結帳" at bounding box center [477, 520] width 48 height 23
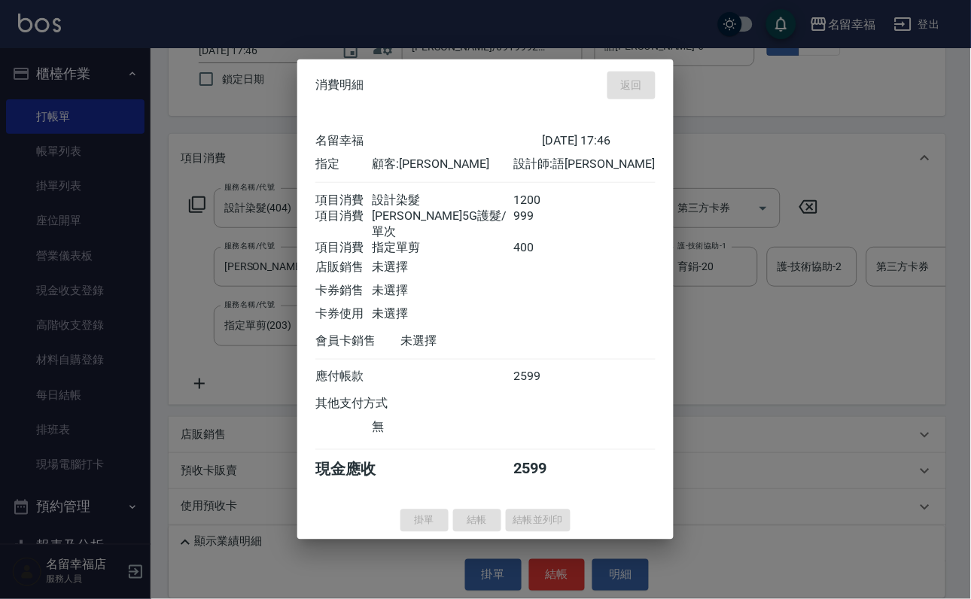
type input "[DATE] 17:51"
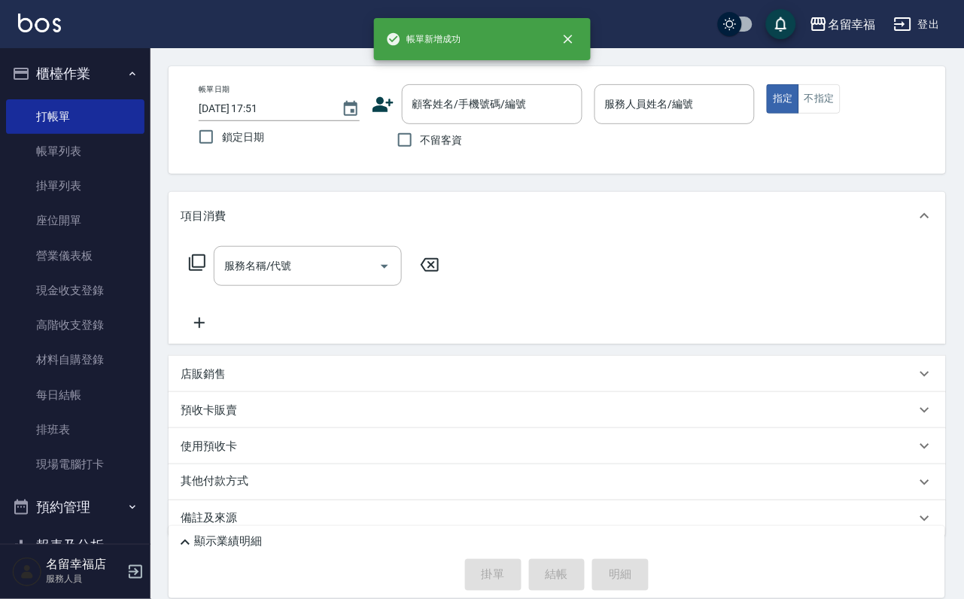
scroll to position [0, 0]
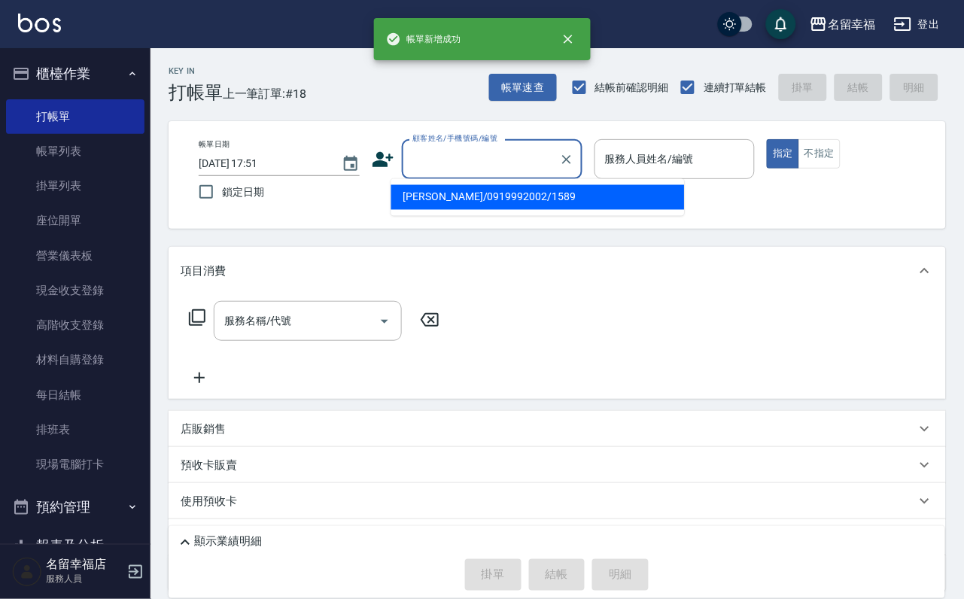
click at [435, 166] on input "顧客姓名/手機號碼/編號" at bounding box center [481, 159] width 145 height 26
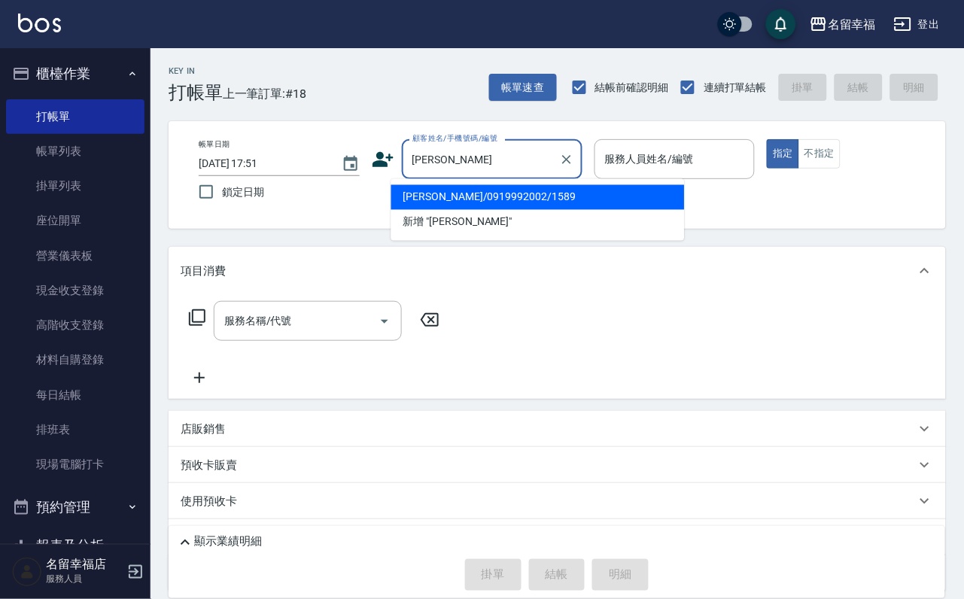
click at [458, 198] on li "[PERSON_NAME]/0919992002/1589" at bounding box center [538, 197] width 294 height 25
type input "[PERSON_NAME]/0919992002/1589"
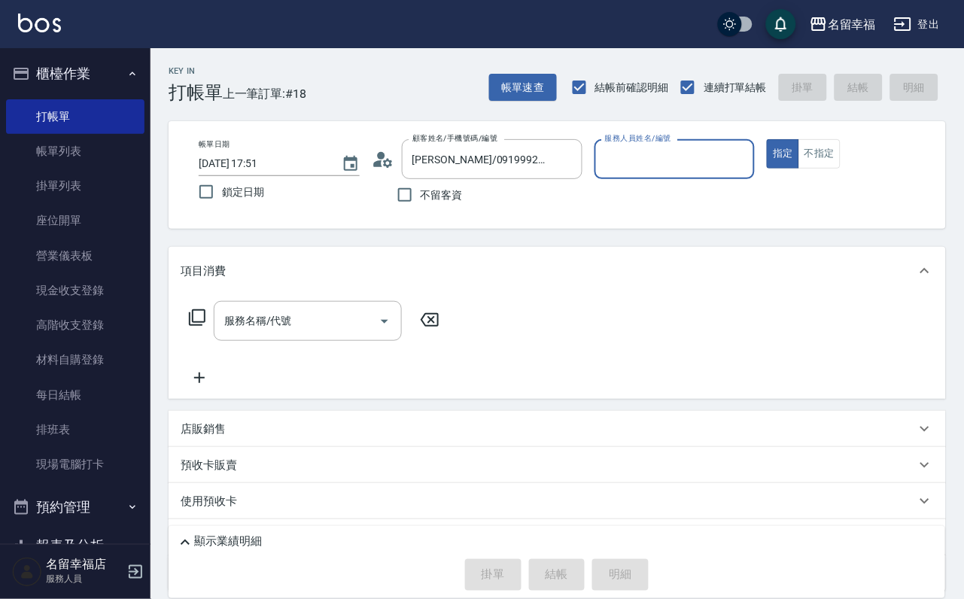
type input "語[PERSON_NAME]-6"
click at [205, 327] on icon at bounding box center [197, 318] width 18 height 18
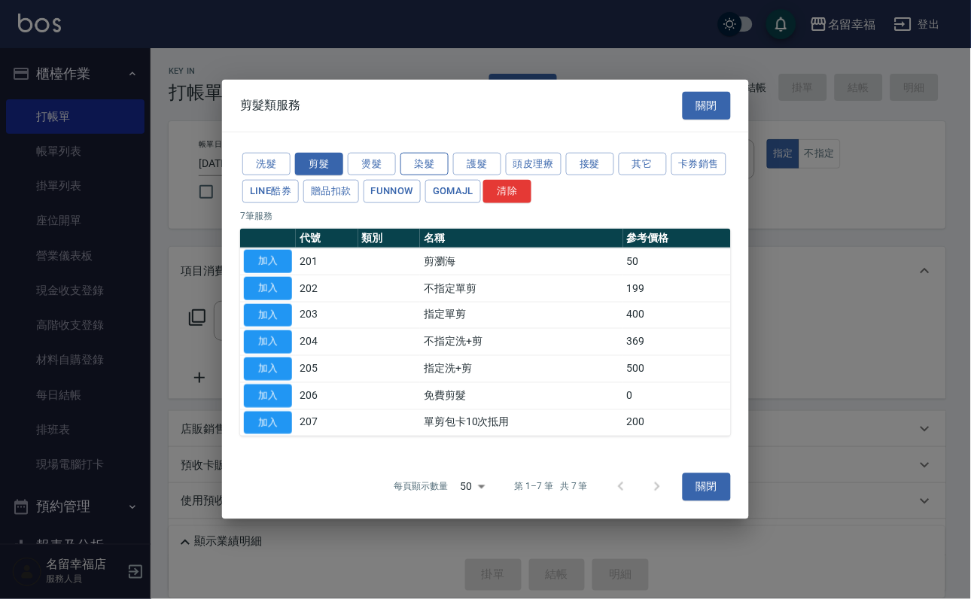
click at [423, 152] on button "染髮" at bounding box center [424, 163] width 48 height 23
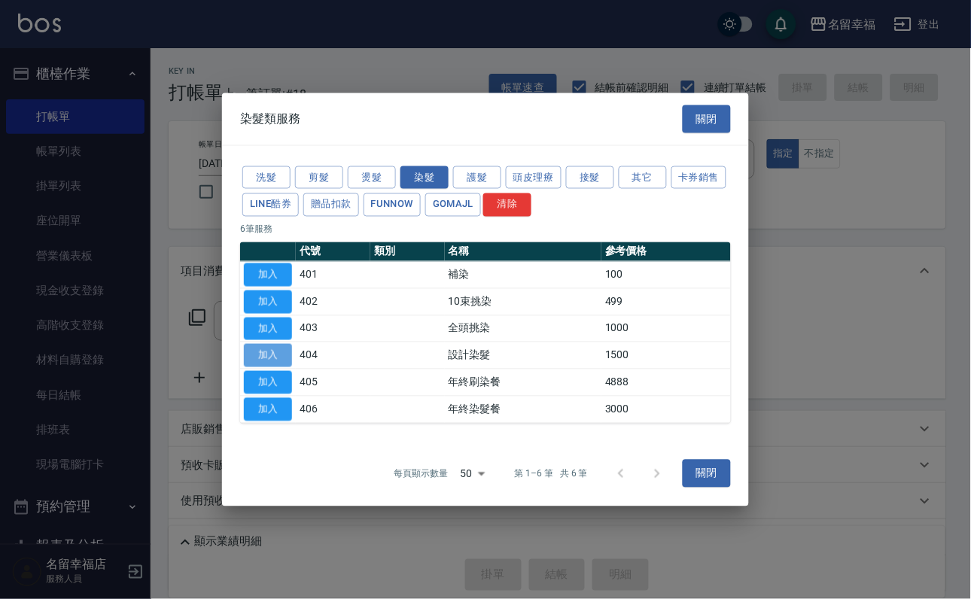
click at [263, 367] on button "加入" at bounding box center [268, 355] width 48 height 23
type input "設計染髮(404)"
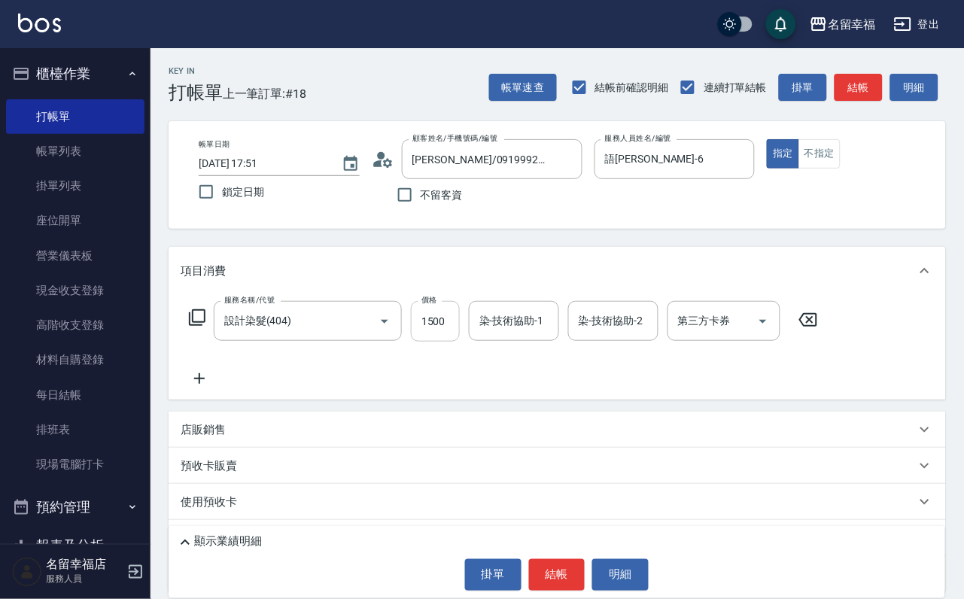
click at [459, 340] on input "1500" at bounding box center [435, 321] width 49 height 41
type input "2000"
type input "[PERSON_NAME]-8"
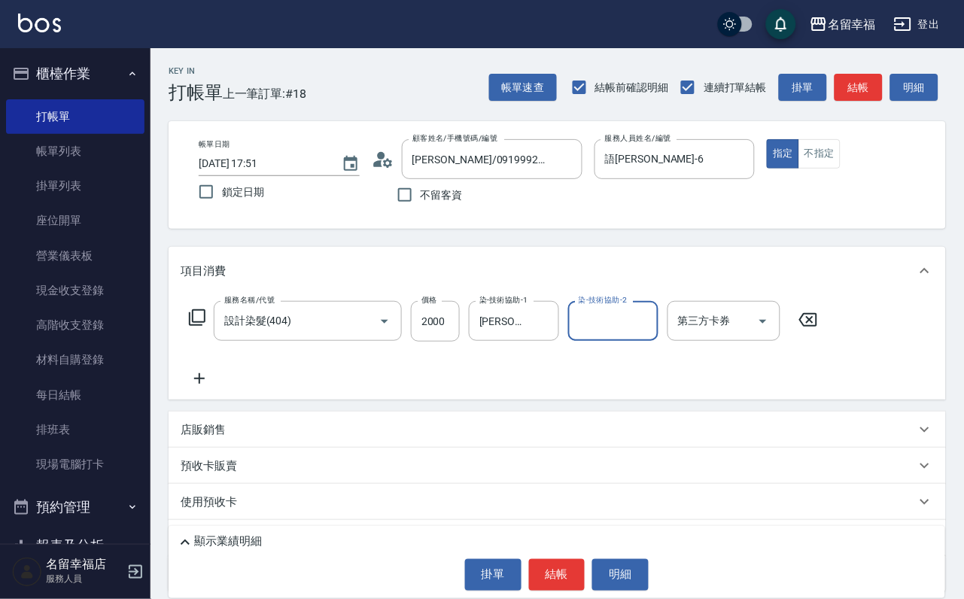
click at [206, 327] on icon at bounding box center [197, 318] width 18 height 18
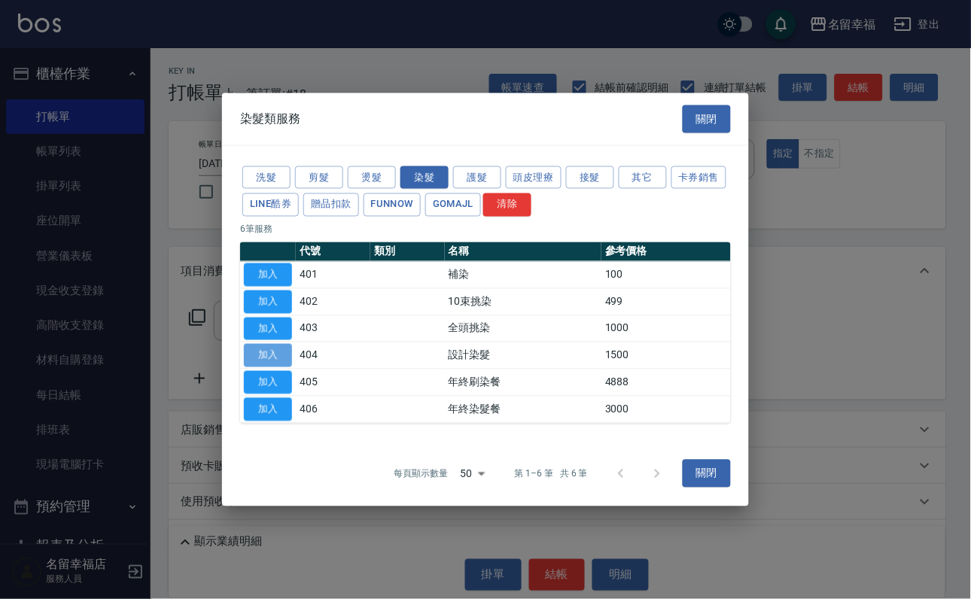
click at [272, 367] on button "加入" at bounding box center [268, 355] width 48 height 23
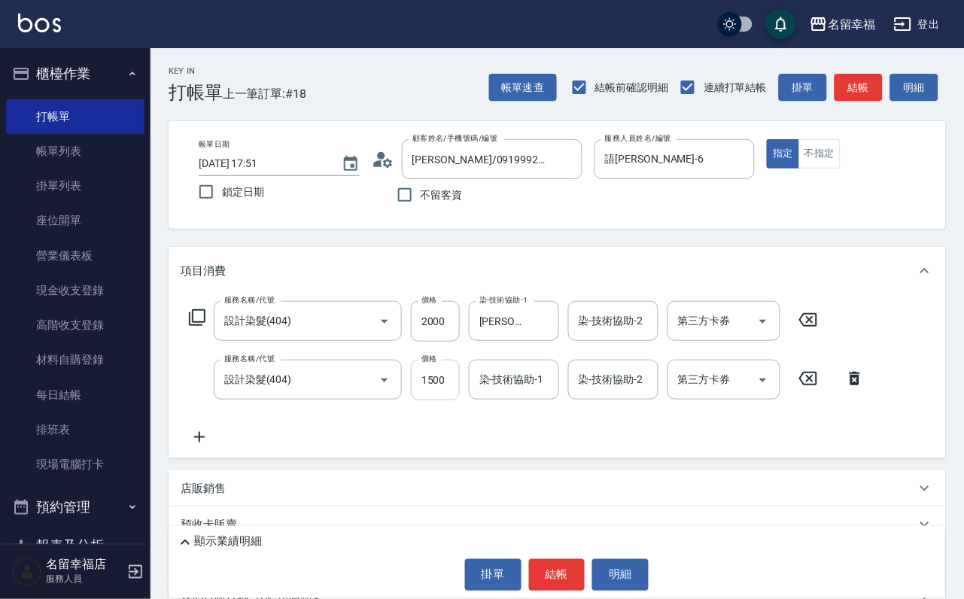
click at [426, 391] on input "1500" at bounding box center [435, 380] width 49 height 41
type input "2000"
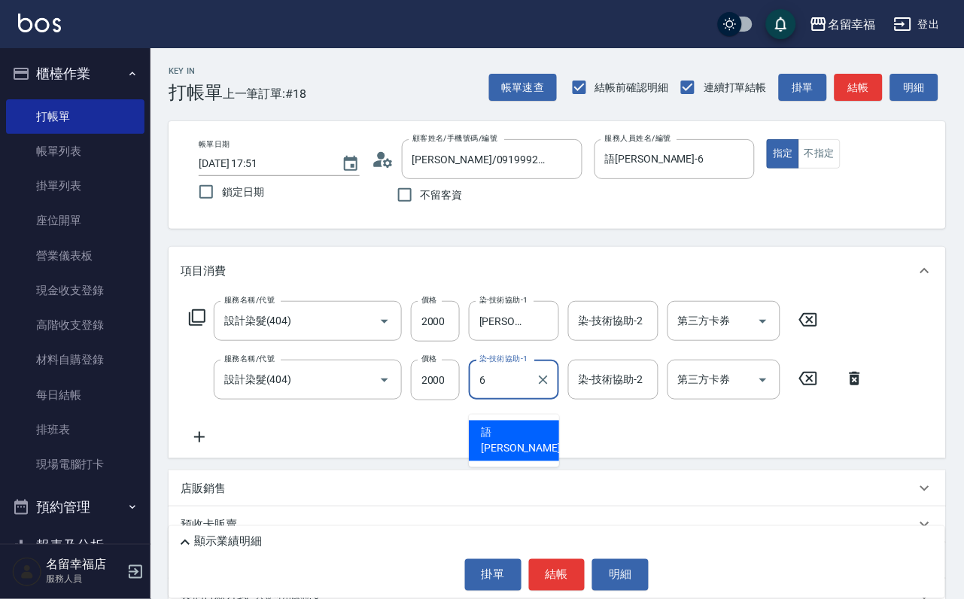
type input "語[PERSON_NAME]-6"
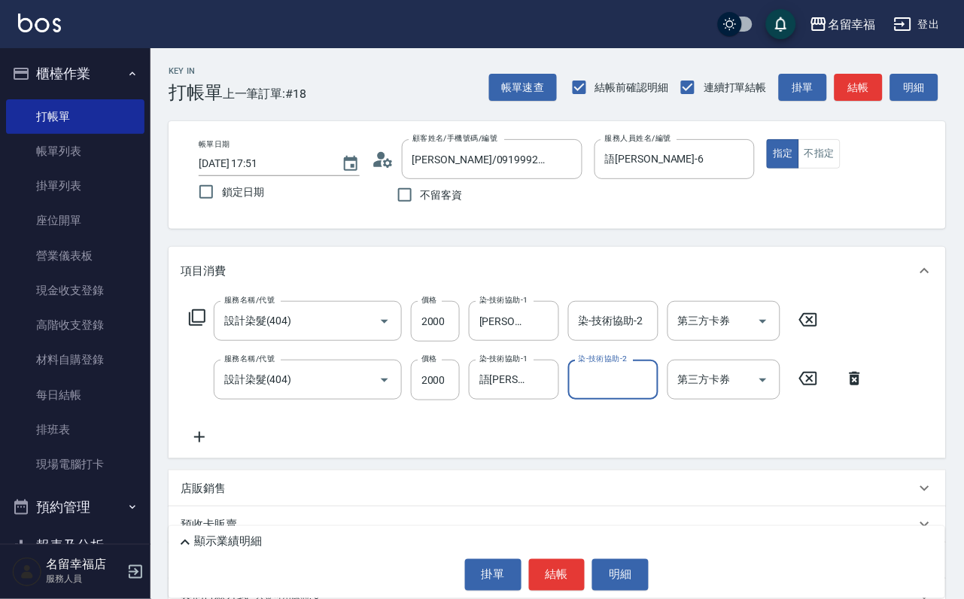
click at [205, 326] on icon at bounding box center [197, 317] width 17 height 17
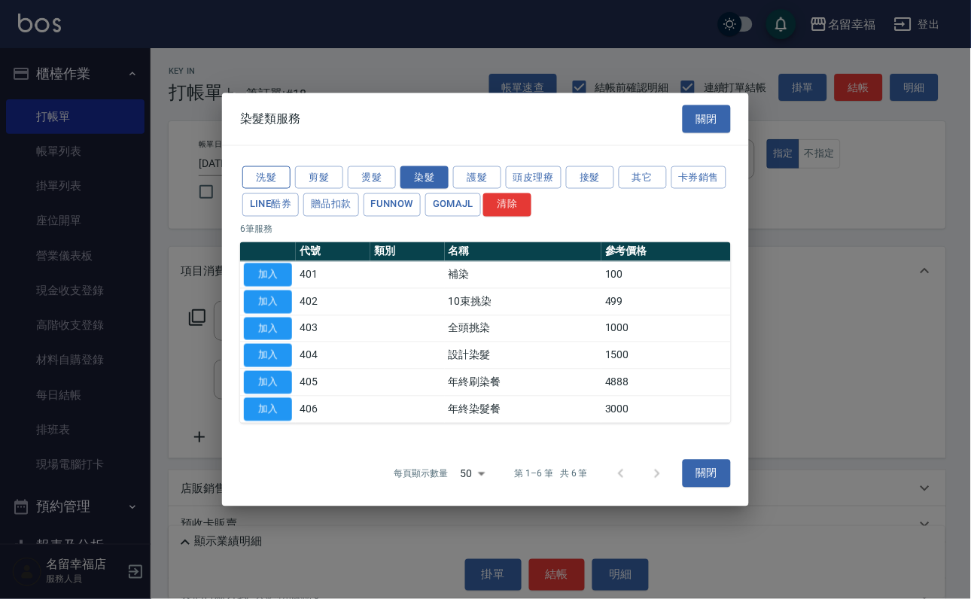
click at [272, 166] on button "洗髮" at bounding box center [266, 177] width 48 height 23
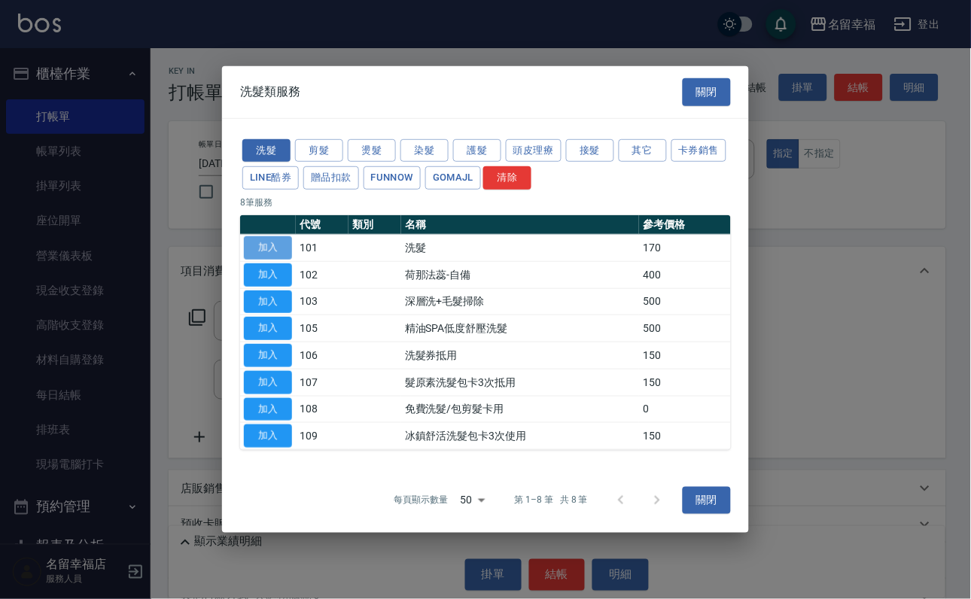
click at [271, 236] on button "加入" at bounding box center [268, 247] width 48 height 23
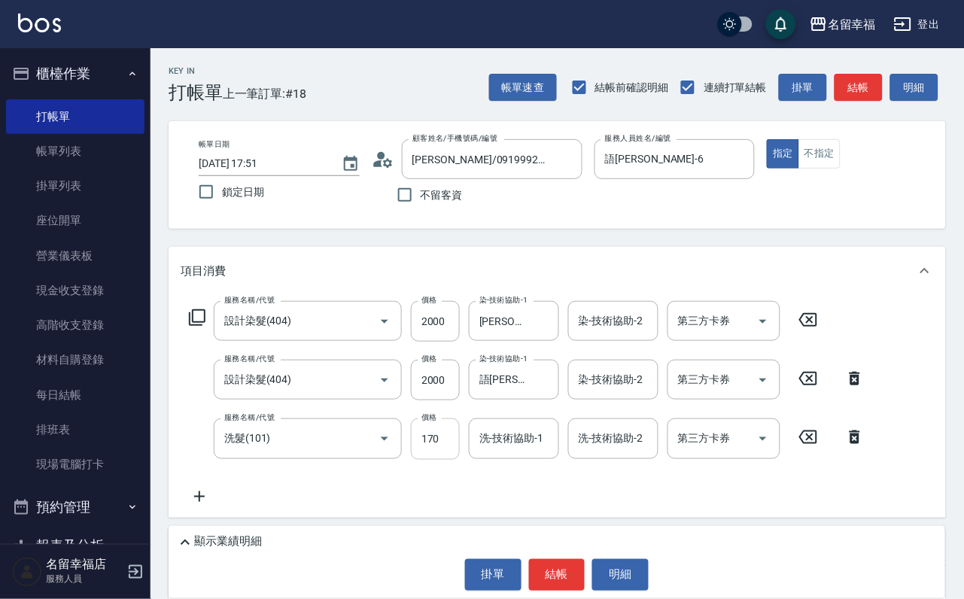
click at [427, 459] on input "170" at bounding box center [435, 438] width 49 height 41
type input "200"
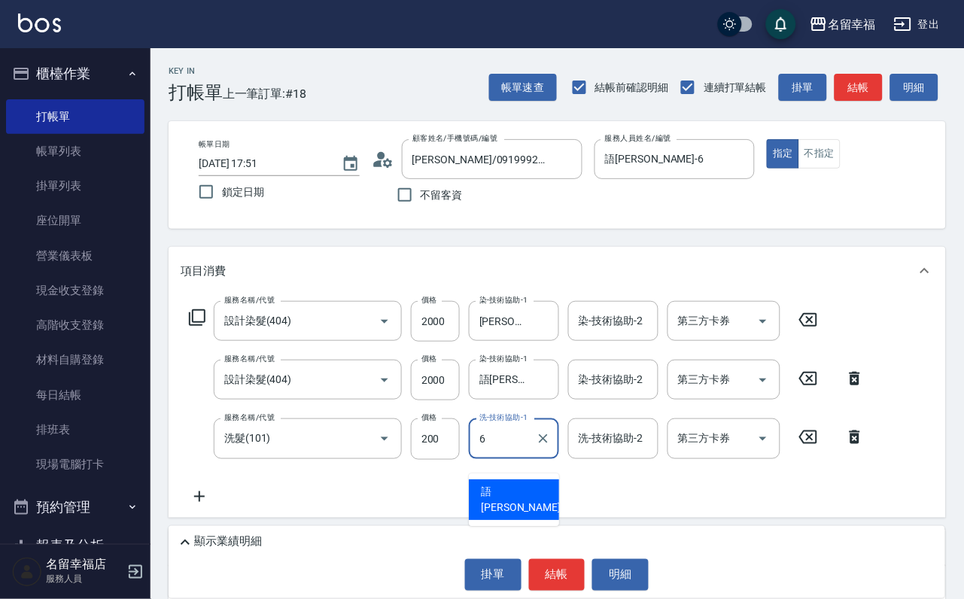
type input "語[PERSON_NAME]-6"
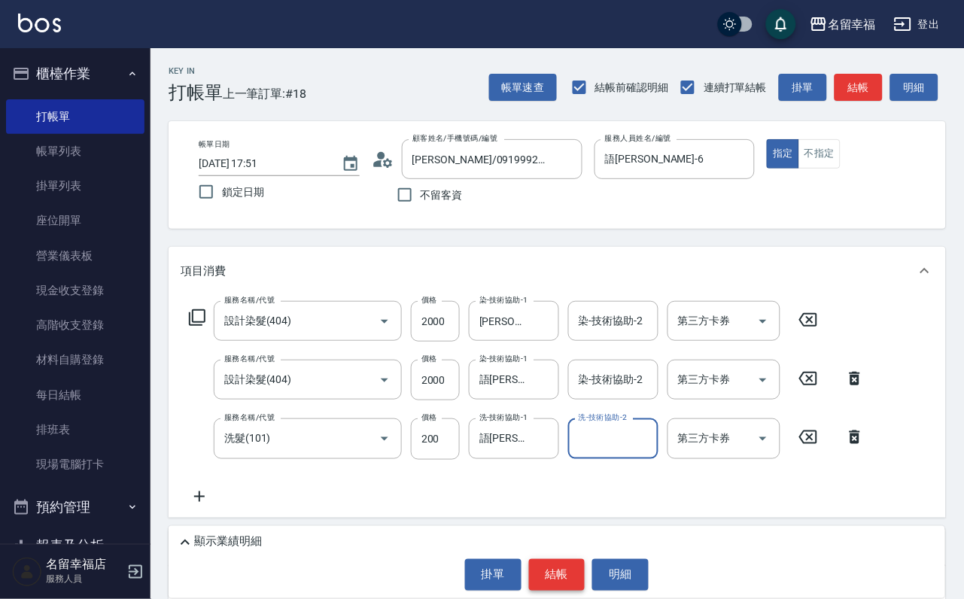
click at [541, 572] on button "結帳" at bounding box center [557, 575] width 56 height 32
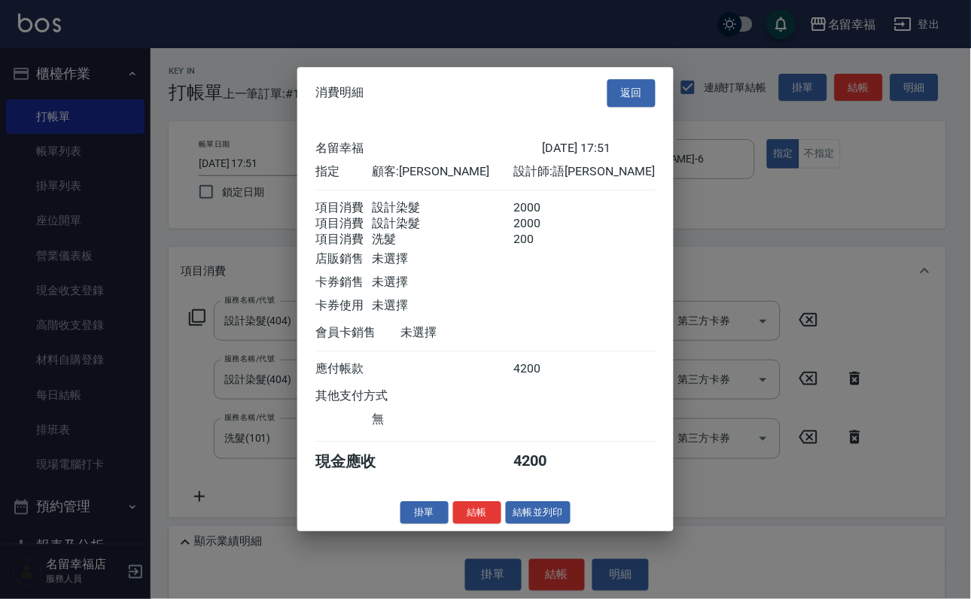
click at [705, 491] on div at bounding box center [485, 299] width 971 height 599
click at [632, 79] on button "返回" at bounding box center [631, 93] width 48 height 28
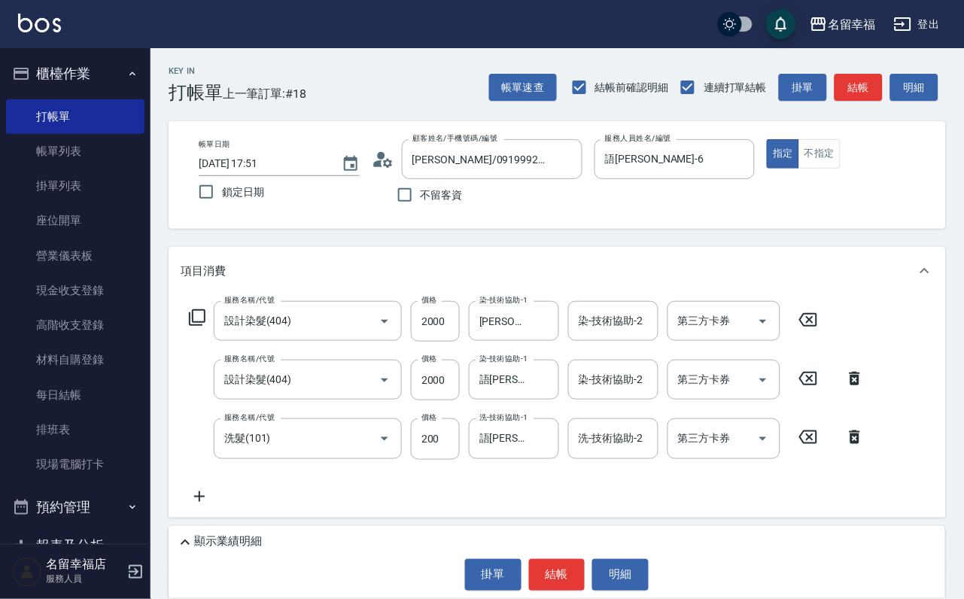
click at [205, 327] on icon at bounding box center [197, 318] width 18 height 18
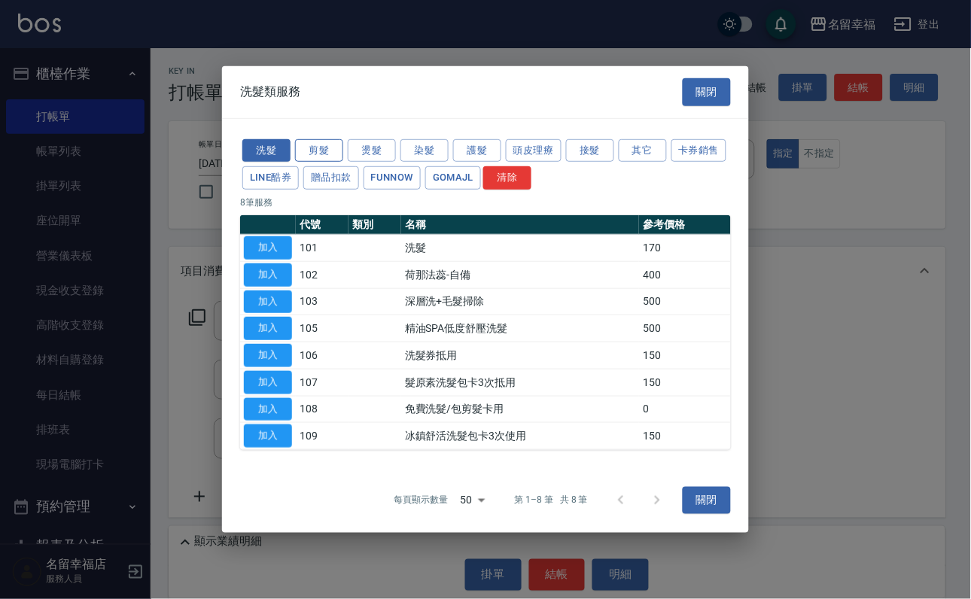
click at [324, 138] on button "剪髮" at bounding box center [319, 149] width 48 height 23
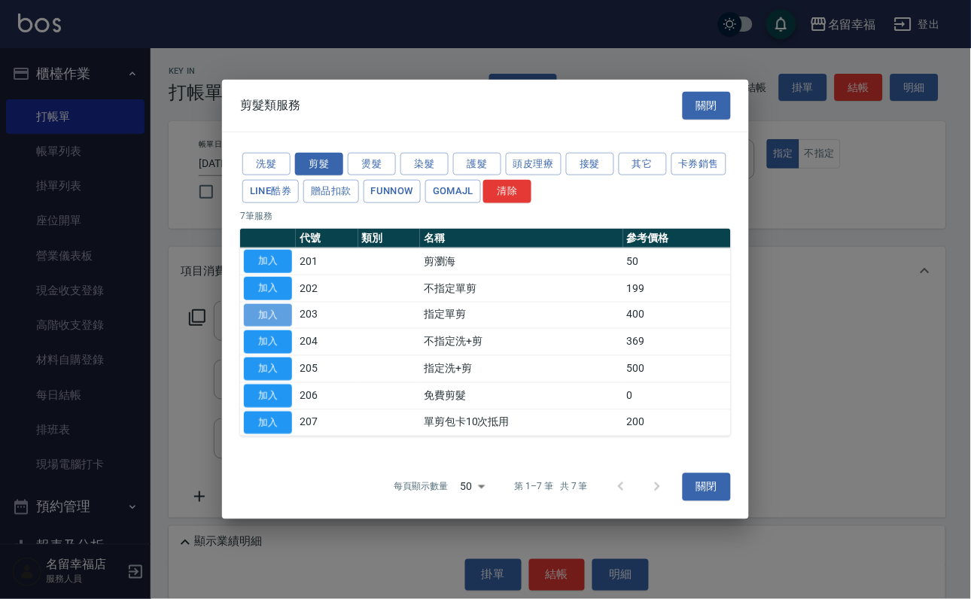
click at [254, 309] on button "加入" at bounding box center [268, 314] width 48 height 23
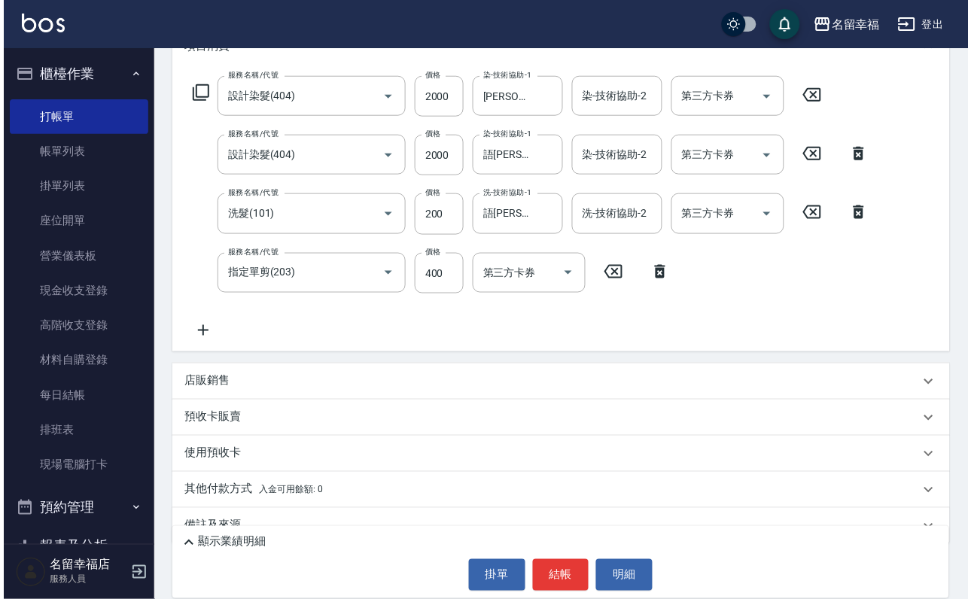
scroll to position [226, 0]
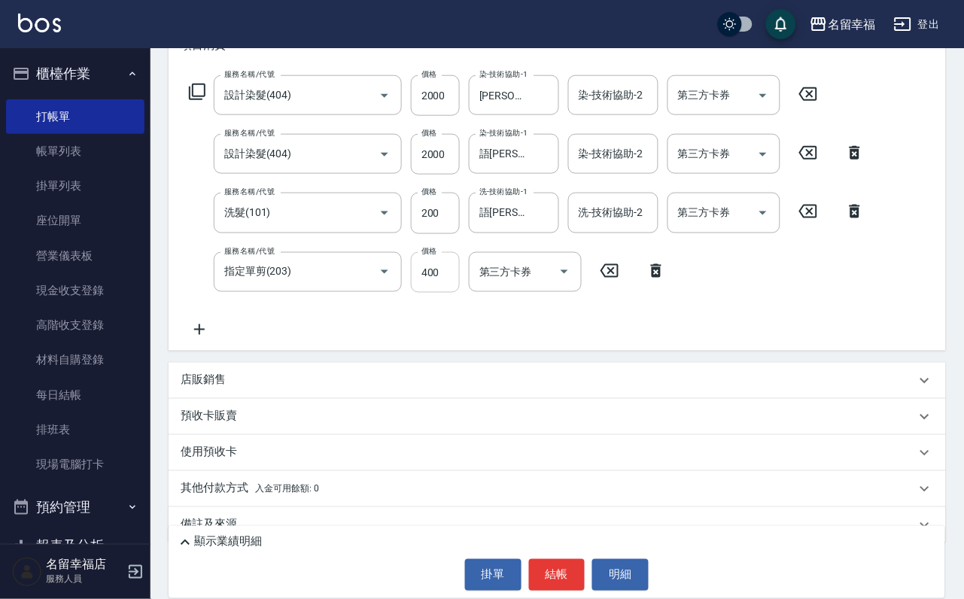
click at [440, 293] on input "400" at bounding box center [435, 272] width 49 height 41
type input "300"
click at [570, 575] on button "結帳" at bounding box center [557, 575] width 56 height 32
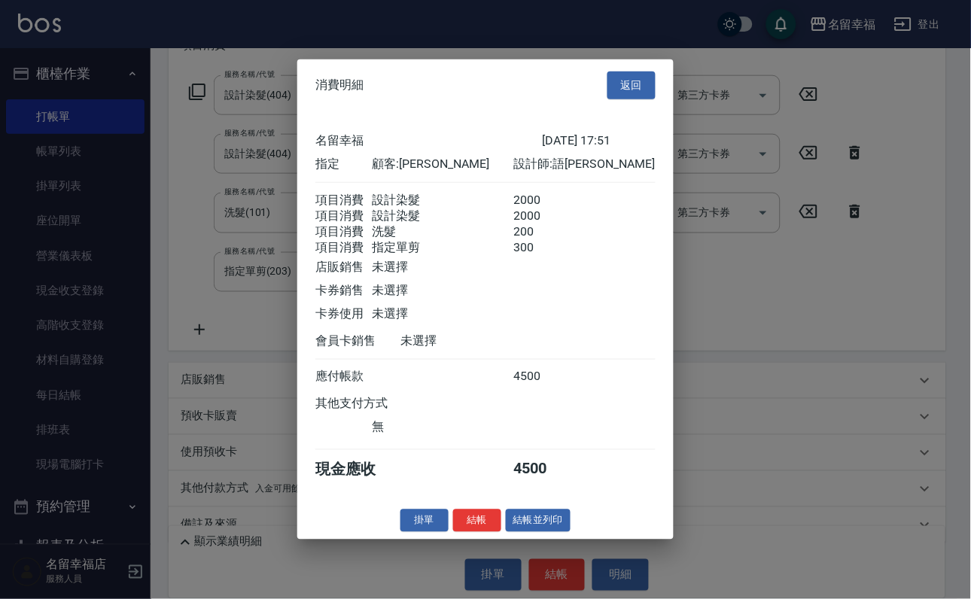
scroll to position [339, 0]
click at [461, 532] on button "結帳" at bounding box center [477, 520] width 48 height 23
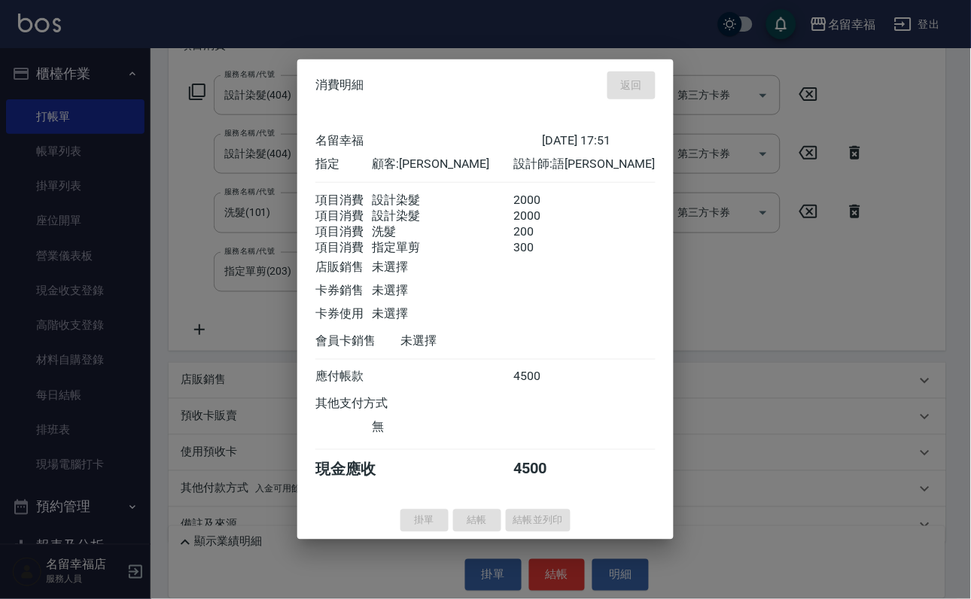
type input "[DATE] 17:53"
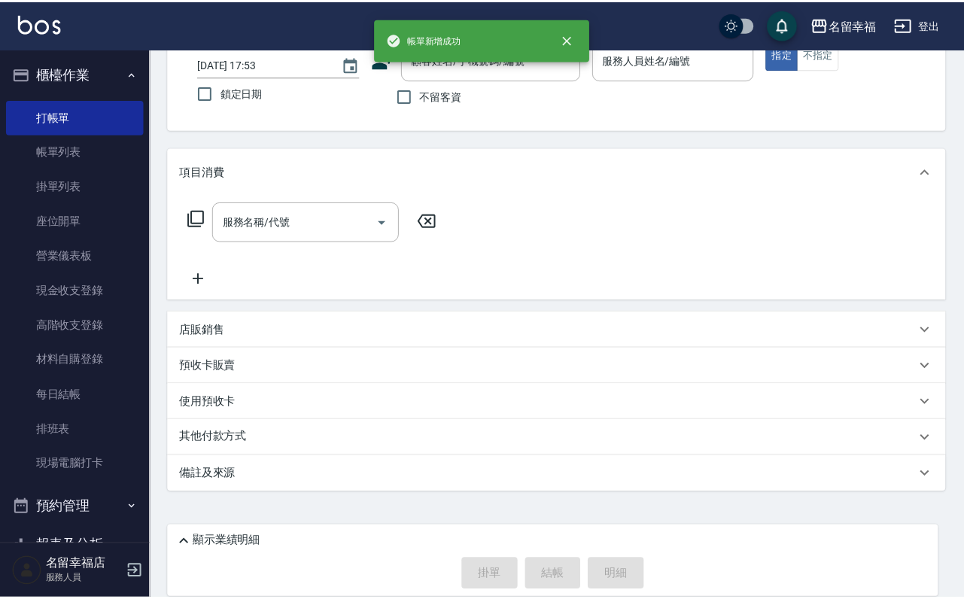
scroll to position [0, 0]
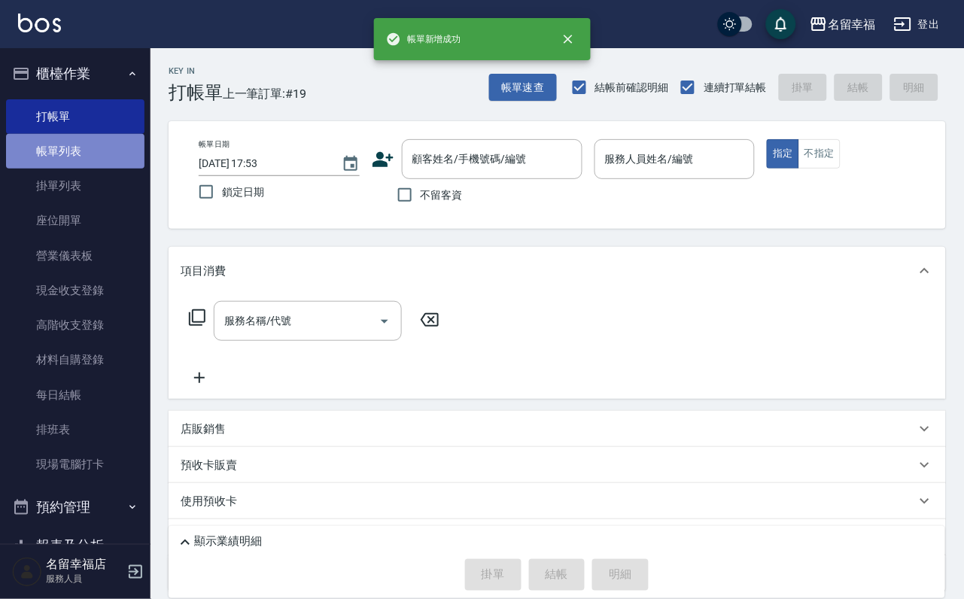
click at [77, 164] on link "帳單列表" at bounding box center [75, 151] width 138 height 35
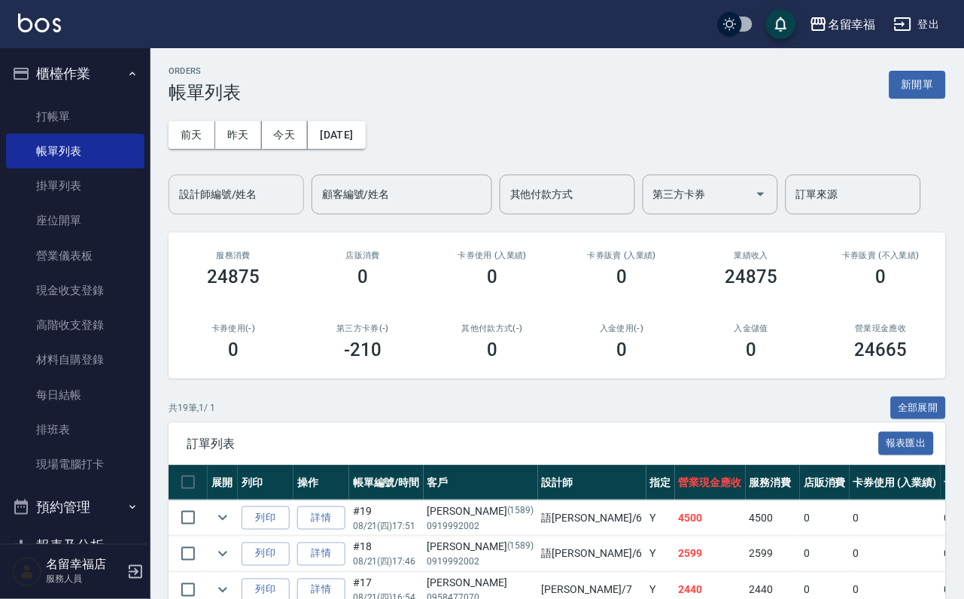
click at [242, 202] on input "設計師編號/姓名" at bounding box center [236, 194] width 122 height 26
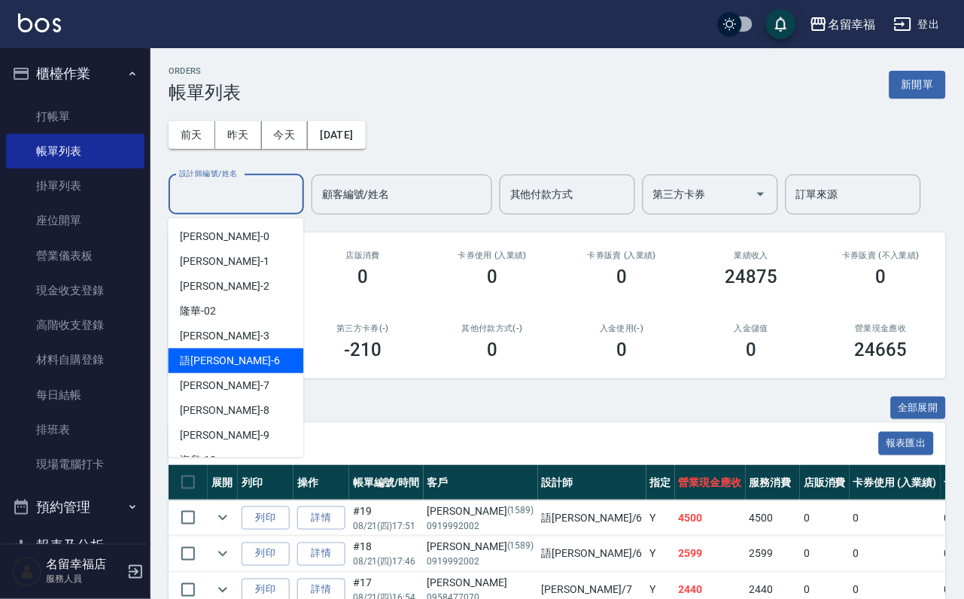
click at [245, 364] on div "語瑄 -6" at bounding box center [236, 360] width 135 height 25
type input "語[PERSON_NAME]-6"
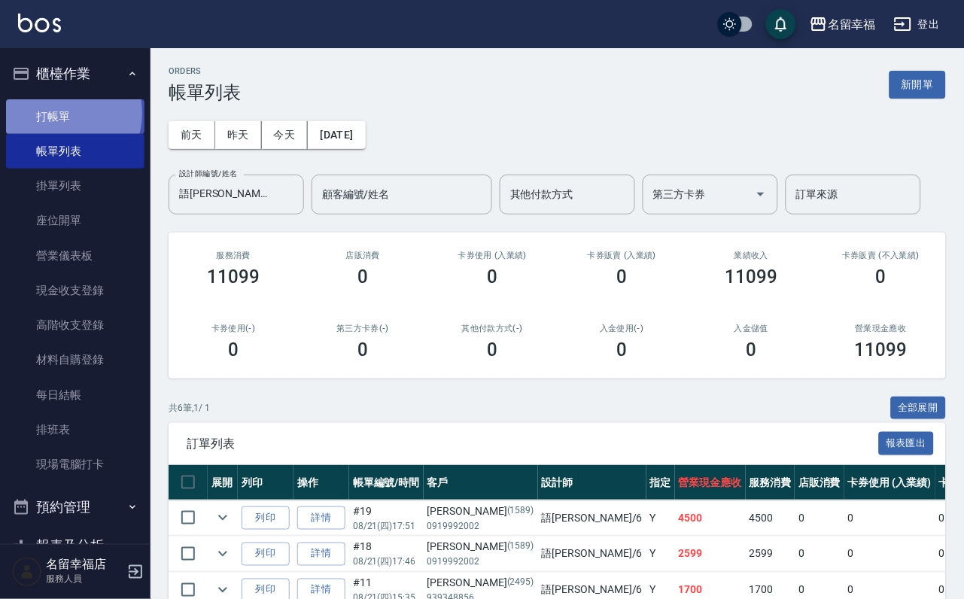
click at [57, 118] on link "打帳單" at bounding box center [75, 116] width 138 height 35
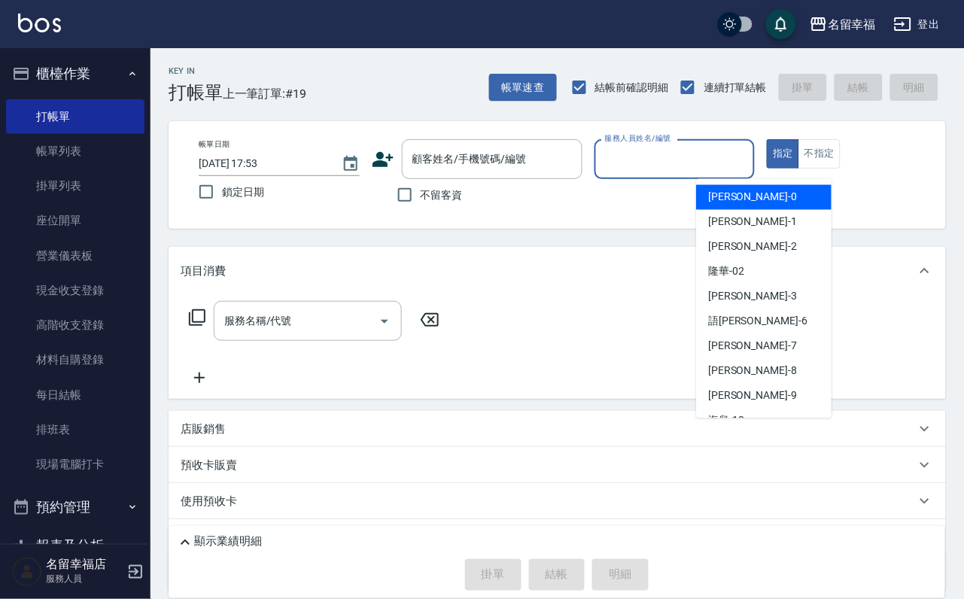
click at [749, 157] on input "服務人員姓名/編號" at bounding box center [675, 159] width 148 height 26
click at [753, 211] on div "[PERSON_NAME] -1" at bounding box center [763, 222] width 135 height 25
type input "[PERSON_NAME]-1"
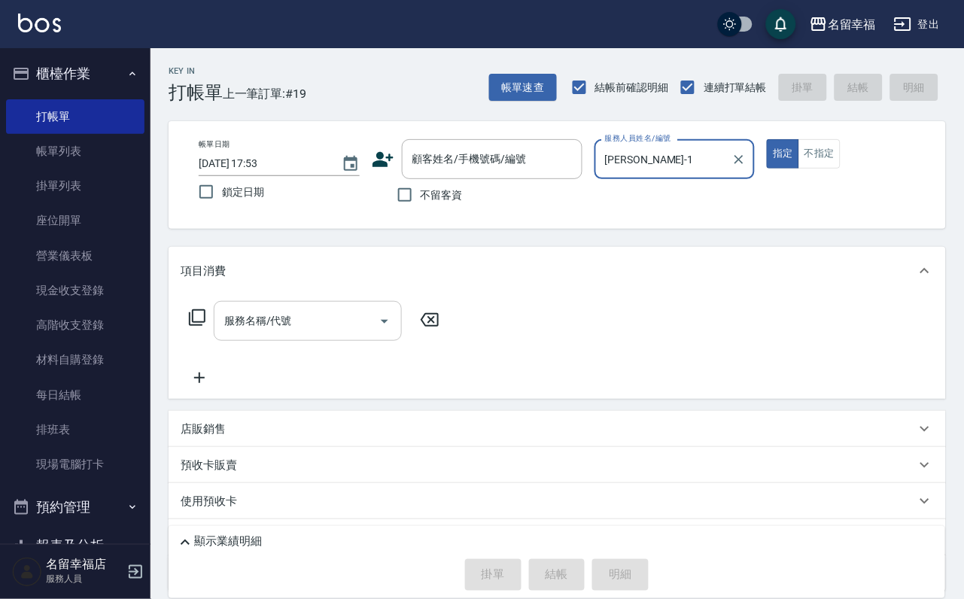
click at [388, 330] on icon "Open" at bounding box center [385, 321] width 18 height 18
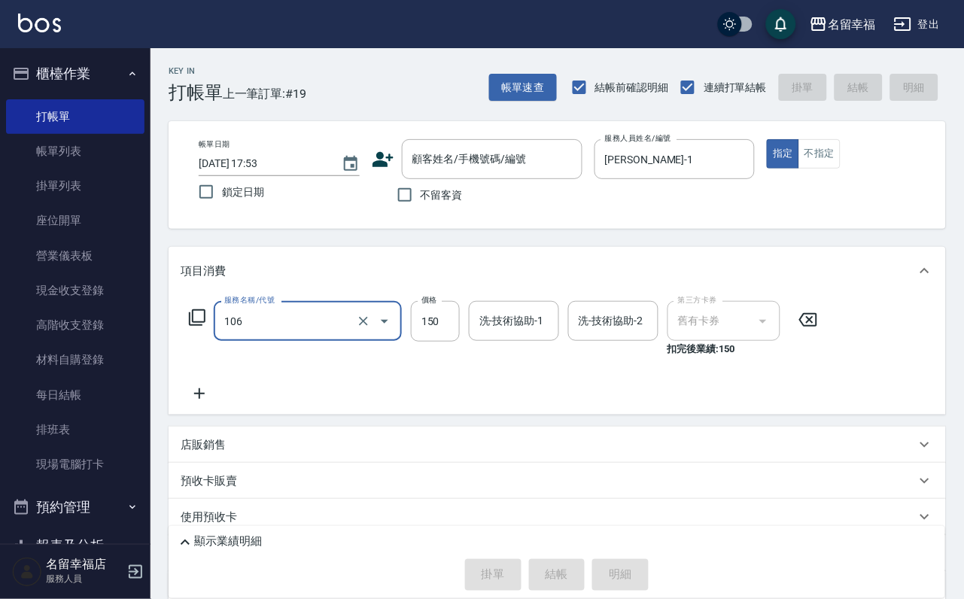
type input "洗髮券抵用(106)"
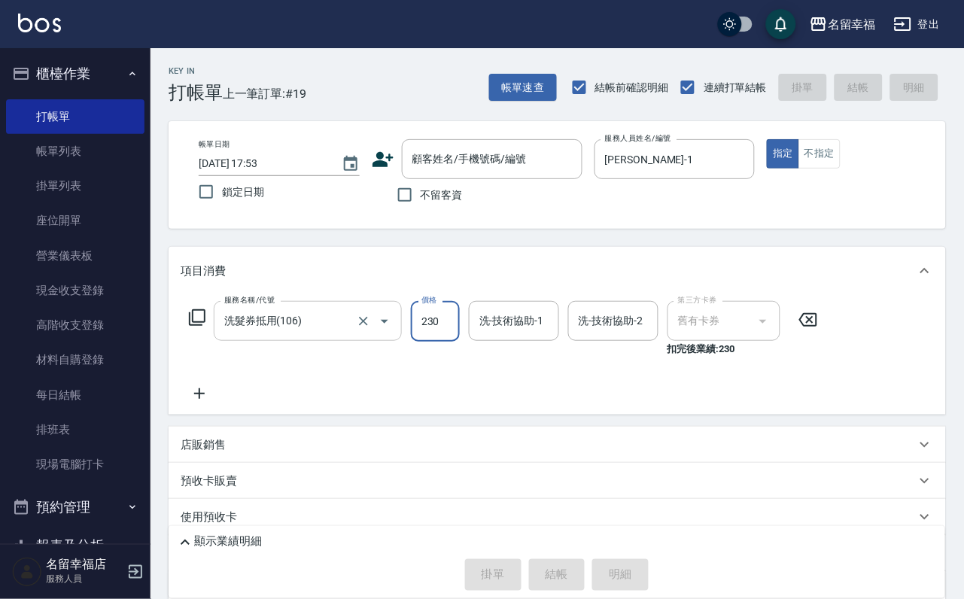
type input "230"
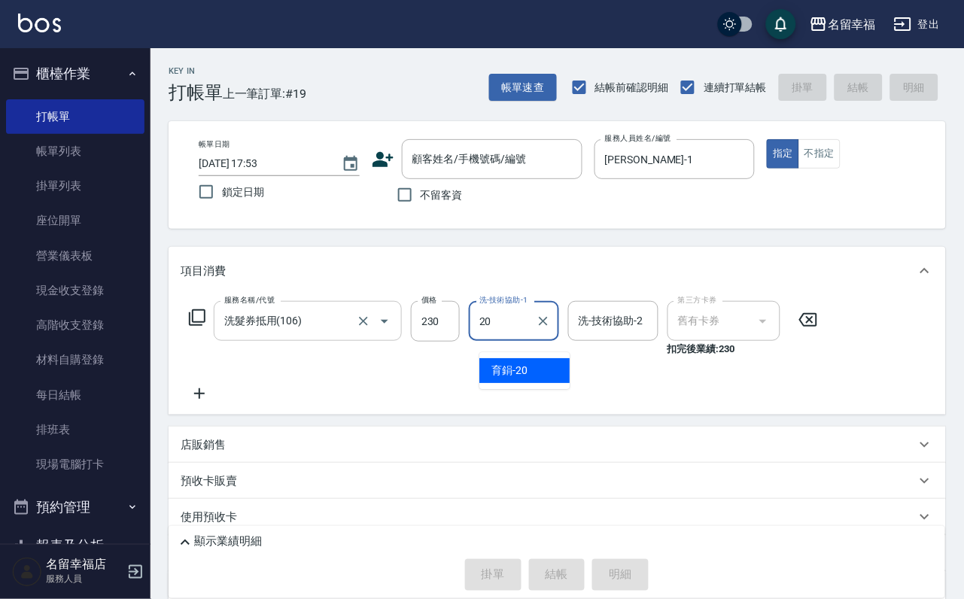
type input "育鋗-20"
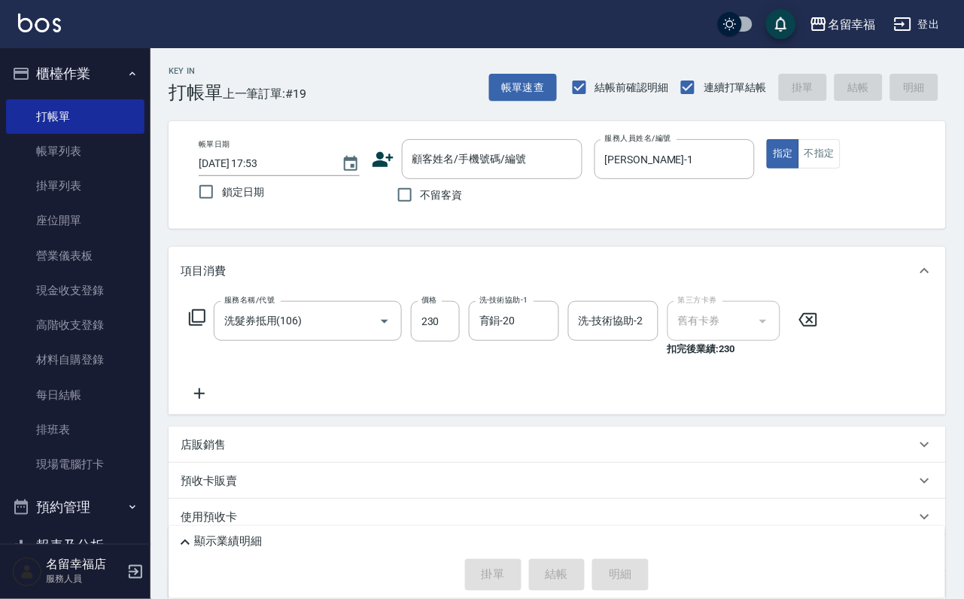
click at [438, 198] on span "不留客資" at bounding box center [442, 195] width 42 height 16
click at [421, 198] on input "不留客資" at bounding box center [405, 195] width 32 height 32
checkbox input "true"
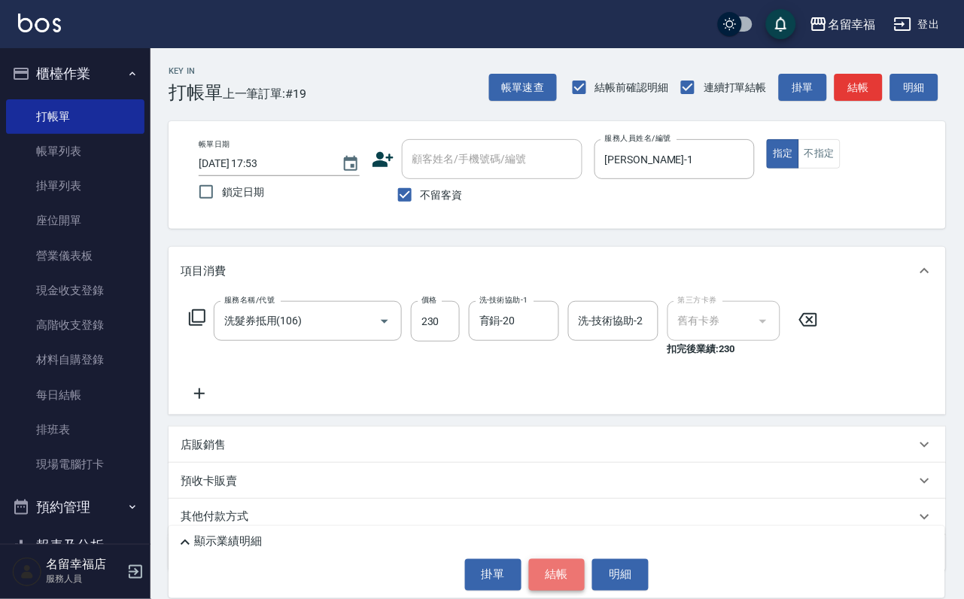
click at [577, 572] on button "結帳" at bounding box center [557, 575] width 56 height 32
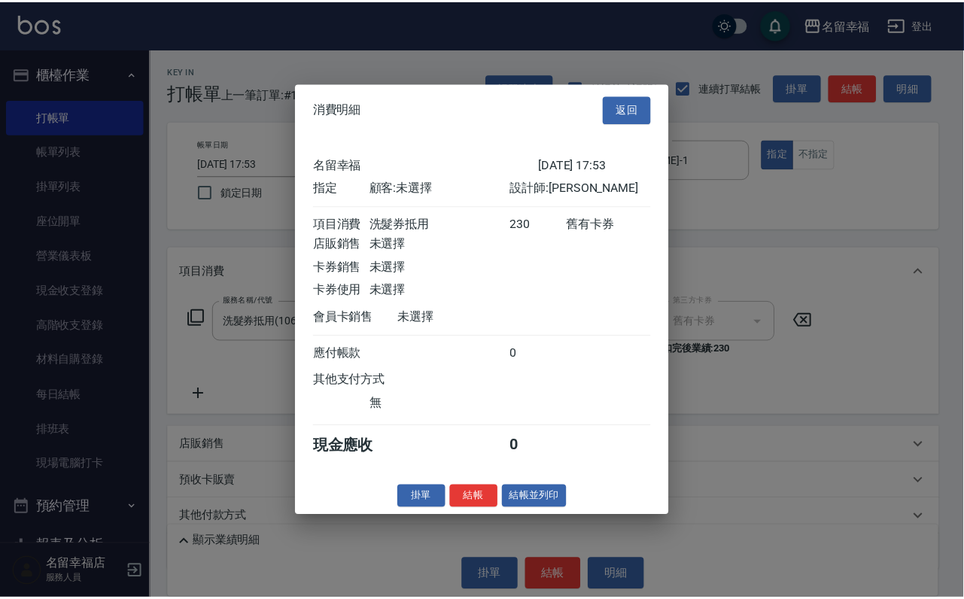
scroll to position [186, 0]
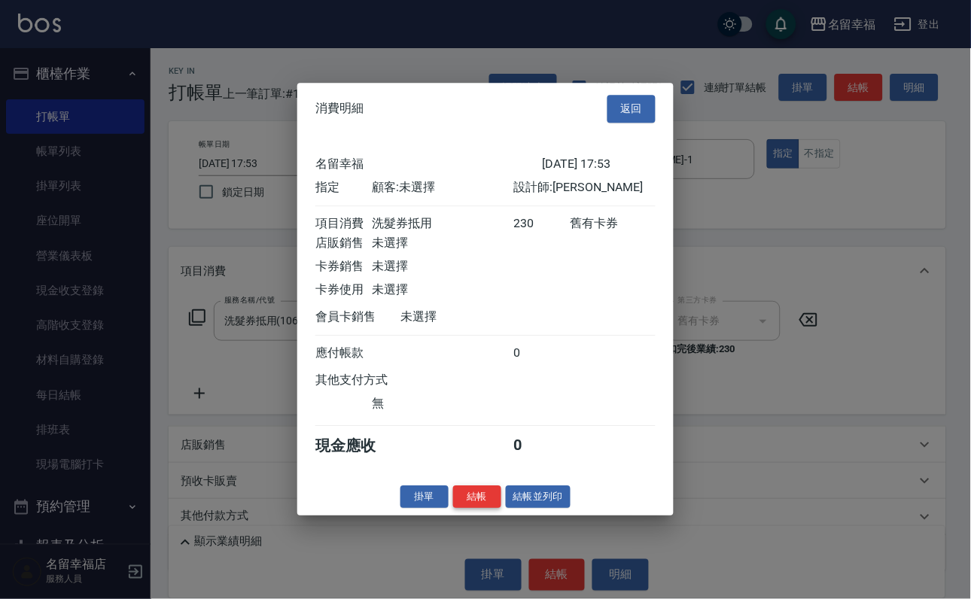
click at [473, 509] on button "結帳" at bounding box center [477, 496] width 48 height 23
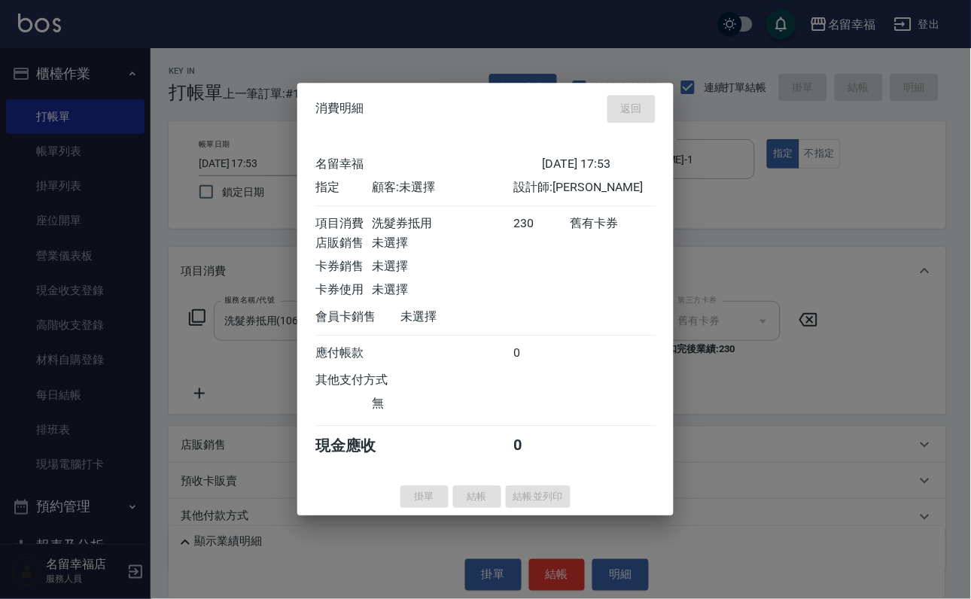
type input "[DATE] 17:55"
